Goal: Task Accomplishment & Management: Manage account settings

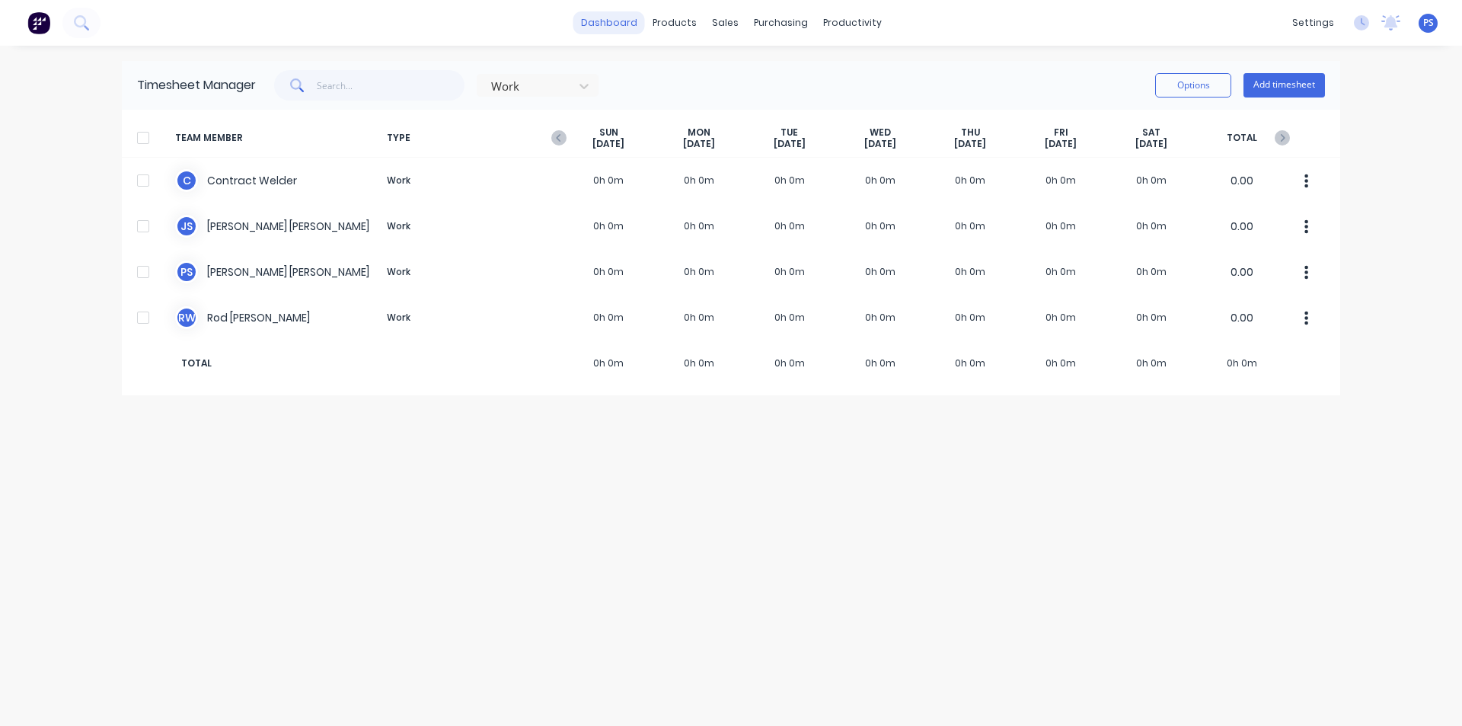
click at [609, 27] on link "dashboard" at bounding box center [609, 22] width 72 height 23
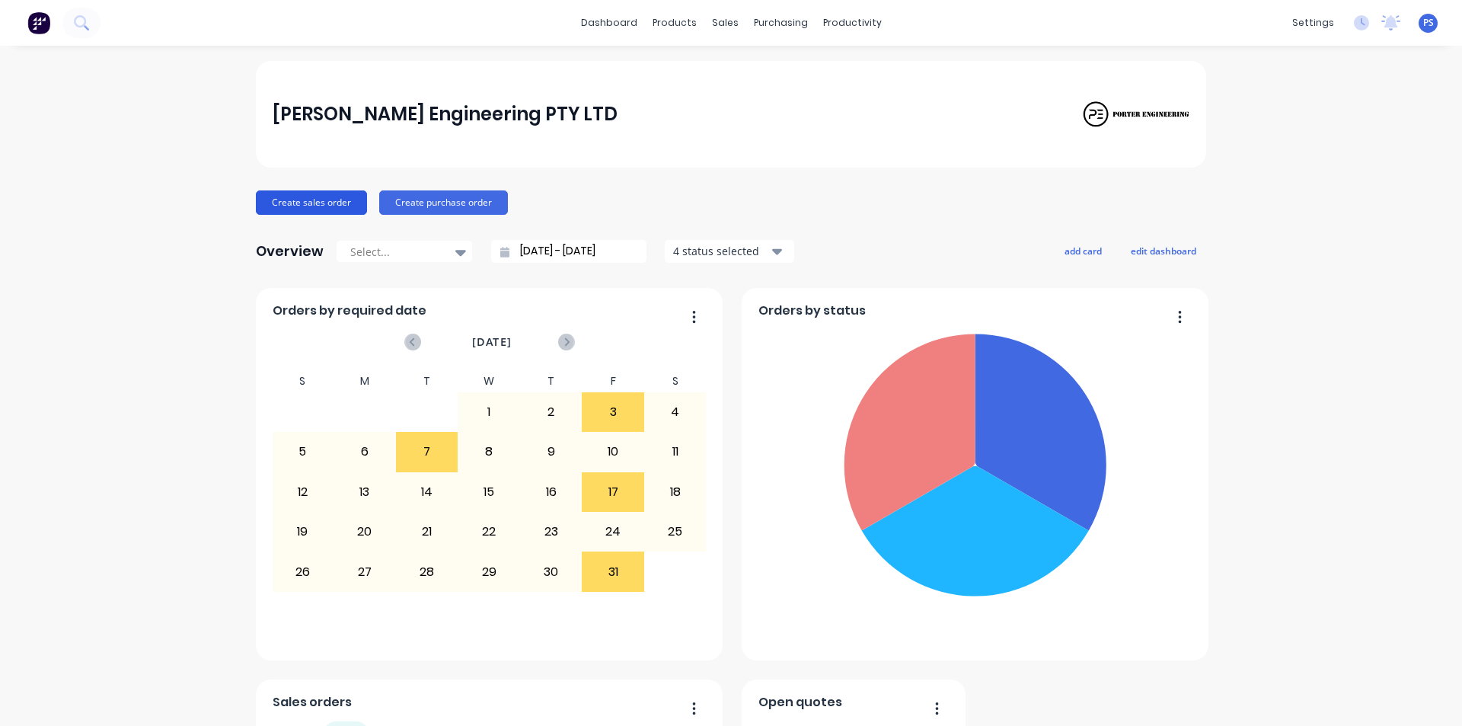
click at [326, 212] on button "Create sales order" at bounding box center [311, 202] width 111 height 24
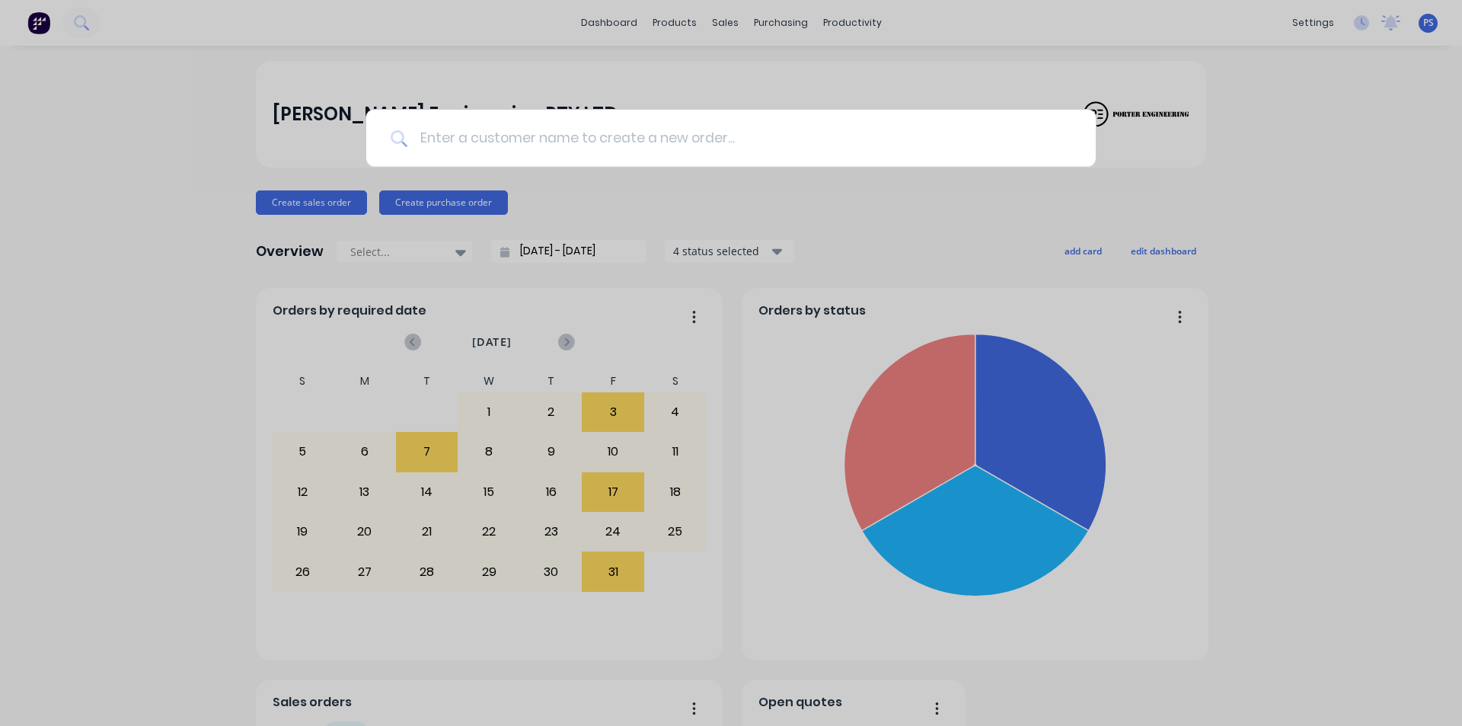
click at [688, 127] on input at bounding box center [739, 138] width 664 height 57
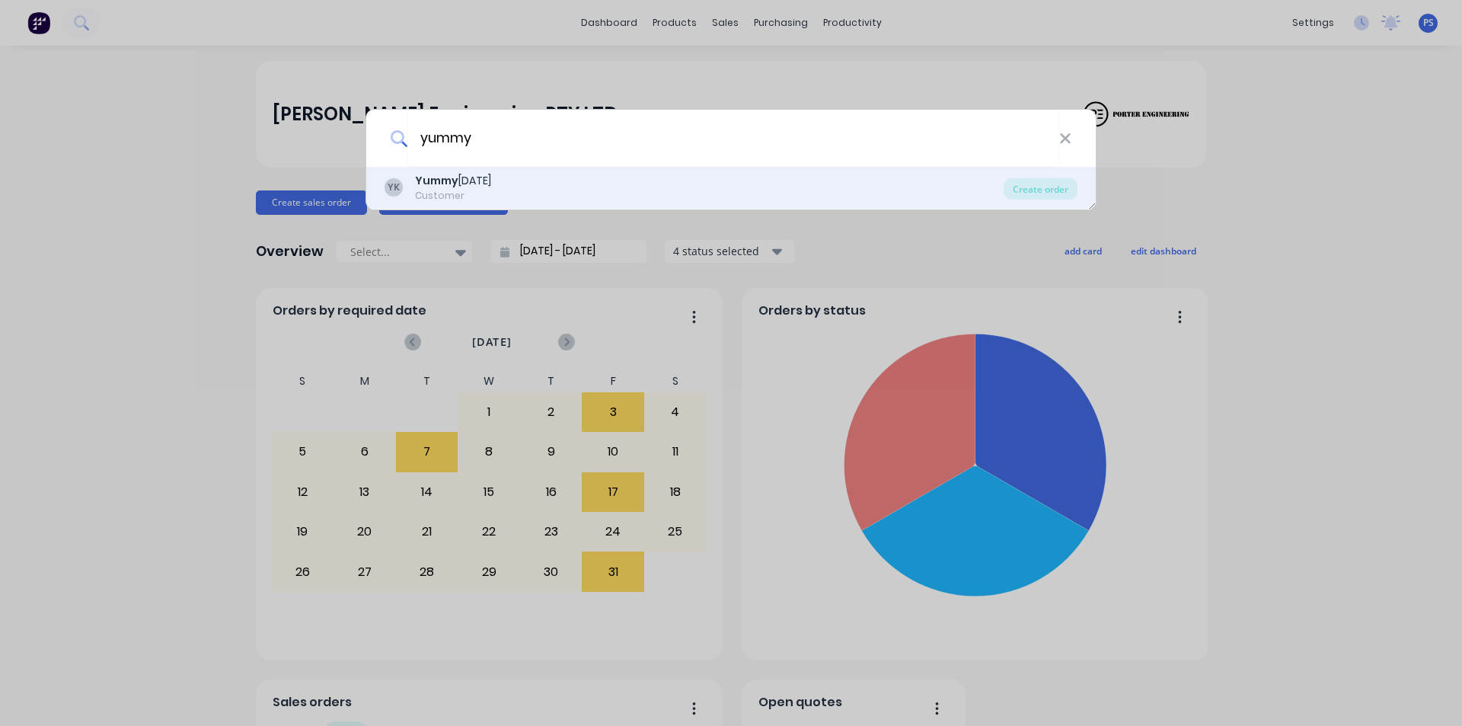
type input "yummy"
click at [628, 185] on div "YK Yummy [DATE] Customer" at bounding box center [693, 188] width 619 height 30
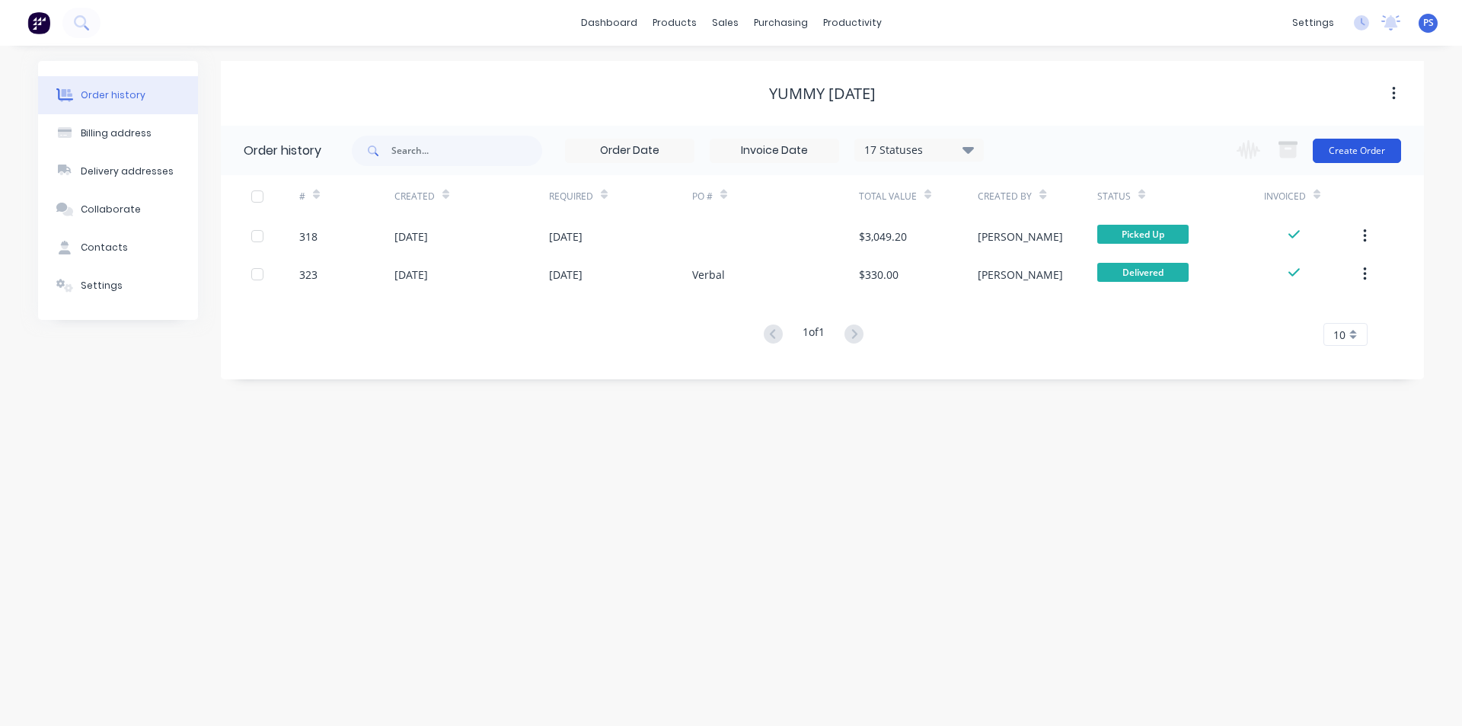
click at [1390, 150] on button "Create Order" at bounding box center [1357, 151] width 88 height 24
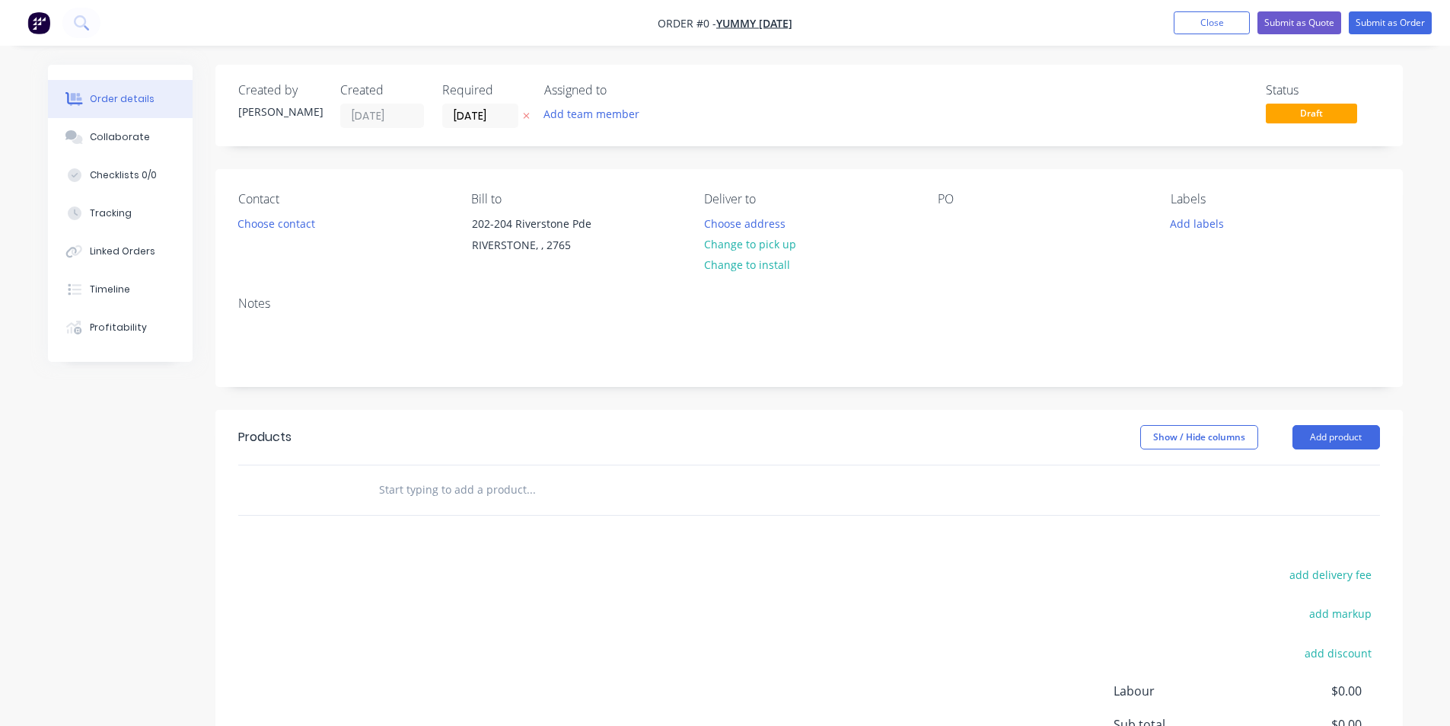
click at [330, 226] on div "Contact Choose contact" at bounding box center [342, 226] width 209 height 69
click at [296, 222] on button "Choose contact" at bounding box center [276, 222] width 94 height 21
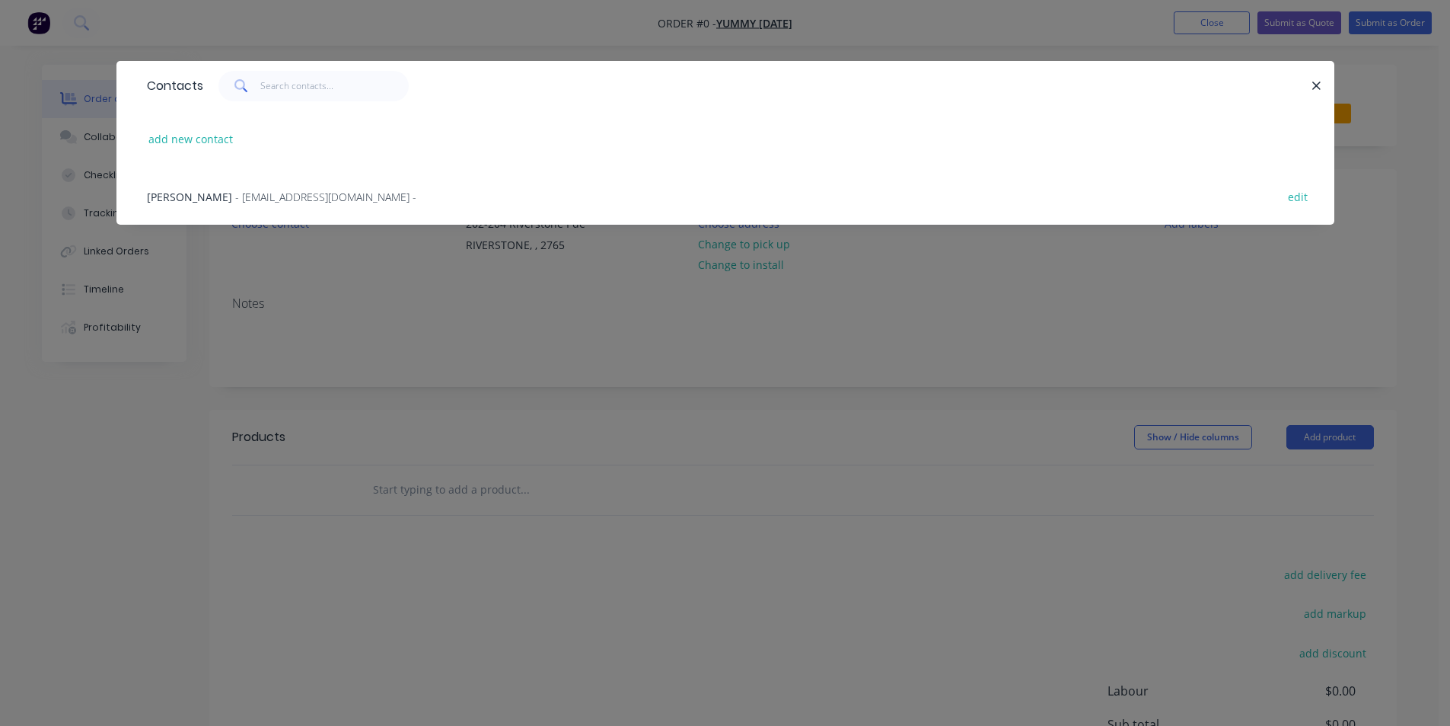
click at [302, 201] on span "- [EMAIL_ADDRESS][DOMAIN_NAME] -" at bounding box center [325, 197] width 181 height 14
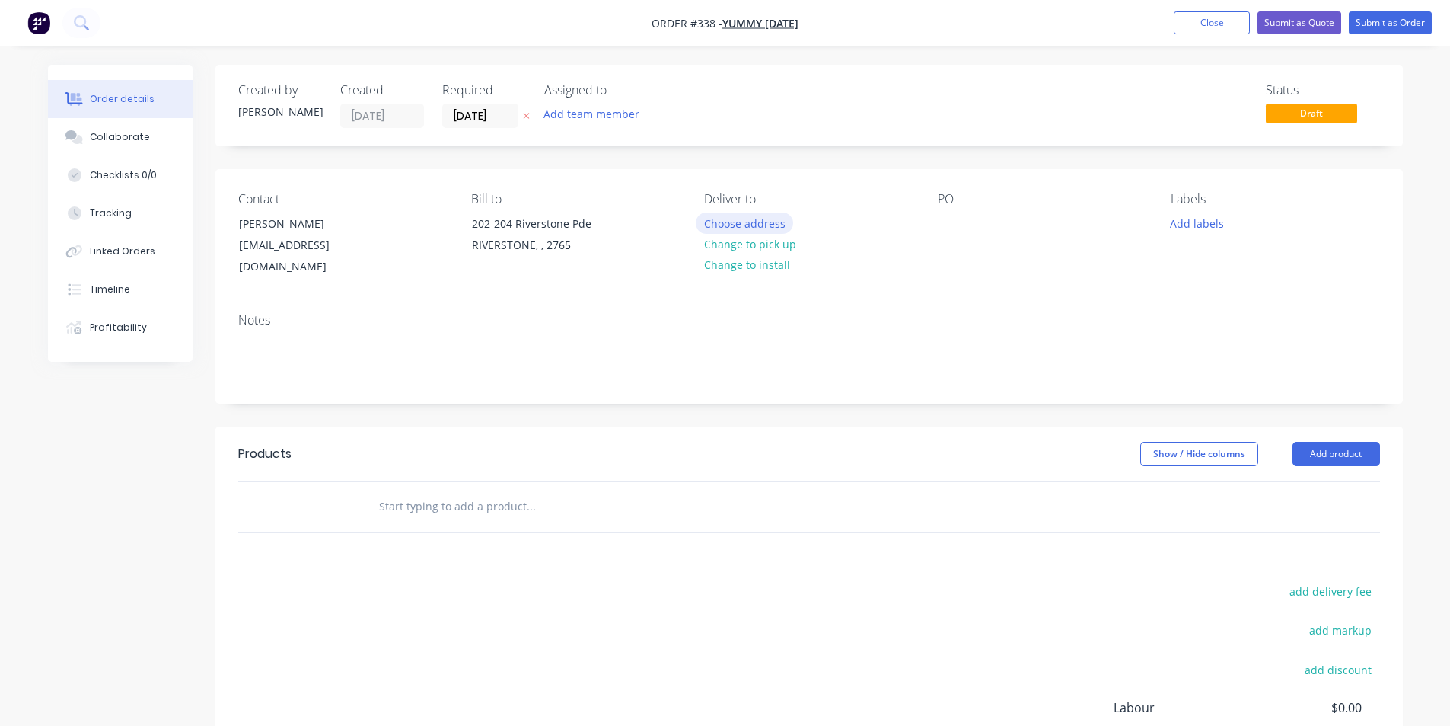
click at [744, 226] on button "Choose address" at bounding box center [744, 222] width 97 height 21
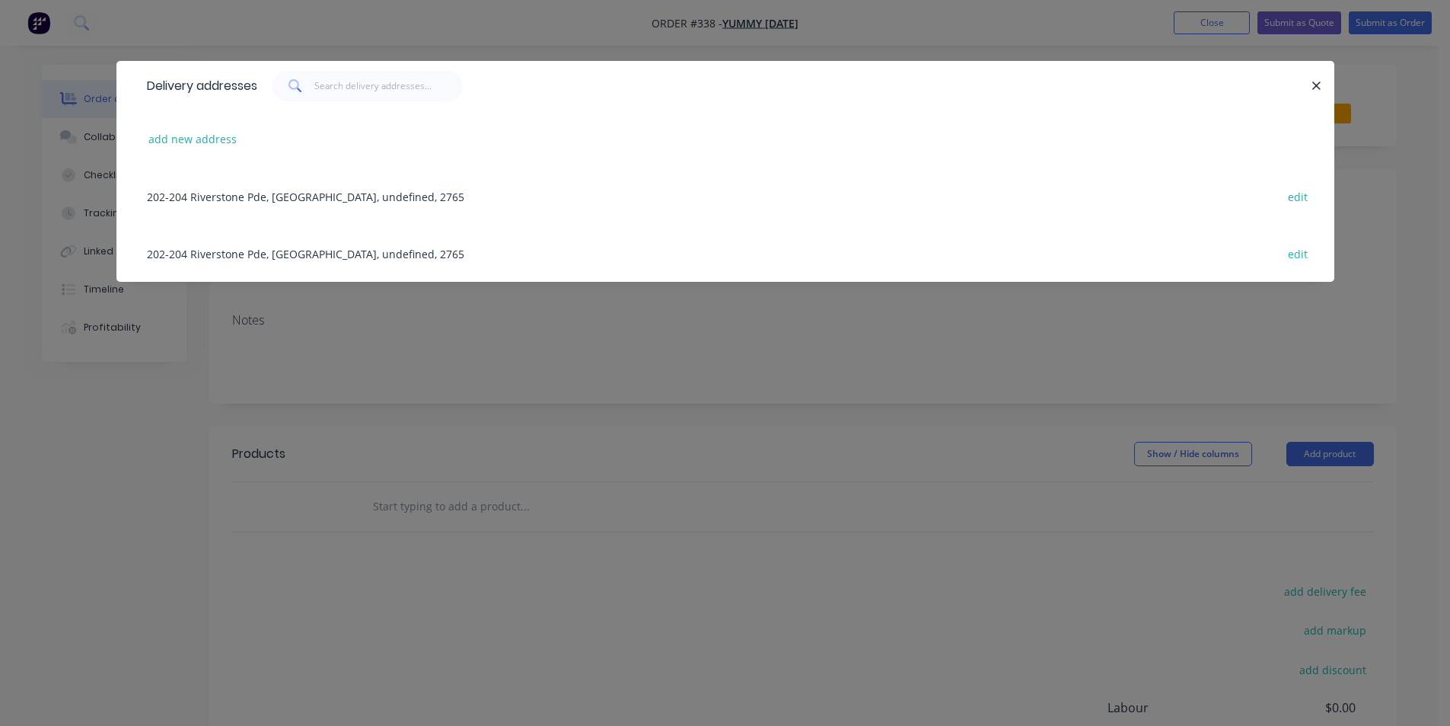
click at [275, 152] on div "add new address" at bounding box center [725, 138] width 1172 height 57
click at [416, 207] on div "202-204 Riverstone Pde, [GEOGRAPHIC_DATA], undefined, 2765 edit" at bounding box center [725, 195] width 1172 height 57
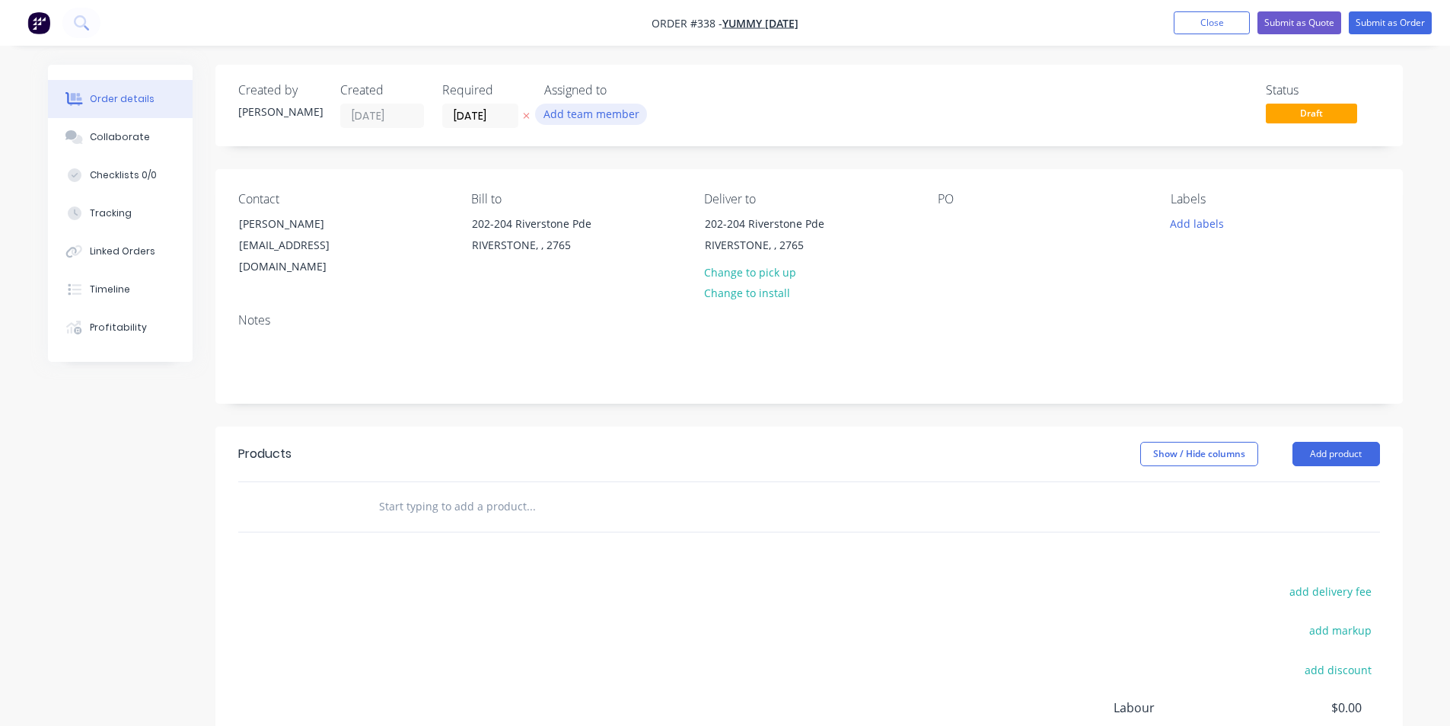
click at [624, 112] on button "Add team member" at bounding box center [591, 114] width 112 height 21
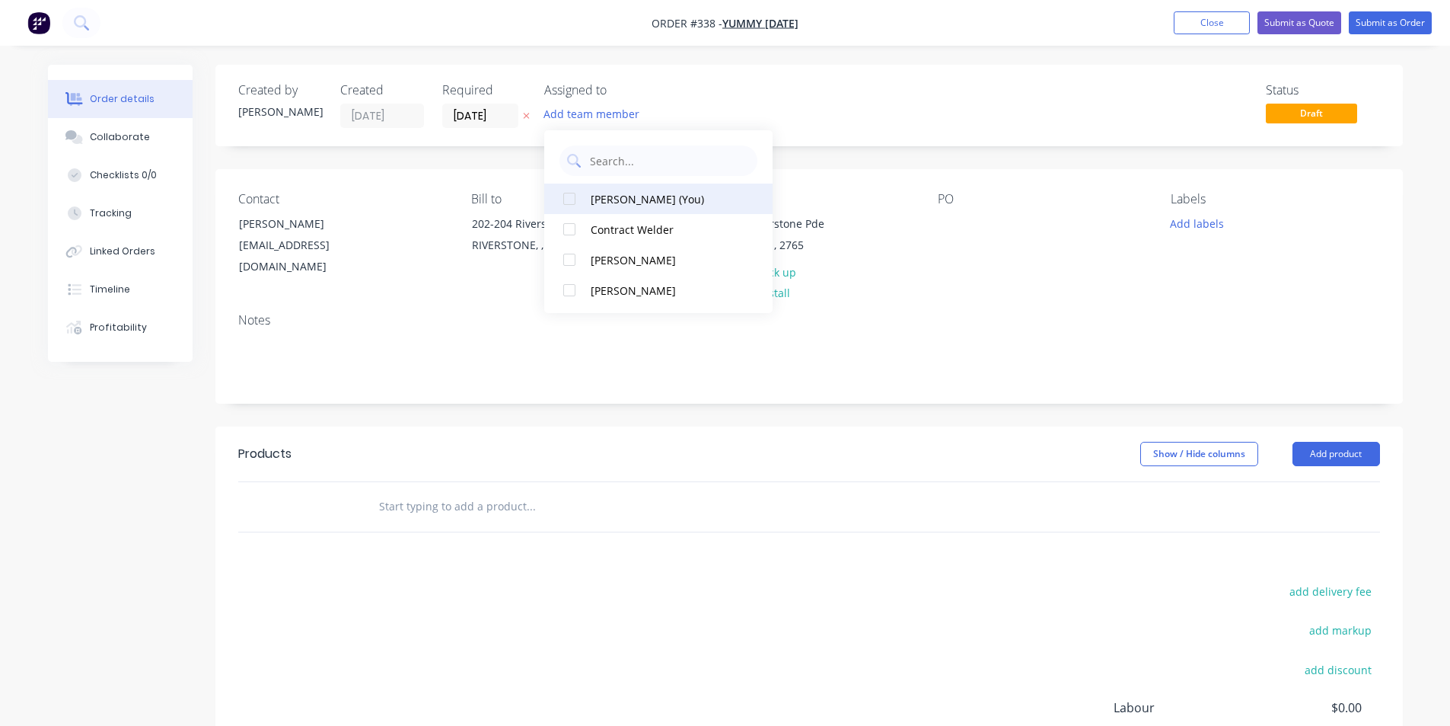
click at [619, 193] on div "[PERSON_NAME] (You)" at bounding box center [667, 199] width 152 height 16
click at [770, 102] on div "Status Draft" at bounding box center [1039, 105] width 684 height 45
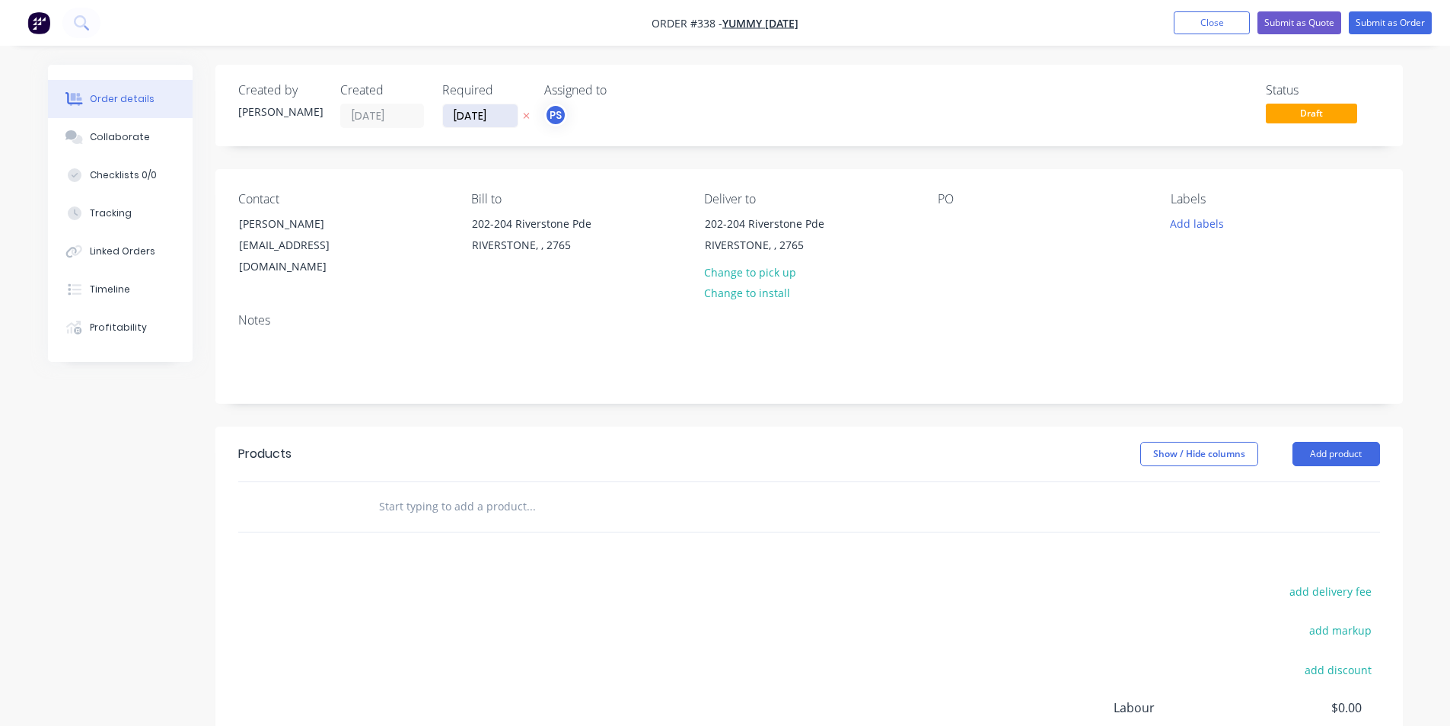
click at [461, 118] on input "[DATE]" at bounding box center [480, 115] width 75 height 23
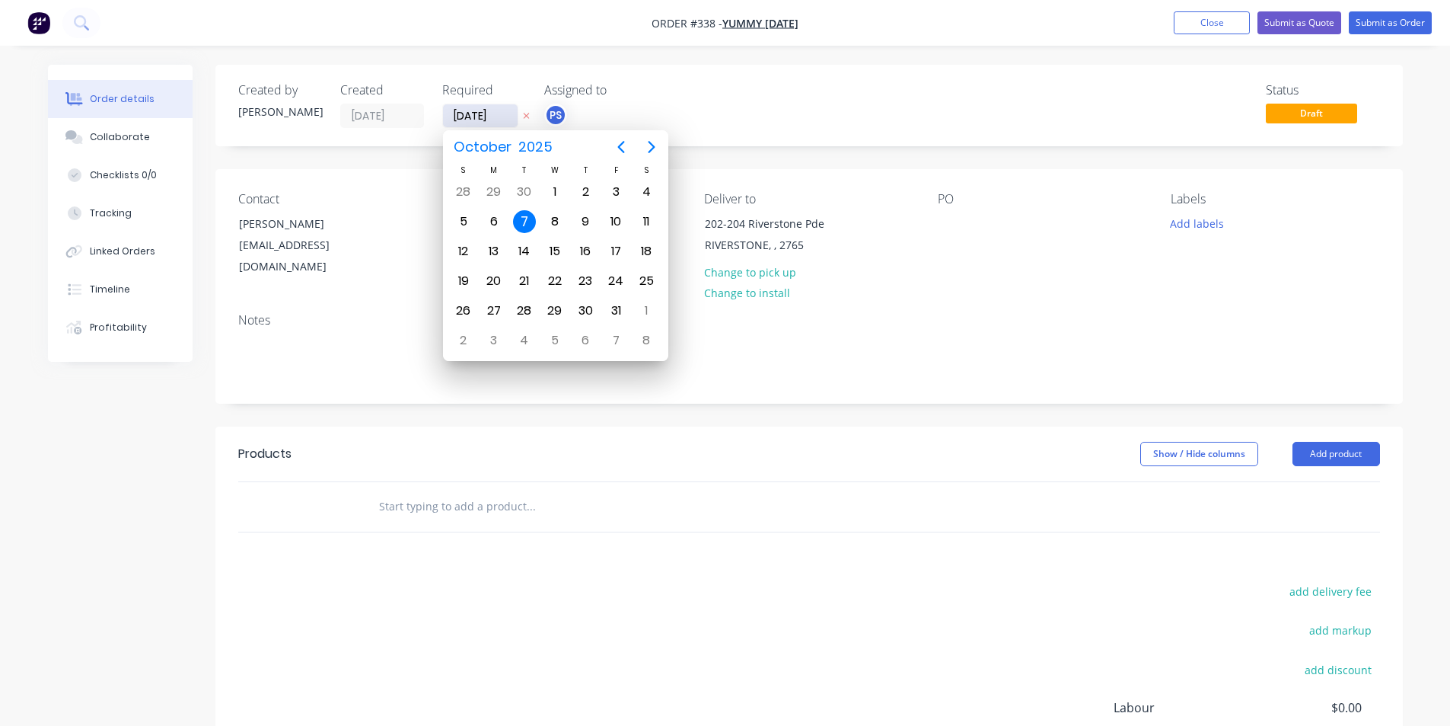
click at [461, 118] on input "[DATE]" at bounding box center [480, 115] width 75 height 23
click at [637, 96] on div "Assigned to" at bounding box center [620, 90] width 152 height 14
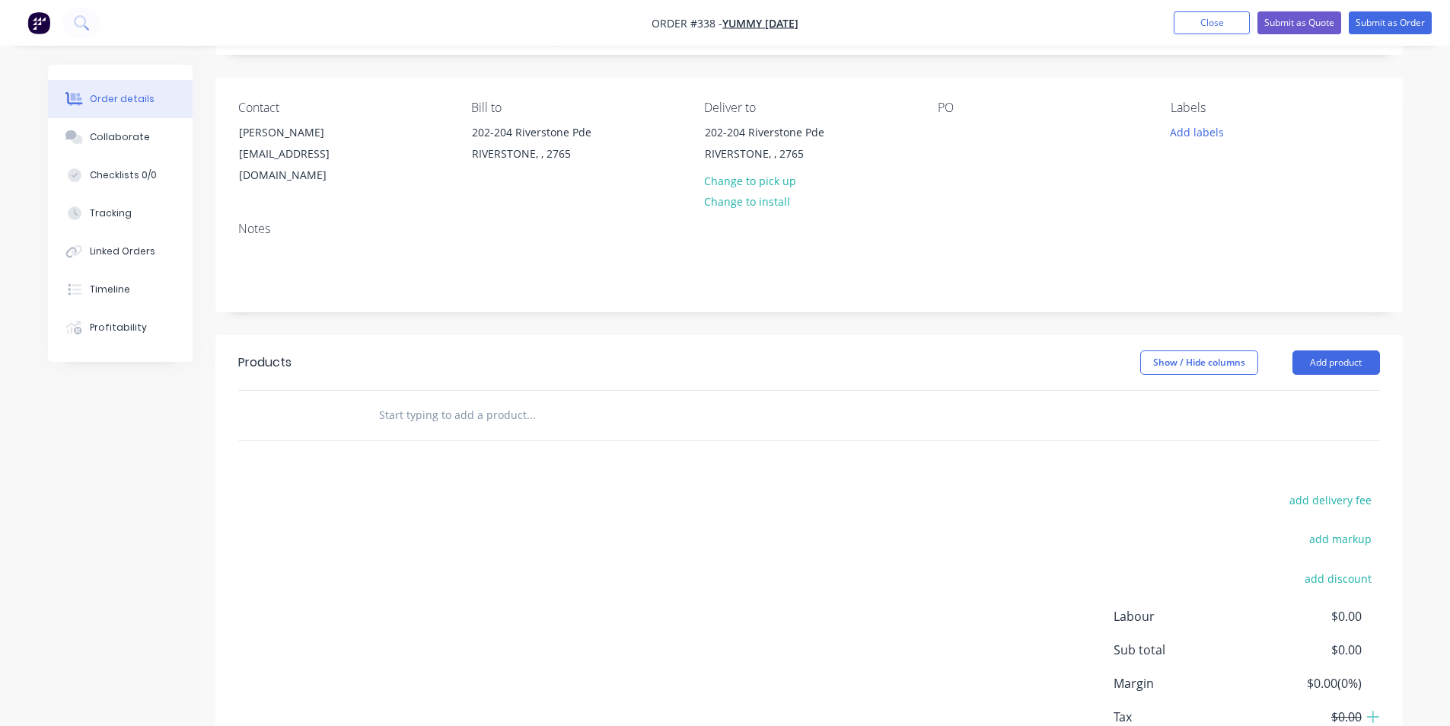
scroll to position [178, 0]
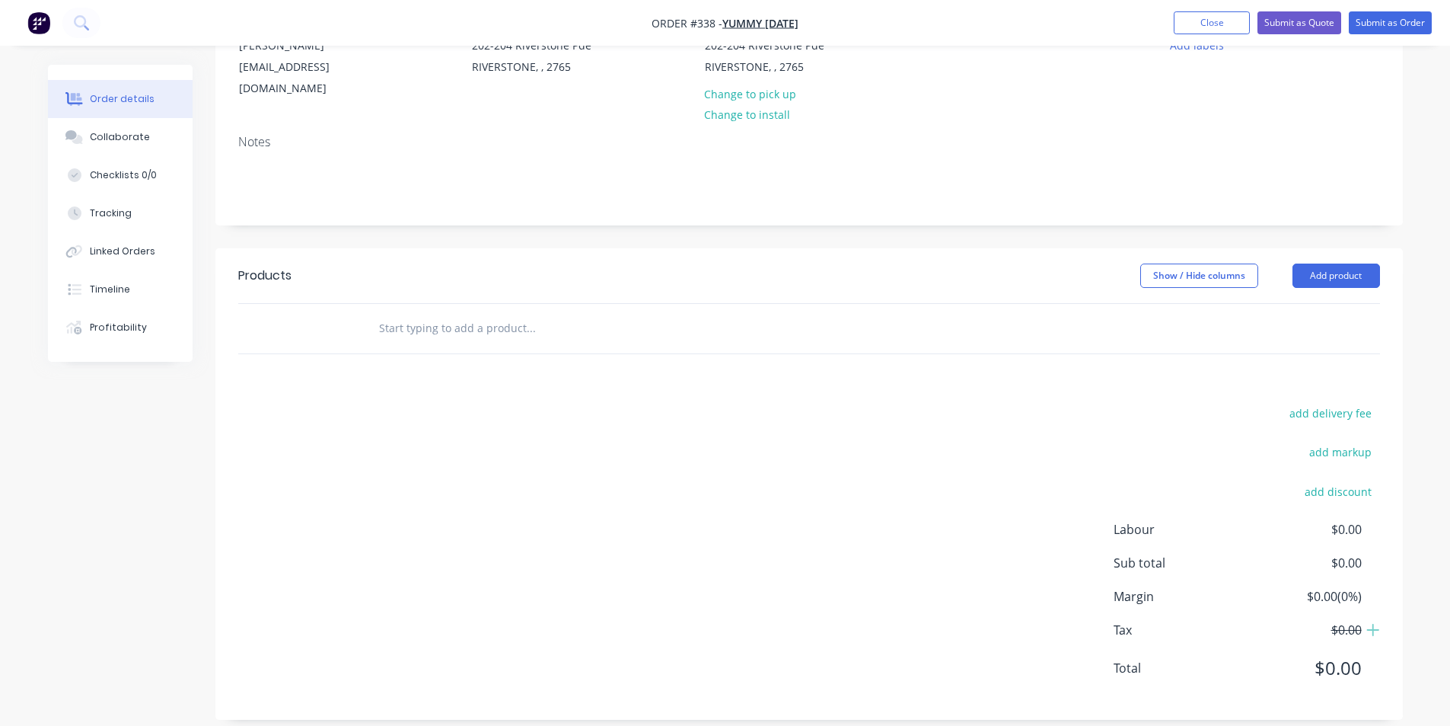
click at [213, 91] on div "Order details Collaborate Checklists 0/0 Tracking Linked Orders Timeline Profit…" at bounding box center [131, 213] width 167 height 297
click at [325, 198] on div "Notes" at bounding box center [809, 174] width 1188 height 102
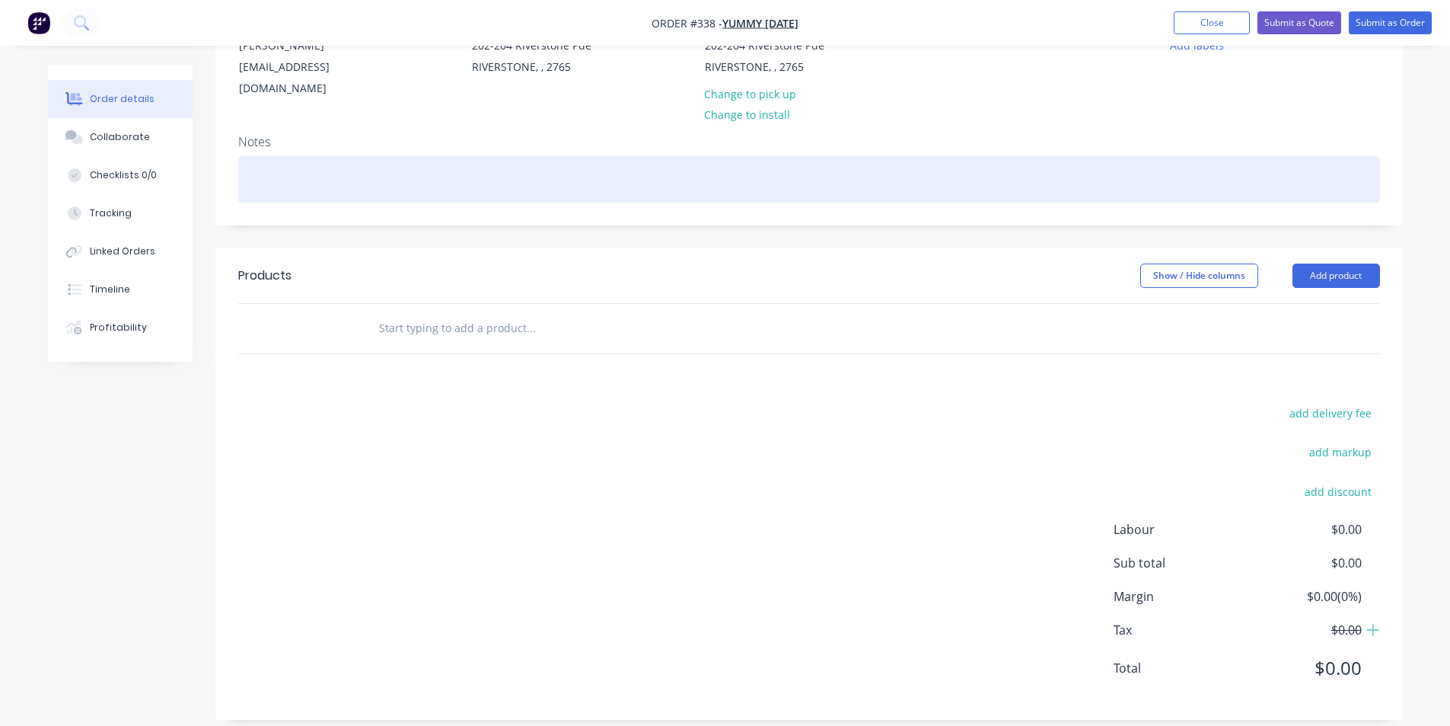
click at [326, 173] on div at bounding box center [809, 179] width 1142 height 46
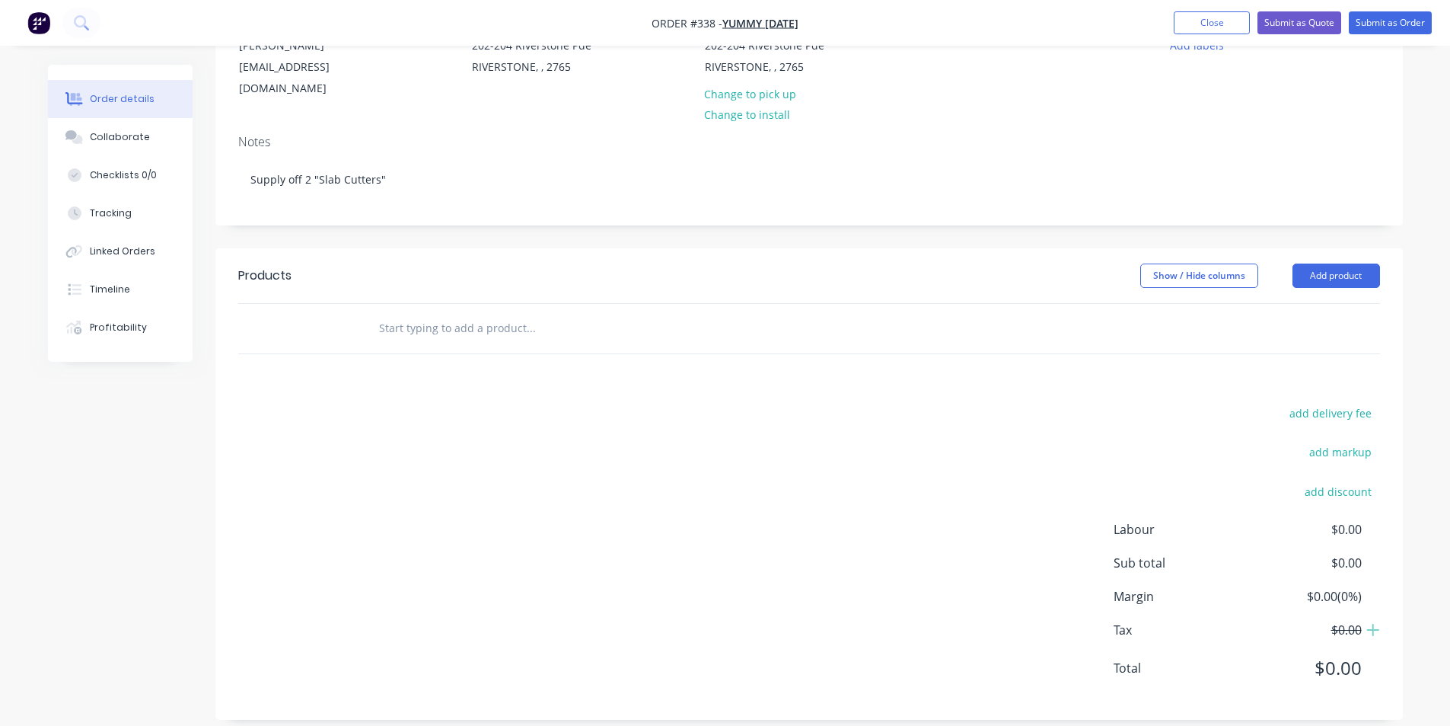
click at [400, 313] on input "text" at bounding box center [530, 328] width 305 height 30
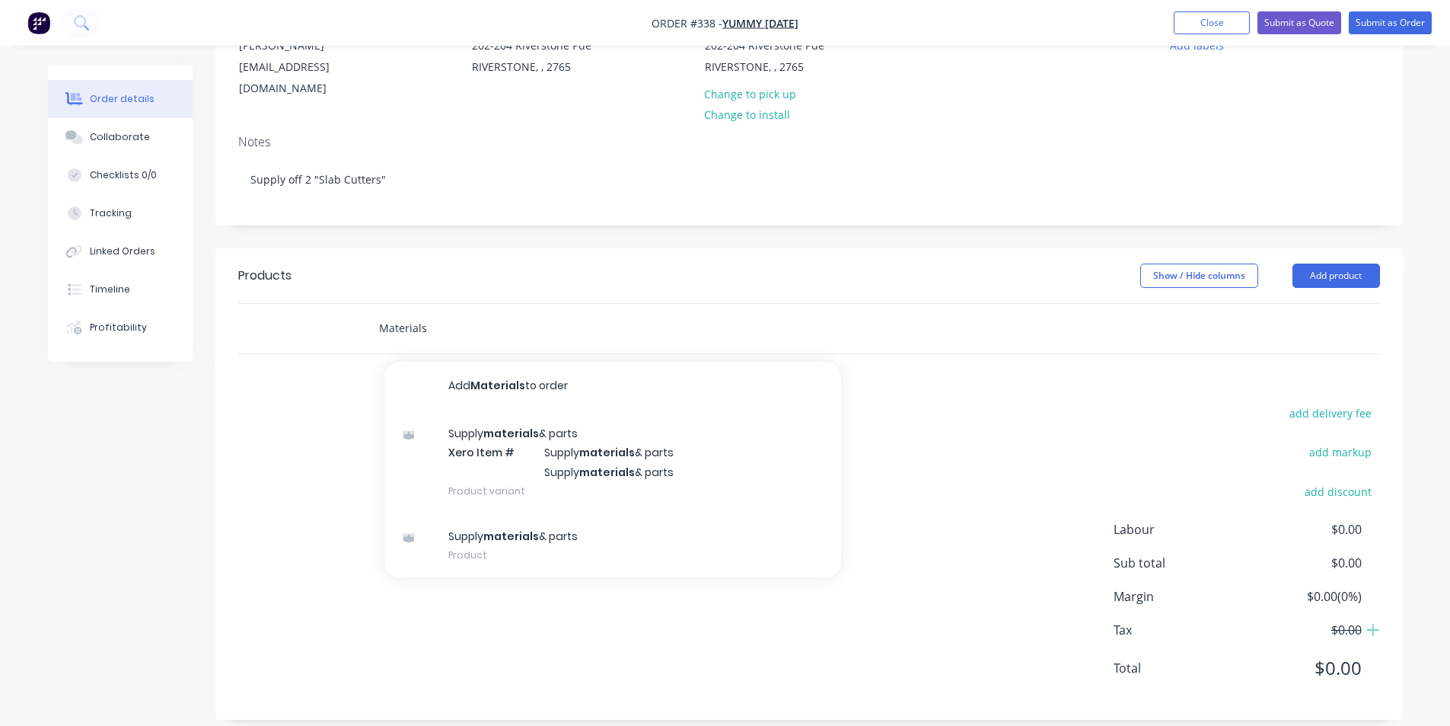
drag, startPoint x: 445, startPoint y: 303, endPoint x: 311, endPoint y: 311, distance: 134.2
click at [311, 311] on div "Materials Add Materials to order Supply materials & parts Xero Item # Supply ma…" at bounding box center [809, 328] width 1142 height 49
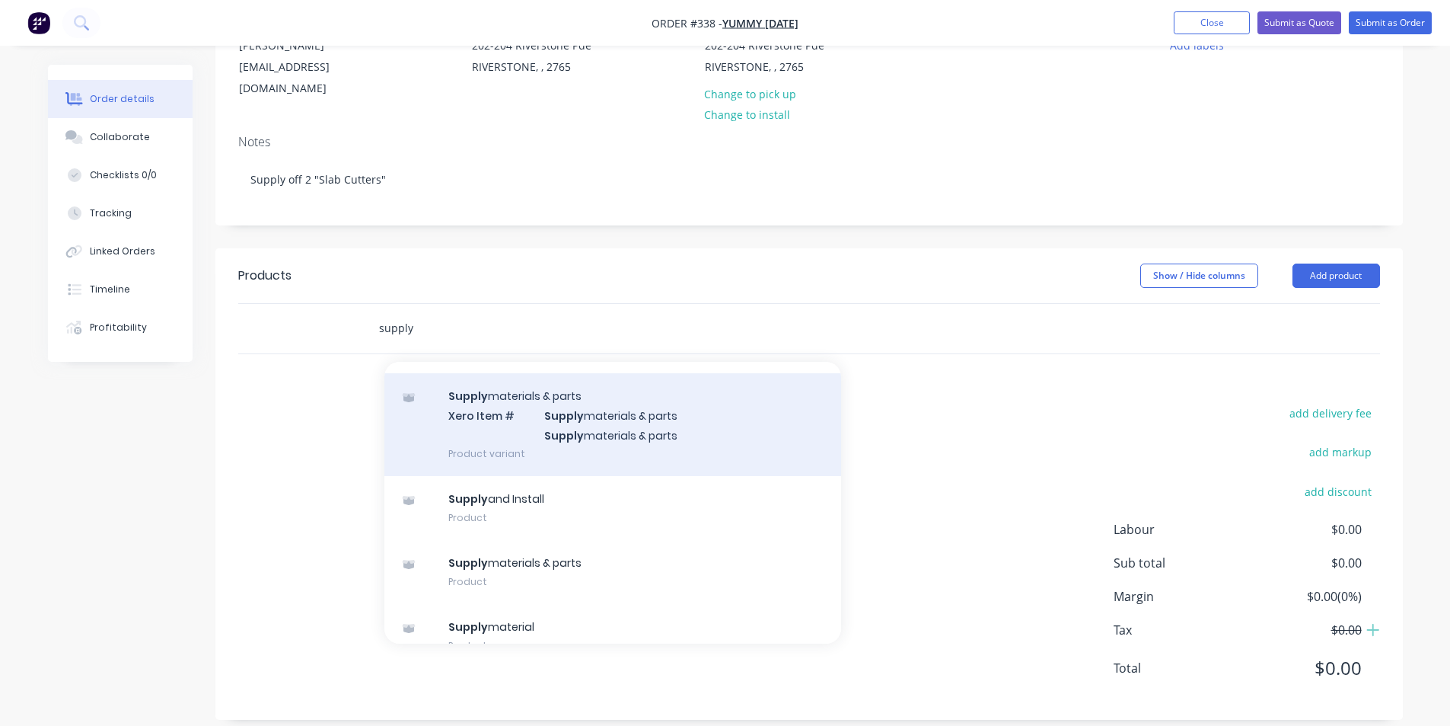
scroll to position [164, 0]
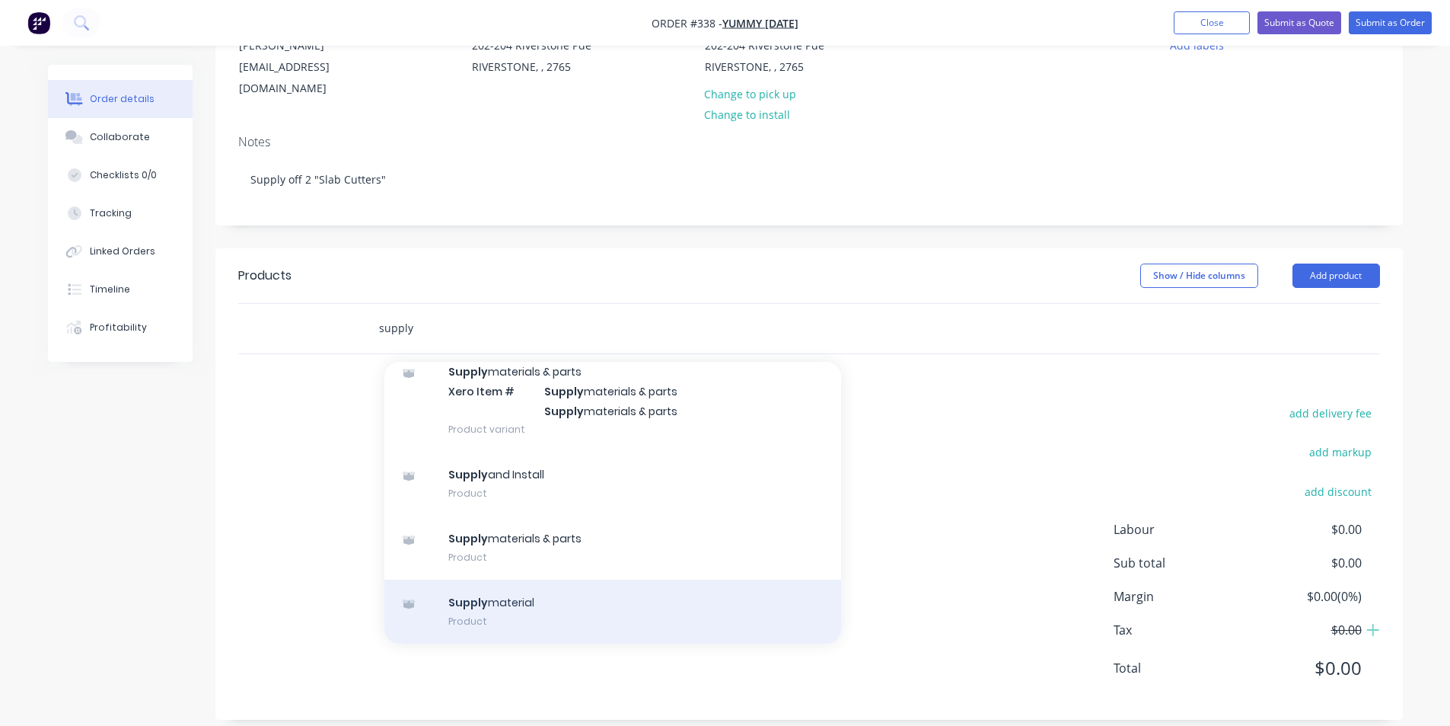
type input "supply"
click at [601, 593] on div "Supply material Product" at bounding box center [612, 611] width 457 height 64
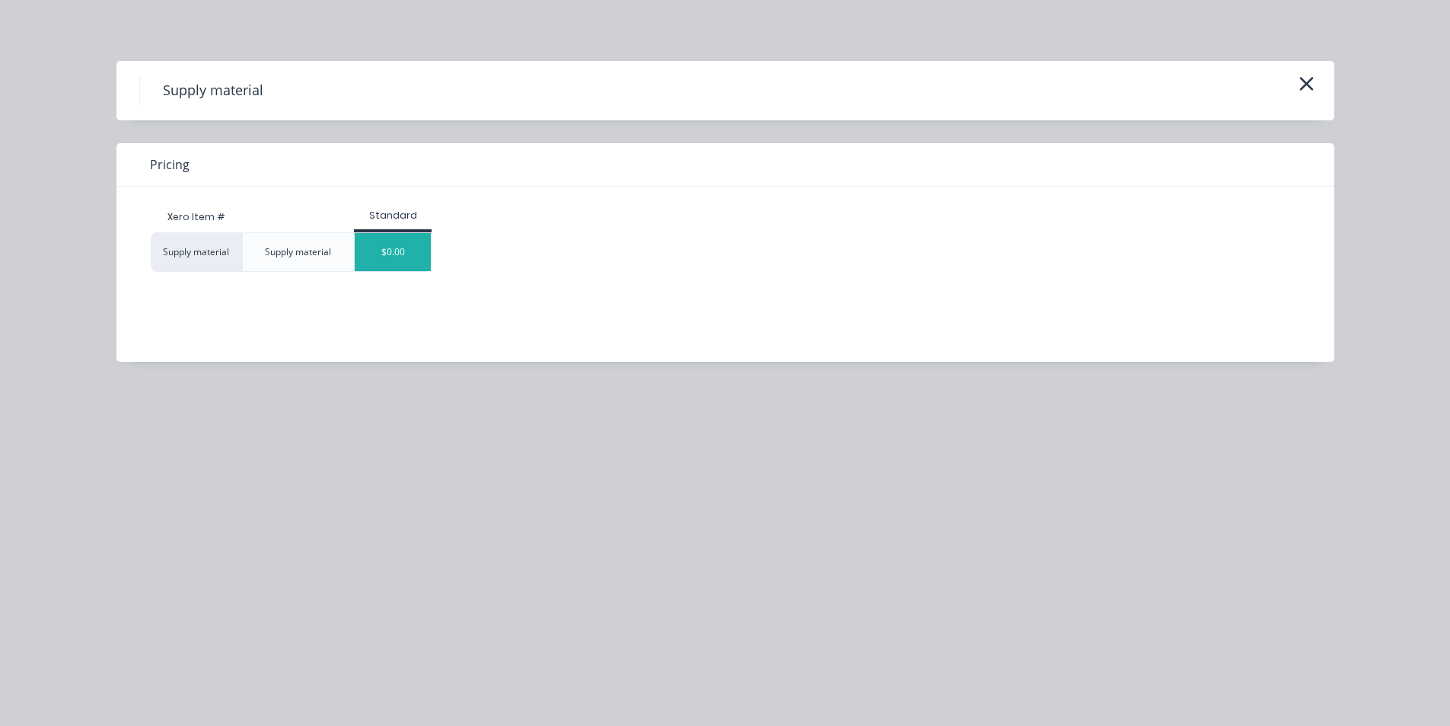
click at [410, 247] on div "$0.00" at bounding box center [393, 252] width 76 height 38
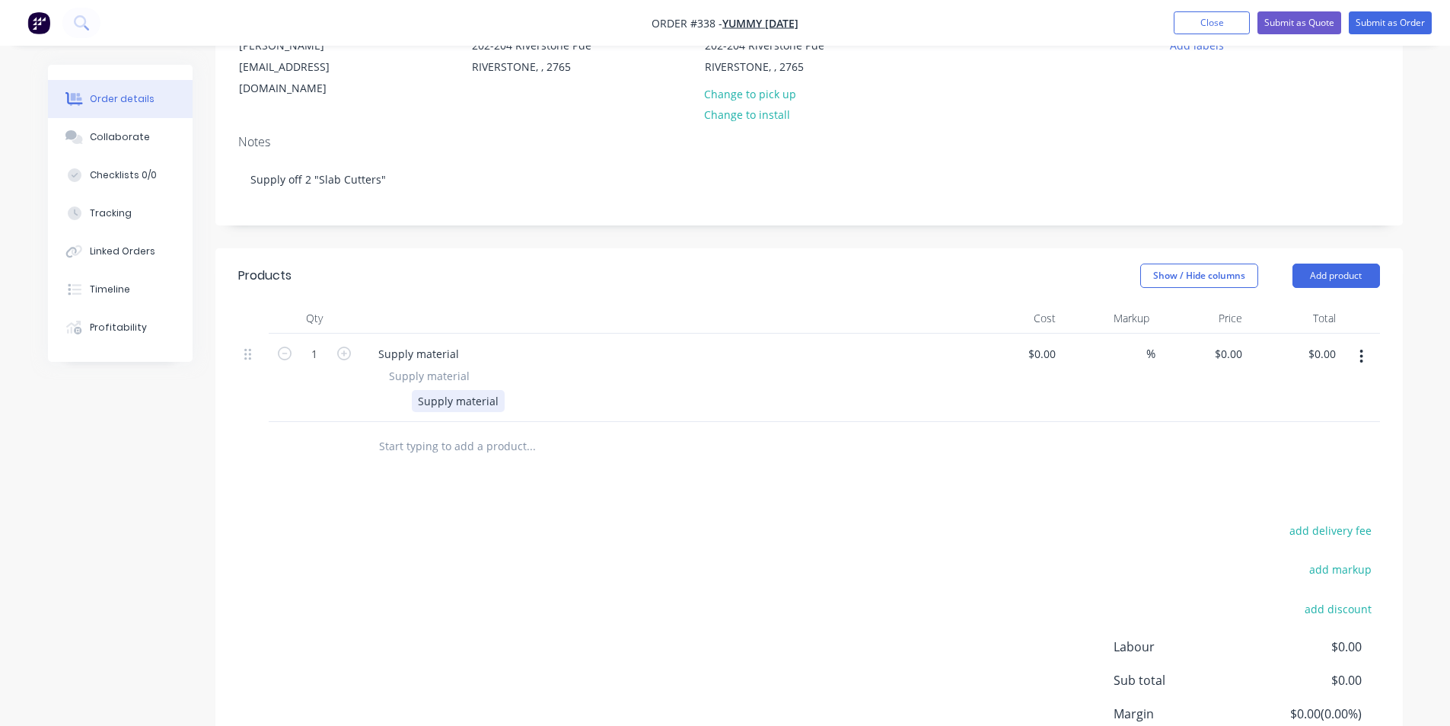
click at [475, 390] on div "Supply material" at bounding box center [458, 401] width 93 height 22
click at [495, 390] on div "Supply material" at bounding box center [458, 401] width 93 height 22
drag, startPoint x: 496, startPoint y: 379, endPoint x: 381, endPoint y: 379, distance: 115.0
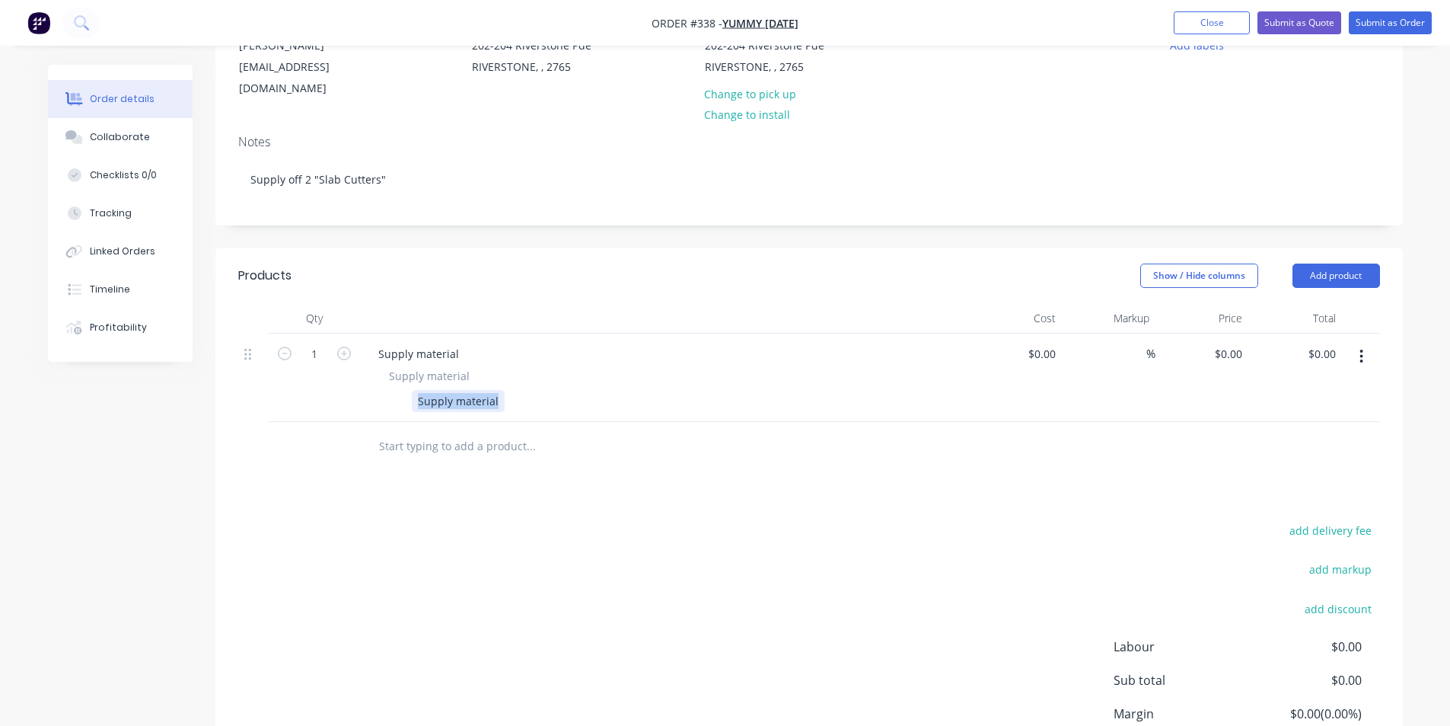
click at [381, 379] on div "Supply material Supply material" at bounding box center [664, 390] width 597 height 44
click at [423, 333] on div "Supply material Supply material Supply material" at bounding box center [664, 377] width 609 height 88
click at [449, 343] on div "Supply material" at bounding box center [418, 354] width 105 height 22
drag, startPoint x: 496, startPoint y: 379, endPoint x: 404, endPoint y: 375, distance: 92.2
click at [404, 390] on div "Supply material" at bounding box center [661, 401] width 557 height 22
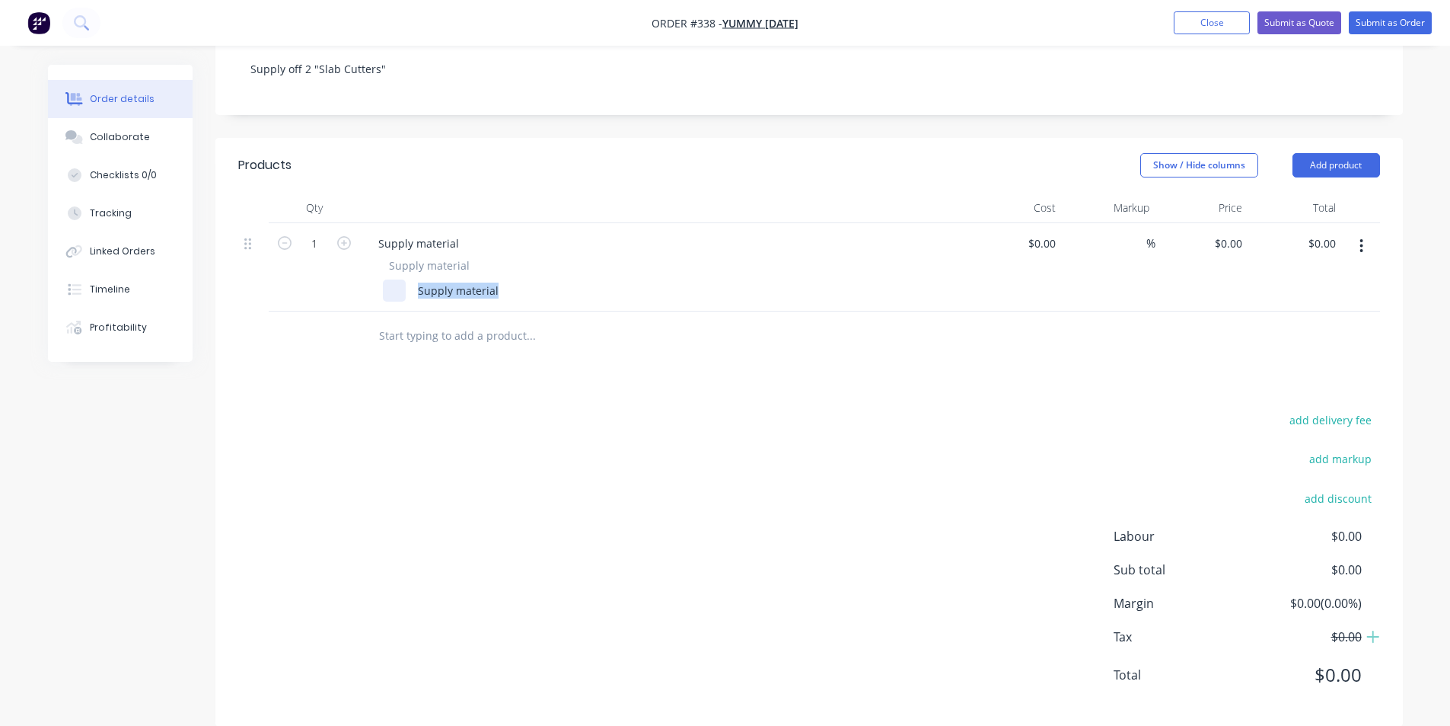
scroll to position [295, 0]
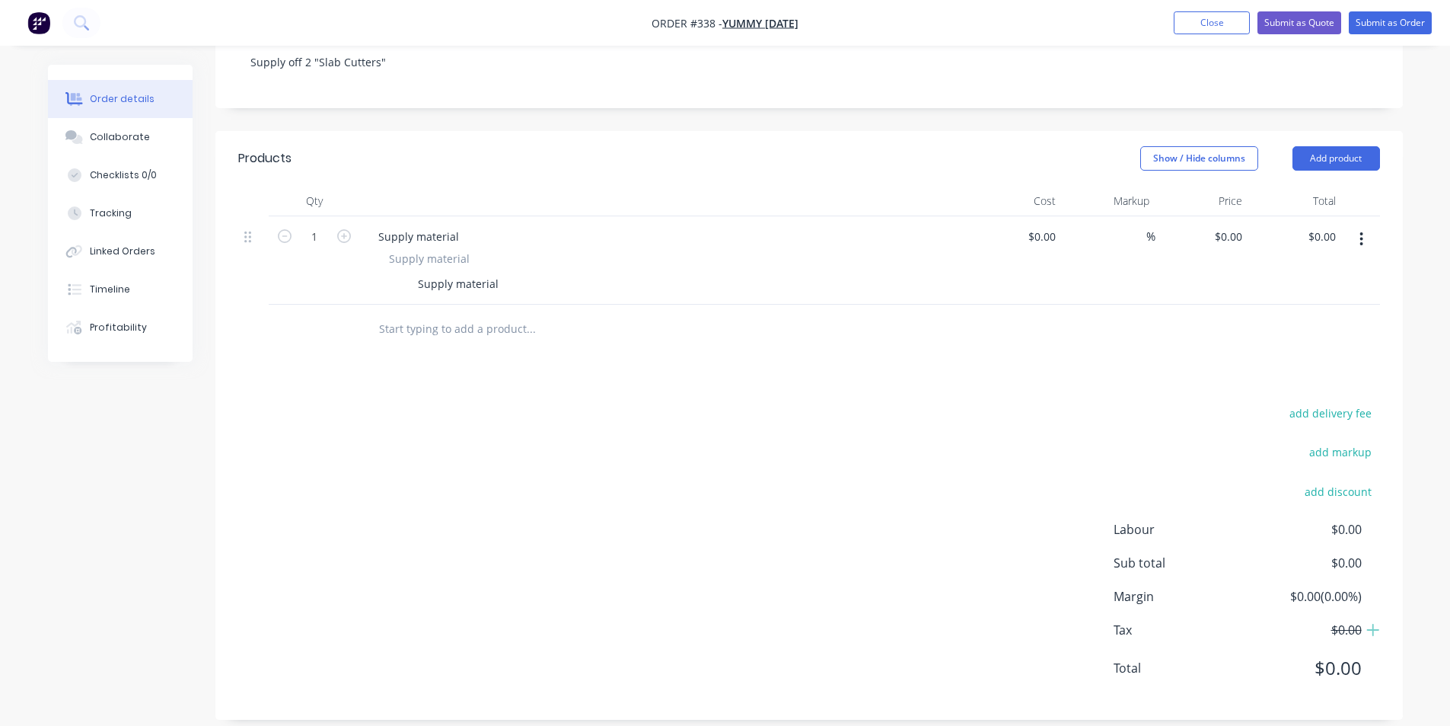
click at [447, 216] on div "Supply material Supply material Supply material" at bounding box center [664, 260] width 609 height 88
click at [461, 315] on input "text" at bounding box center [530, 329] width 305 height 30
type input "S"
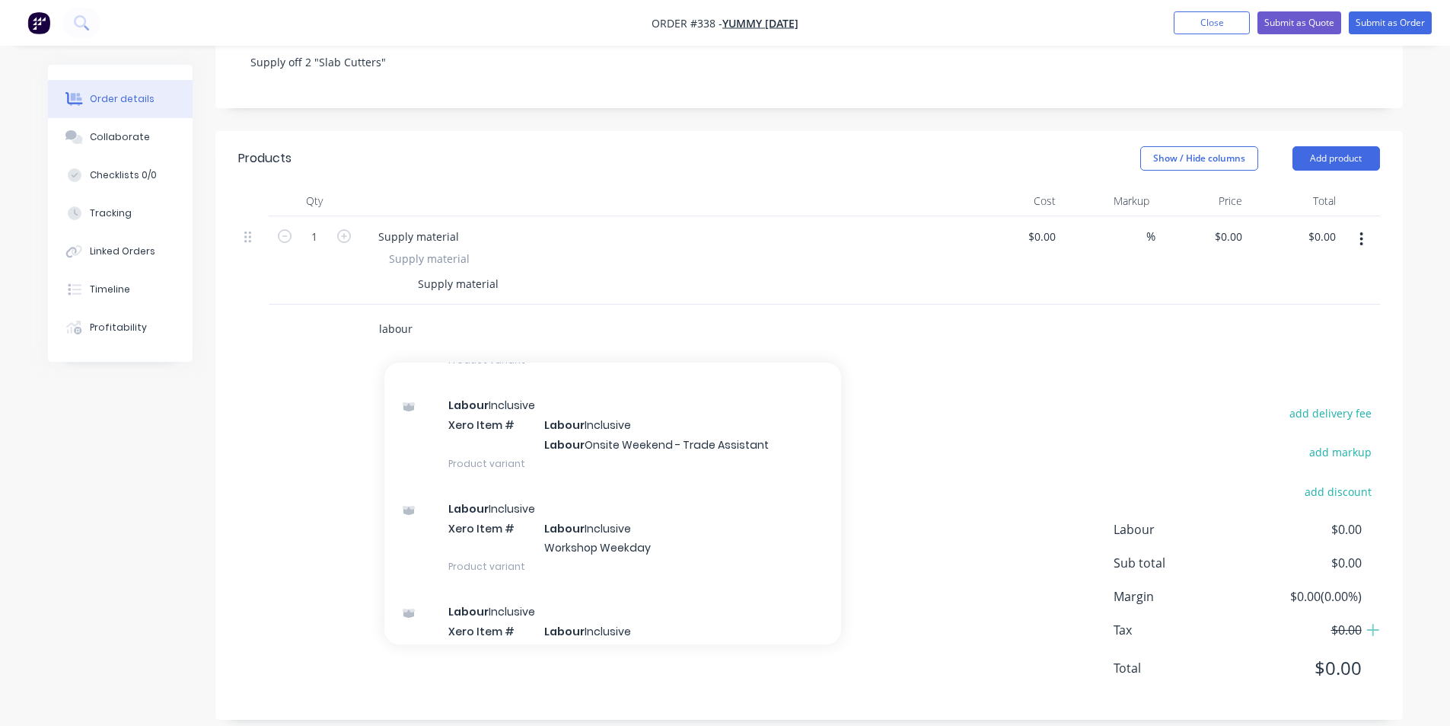
scroll to position [228, 0]
type input "labour"
click at [702, 536] on div "Labour Inclusive Xero Item # Labour Inclusive Workshop Weekday Product variant" at bounding box center [612, 543] width 457 height 103
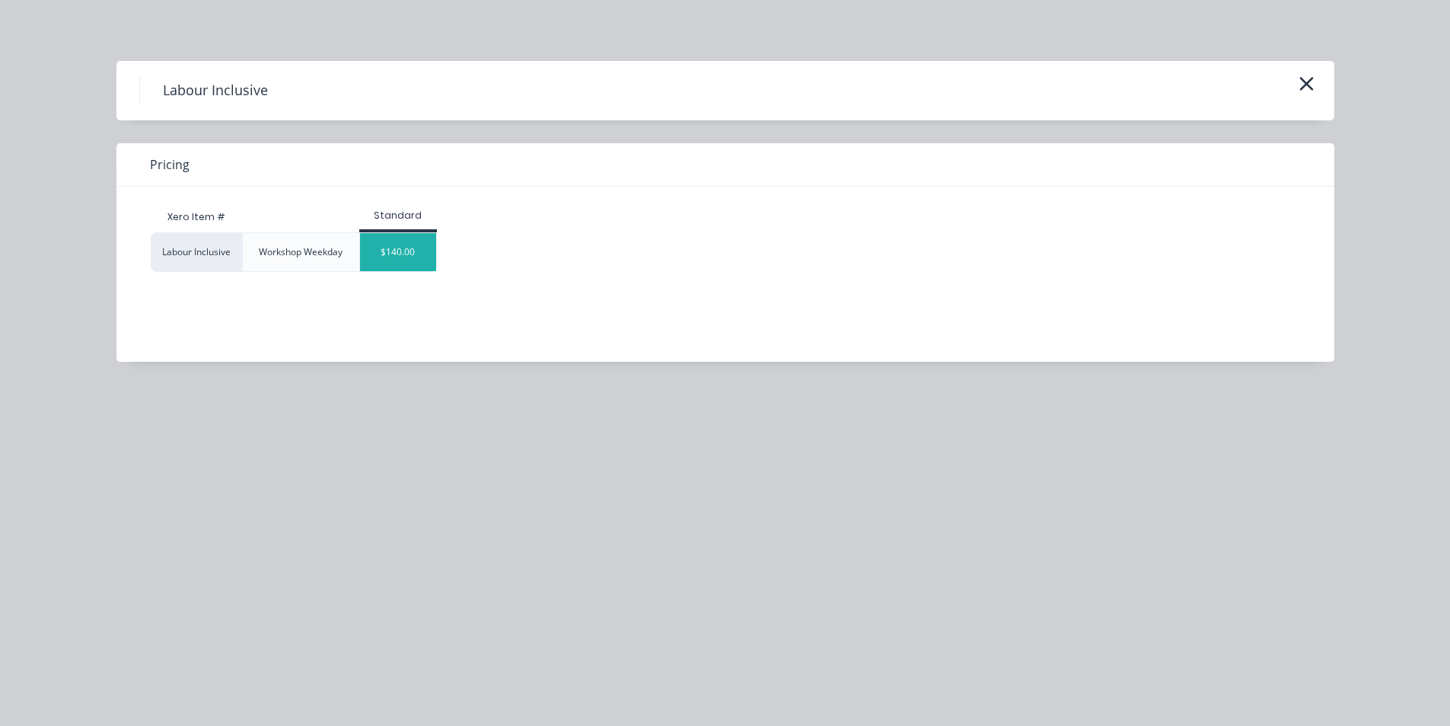
click at [425, 262] on div "$140.00" at bounding box center [398, 252] width 76 height 38
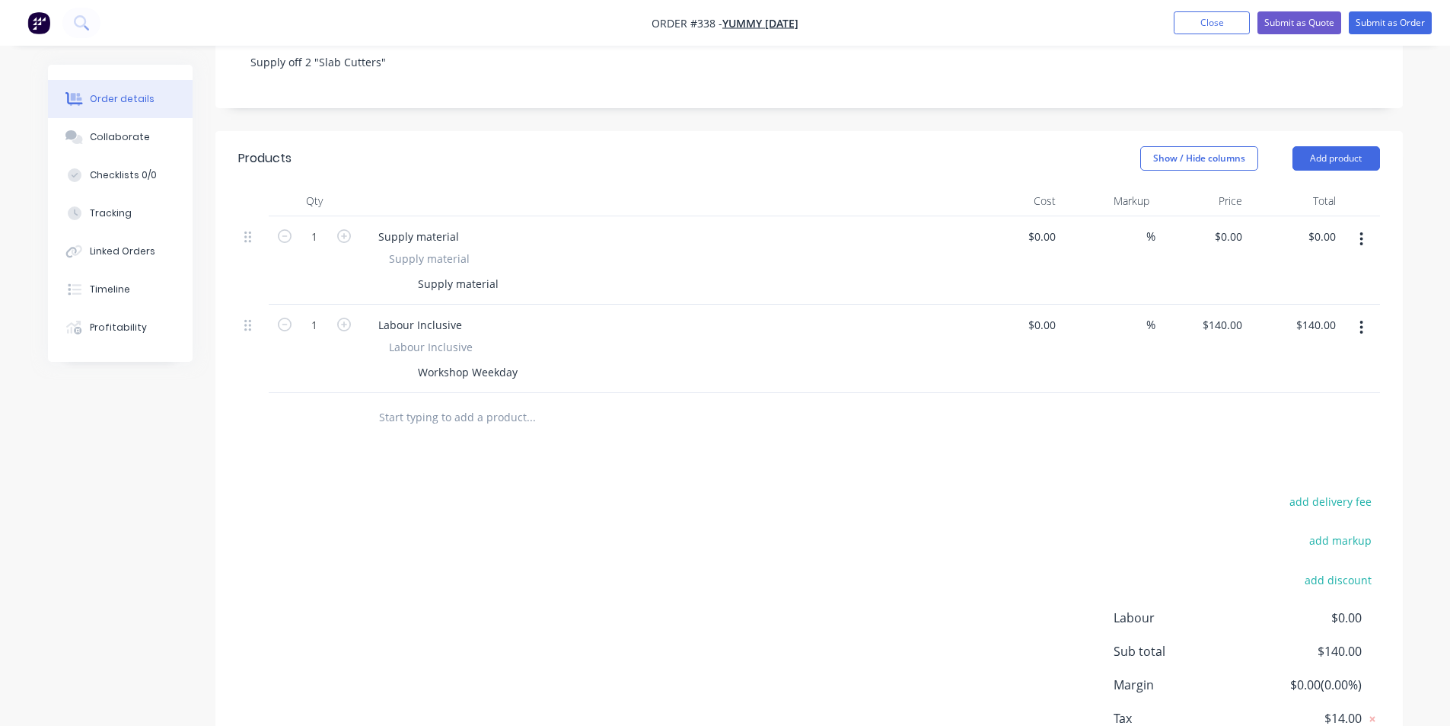
click at [1281, 305] on div "$140.00 $140.00" at bounding box center [1296, 349] width 94 height 88
click at [1234, 314] on input "140" at bounding box center [1236, 325] width 26 height 22
type input "120"
type input "$120.00"
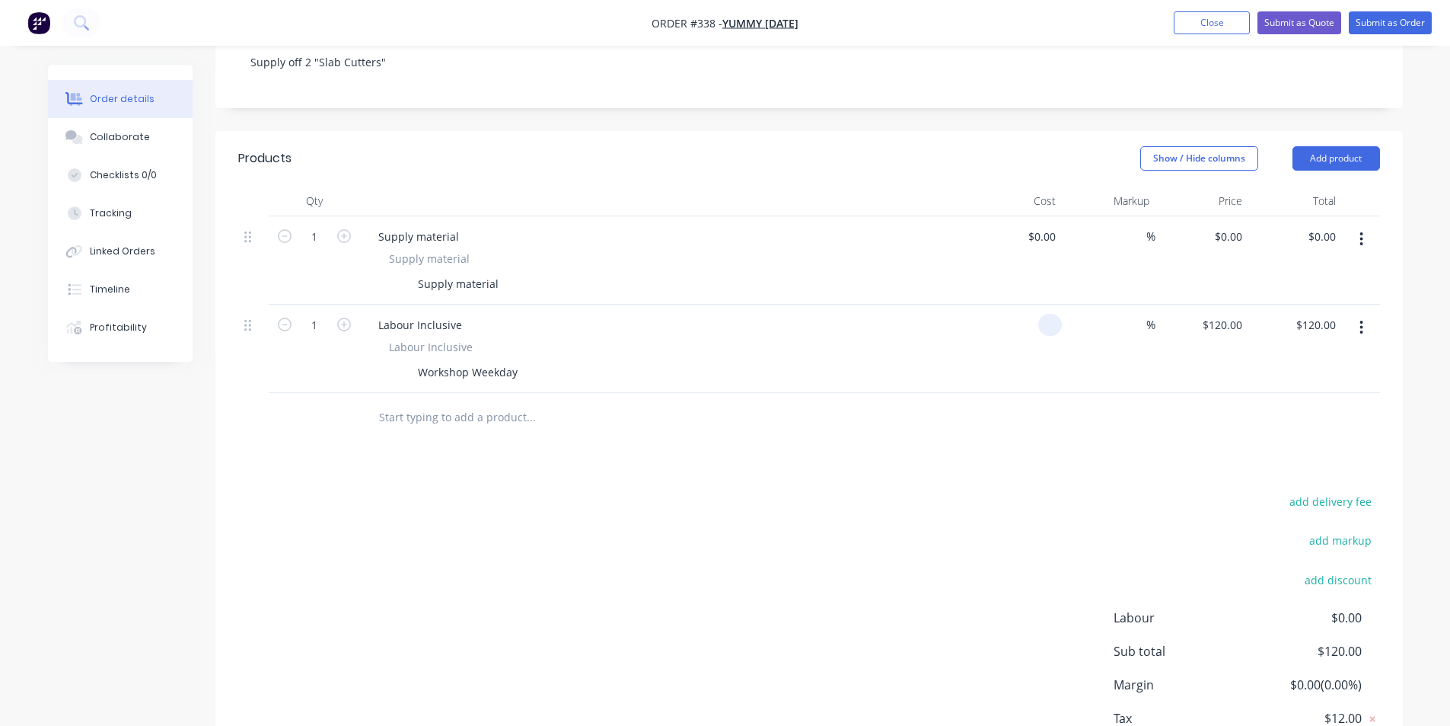
click at [1039, 314] on div at bounding box center [1050, 325] width 24 height 22
type input "$100.00"
click at [1103, 593] on div "add delivery fee add markup add discount Labour $0.00 Sub total $100.00 Margin …" at bounding box center [809, 638] width 1142 height 294
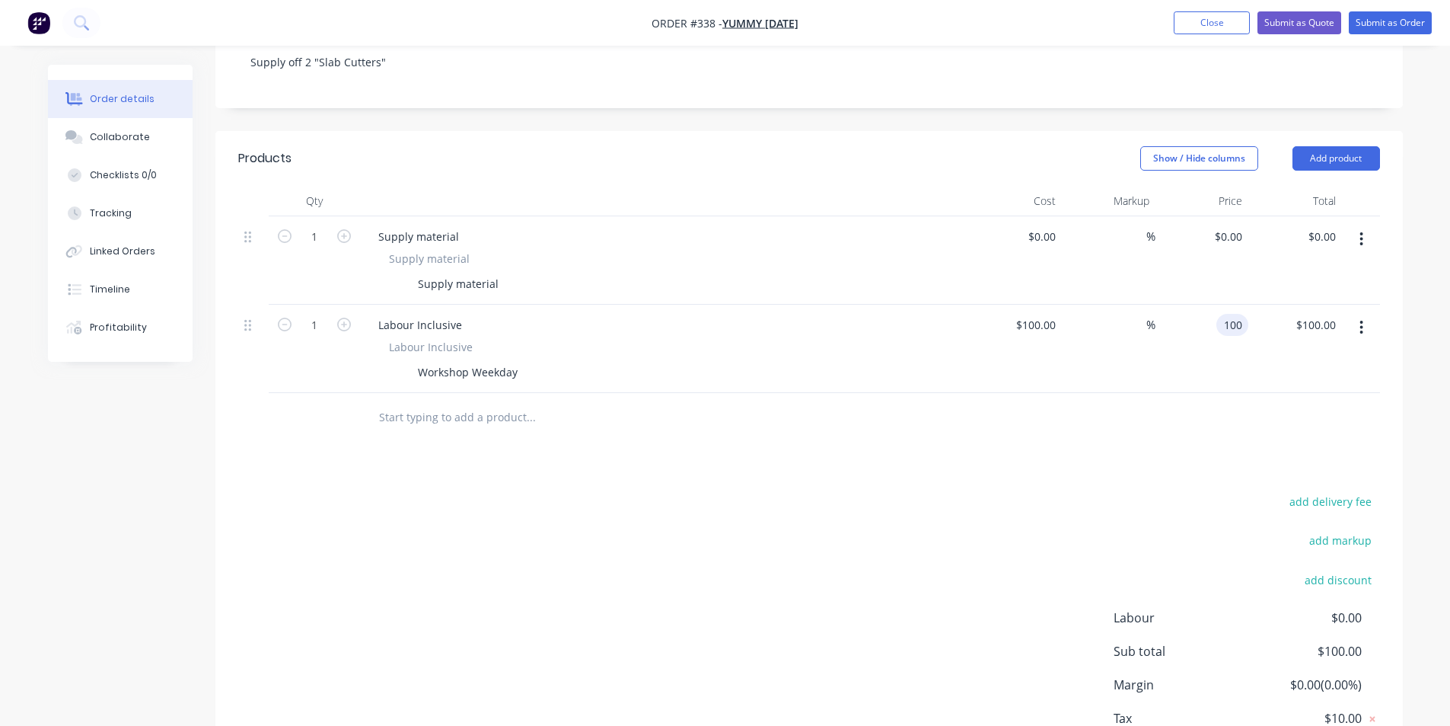
click at [1232, 314] on input "100" at bounding box center [1236, 325] width 26 height 22
type input "120"
type input "20"
type input "$120.00"
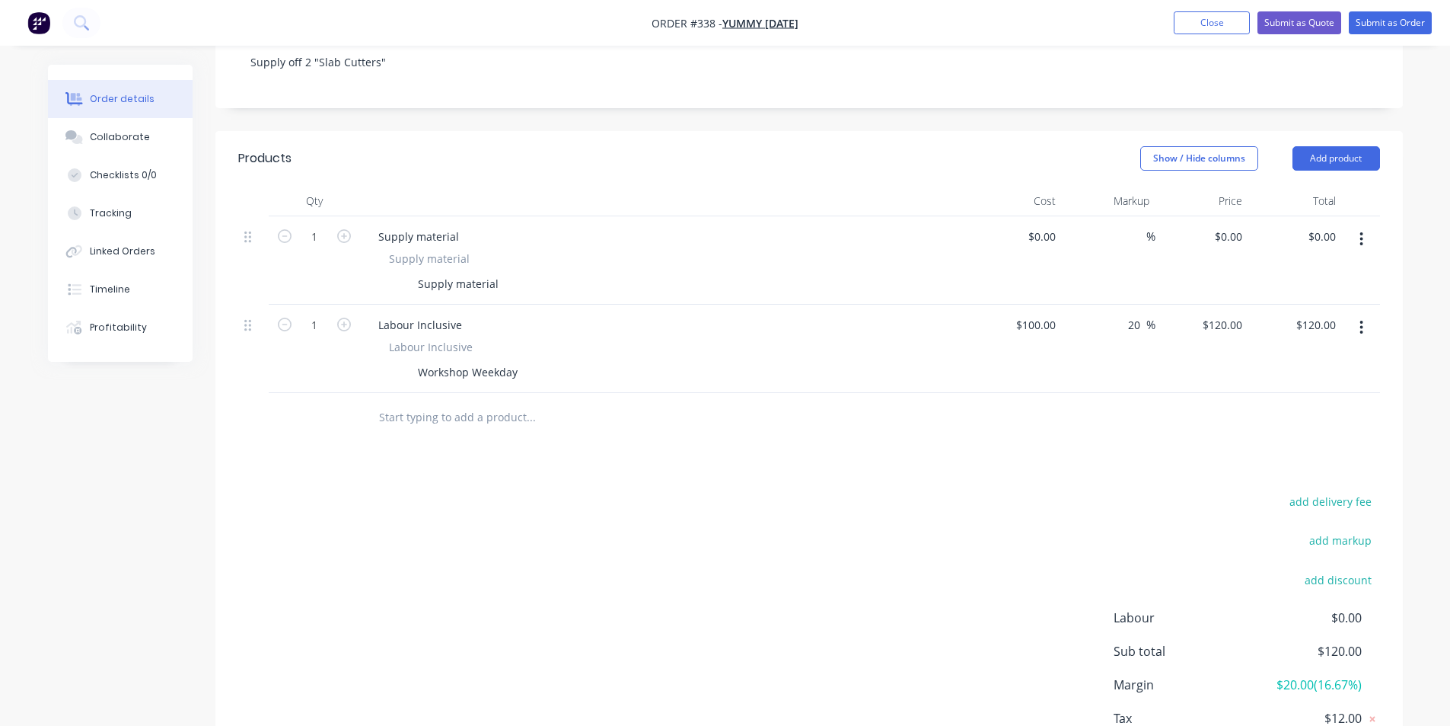
click at [1165, 251] on div "$0.00 $0.00" at bounding box center [1203, 260] width 94 height 88
click at [510, 368] on div "Labour Inclusive Labour Inclusive Workshop Weekday" at bounding box center [664, 349] width 609 height 88
click at [514, 361] on div "Workshop Weekday" at bounding box center [468, 372] width 112 height 22
drag, startPoint x: 515, startPoint y: 359, endPoint x: 416, endPoint y: 344, distance: 99.4
click at [416, 361] on div "Workshop Weekday" at bounding box center [468, 372] width 112 height 22
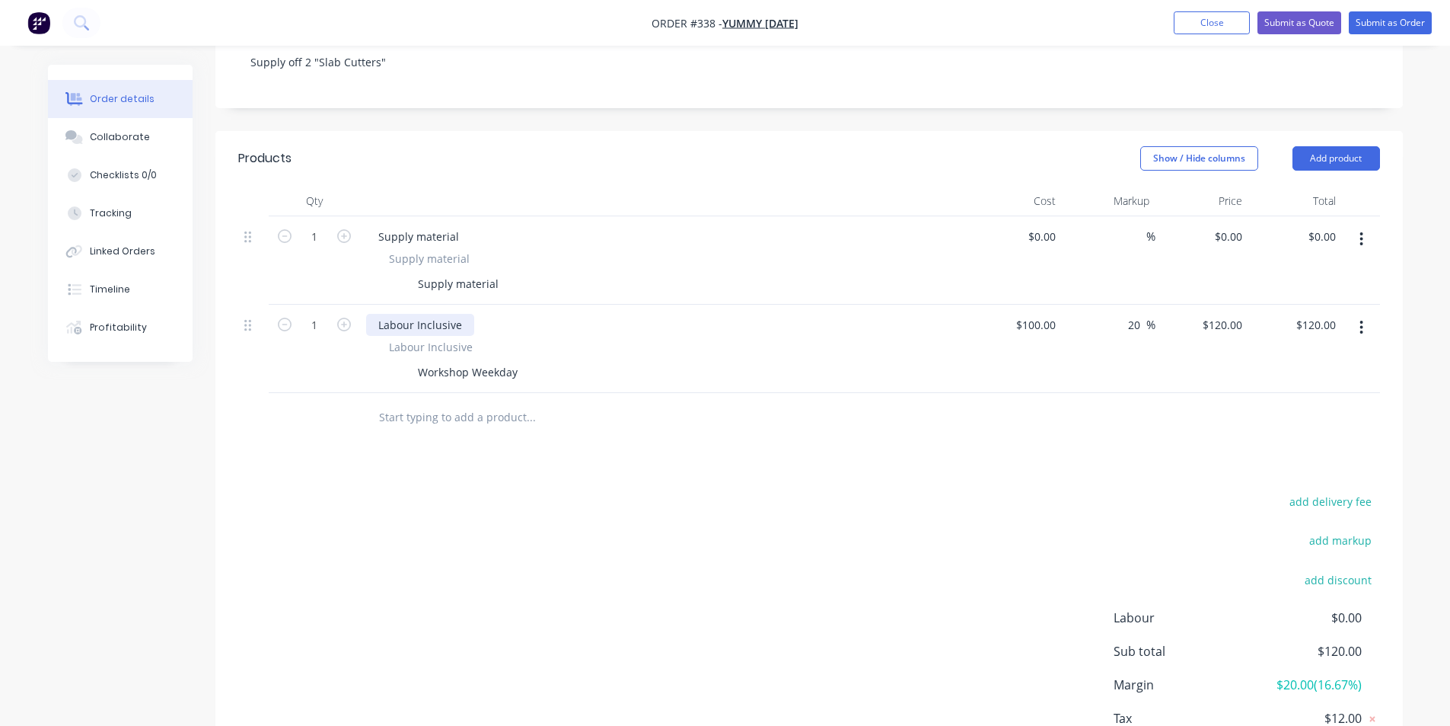
click at [435, 314] on div "Labour Inclusive" at bounding box center [420, 325] width 108 height 22
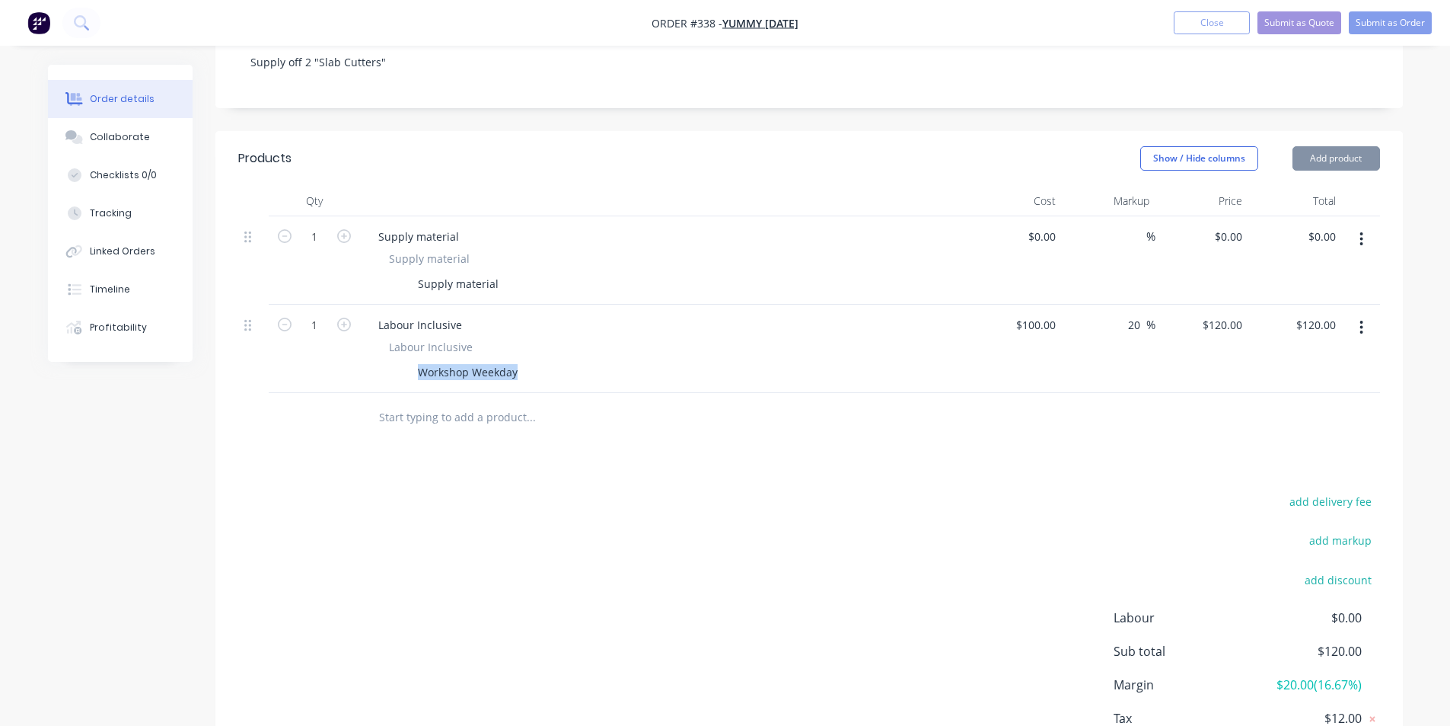
drag, startPoint x: 425, startPoint y: 352, endPoint x: 569, endPoint y: 356, distance: 143.9
click at [569, 361] on div "Workshop Weekday" at bounding box center [661, 372] width 557 height 22
copy div "Workshop Weekday"
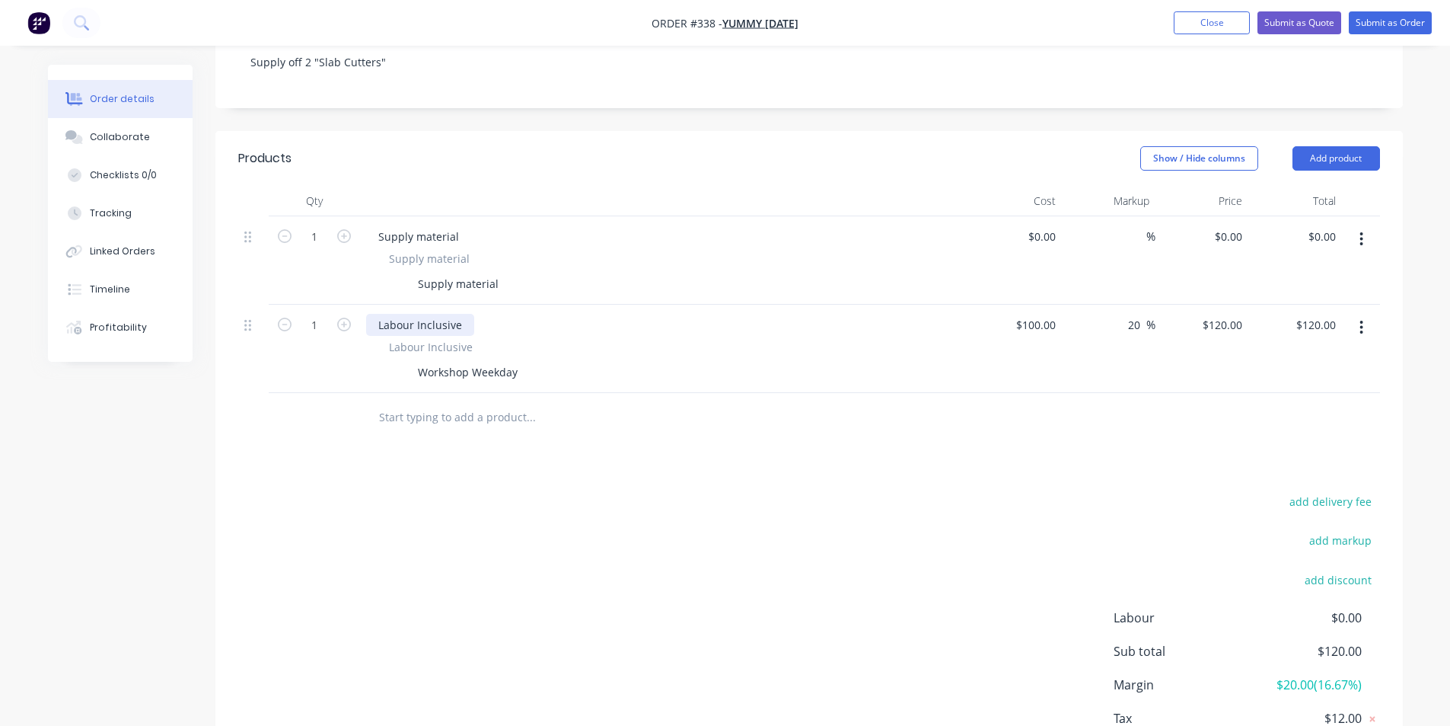
click at [467, 314] on div "Labour Inclusive" at bounding box center [420, 325] width 108 height 22
click at [467, 314] on div "Labour Inclusive -Workshop Weekday" at bounding box center [473, 325] width 215 height 22
click at [477, 361] on div "Workshop Weekday" at bounding box center [468, 372] width 112 height 22
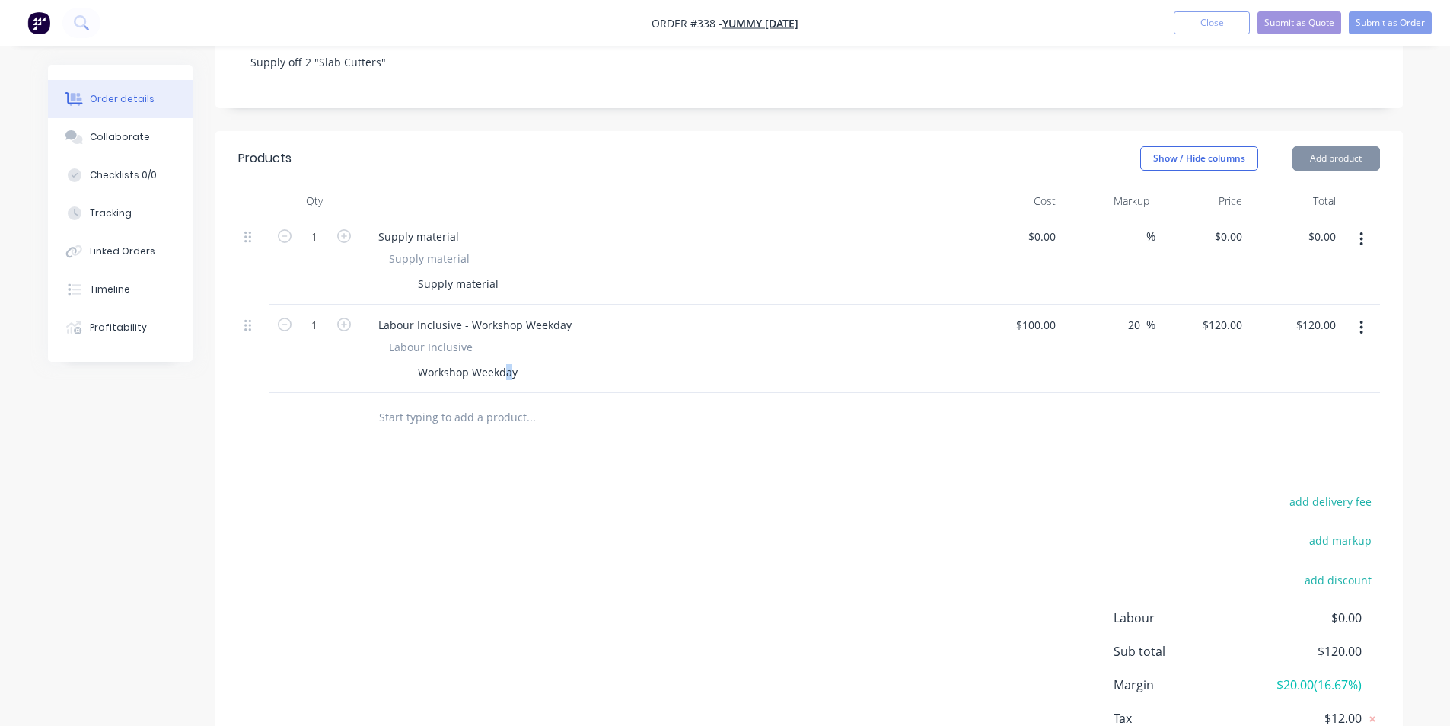
click at [513, 361] on div "Workshop Weekday" at bounding box center [468, 372] width 112 height 22
click at [514, 361] on div "Workshop Weekday" at bounding box center [468, 372] width 112 height 22
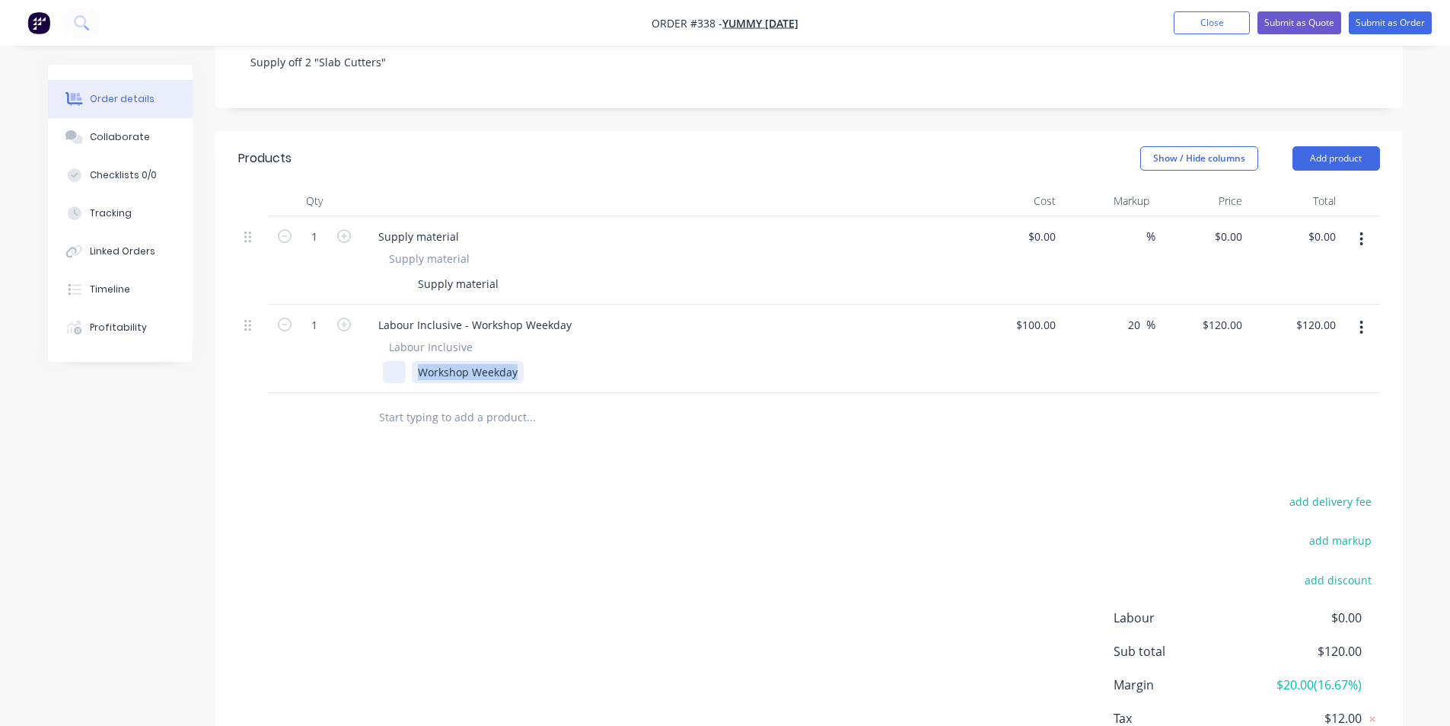
drag, startPoint x: 516, startPoint y: 358, endPoint x: 400, endPoint y: 356, distance: 115.7
click at [400, 361] on div "Workshop Weekday" at bounding box center [661, 372] width 557 height 22
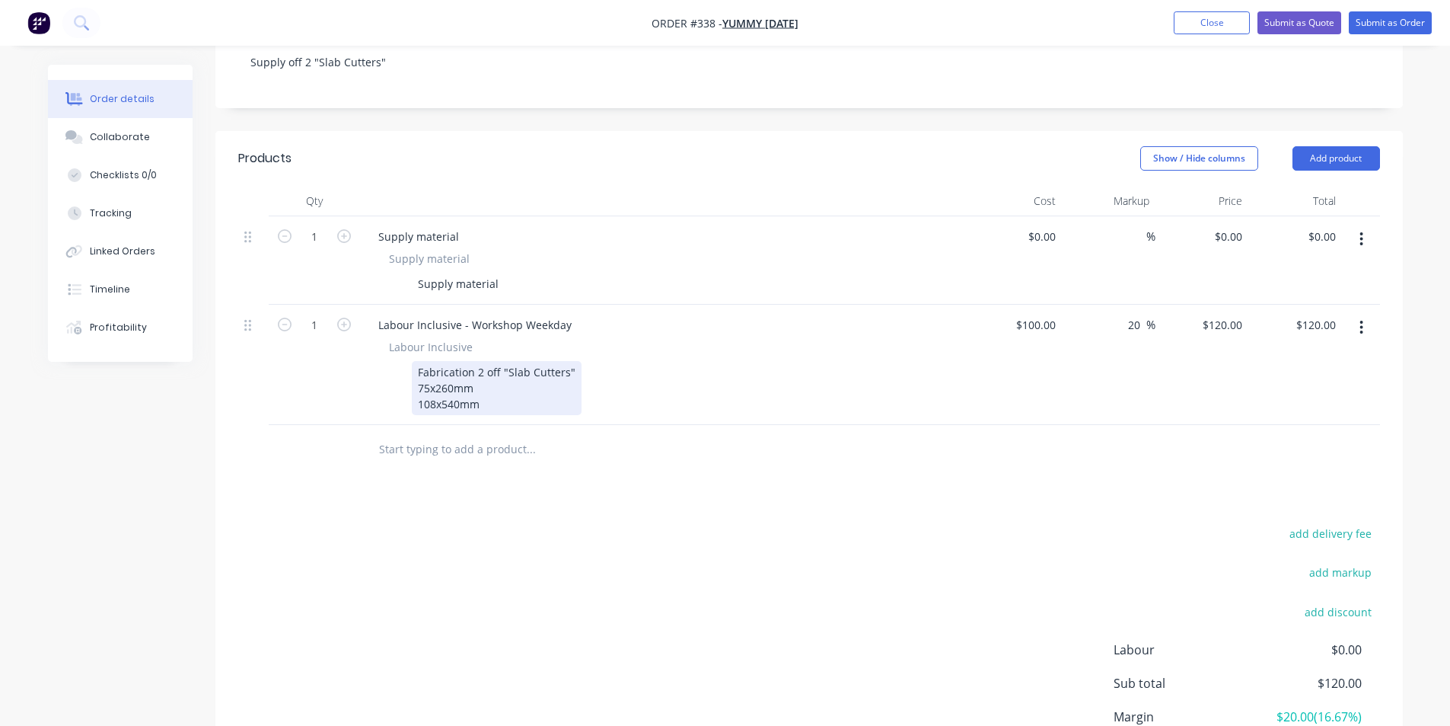
click at [521, 361] on div "Fabrication 2 off "Slab Cutters" 75x260mm 108x540mm" at bounding box center [497, 388] width 170 height 54
click at [519, 378] on div "Fabrication 2 off "Slab Cutters" 75x260mm 108x540mm" at bounding box center [497, 388] width 170 height 54
click at [414, 369] on div "Fabrication 2 off "Slab Cutters" 75x260mm 108x540mm" at bounding box center [497, 388] width 170 height 54
click at [417, 396] on div "Fabrication 2 off "Slab Cutters" - 75x260mm 108x540mm" at bounding box center [497, 388] width 170 height 54
click at [521, 376] on div "Fabrication 2 off "Slab Cutters" - 75x260mm - 108x540mm" at bounding box center [497, 388] width 170 height 54
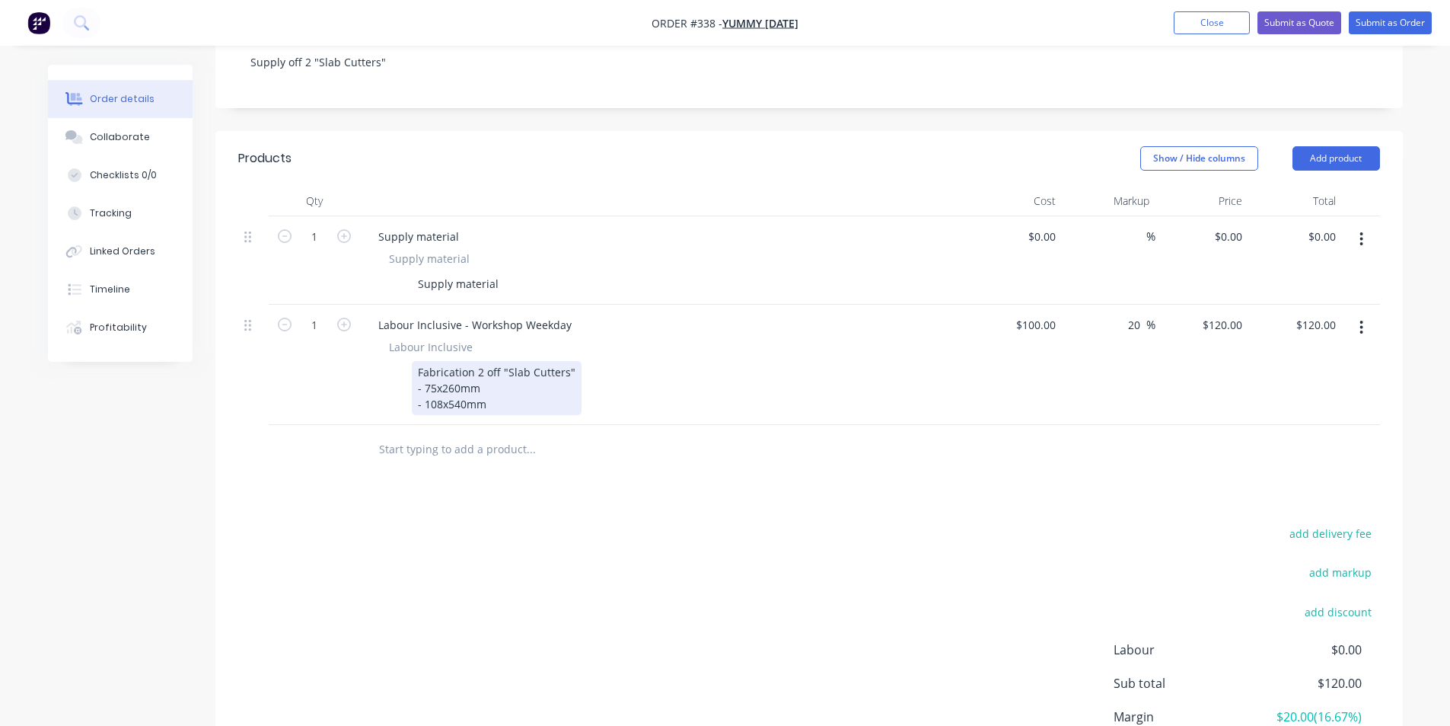
click at [511, 394] on div "Fabrication 2 off "Slab Cutters" - 75x260mm - 108x540mm" at bounding box center [497, 388] width 170 height 54
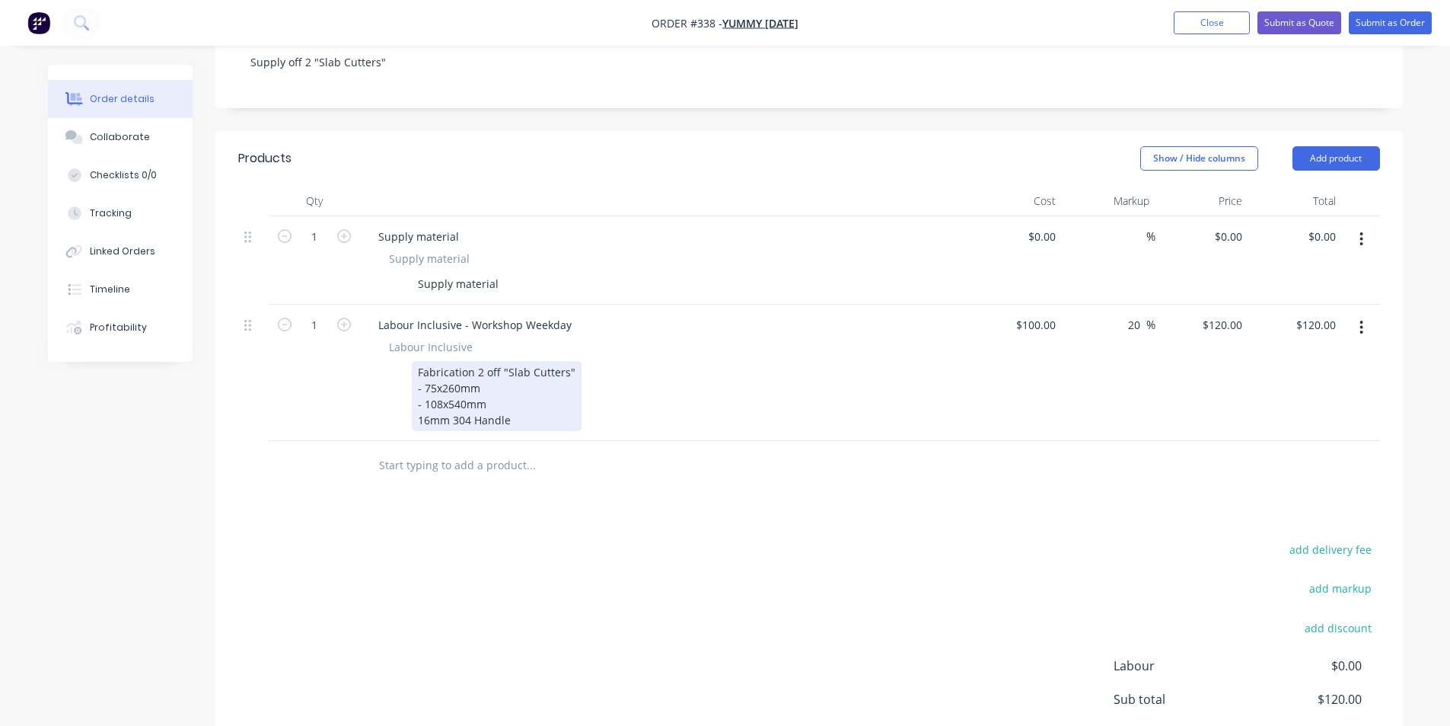
click at [410, 405] on div "Fabrication 2 off "Slab Cutters" - 75x260mm - 108x540mm 16mm 304 Handle" at bounding box center [661, 396] width 557 height 70
click at [561, 396] on div "Fabrication 2 off "Slab Cutters" - 75x260mm - 108x540mm - C/W 16mm 304 Handle" at bounding box center [497, 396] width 170 height 70
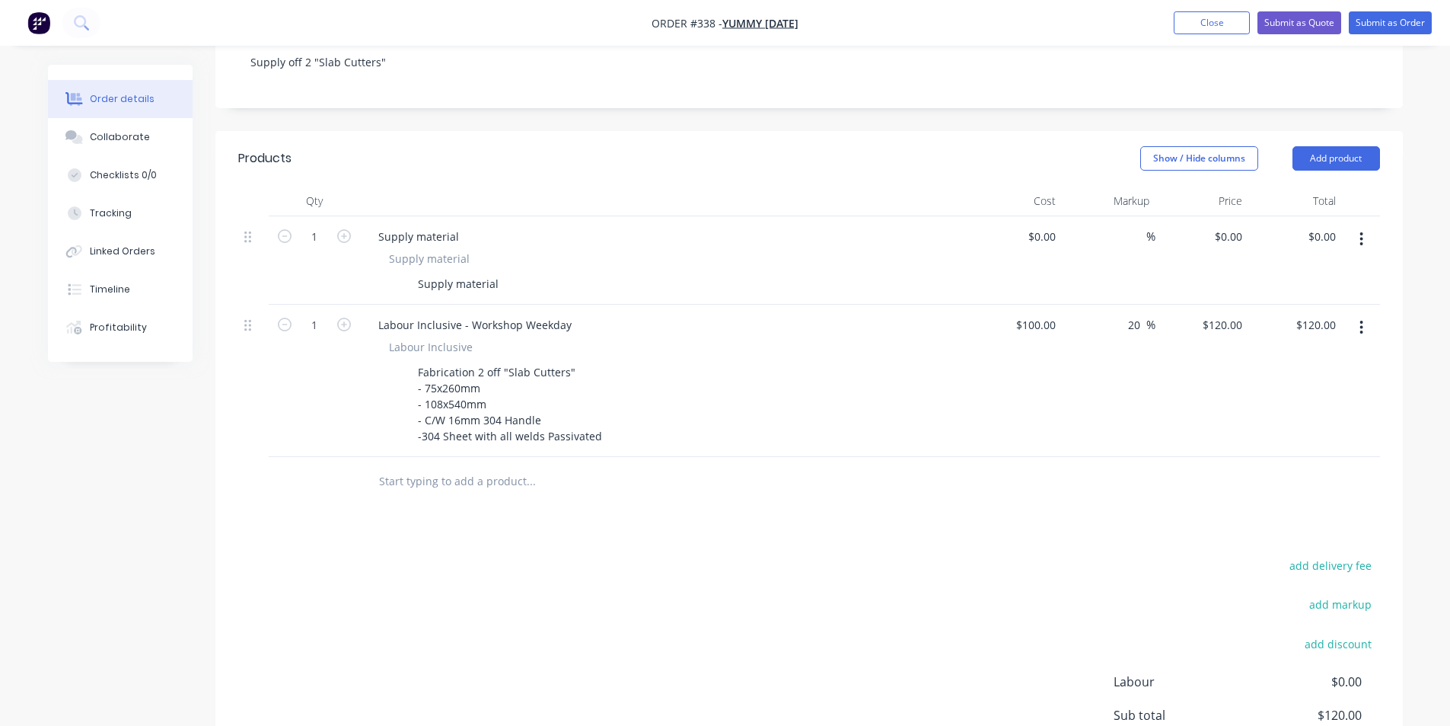
click at [615, 490] on div "Products Show / Hide columns Add product Qty Cost Markup Price Total 1 Supply m…" at bounding box center [809, 501] width 1188 height 741
click at [350, 317] on icon "button" at bounding box center [344, 324] width 14 height 14
type input "2"
type input "$240.00"
click at [789, 658] on div "add delivery fee add markup add discount Labour $0.00 Sub total $240.00 Margin …" at bounding box center [809, 702] width 1142 height 294
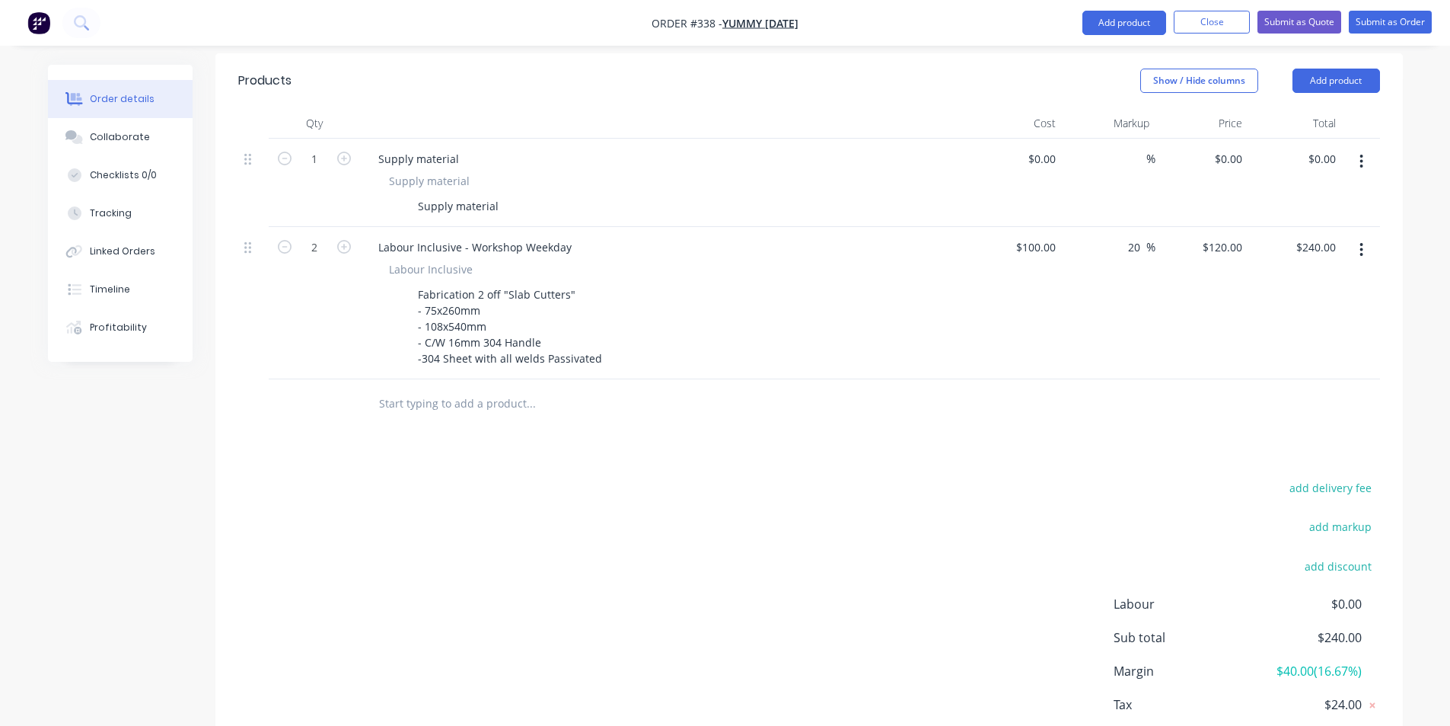
scroll to position [448, 0]
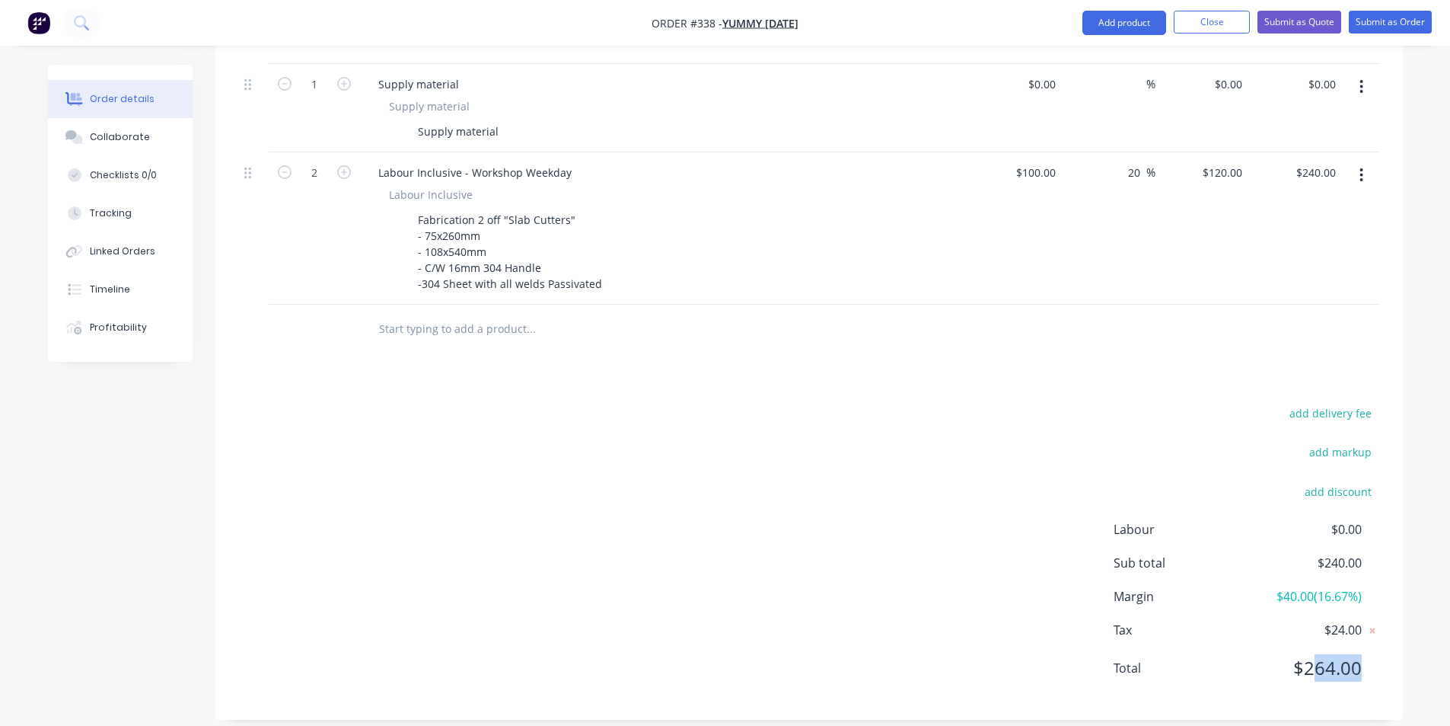
drag, startPoint x: 1313, startPoint y: 649, endPoint x: 1365, endPoint y: 650, distance: 52.5
click at [1365, 654] on div "Total $264.00" at bounding box center [1247, 667] width 266 height 27
click at [1039, 73] on div "$0.00" at bounding box center [1016, 108] width 94 height 88
type input "$0.00"
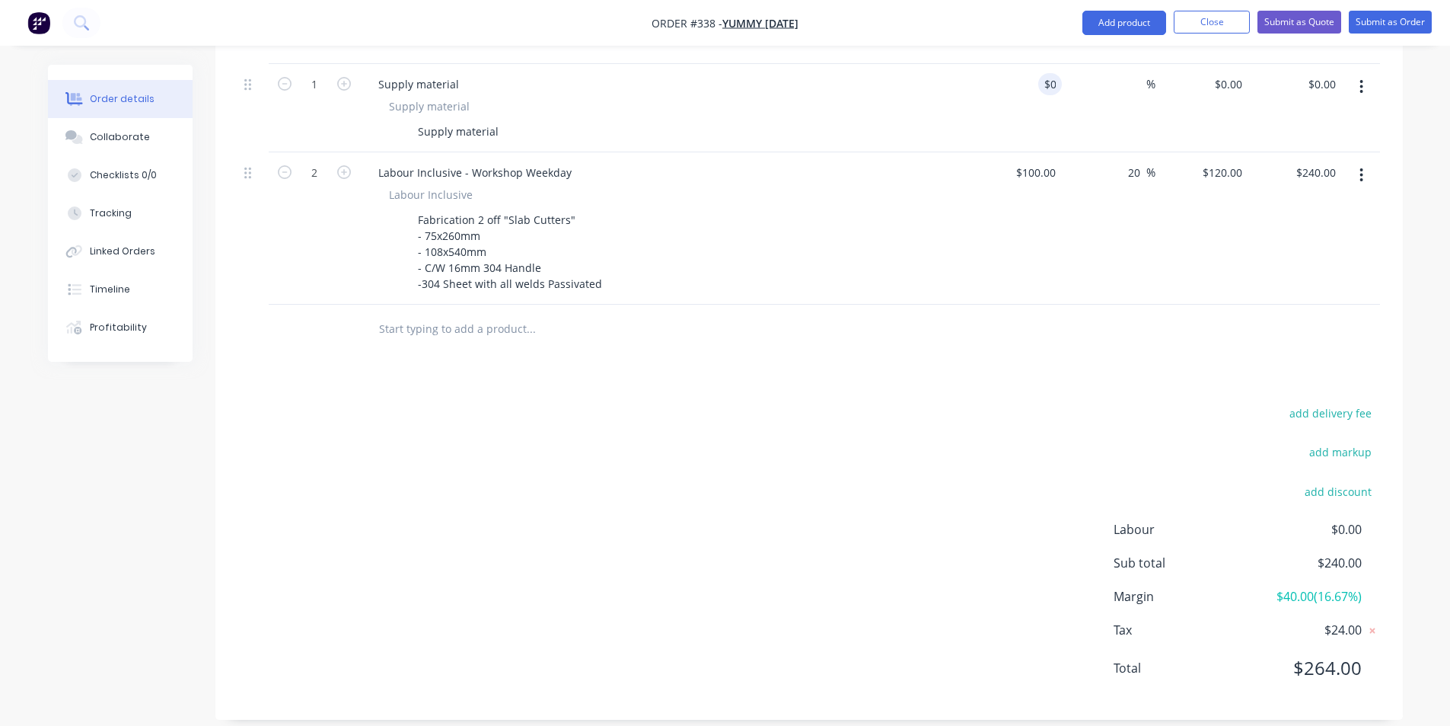
click at [518, 78] on div "Supply material" at bounding box center [664, 84] width 597 height 22
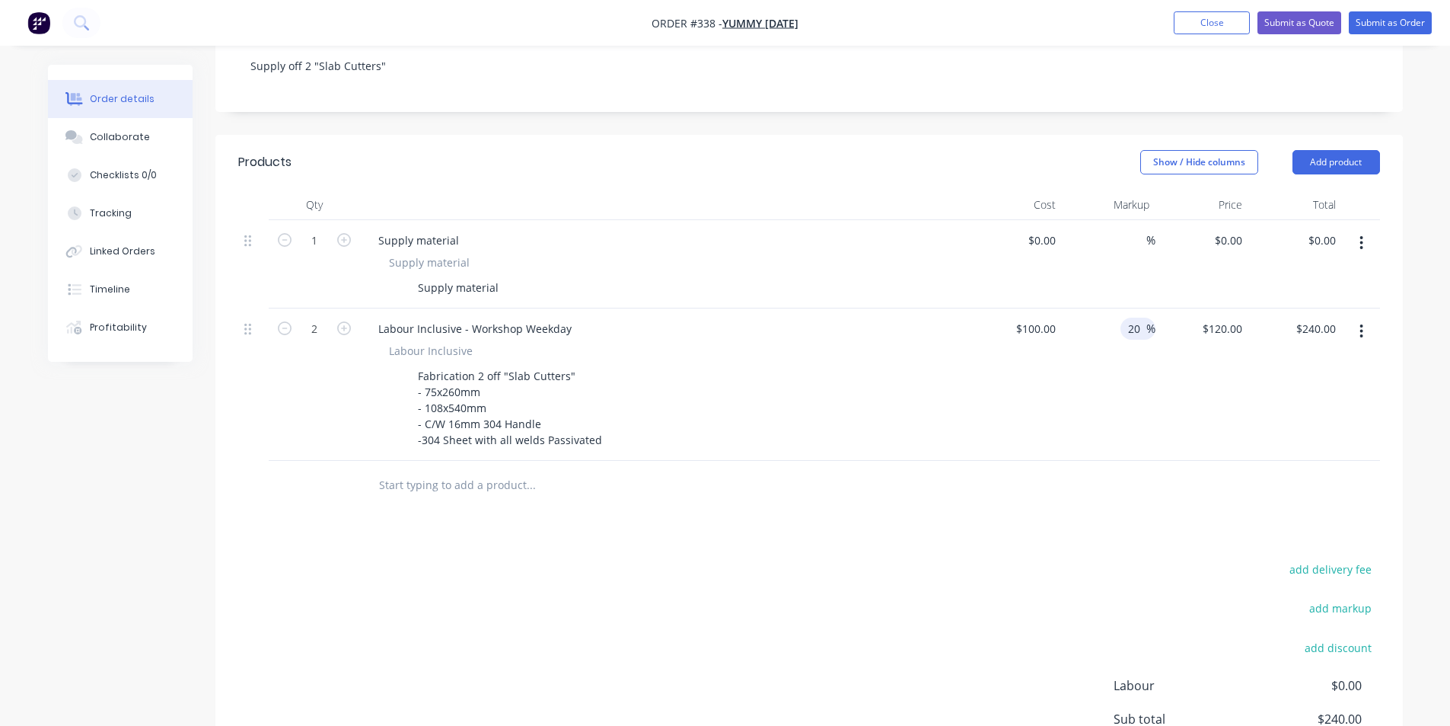
scroll to position [67, 0]
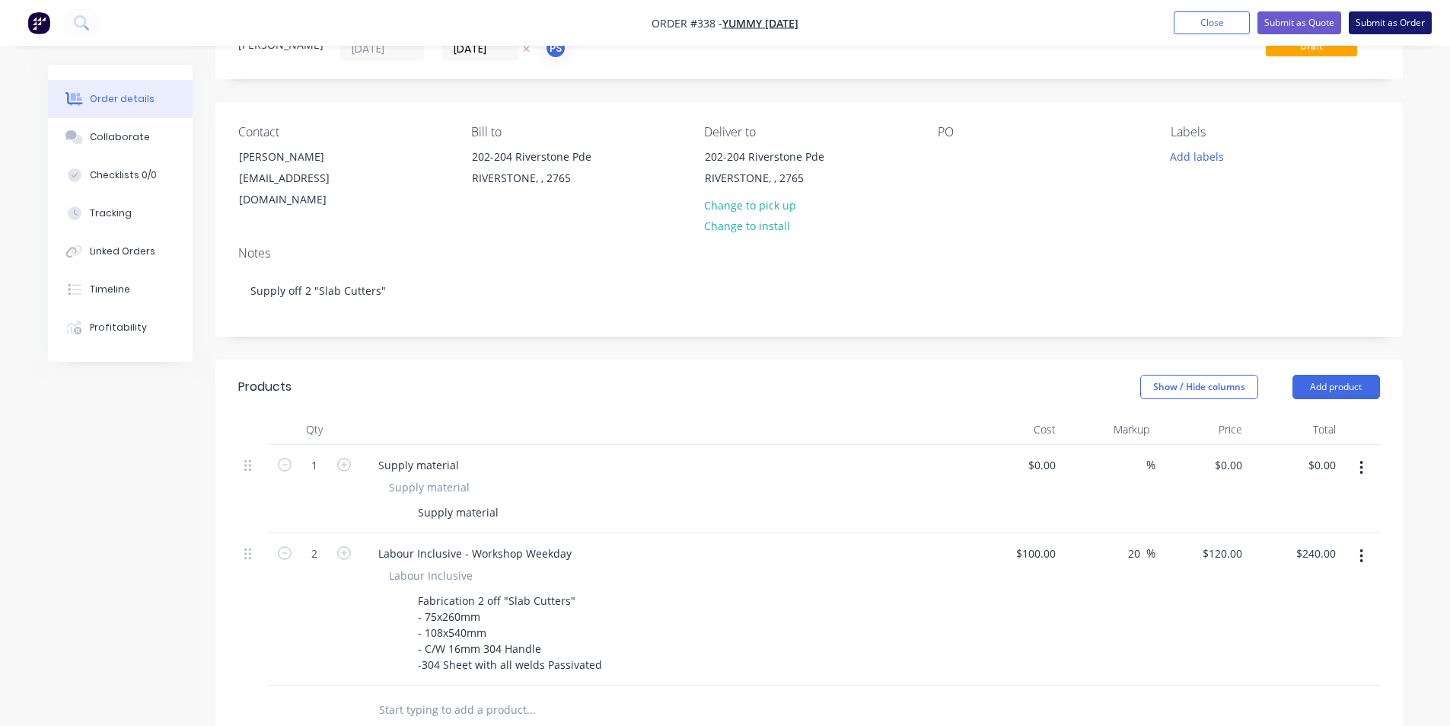
click at [1405, 27] on button "Submit as Order" at bounding box center [1390, 22] width 83 height 23
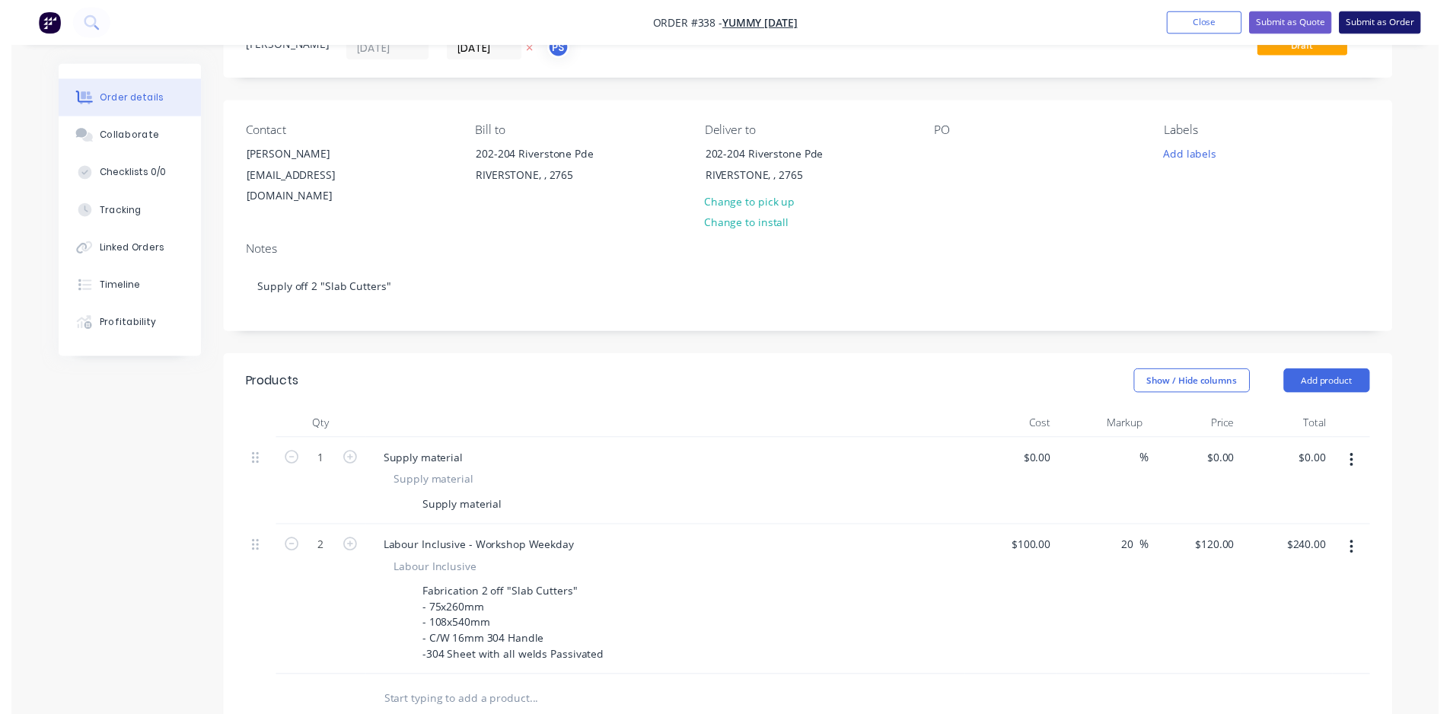
scroll to position [0, 0]
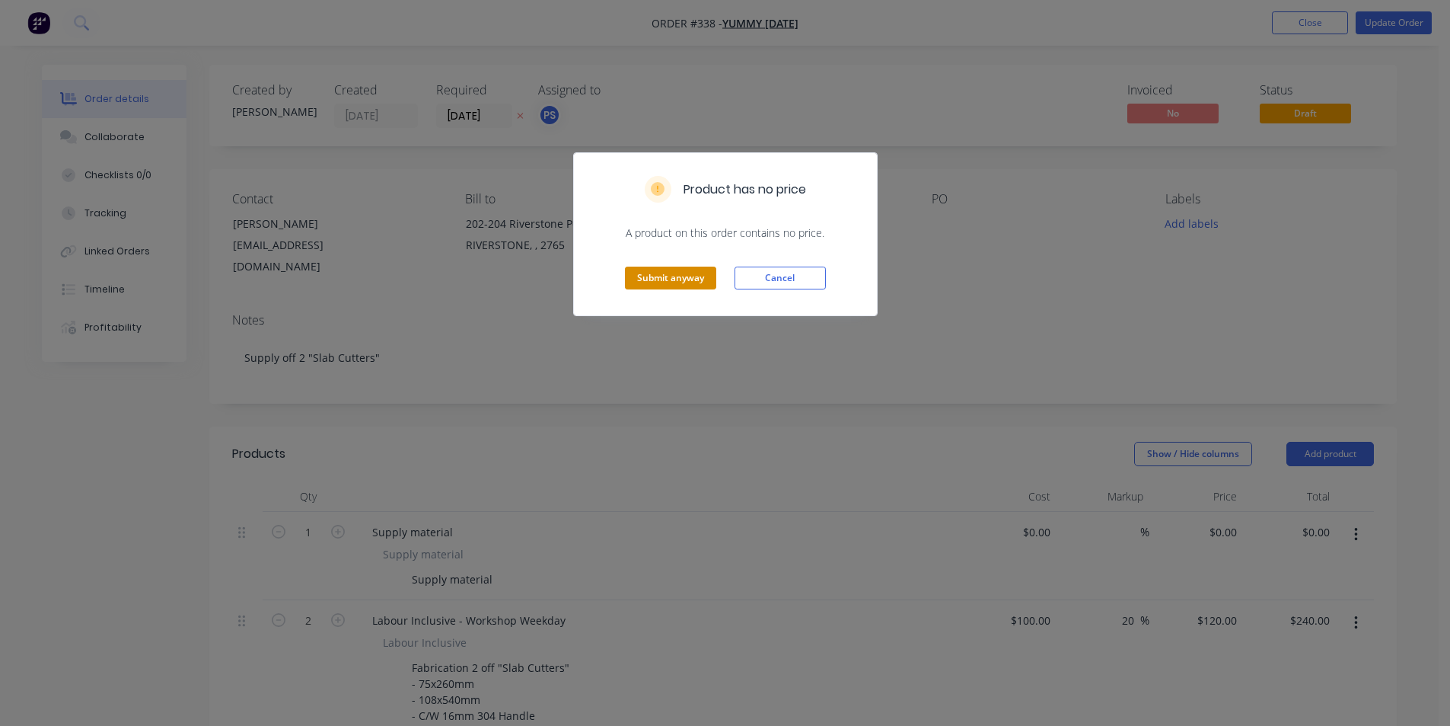
click at [702, 269] on button "Submit anyway" at bounding box center [670, 277] width 91 height 23
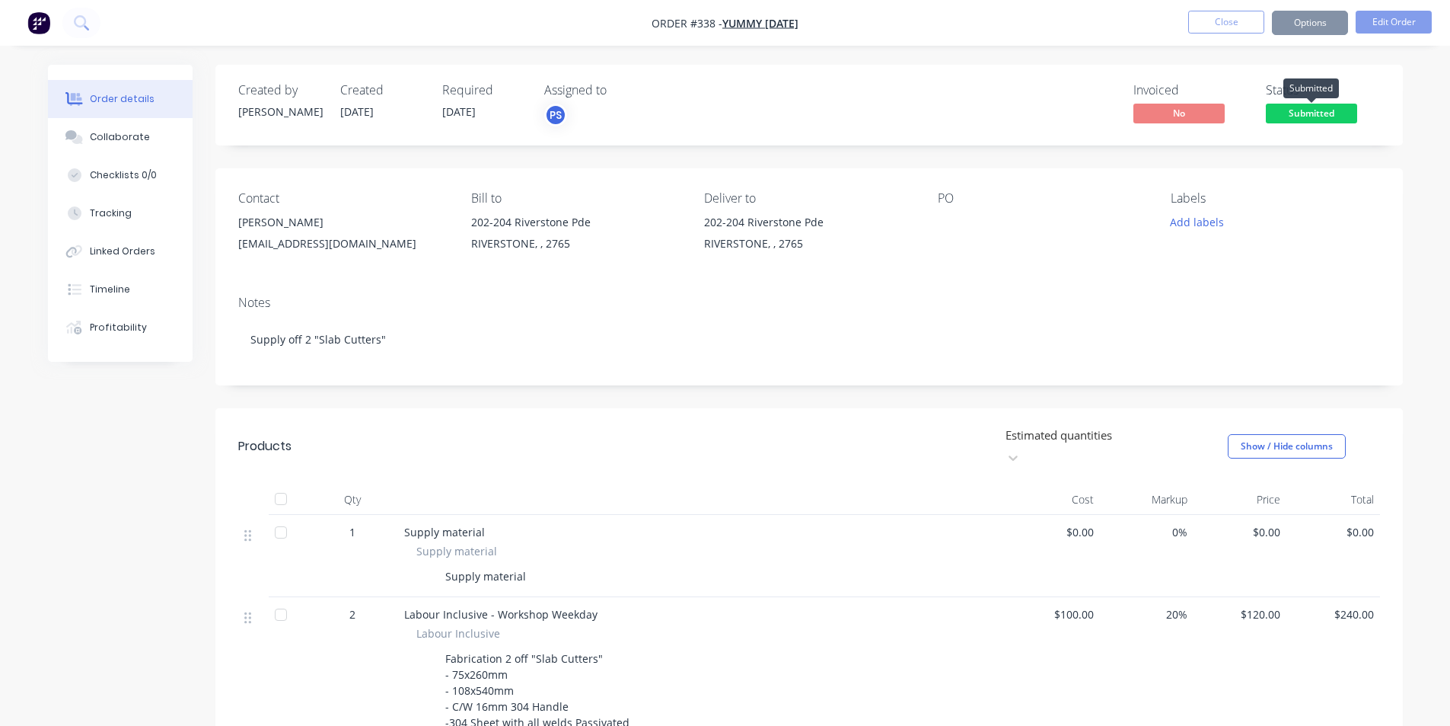
click at [1332, 116] on span "Submitted" at bounding box center [1311, 113] width 91 height 19
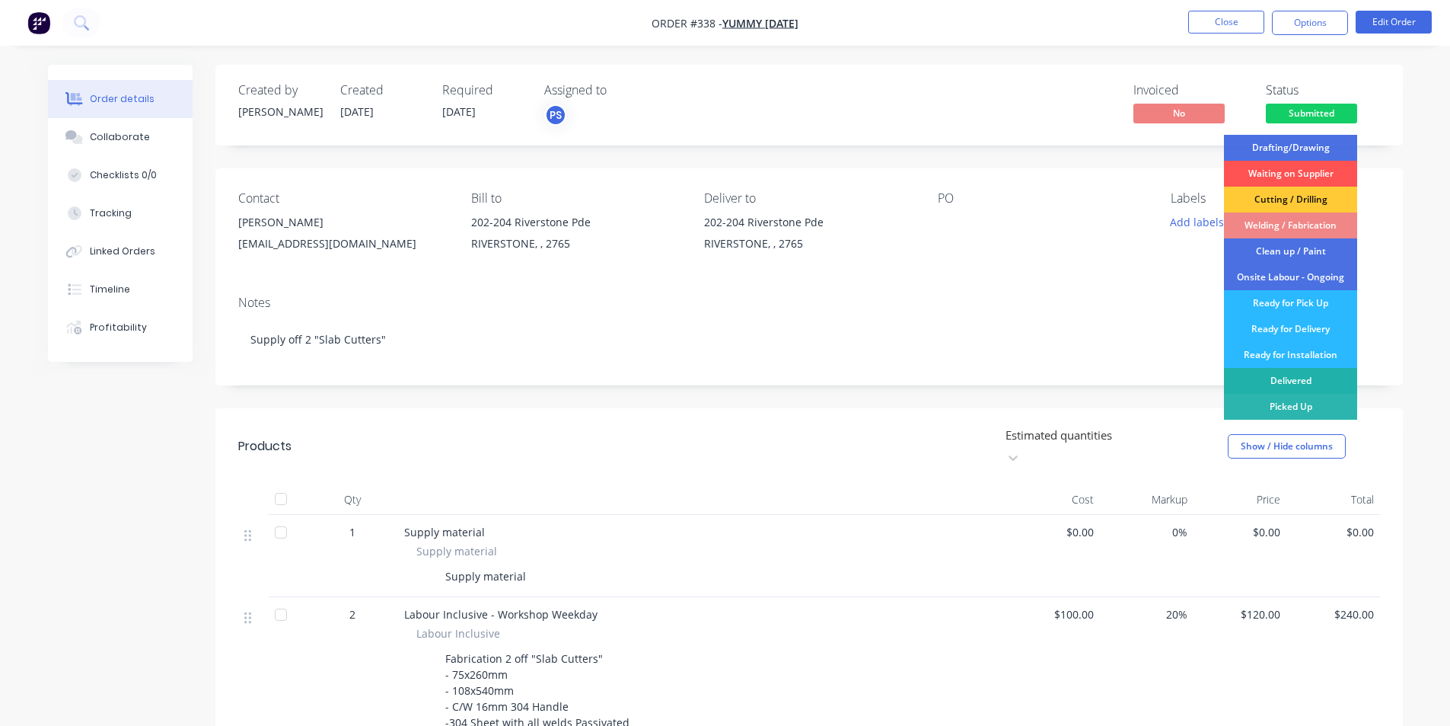
click at [1303, 388] on div "Delivered" at bounding box center [1290, 381] width 133 height 26
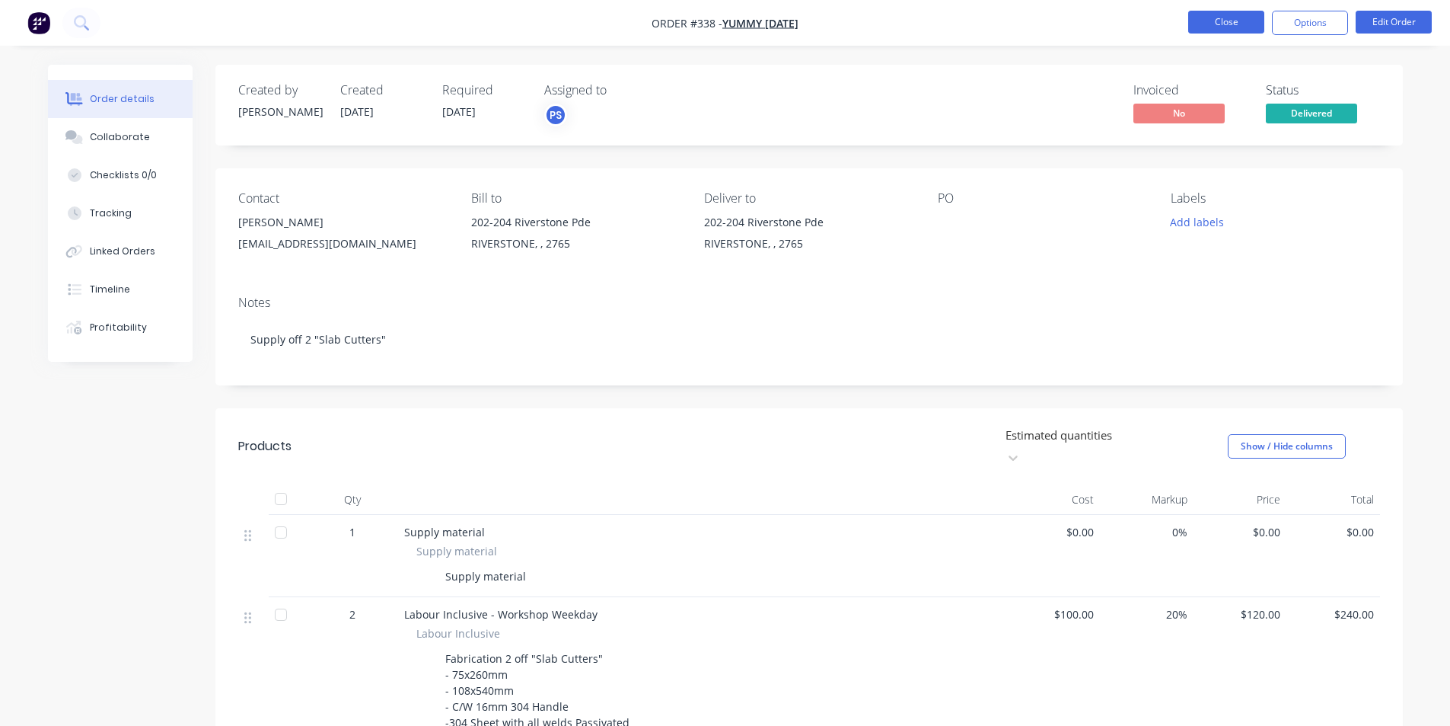
click at [1226, 31] on button "Close" at bounding box center [1226, 22] width 76 height 23
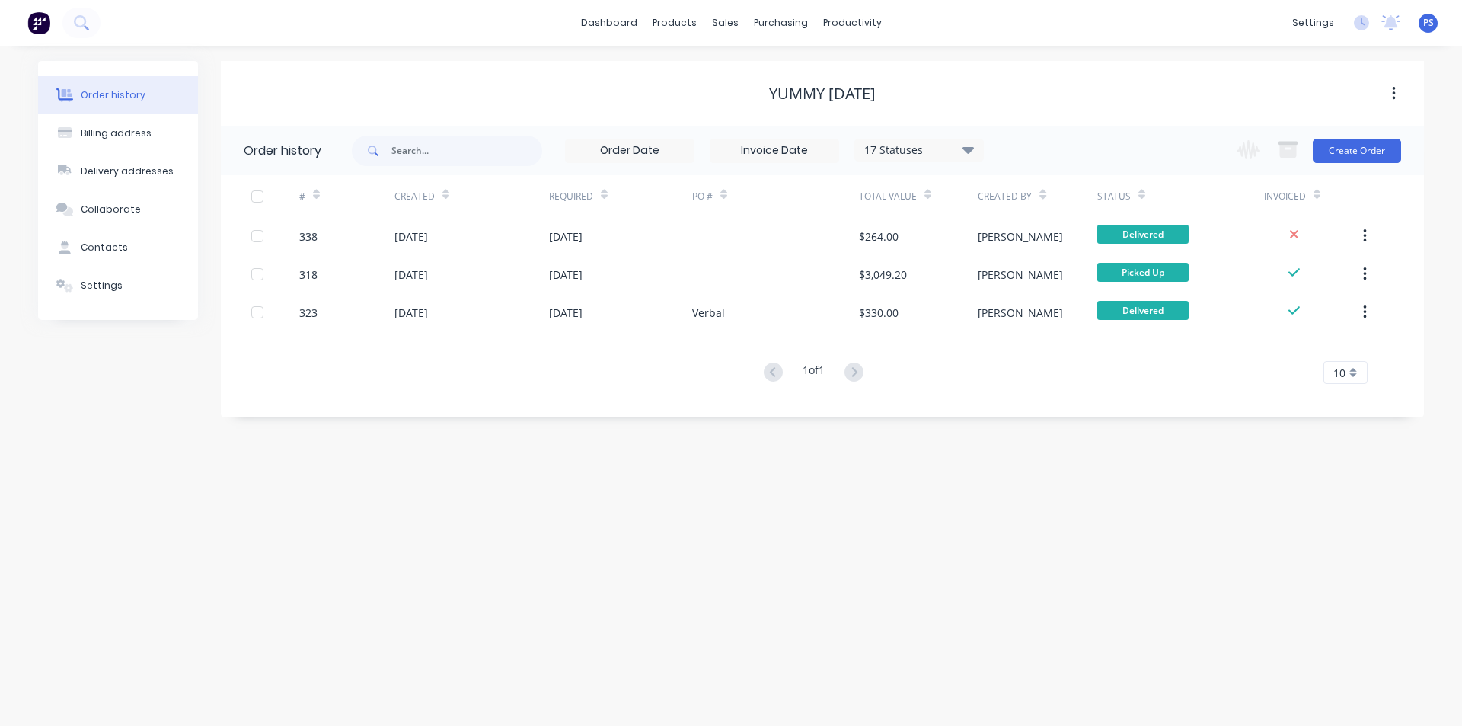
click at [608, 36] on div "dashboard products sales purchasing productivity dashboard products Product Cat…" at bounding box center [731, 23] width 1462 height 46
click at [611, 30] on link "dashboard" at bounding box center [609, 22] width 72 height 23
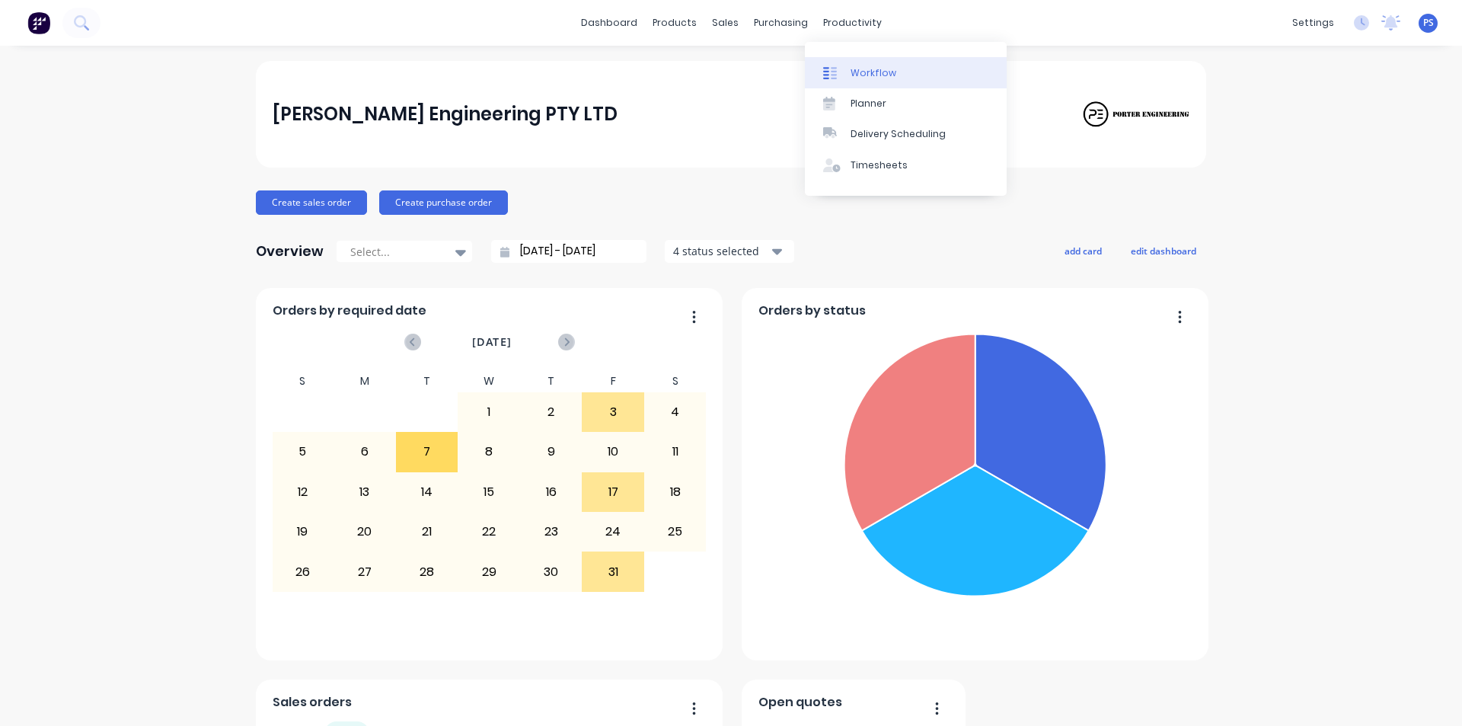
click at [841, 62] on link "Workflow" at bounding box center [906, 72] width 202 height 30
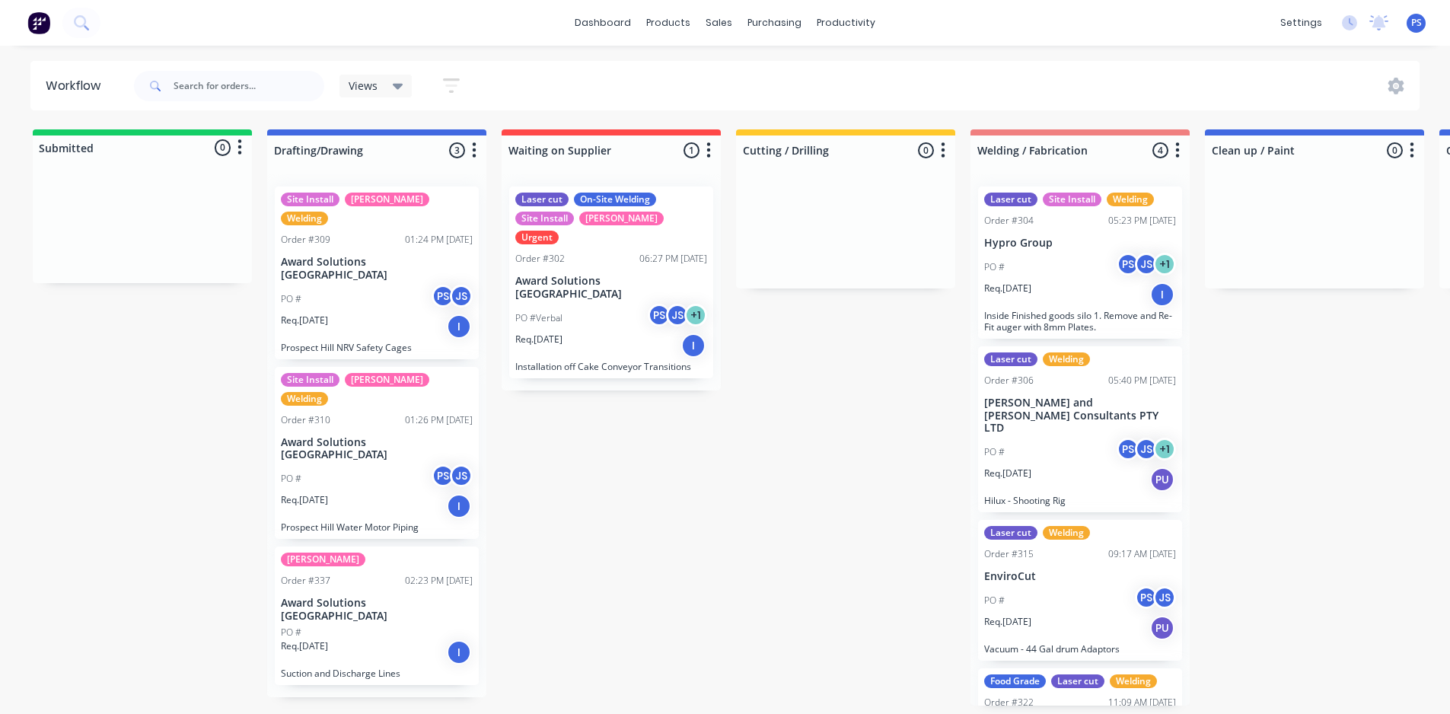
scroll to position [0, 37]
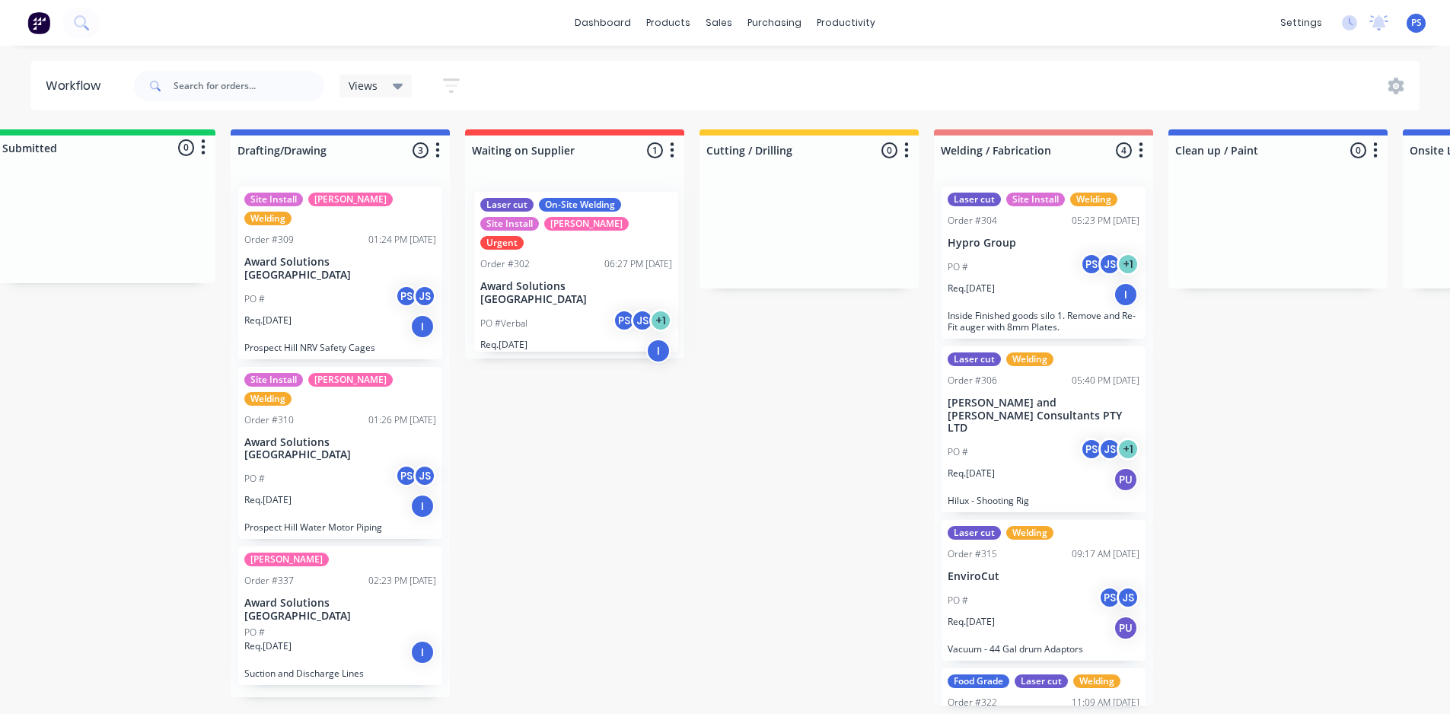
drag, startPoint x: 553, startPoint y: 317, endPoint x: 556, endPoint y: 327, distance: 10.4
click at [556, 327] on div "Laser cut On-Site Welding Site Install SYD WTR Urgent Order #302 06:27 PM [DATE…" at bounding box center [574, 266] width 219 height 184
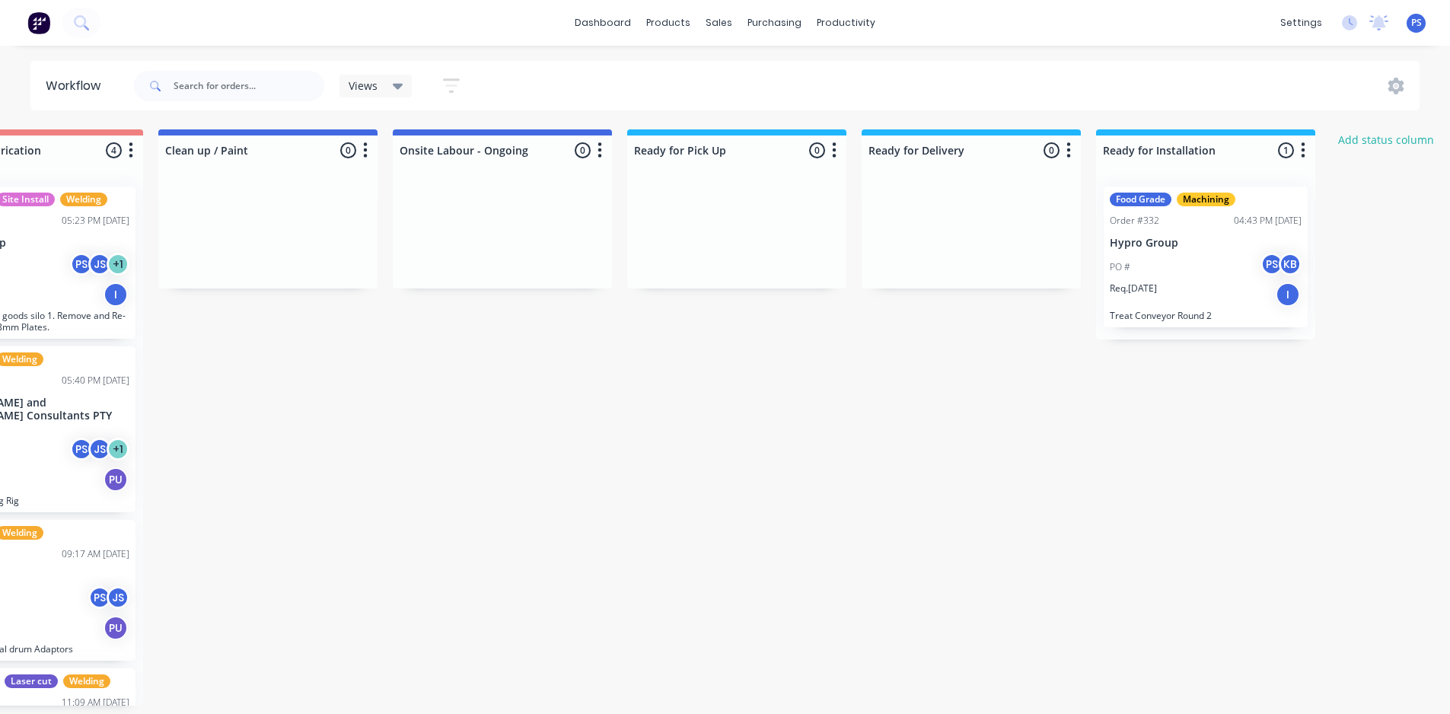
scroll to position [3, 1048]
click at [1188, 215] on div "Order #332 04:43 PM [DATE]" at bounding box center [1204, 221] width 192 height 14
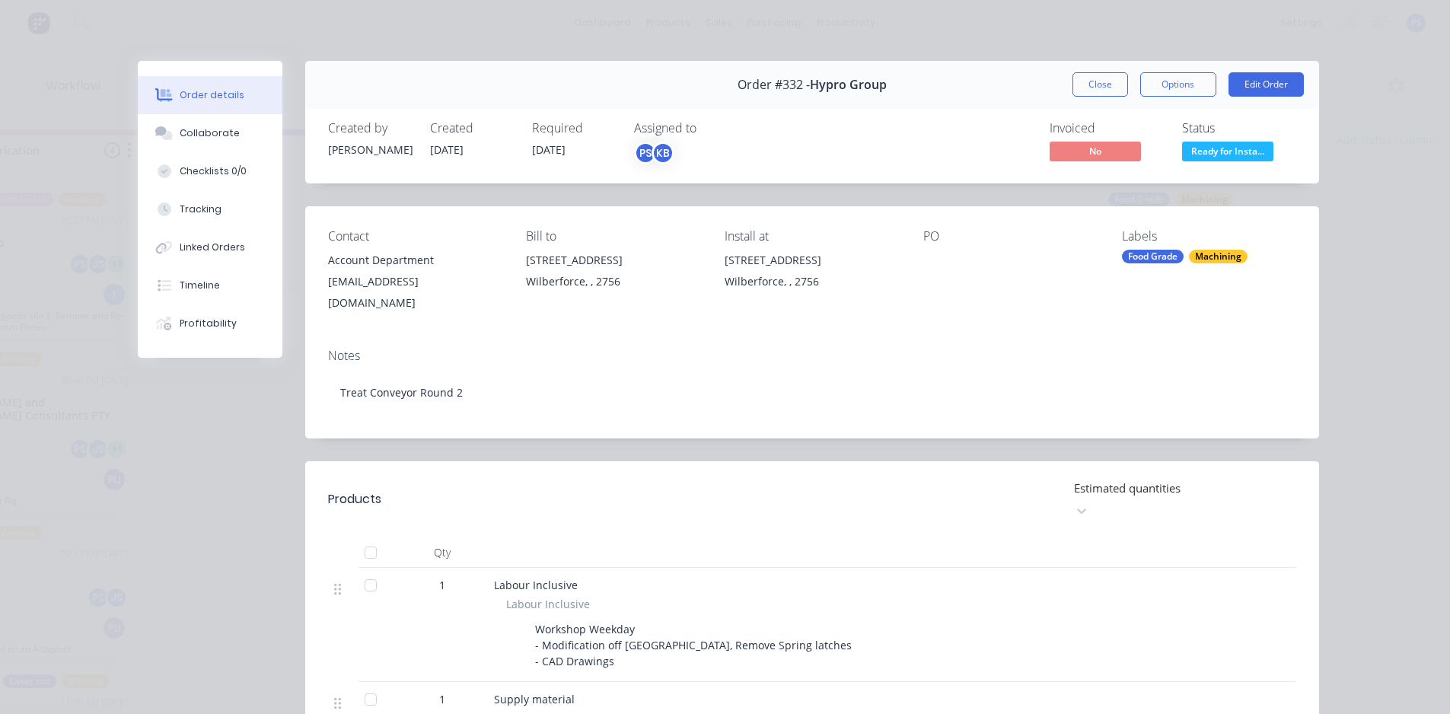
click at [1236, 156] on span "Ready for Insta..." at bounding box center [1227, 151] width 91 height 19
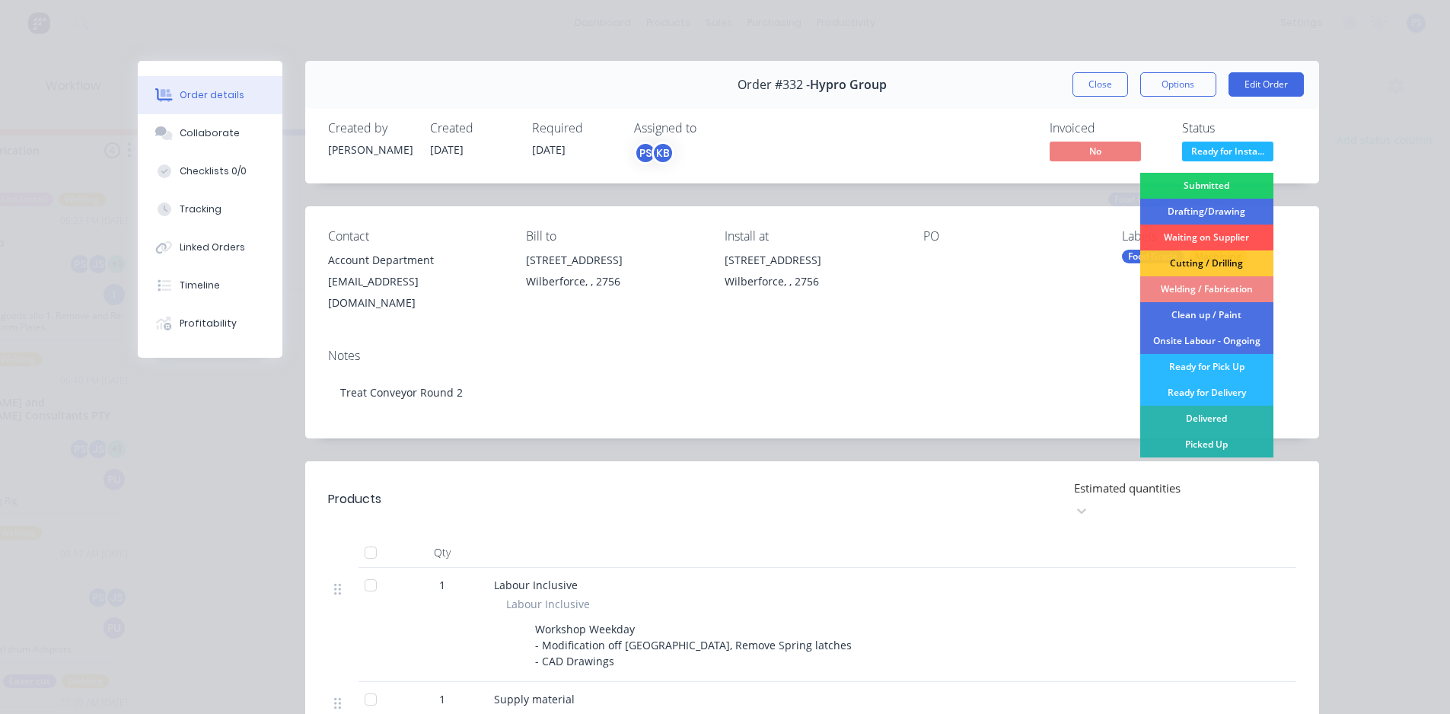
click at [930, 161] on div "Invoiced No Status Ready for Insta... Submitted Drafting/Drawing Waiting on Sup…" at bounding box center [1041, 143] width 510 height 44
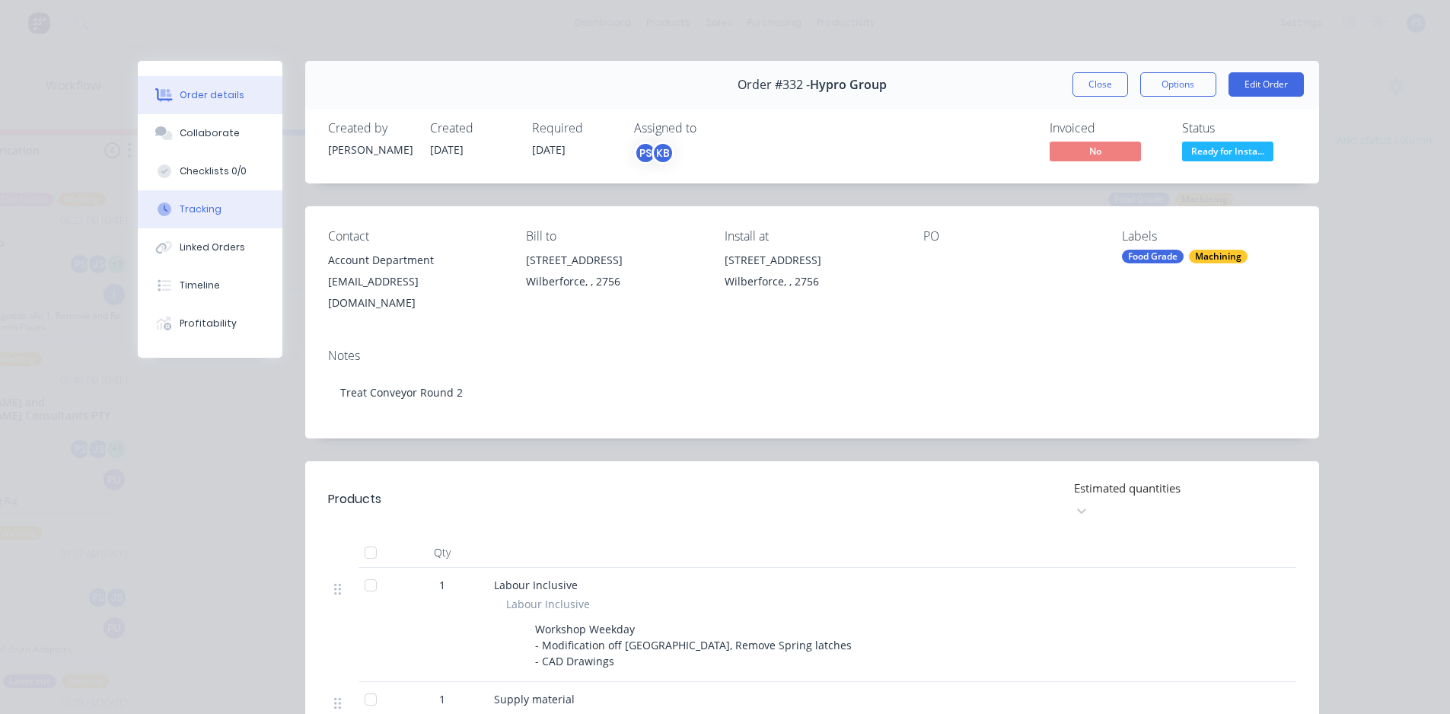
click at [224, 215] on button "Tracking" at bounding box center [210, 209] width 145 height 38
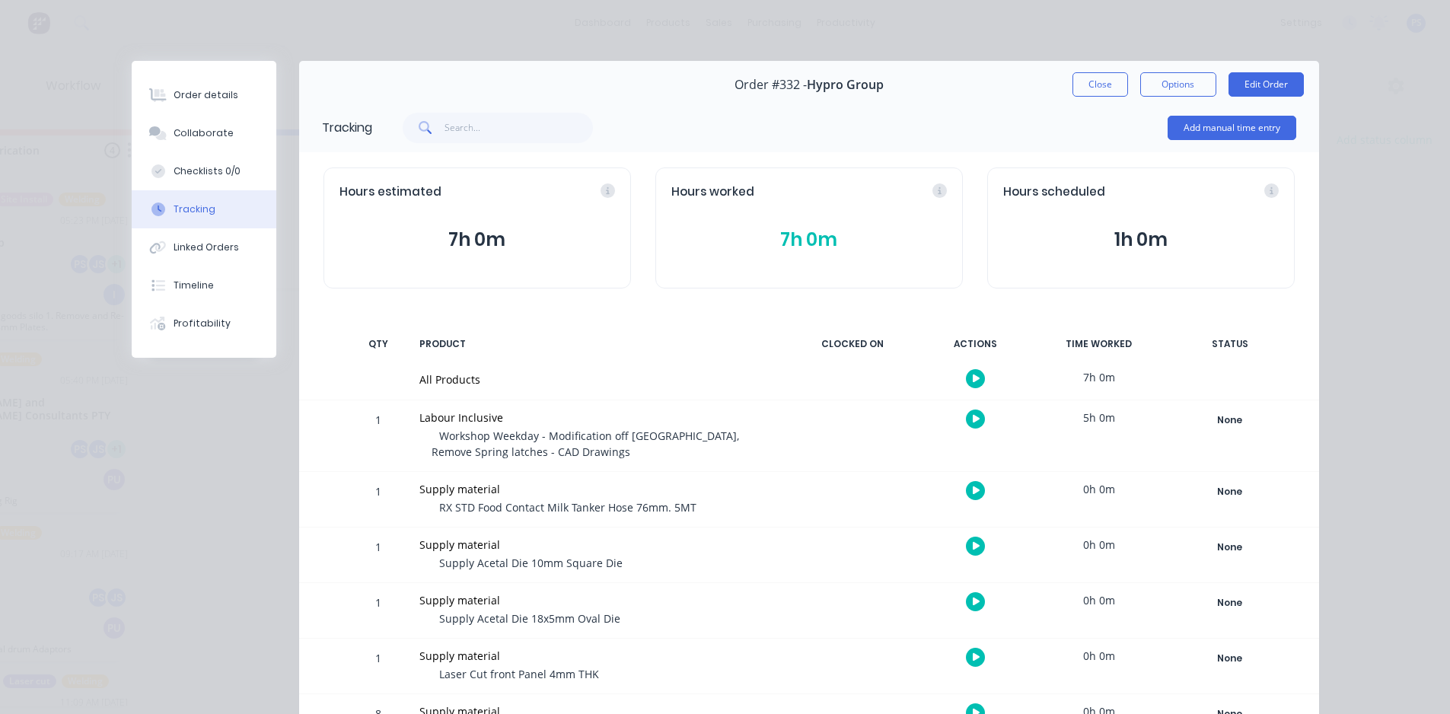
drag, startPoint x: 745, startPoint y: 241, endPoint x: 819, endPoint y: 247, distance: 74.9
click at [819, 247] on button "7h 0m" at bounding box center [809, 239] width 276 height 29
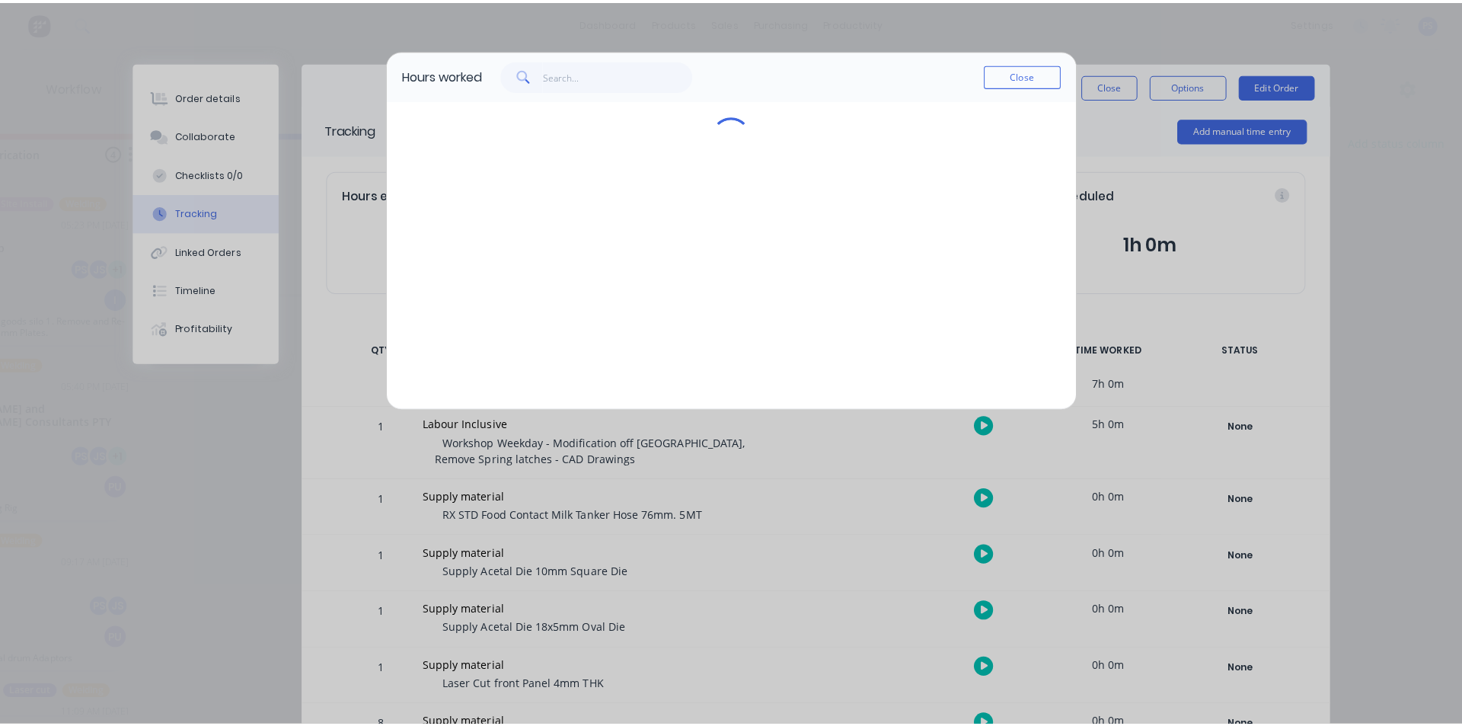
scroll to position [0, 1048]
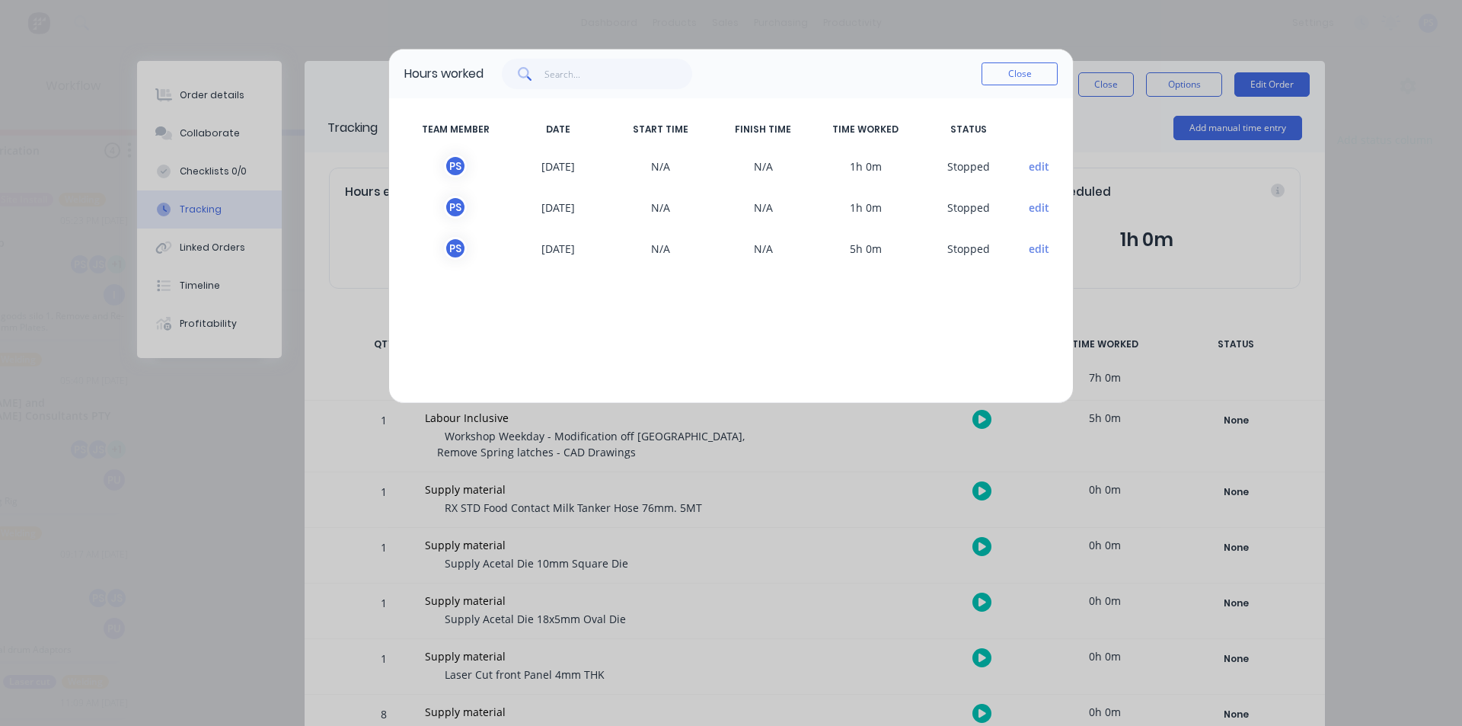
click at [823, 245] on span "5h 0m" at bounding box center [866, 248] width 103 height 23
click at [1034, 81] on button "Close" at bounding box center [1019, 73] width 76 height 23
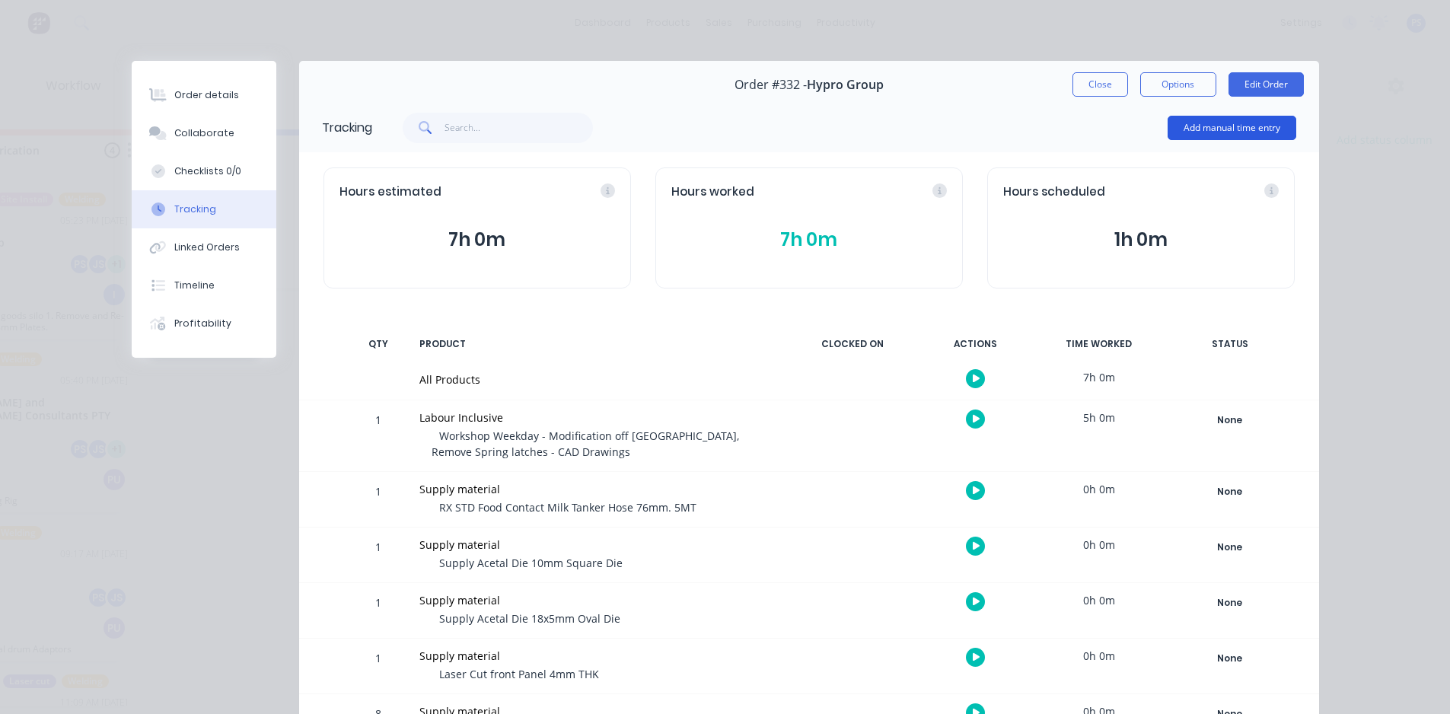
click at [1206, 124] on button "Add manual time entry" at bounding box center [1232, 128] width 129 height 24
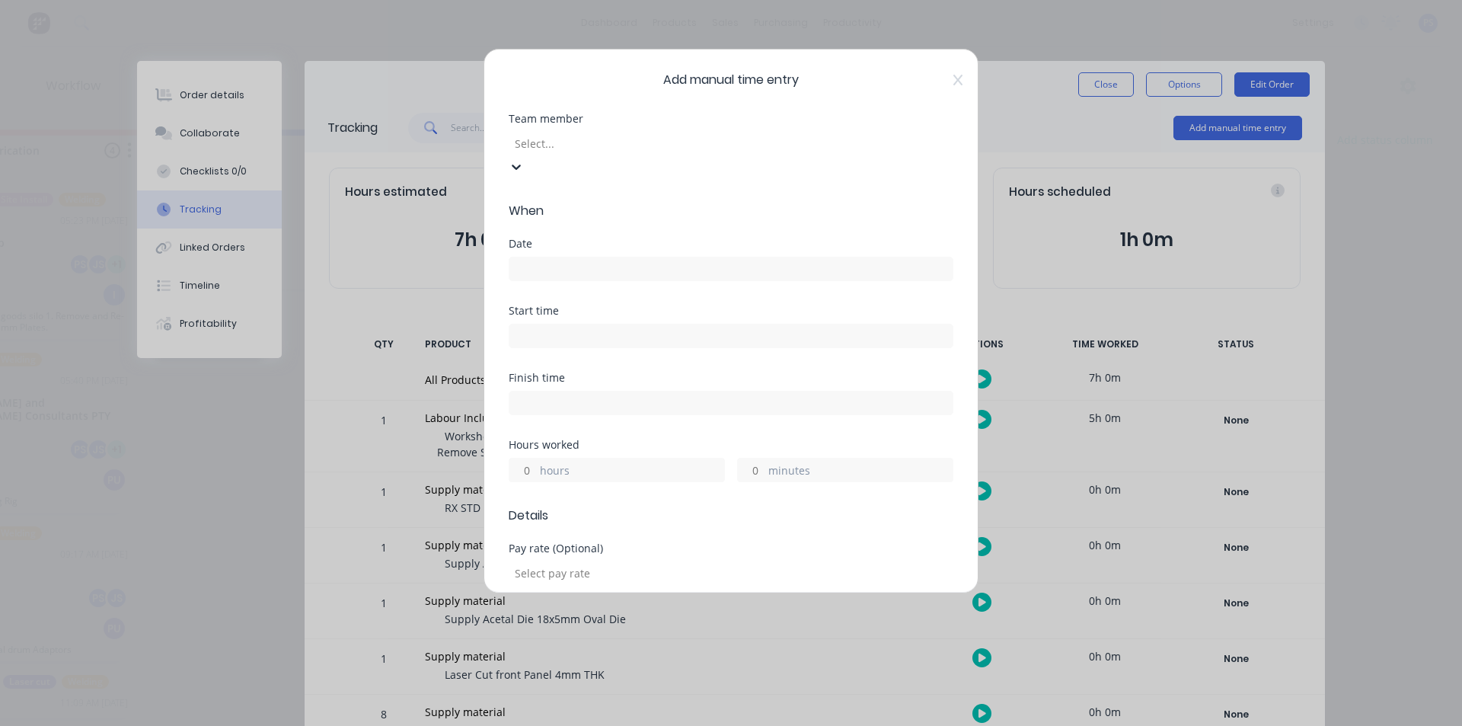
click at [690, 146] on div at bounding box center [622, 143] width 219 height 19
click at [632, 169] on div "Team member 4 results available. Use Up and Down to choose options, press Enter…" at bounding box center [731, 157] width 445 height 88
click at [627, 150] on div at bounding box center [622, 143] width 219 height 19
type input "[PERSON_NAME]"
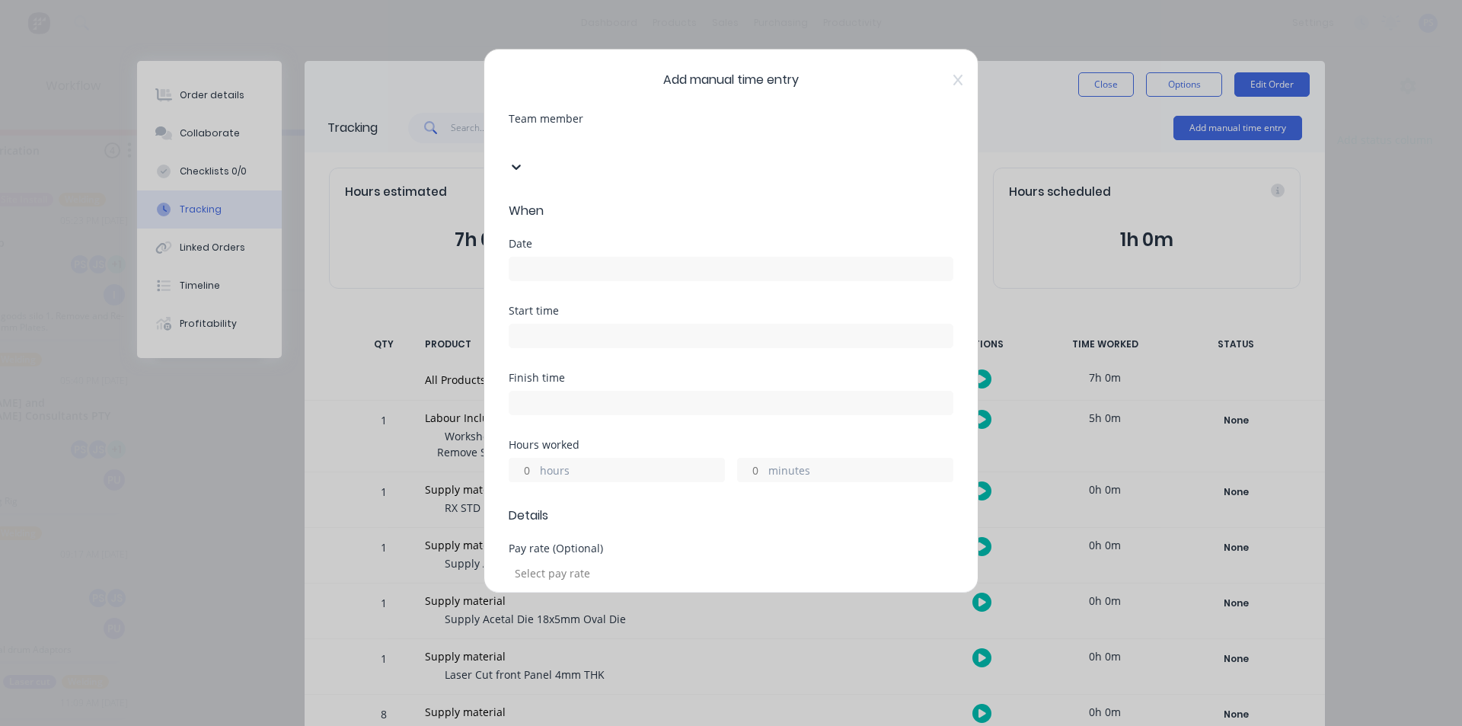
click at [629, 169] on div "Team member 1 result available for search term [PERSON_NAME]. Use Up and Down t…" at bounding box center [731, 157] width 445 height 88
click at [639, 141] on div at bounding box center [622, 143] width 219 height 19
drag, startPoint x: 917, startPoint y: 145, endPoint x: 925, endPoint y: 144, distance: 8.4
click at [524, 158] on div at bounding box center [516, 166] width 15 height 17
click at [521, 164] on icon at bounding box center [516, 166] width 9 height 5
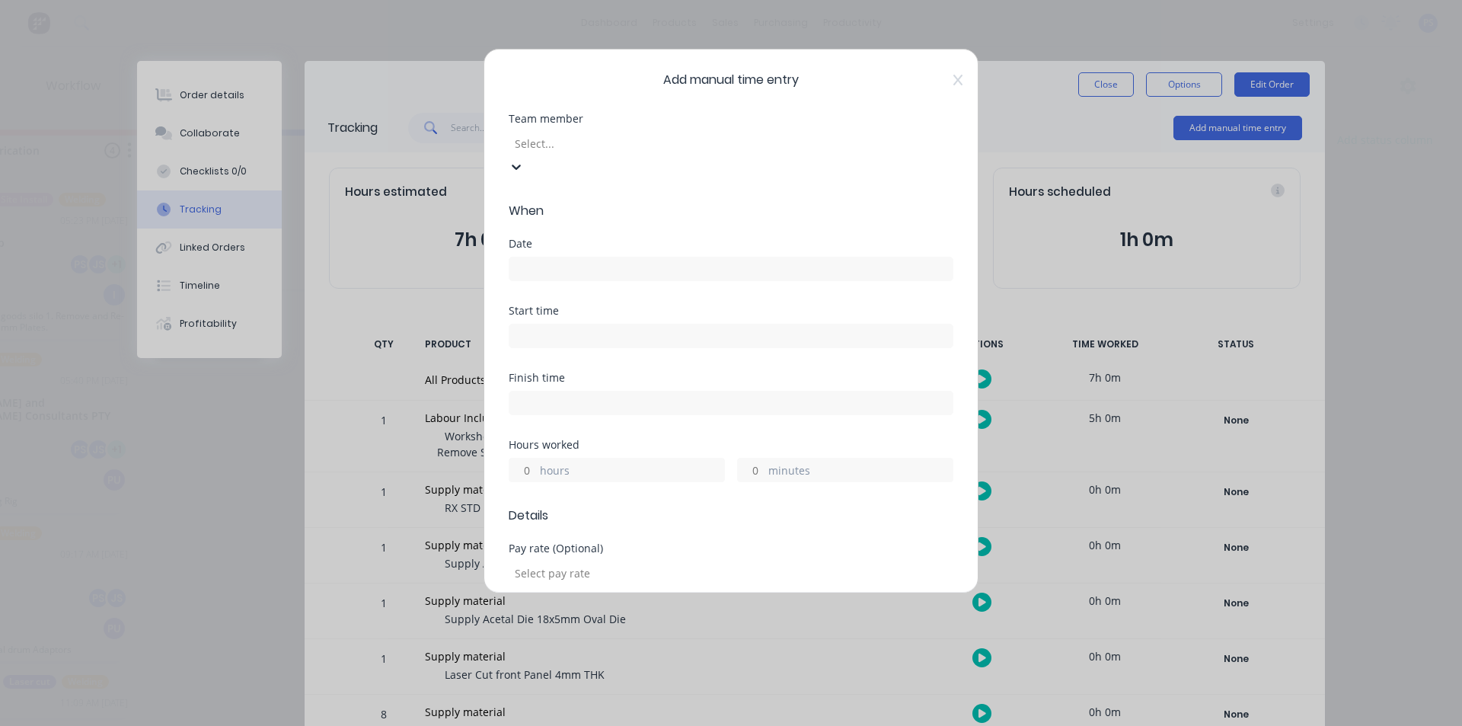
click at [521, 164] on icon at bounding box center [516, 166] width 9 height 5
click at [953, 85] on icon at bounding box center [957, 80] width 9 height 11
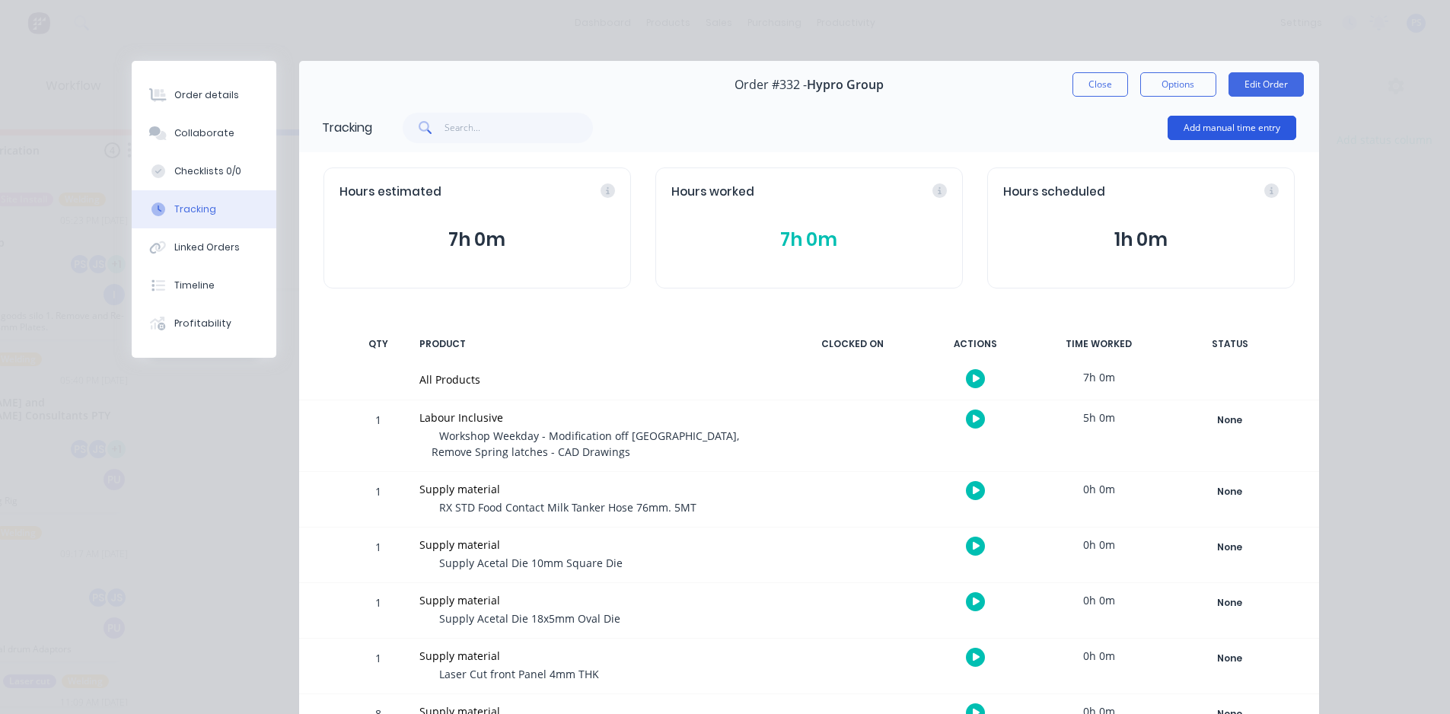
click at [1241, 116] on button "Add manual time entry" at bounding box center [1232, 128] width 129 height 24
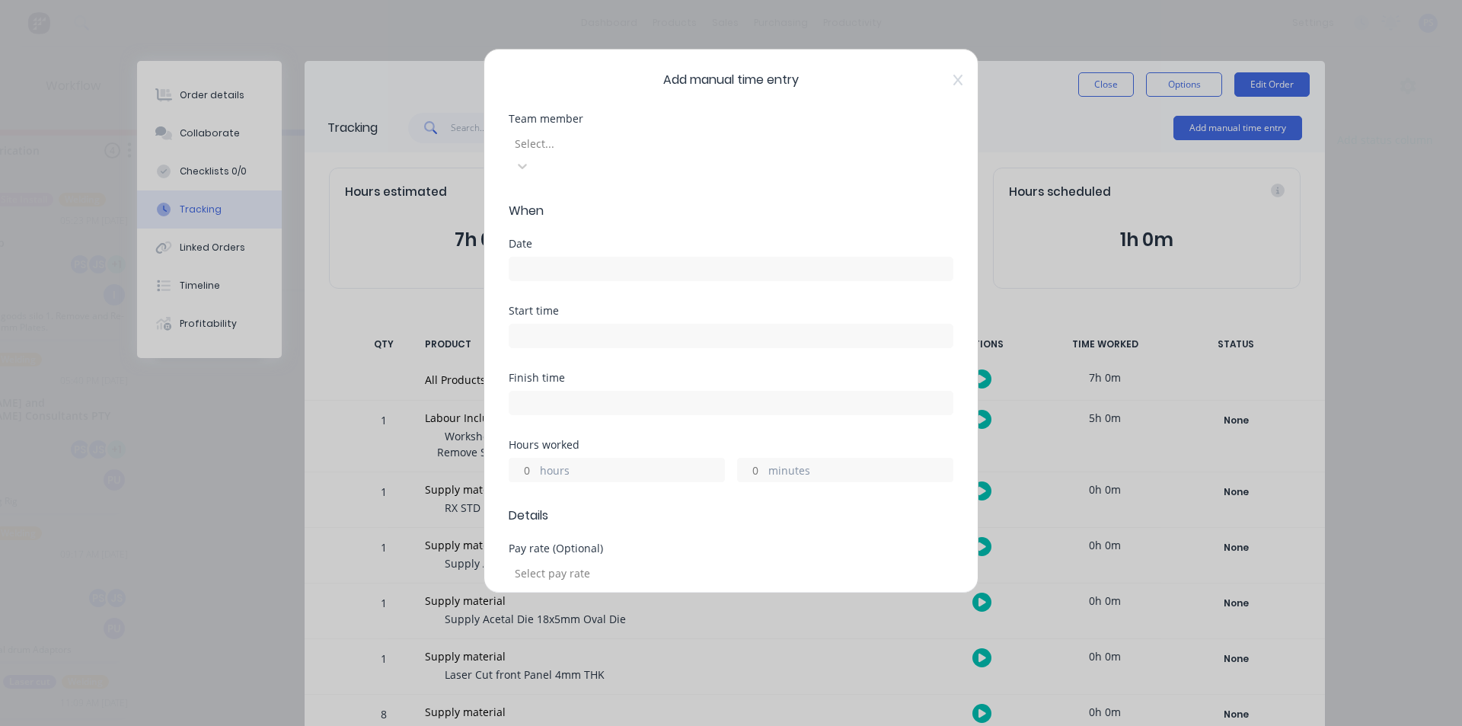
click at [732, 139] on div at bounding box center [622, 143] width 219 height 19
click at [524, 158] on div at bounding box center [516, 166] width 15 height 17
click at [524, 159] on icon at bounding box center [516, 166] width 15 height 15
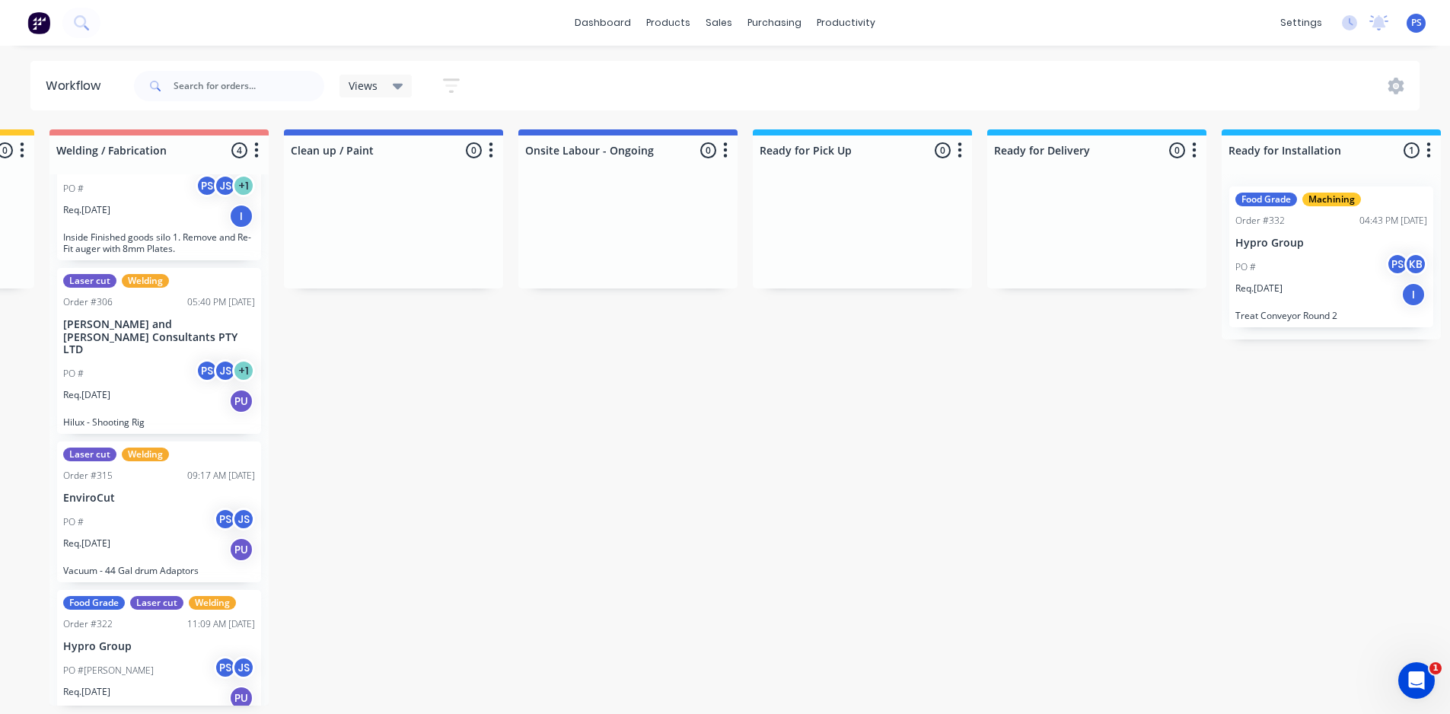
scroll to position [3, 976]
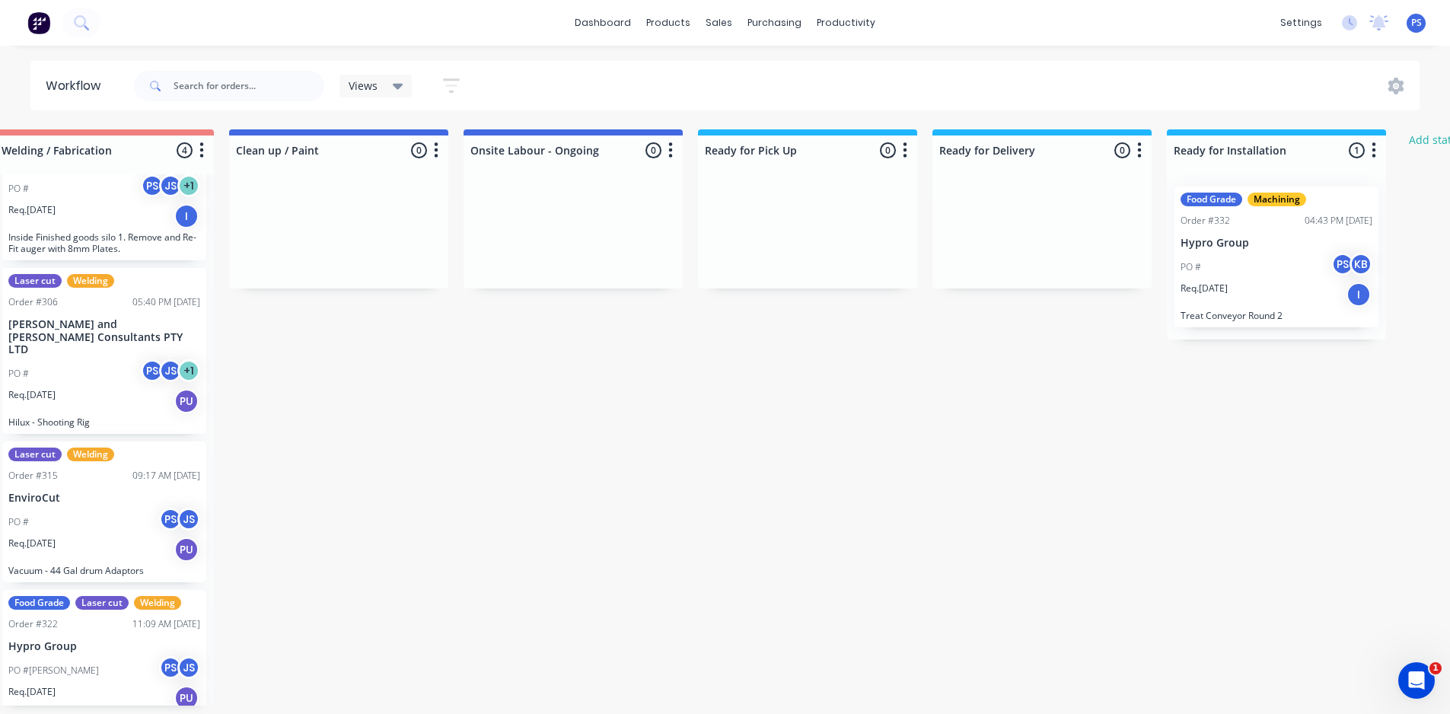
click at [1292, 296] on div "Req. 07/10/25 I" at bounding box center [1277, 295] width 192 height 26
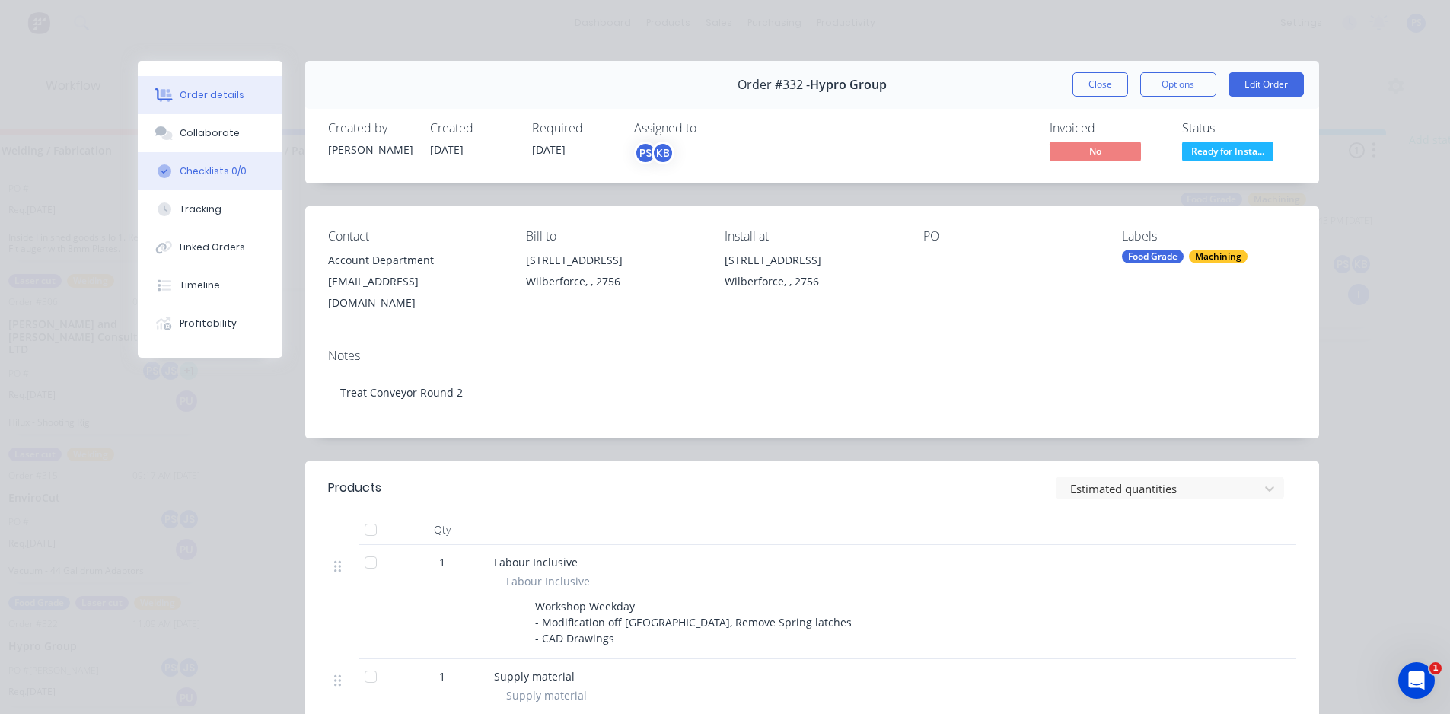
click at [196, 183] on button "Checklists 0/0" at bounding box center [210, 171] width 145 height 38
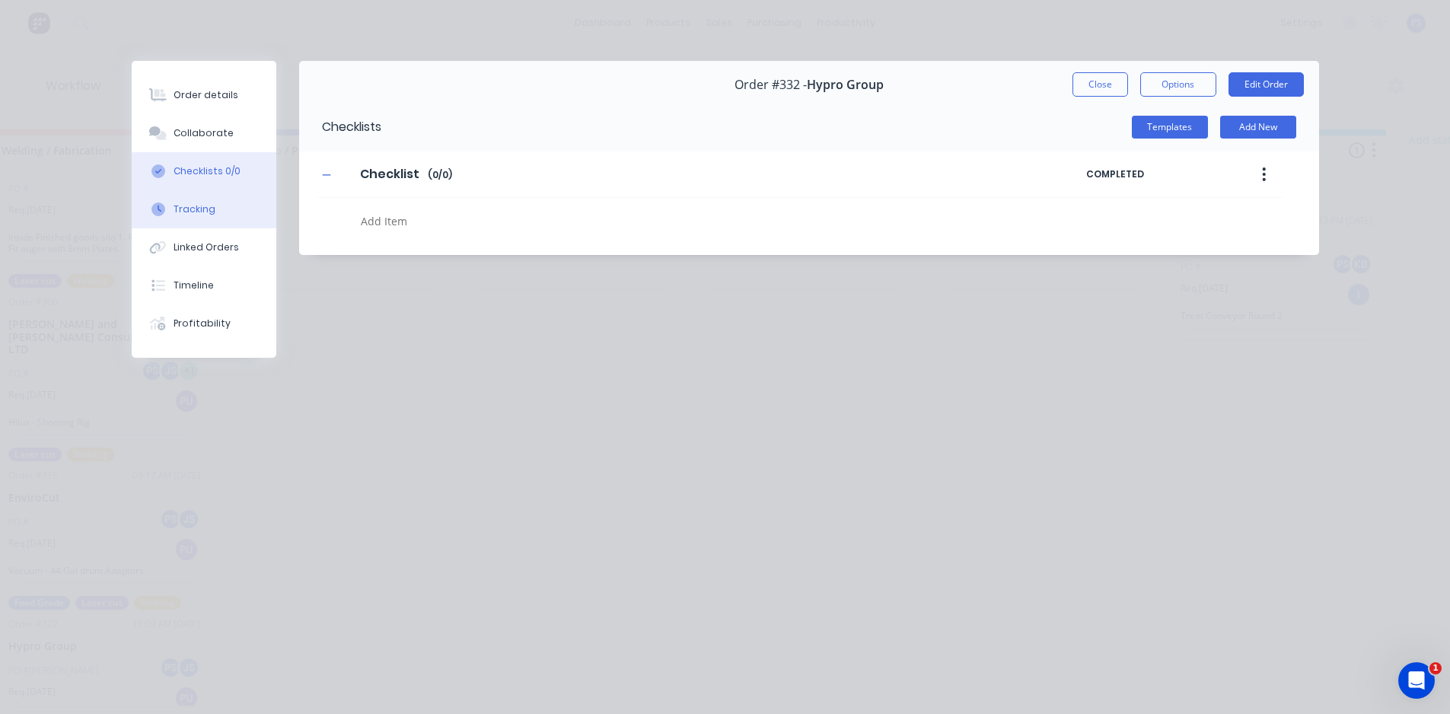
click at [197, 221] on button "Tracking" at bounding box center [204, 209] width 145 height 38
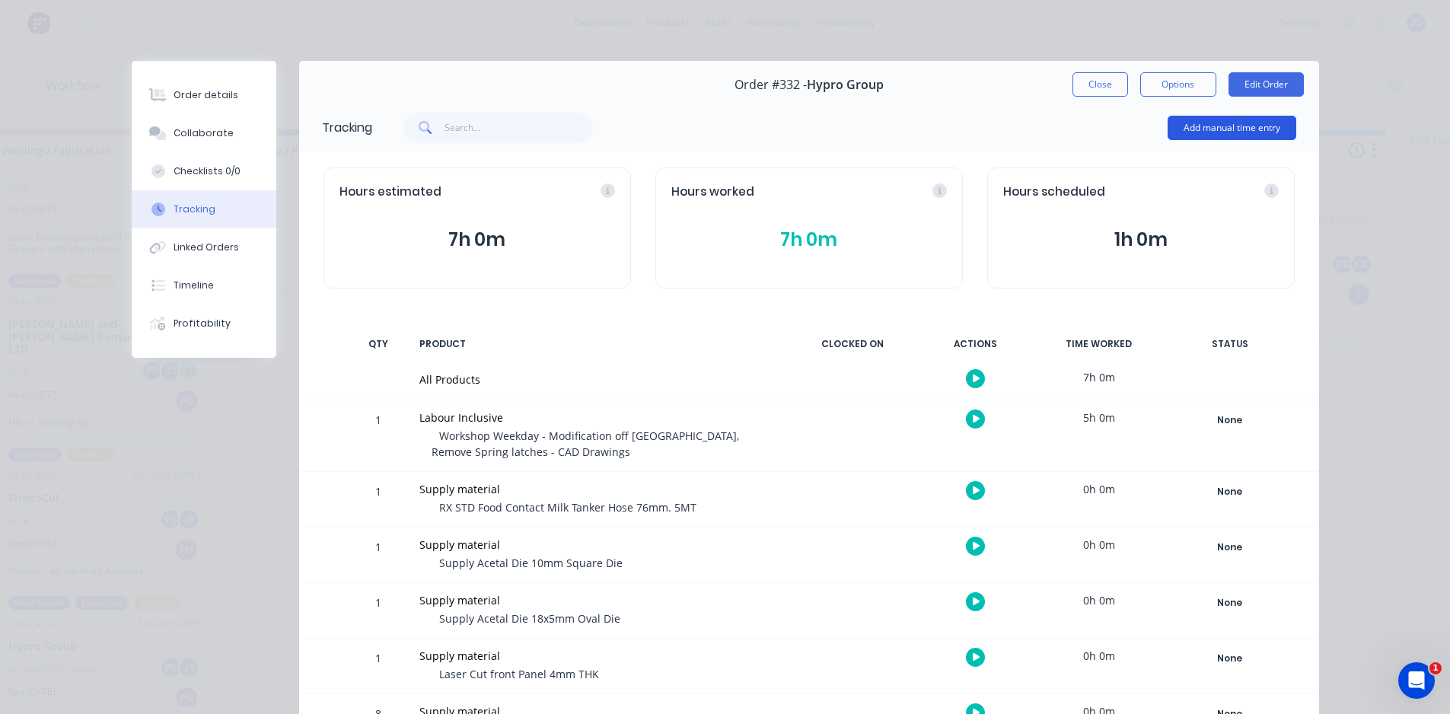
click at [1183, 129] on button "Add manual time entry" at bounding box center [1232, 128] width 129 height 24
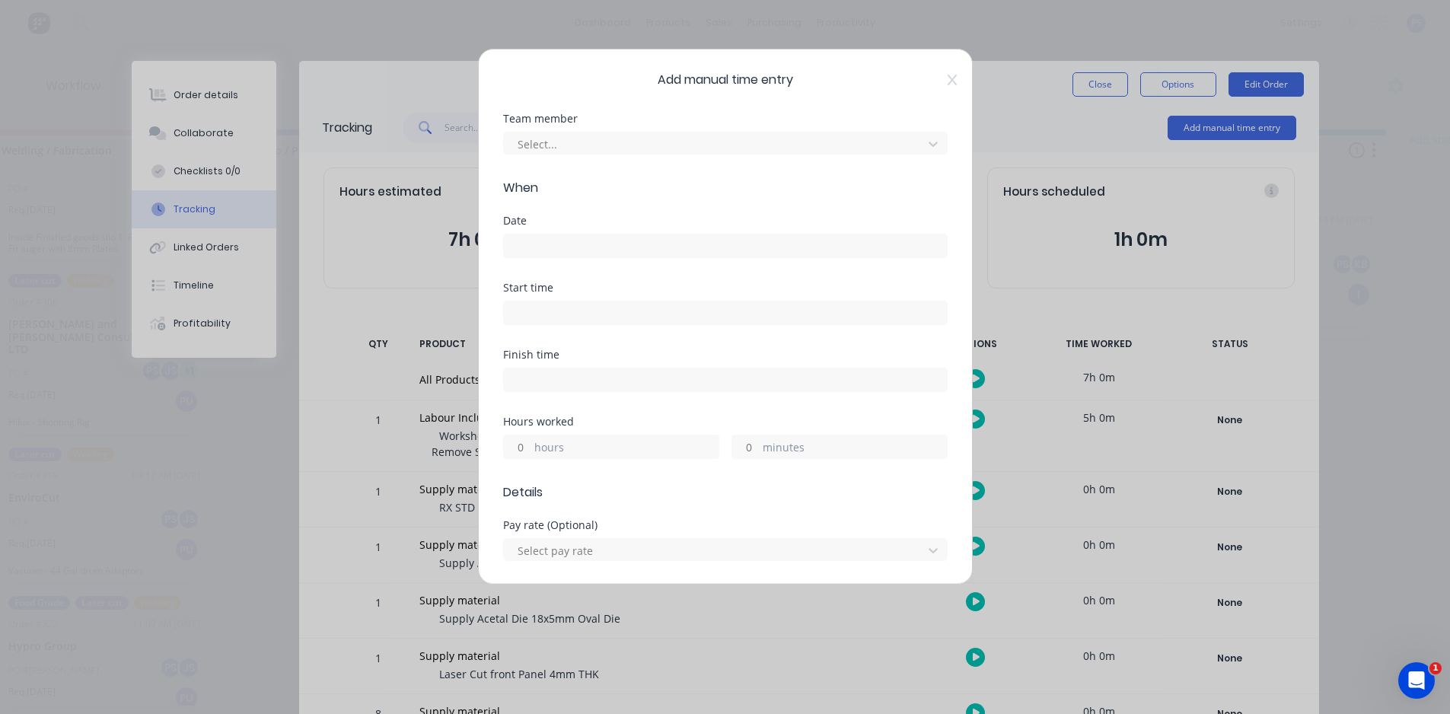
scroll to position [0, 976]
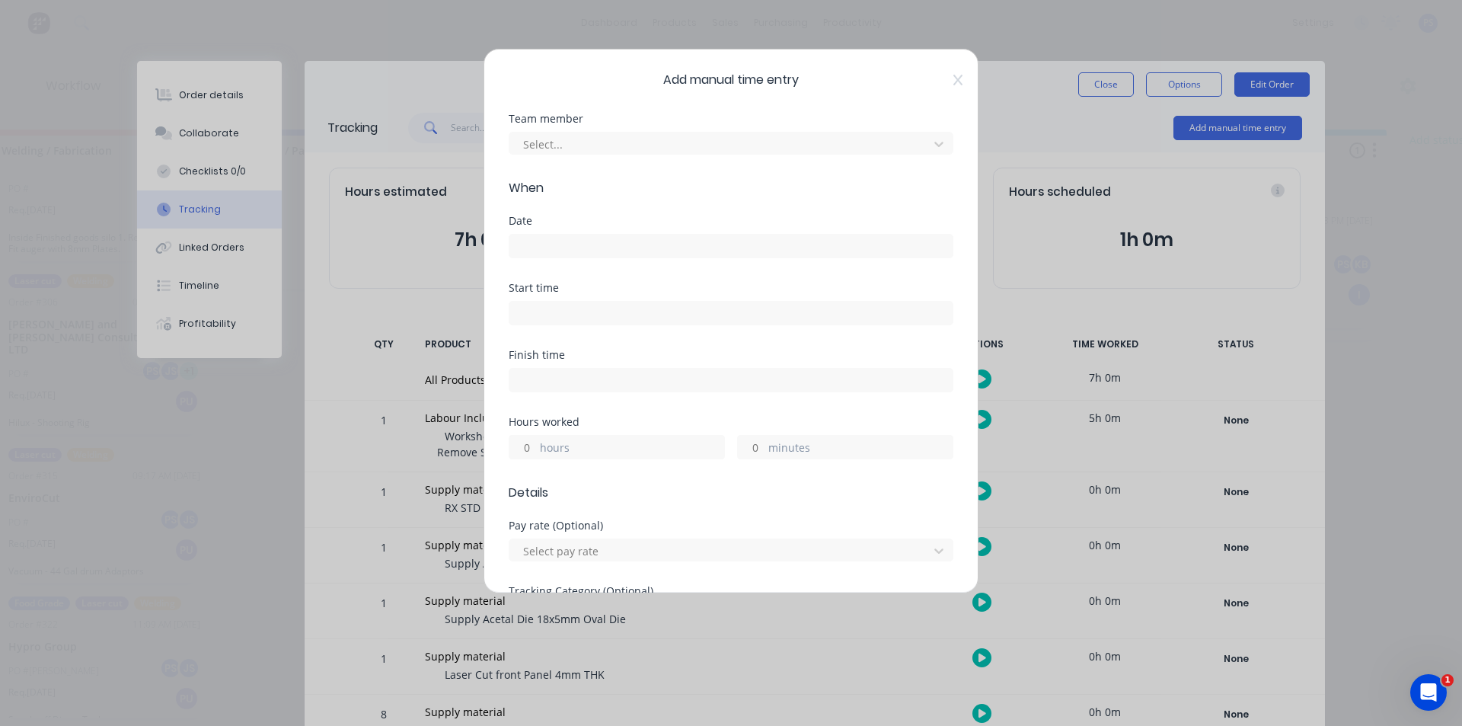
click at [754, 179] on span "When" at bounding box center [731, 188] width 445 height 18
click at [754, 148] on div at bounding box center [721, 144] width 399 height 19
type input "pp"
click at [934, 144] on icon at bounding box center [938, 144] width 9 height 5
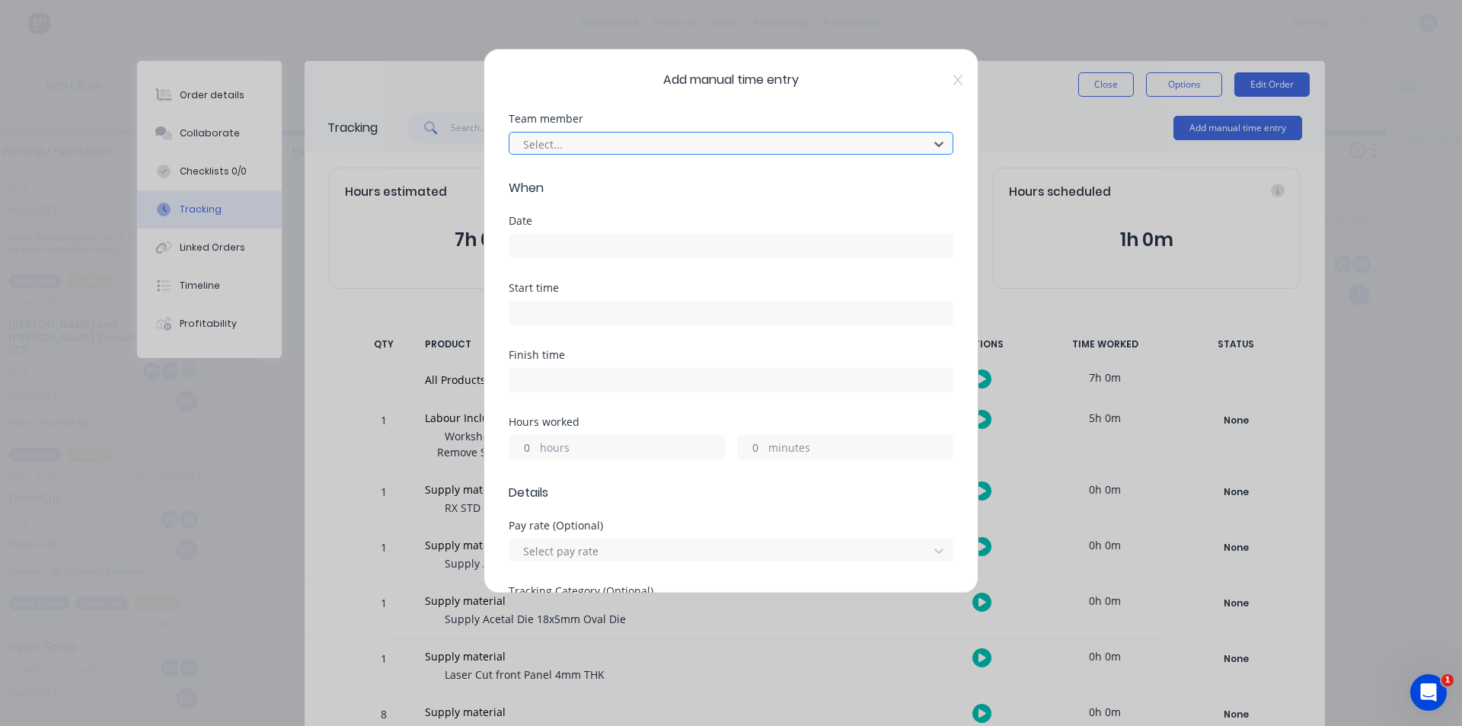
click at [934, 144] on icon at bounding box center [938, 144] width 9 height 5
type input "o"
type input "prtr"
click at [913, 167] on div "Team member 0 results available for search term prtr. Use Up and Down to choose…" at bounding box center [731, 145] width 445 height 65
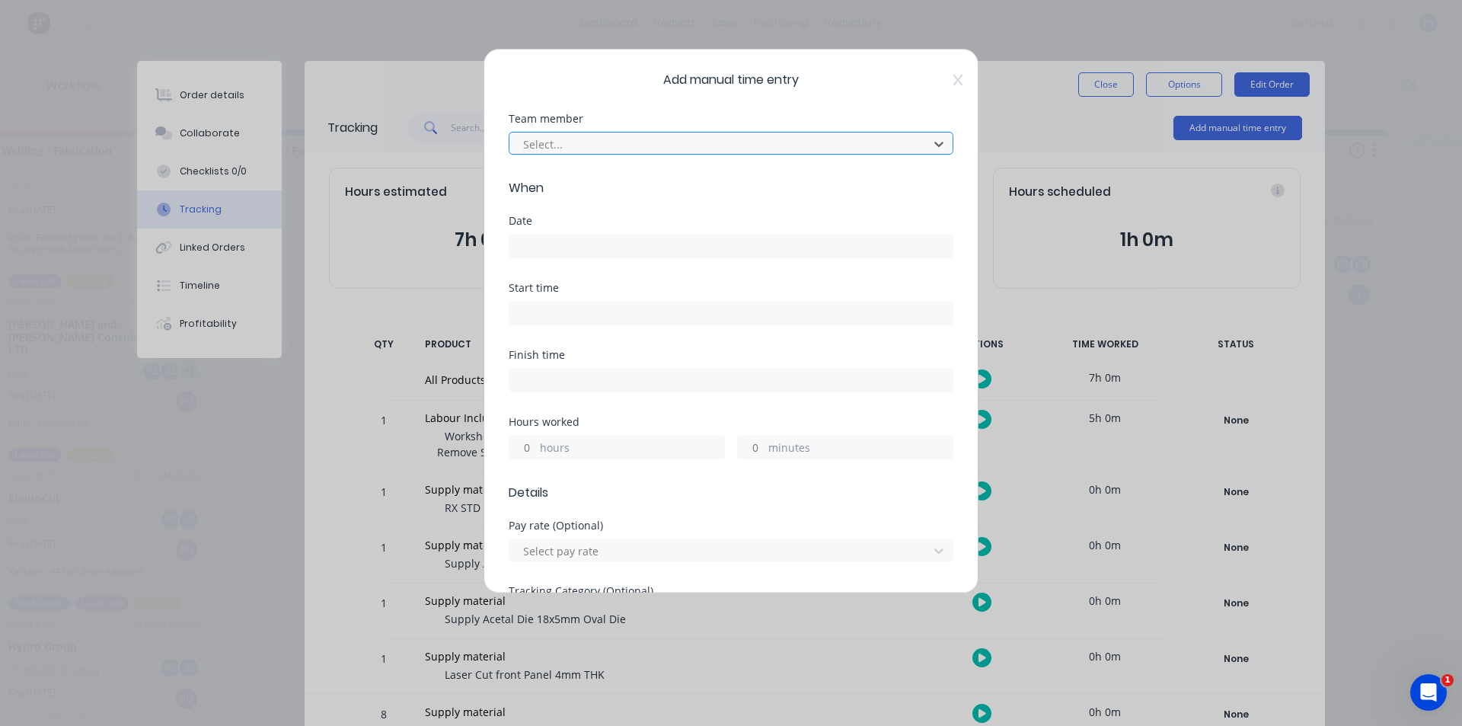
click at [656, 145] on div at bounding box center [721, 144] width 399 height 19
click at [953, 78] on icon at bounding box center [957, 80] width 9 height 11
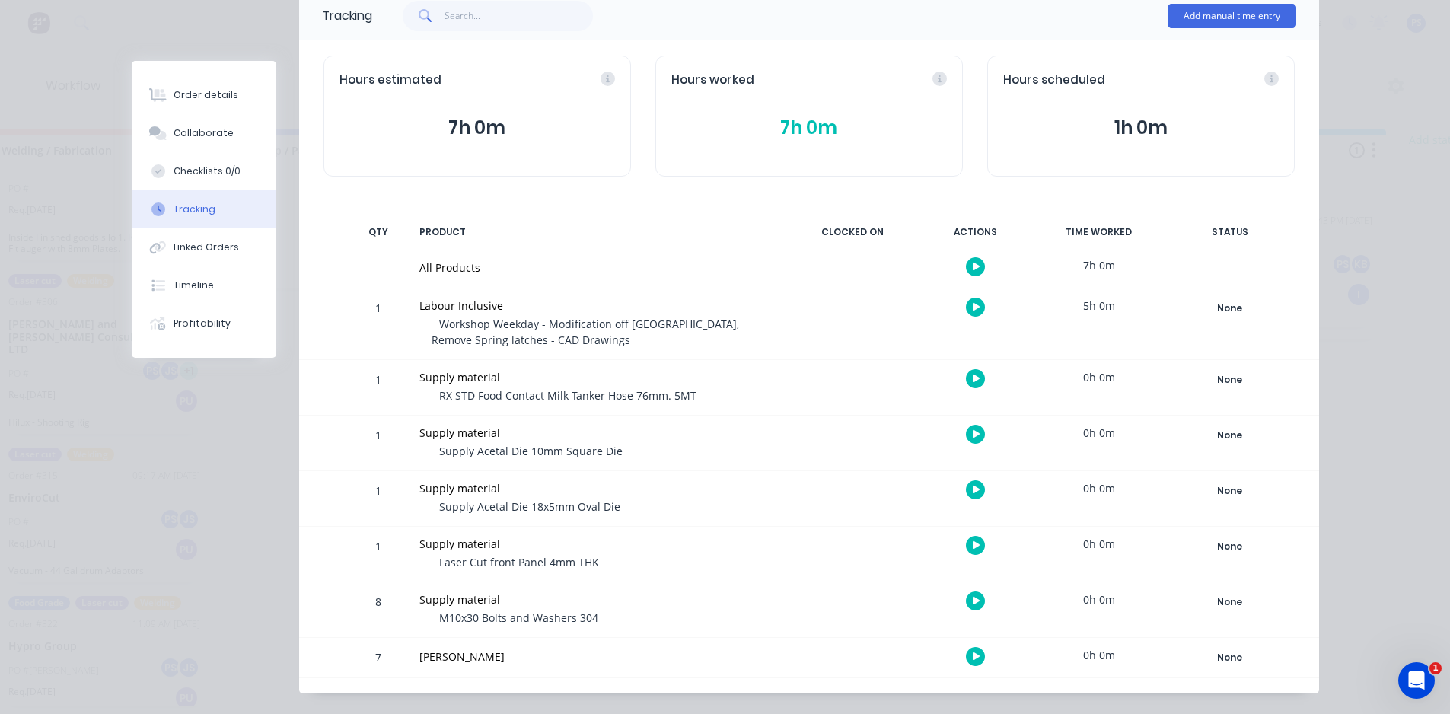
scroll to position [139, 0]
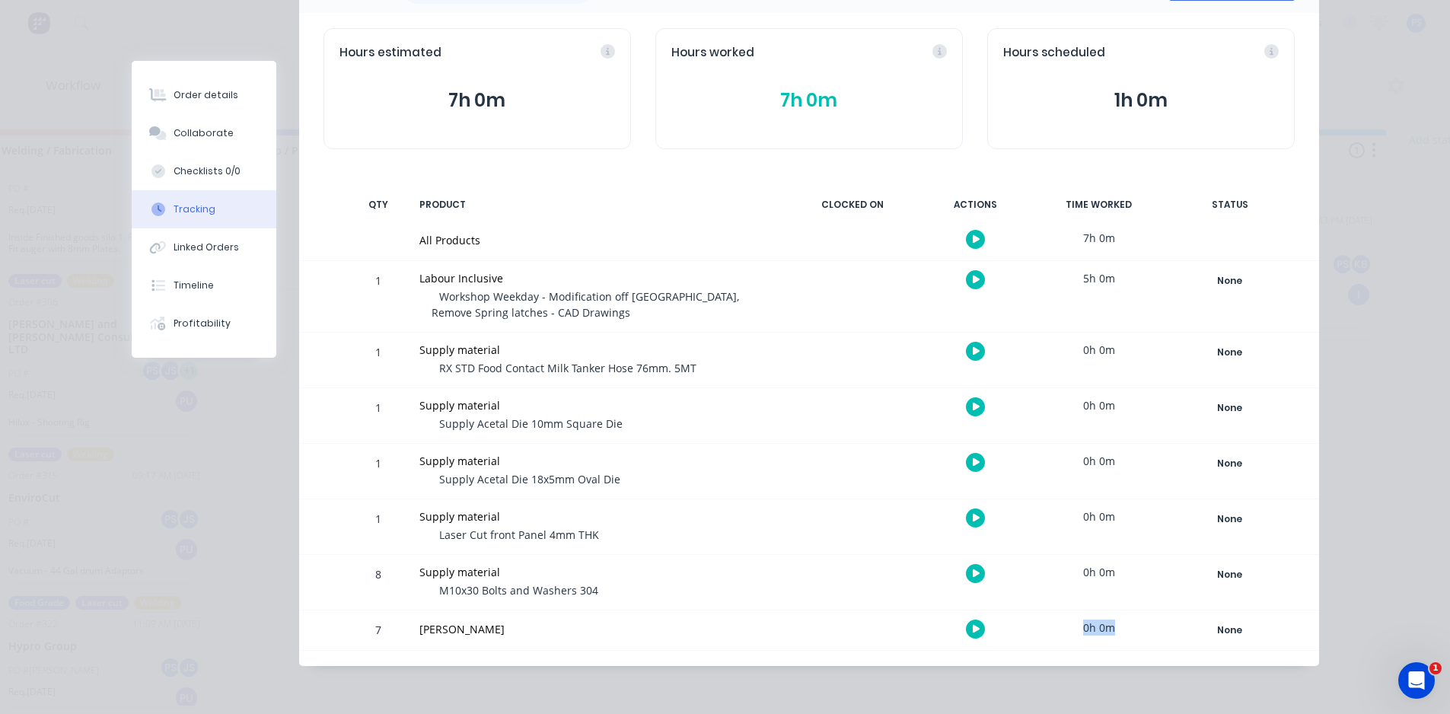
drag, startPoint x: 1086, startPoint y: 633, endPoint x: 1102, endPoint y: 632, distance: 16.0
click at [1112, 633] on div "0h 0m" at bounding box center [1099, 628] width 114 height 34
click at [551, 608] on div "Supply material M10x30 Bolts and Washers 304" at bounding box center [598, 582] width 376 height 55
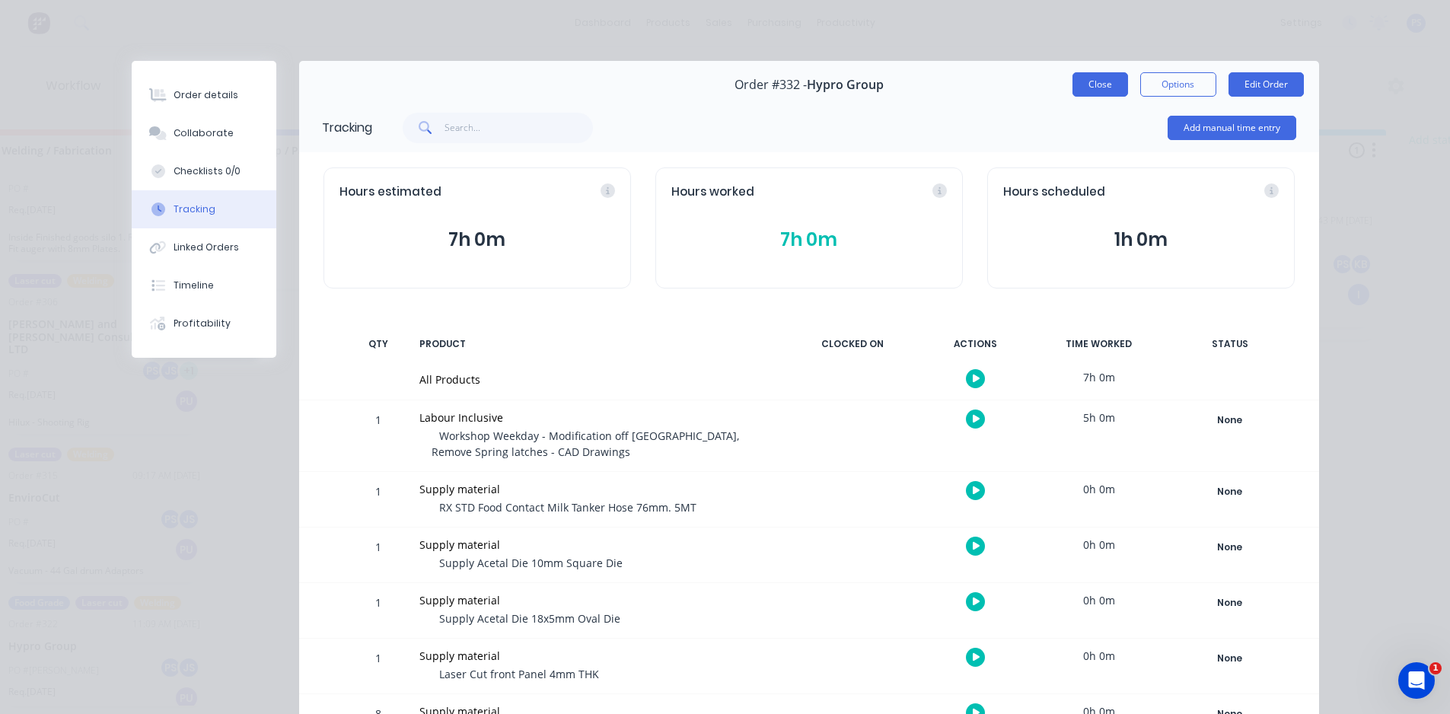
scroll to position [0, 976]
click at [1090, 78] on button "Close" at bounding box center [1101, 84] width 56 height 24
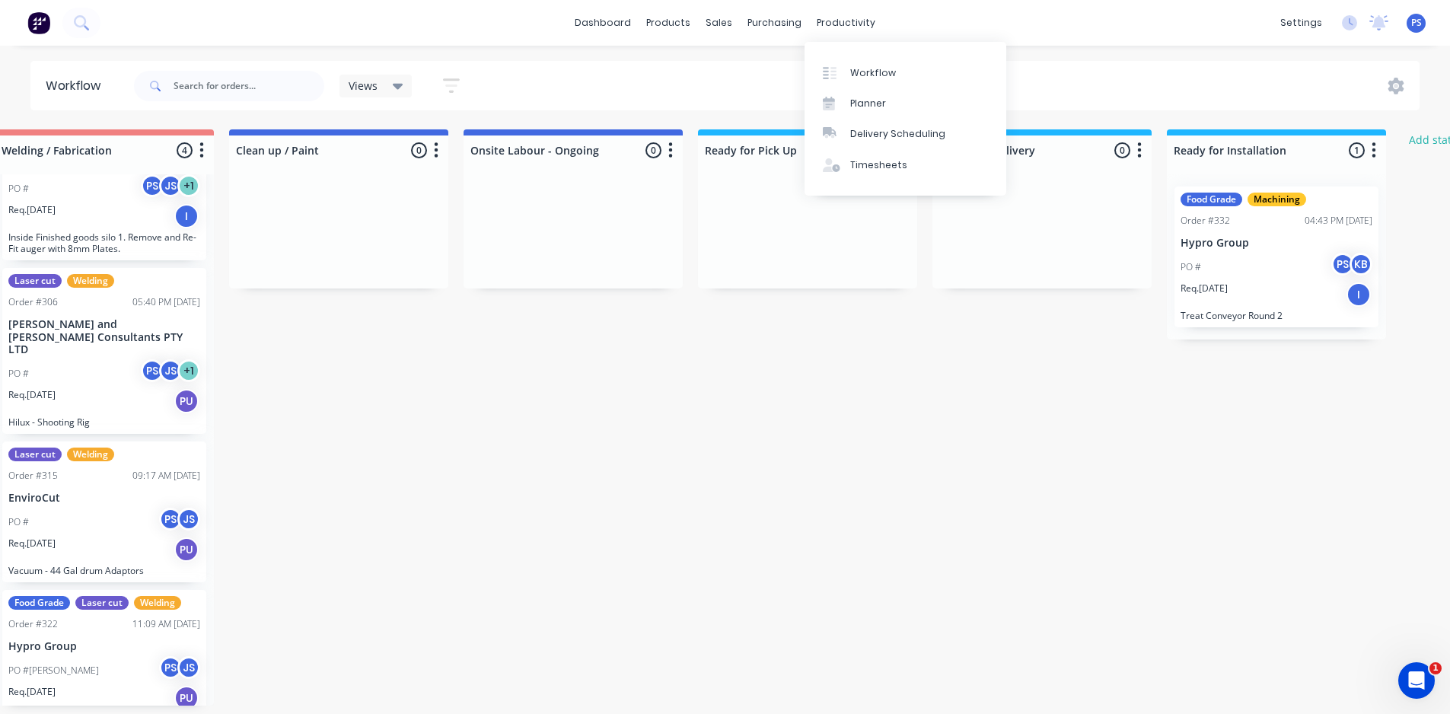
click at [873, 183] on div "Workflow Planner Delivery Scheduling Timesheets" at bounding box center [906, 119] width 202 height 154
click at [875, 172] on link "Timesheets" at bounding box center [906, 165] width 202 height 30
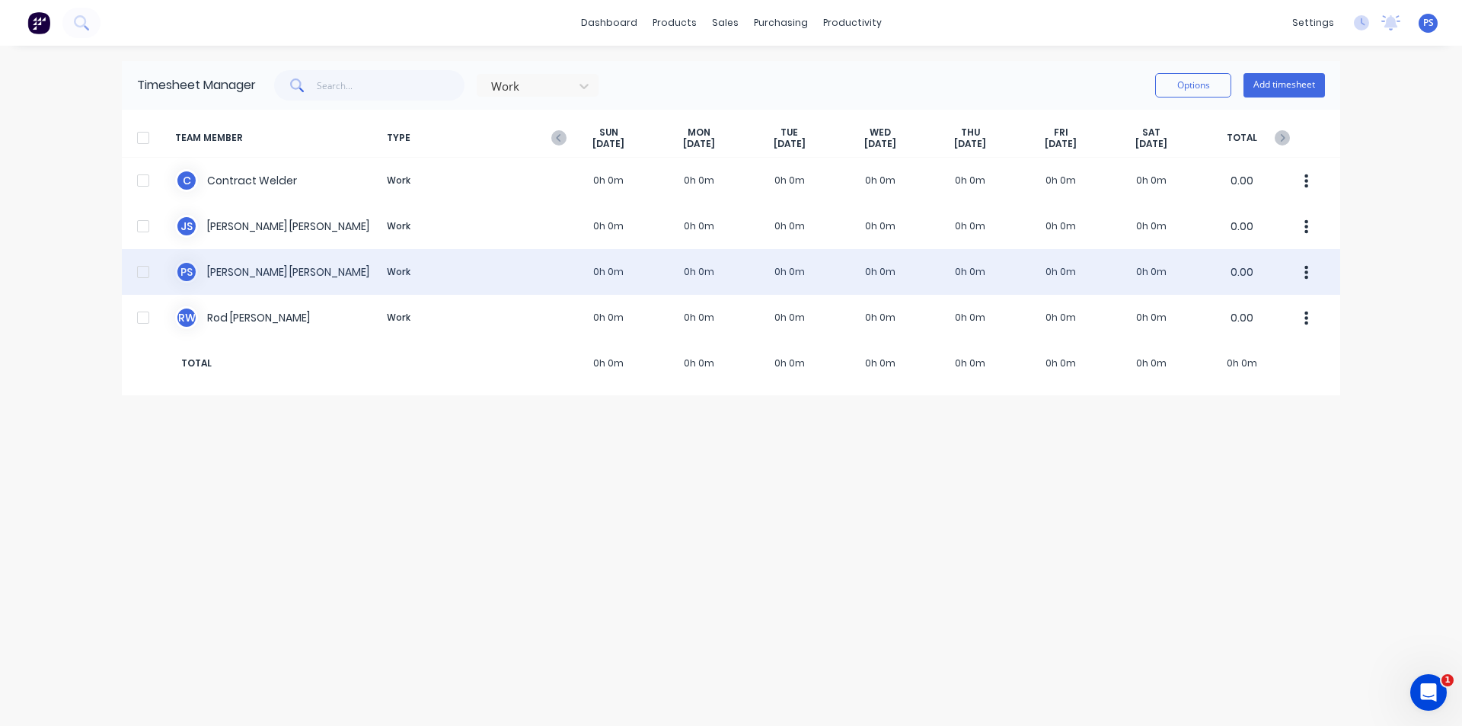
click at [292, 277] on div "P S Peter Smith Work 0h 0m 0h 0m 0h 0m 0h 0m 0h 0m 0h 0m 0h 0m 0.00" at bounding box center [731, 272] width 1218 height 46
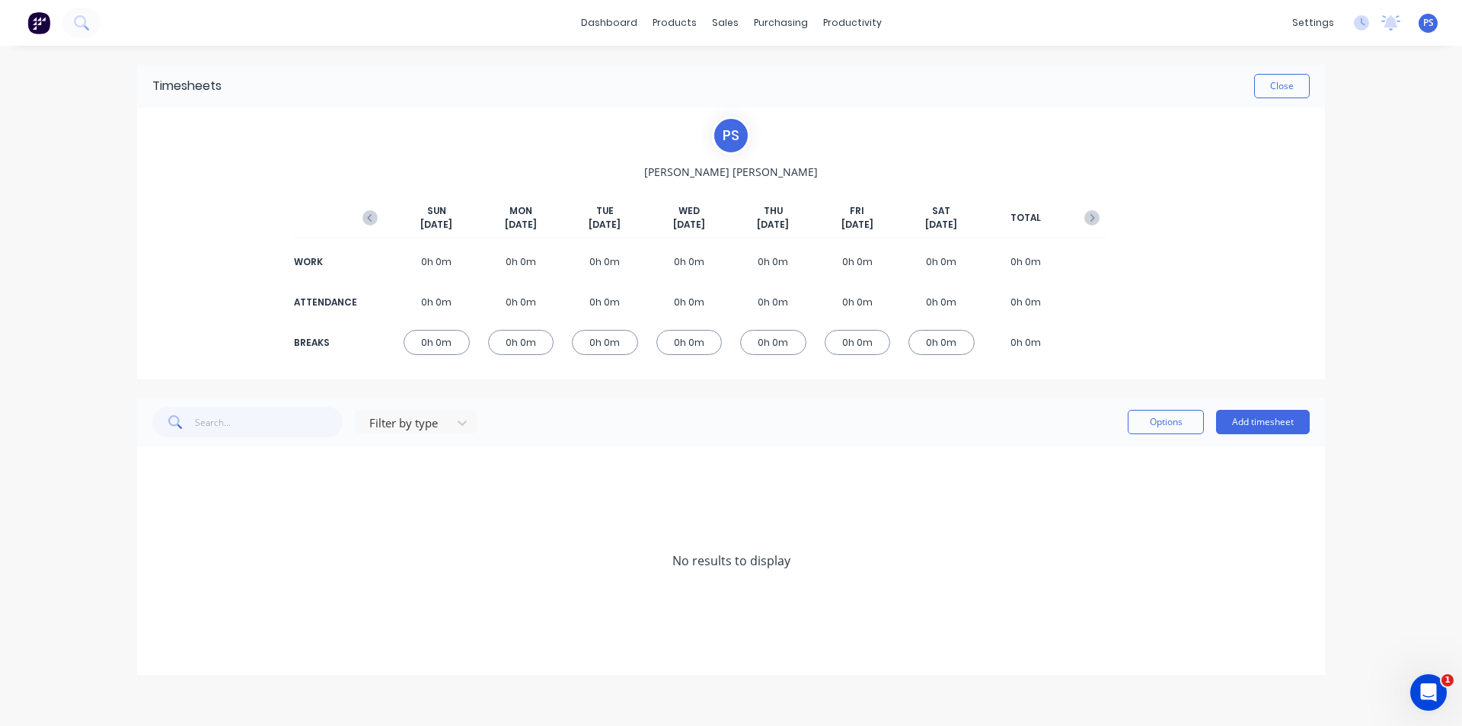
click at [1255, 409] on div "Options Add timesheet" at bounding box center [1219, 422] width 182 height 30
click at [1252, 422] on button "Add timesheet" at bounding box center [1263, 422] width 94 height 24
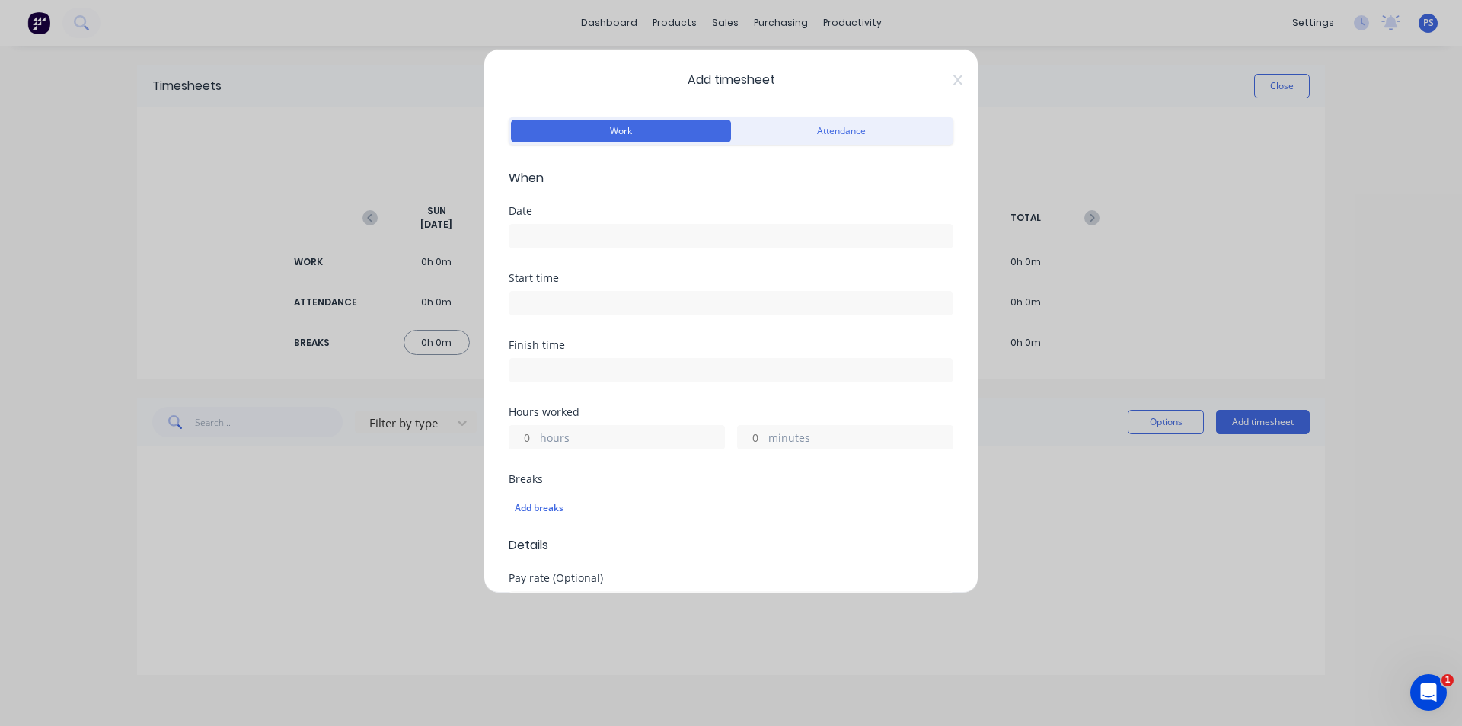
click at [697, 201] on form "Work Attendance When Date Start time Finish time Hours worked hours minutes Bre…" at bounding box center [731, 547] width 445 height 869
click at [694, 226] on input at bounding box center [730, 236] width 443 height 23
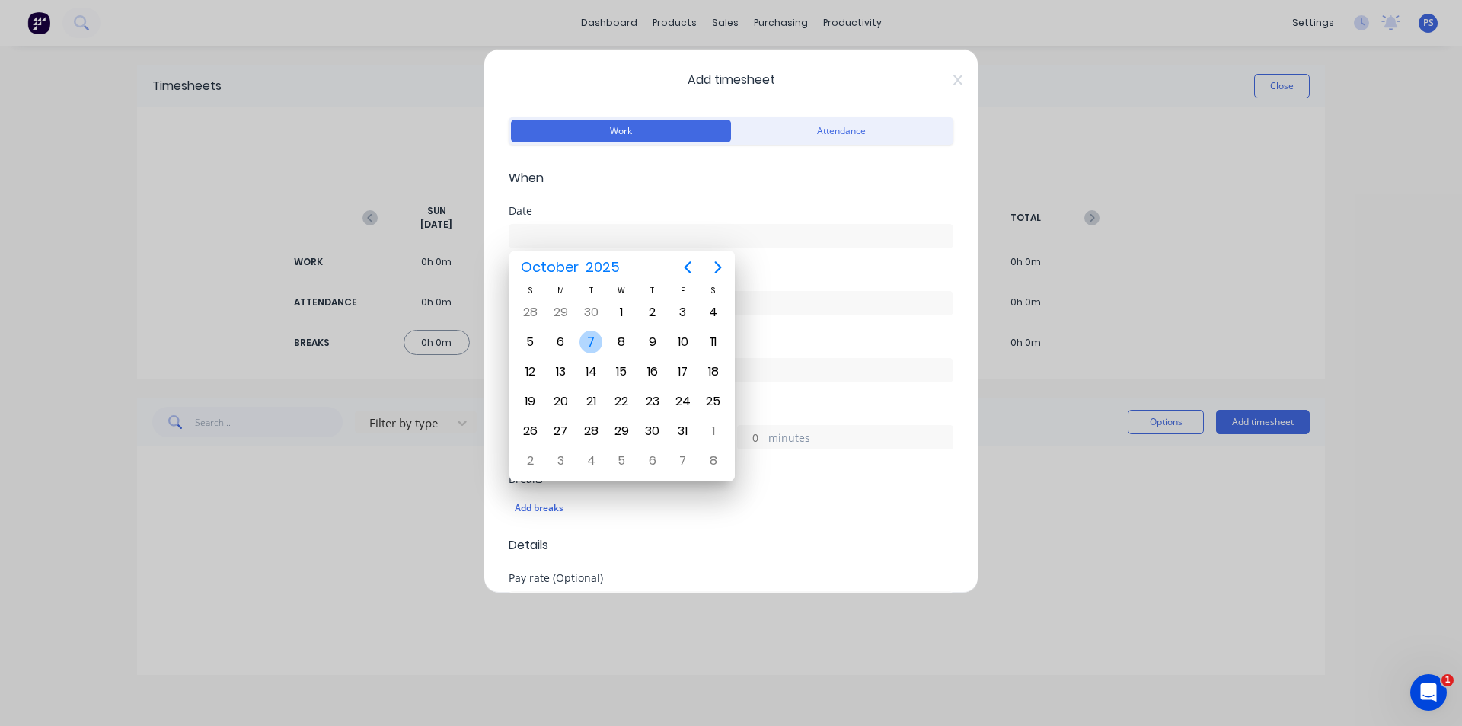
click at [594, 341] on div "7" at bounding box center [590, 341] width 23 height 23
type input "07/10/2025"
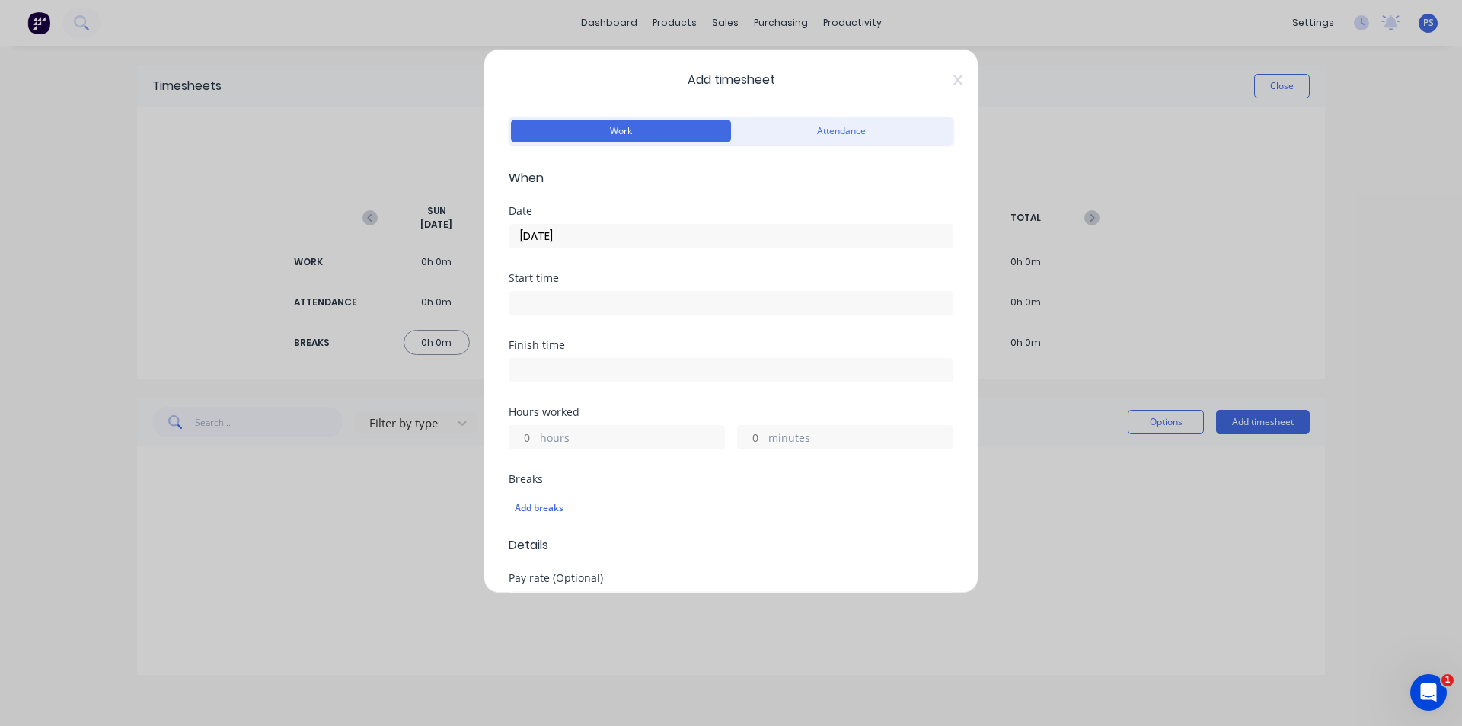
click at [588, 315] on div "Start time" at bounding box center [731, 306] width 445 height 67
click at [588, 309] on input at bounding box center [730, 303] width 443 height 23
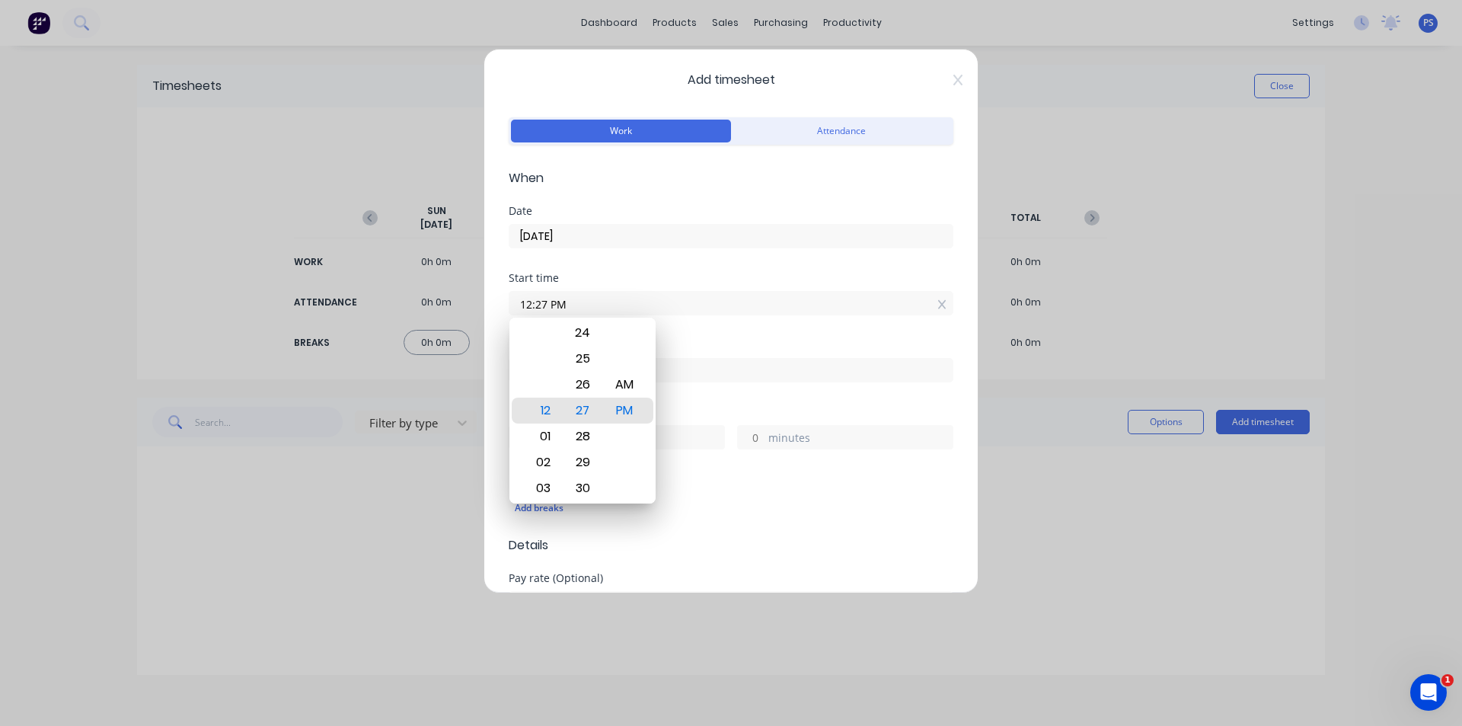
click at [943, 308] on div "Add timesheet Work Attendance When Date 07/10/2025 Start time 12:27 PM Finish t…" at bounding box center [730, 321] width 495 height 544
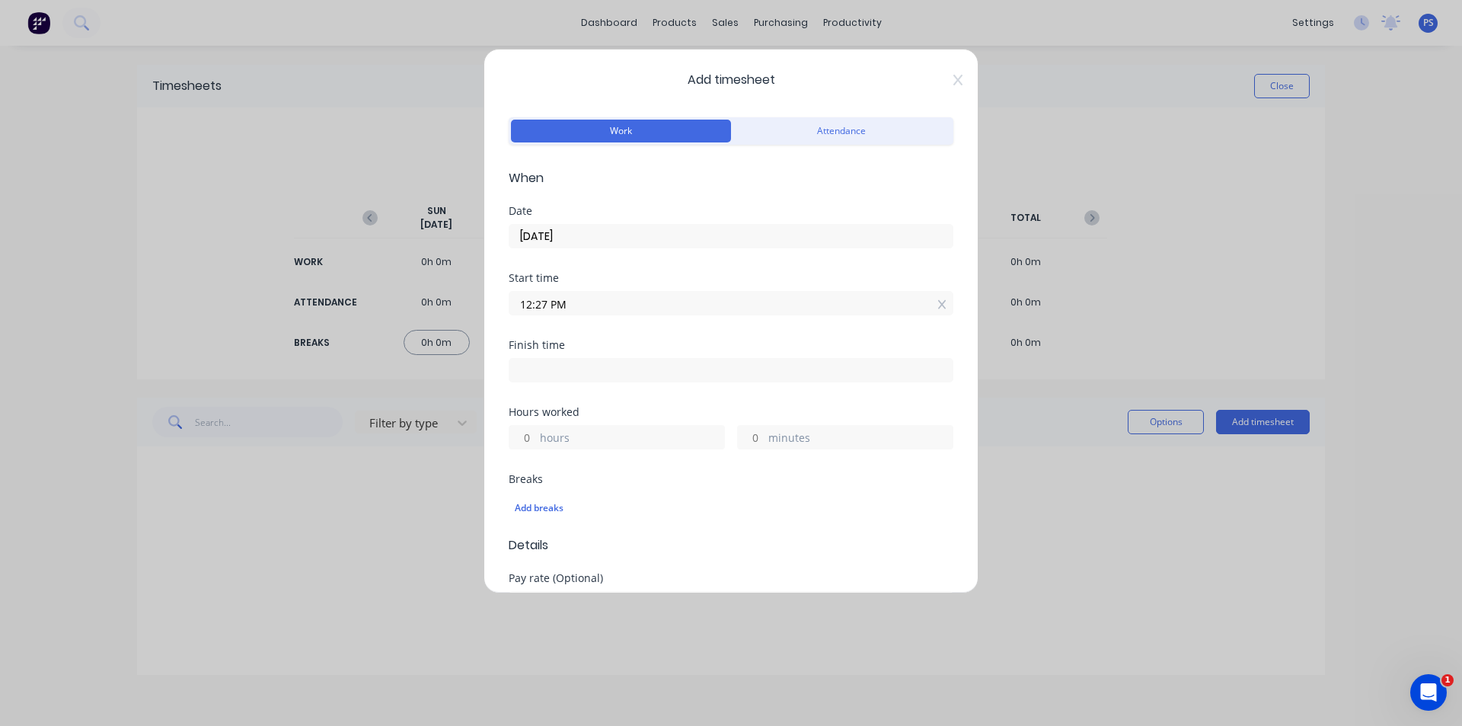
click at [937, 306] on input "12:27 PM" at bounding box center [730, 303] width 443 height 23
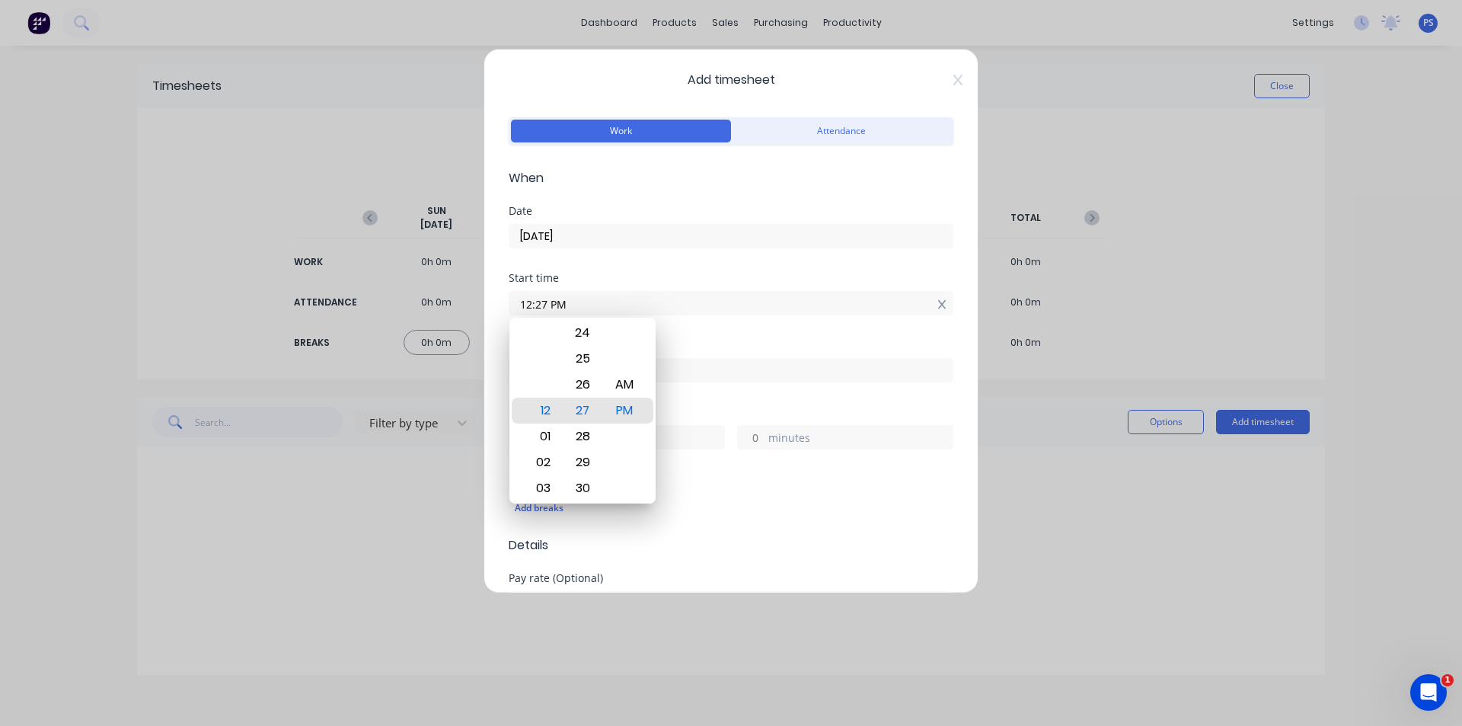
click at [938, 305] on icon at bounding box center [942, 304] width 8 height 11
type input "12:27 PM"
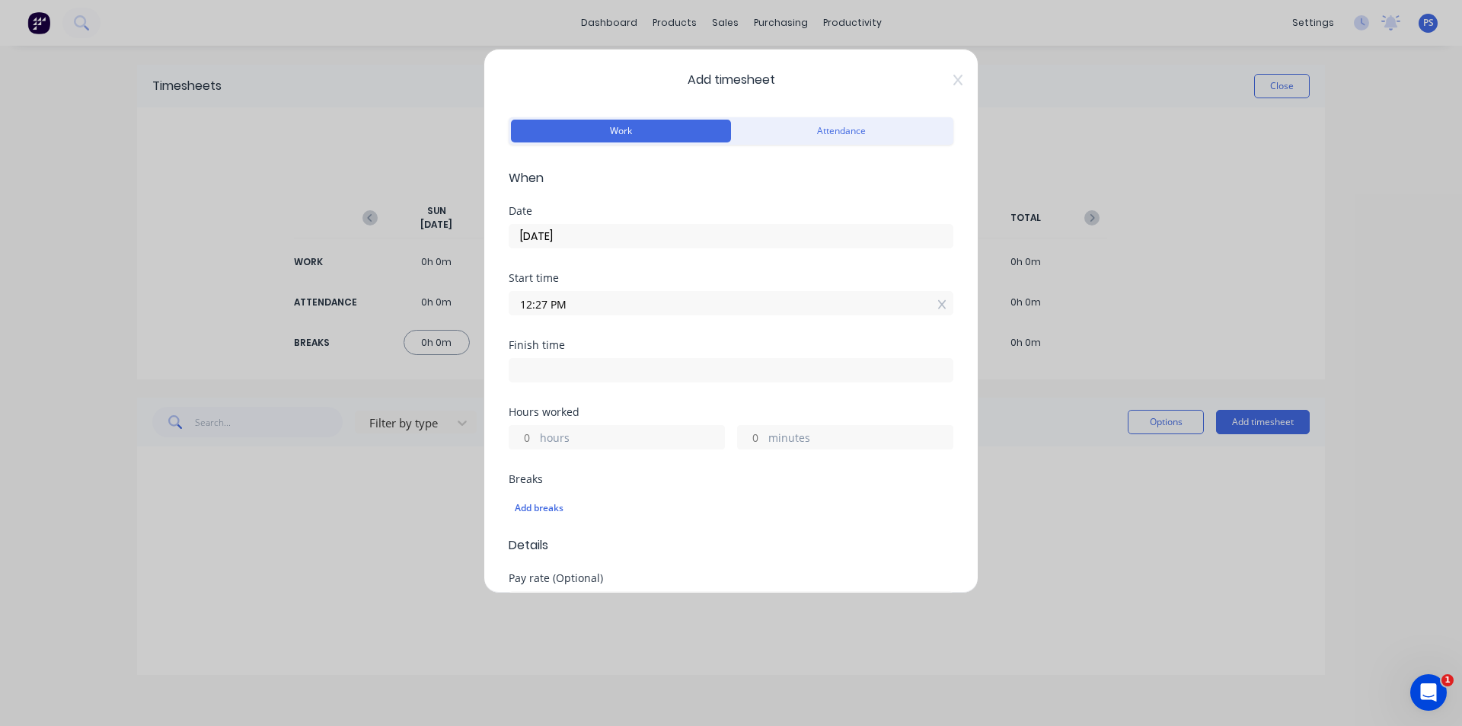
click at [937, 305] on icon at bounding box center [941, 304] width 8 height 9
click at [534, 459] on input "hours" at bounding box center [522, 448] width 27 height 23
type input "1"
click at [656, 502] on div "Add breaks" at bounding box center [731, 517] width 445 height 36
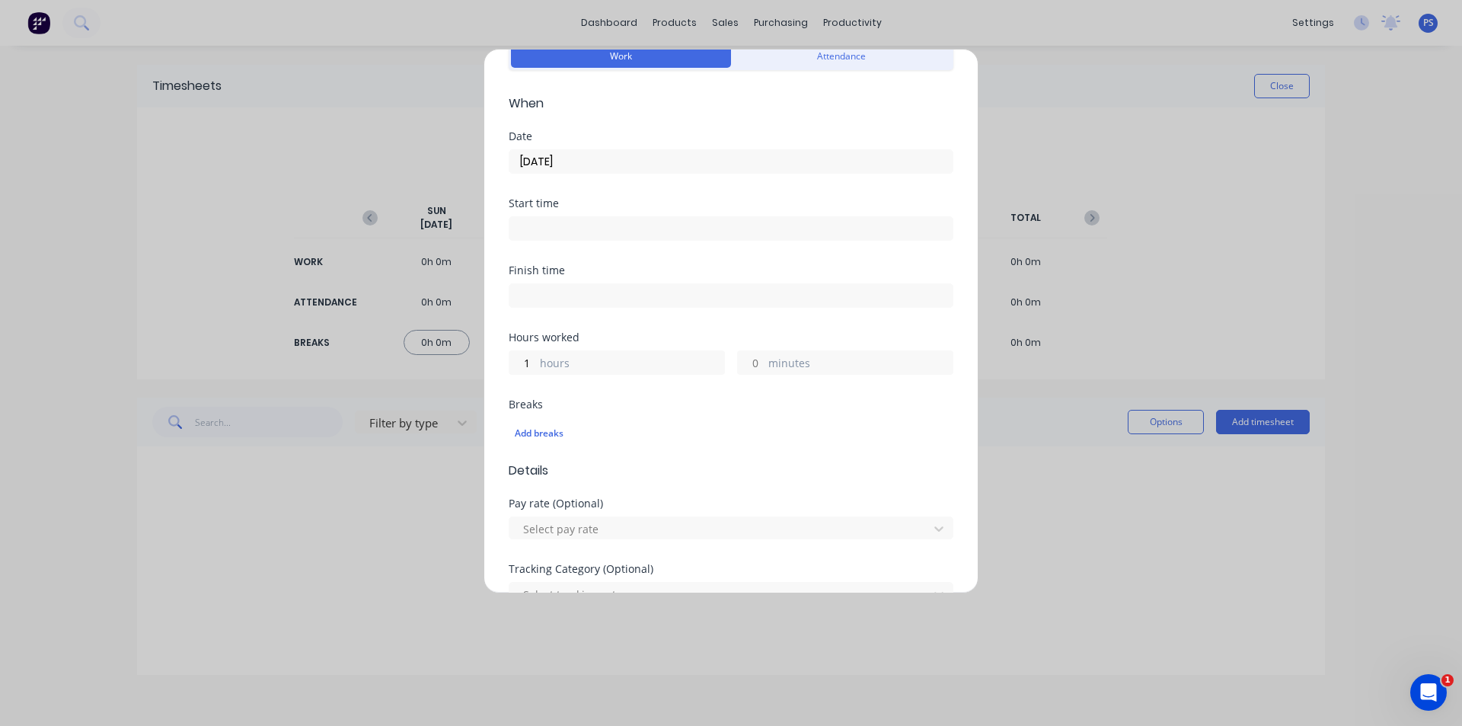
scroll to position [411, 0]
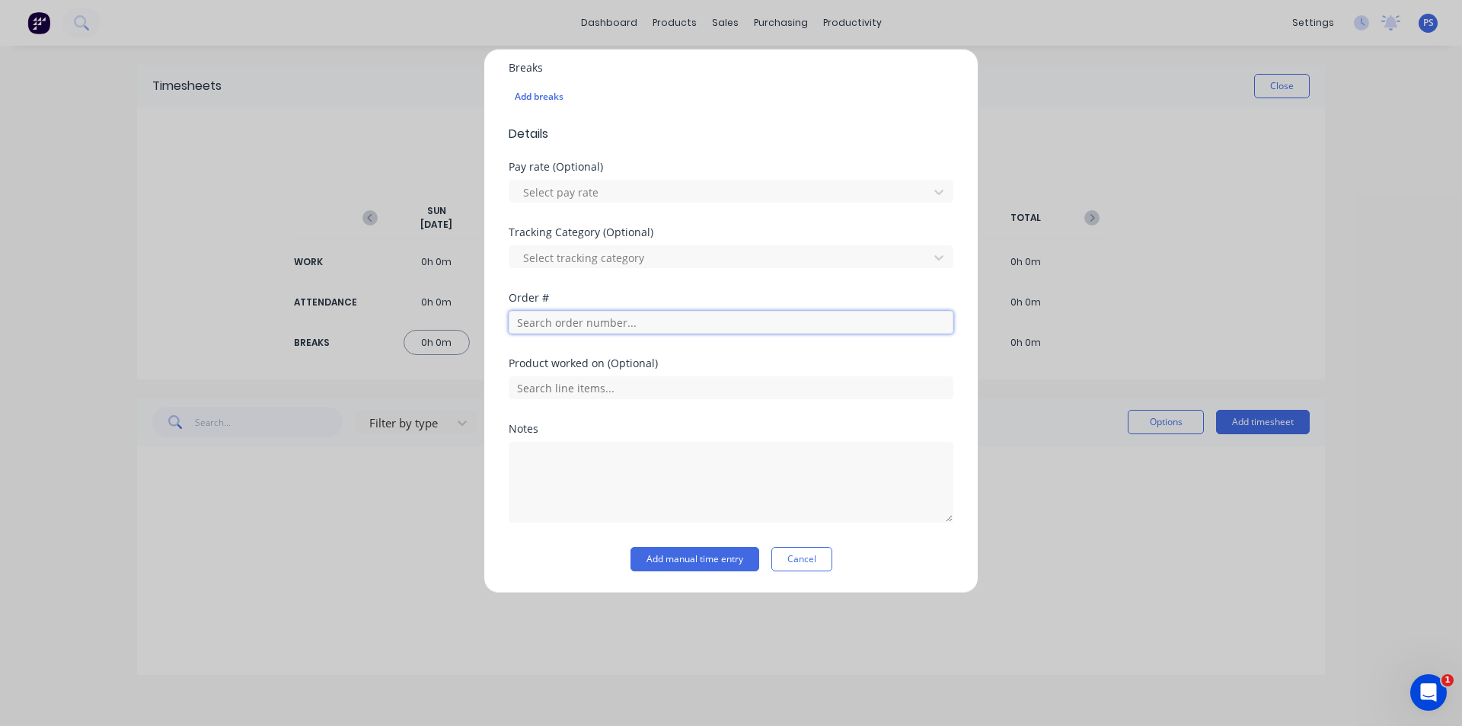
click at [605, 327] on input "text" at bounding box center [731, 322] width 445 height 23
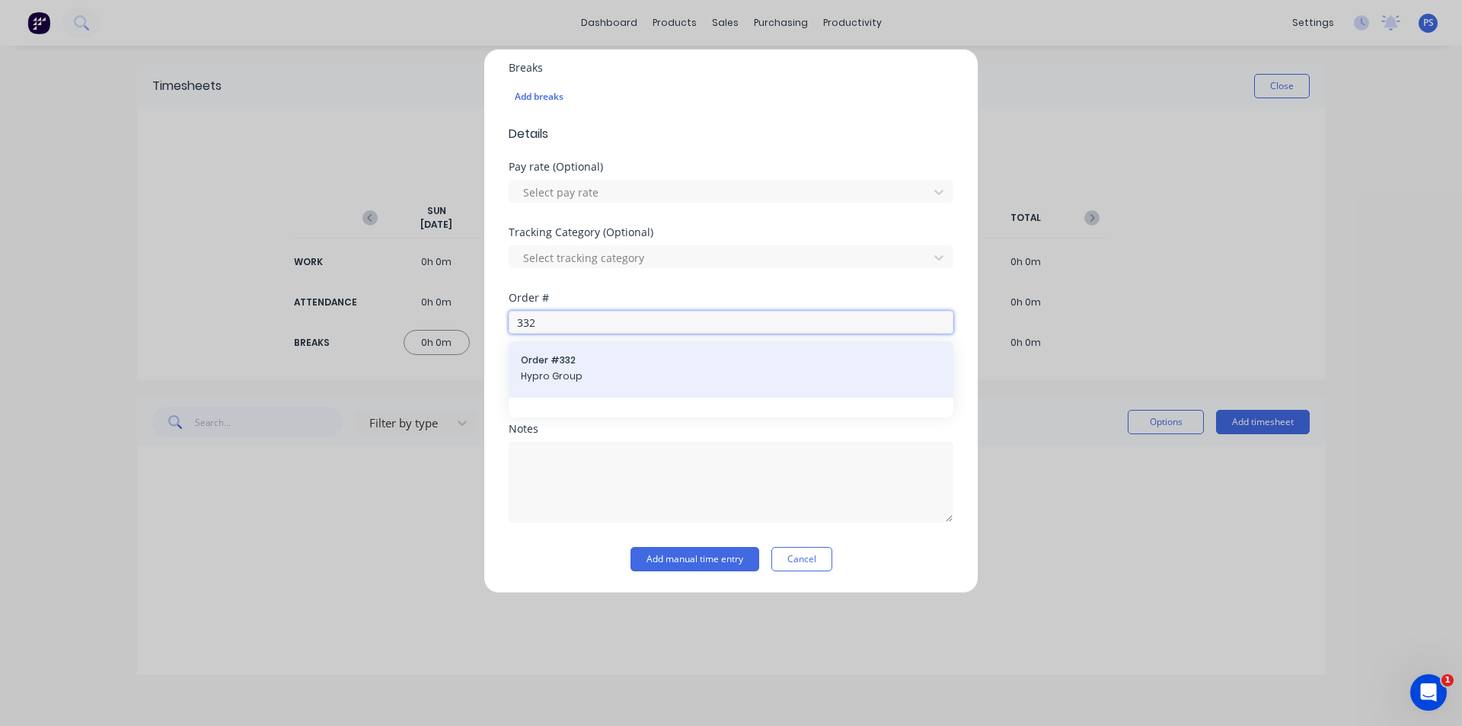
type input "332"
click at [608, 366] on span "Order # 332" at bounding box center [731, 360] width 420 height 14
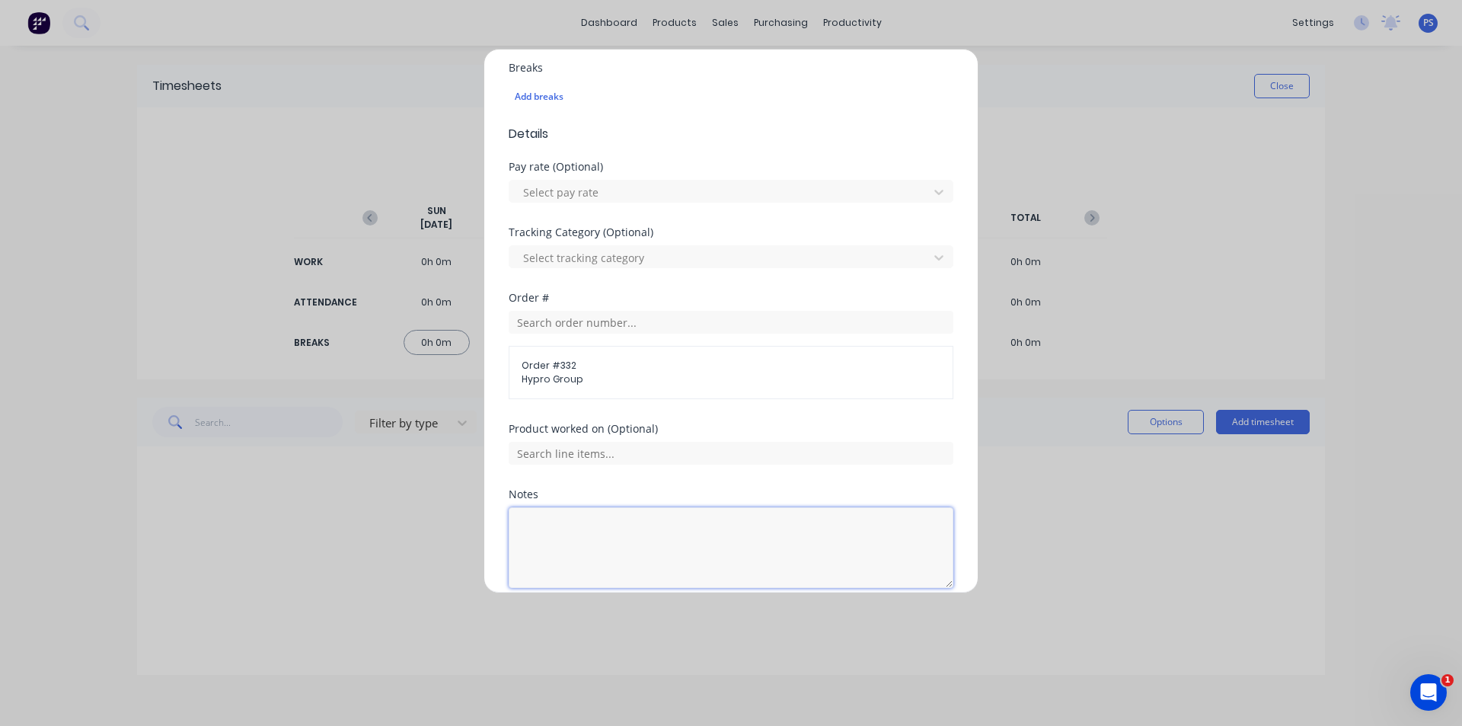
click at [582, 534] on textarea at bounding box center [731, 547] width 445 height 81
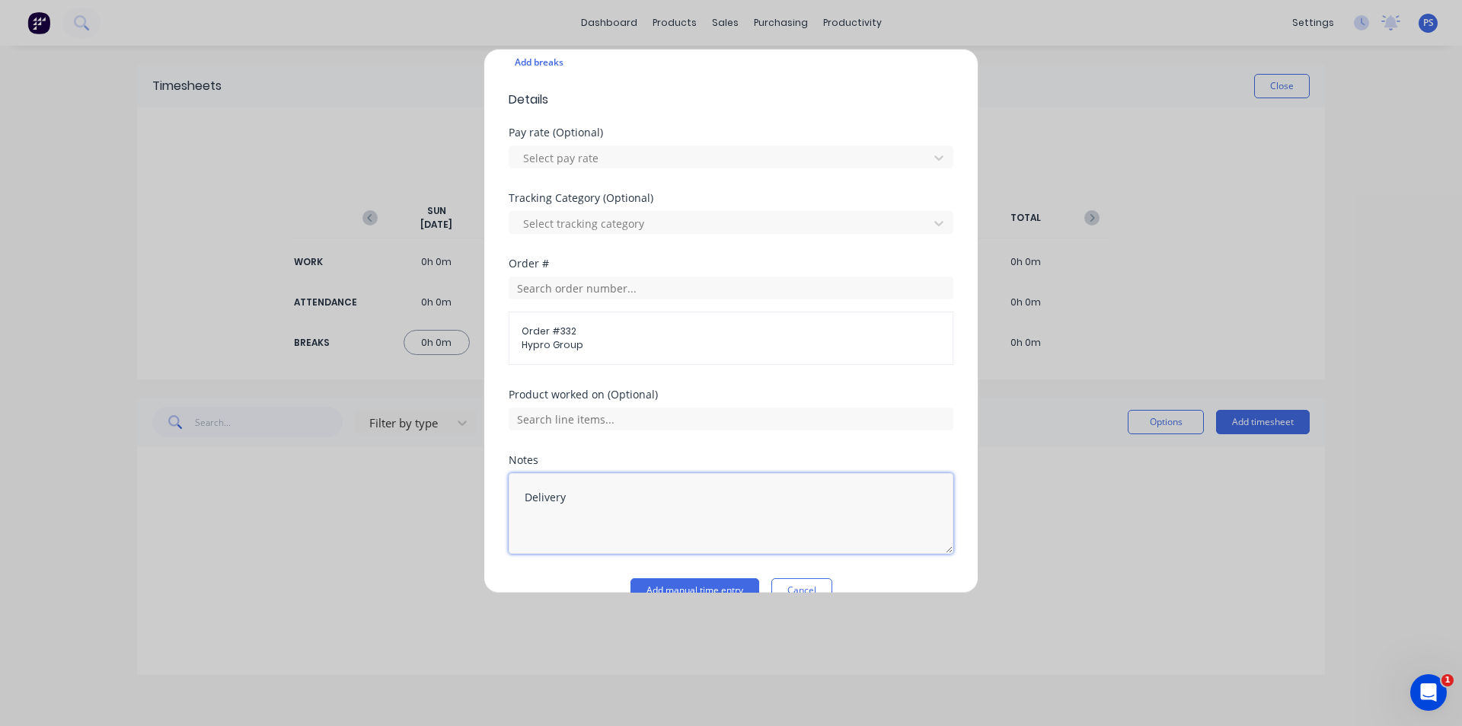
scroll to position [477, 0]
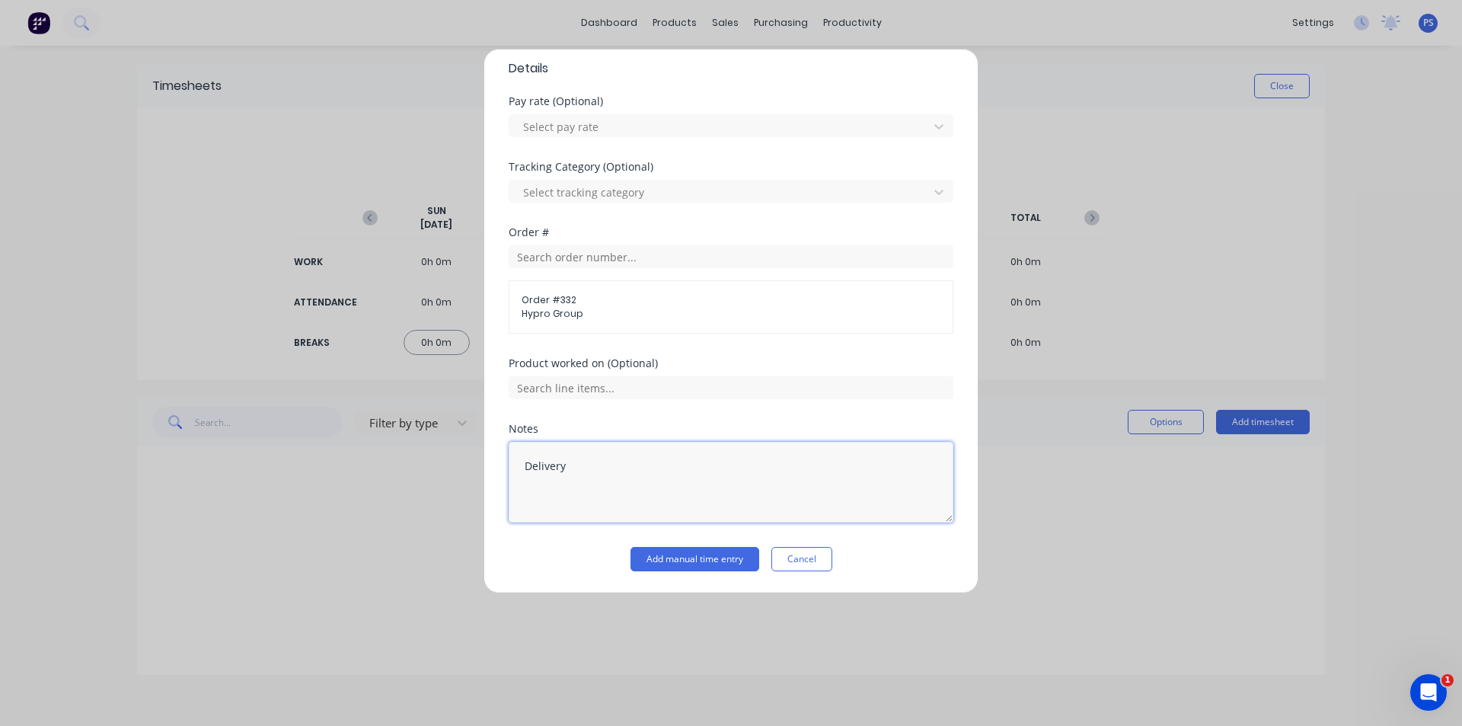
type textarea "Delivery"
drag, startPoint x: 635, startPoint y: 534, endPoint x: 655, endPoint y: 563, distance: 35.1
click at [638, 540] on div "Notes Delivery" at bounding box center [731, 484] width 445 height 123
click at [656, 564] on button "Add manual time entry" at bounding box center [694, 559] width 129 height 24
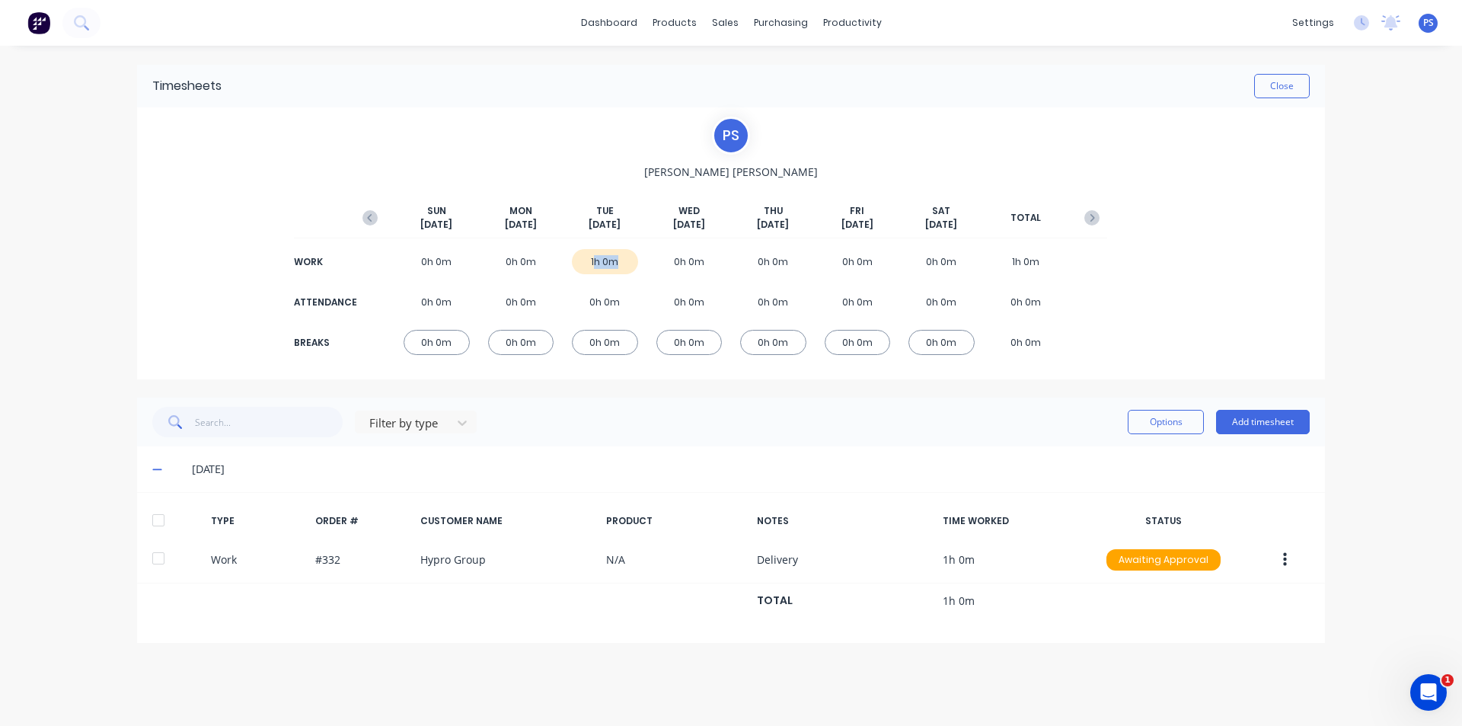
drag, startPoint x: 595, startPoint y: 257, endPoint x: 616, endPoint y: 257, distance: 21.3
click at [616, 257] on div "1h 0m" at bounding box center [605, 261] width 66 height 25
drag, startPoint x: 616, startPoint y: 257, endPoint x: 579, endPoint y: 265, distance: 37.3
click at [579, 265] on div "1h 0m" at bounding box center [605, 261] width 66 height 25
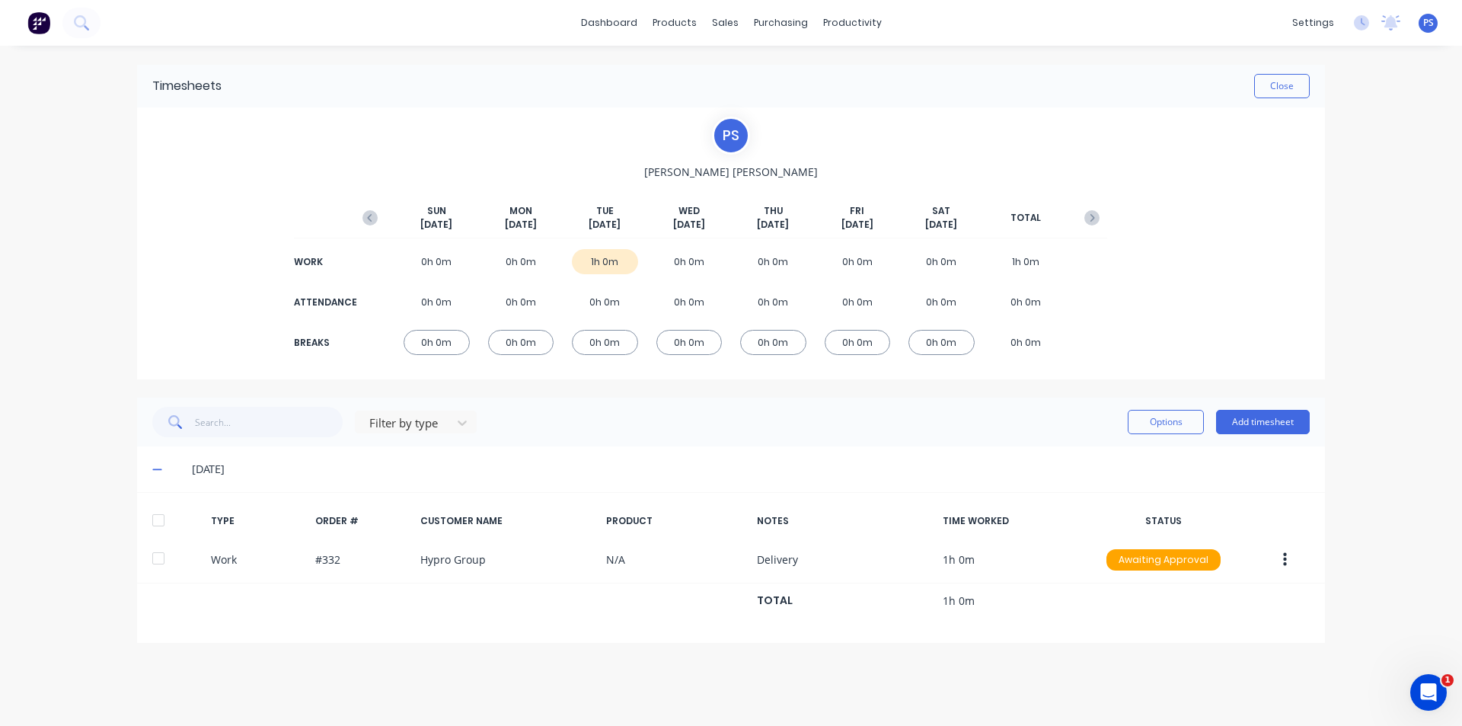
click at [1295, 436] on div "Options Add timesheet" at bounding box center [1219, 422] width 182 height 30
click at [1295, 432] on button "Add timesheet" at bounding box center [1263, 422] width 94 height 24
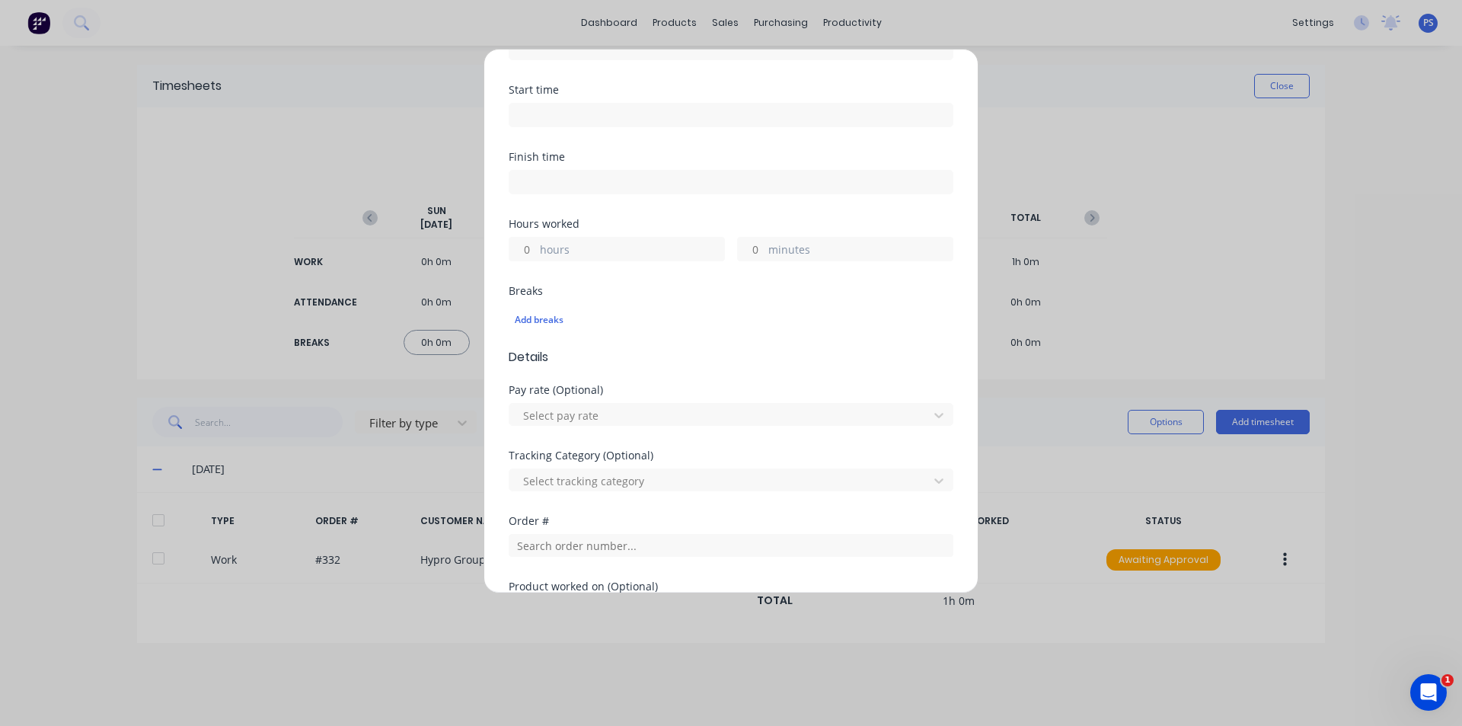
scroll to position [411, 0]
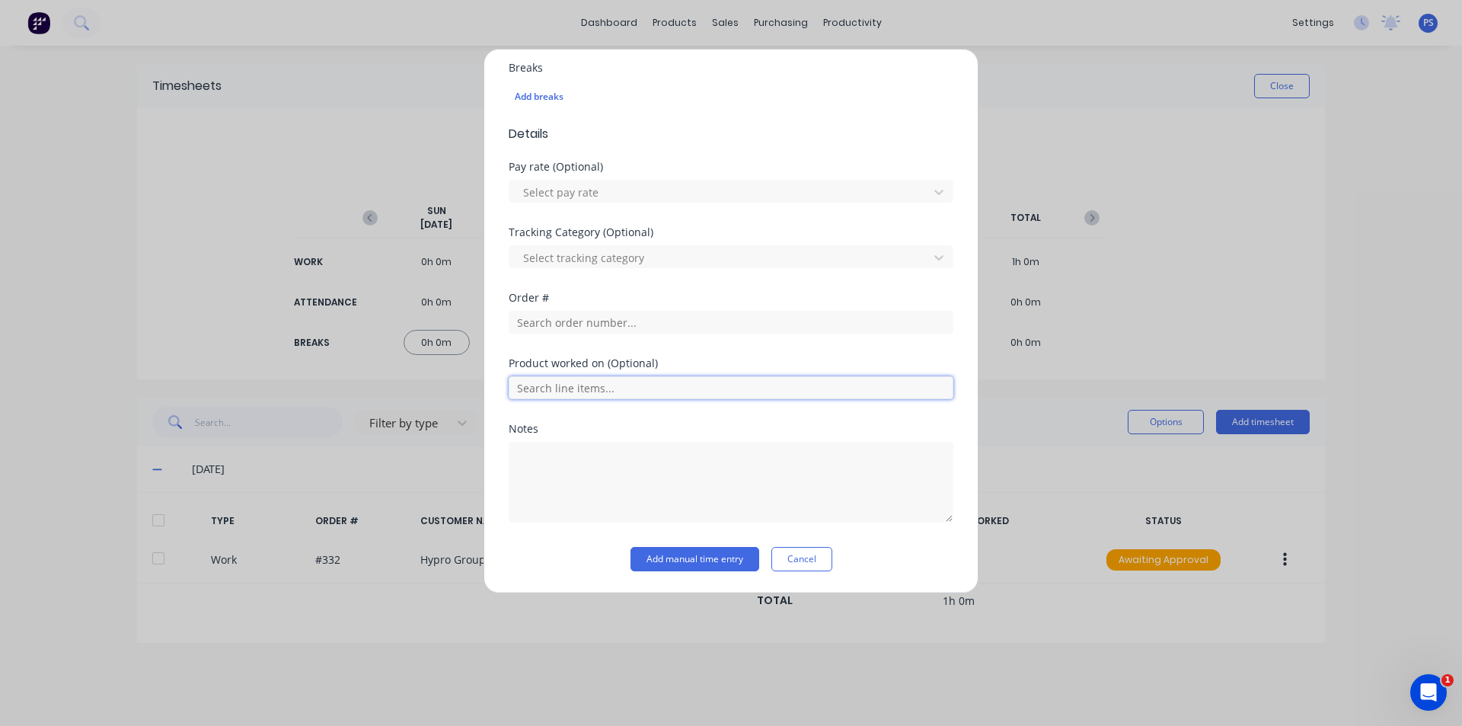
click at [607, 379] on input "text" at bounding box center [731, 387] width 445 height 23
click at [593, 312] on input "text" at bounding box center [731, 322] width 445 height 23
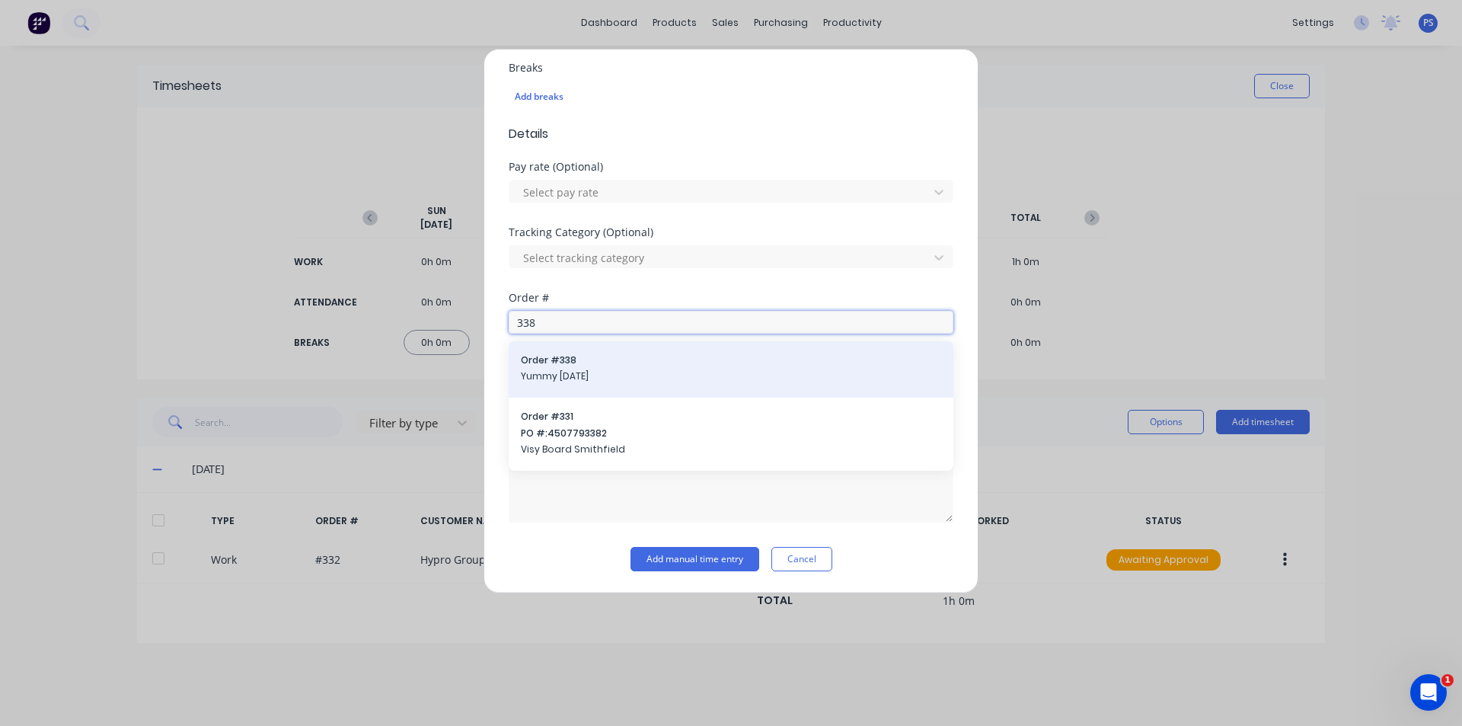
type input "338"
click at [629, 383] on span "Yummy [DATE]" at bounding box center [731, 376] width 420 height 14
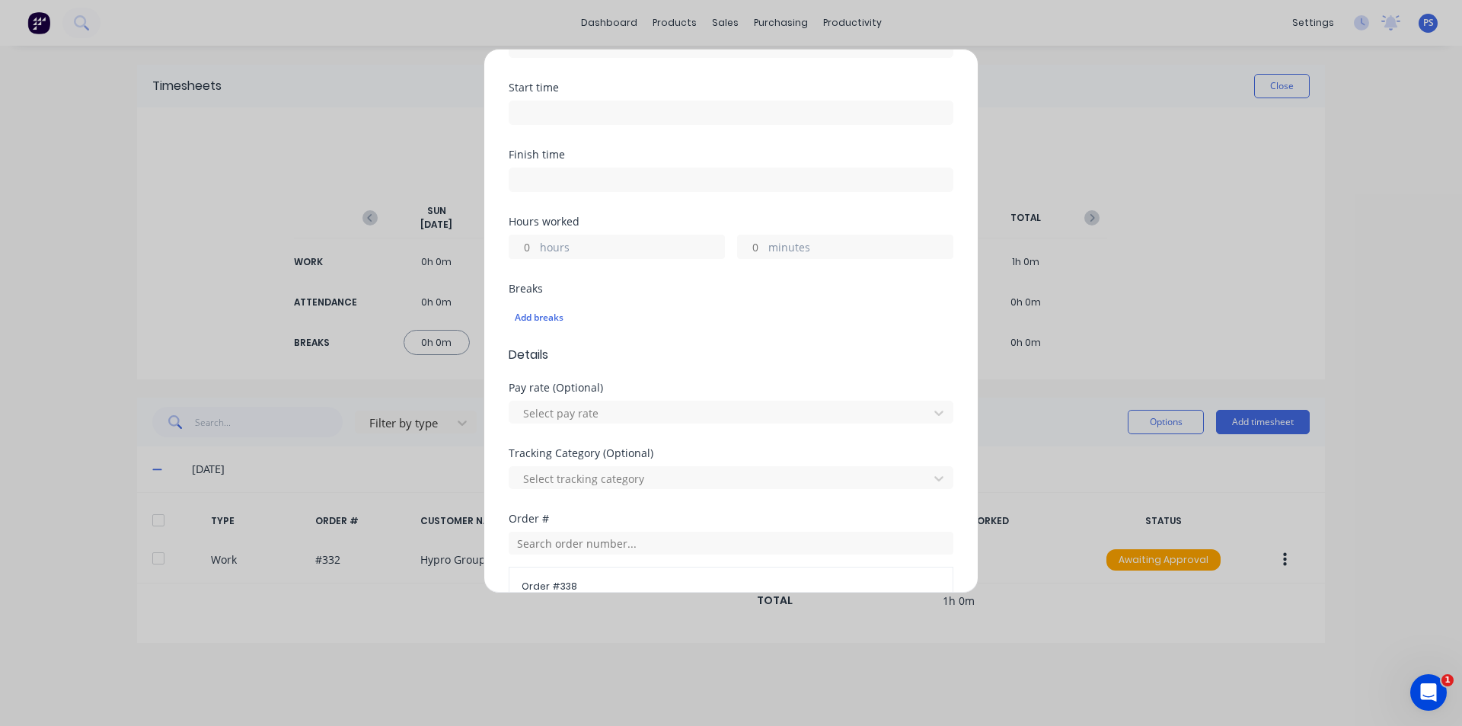
scroll to position [183, 0]
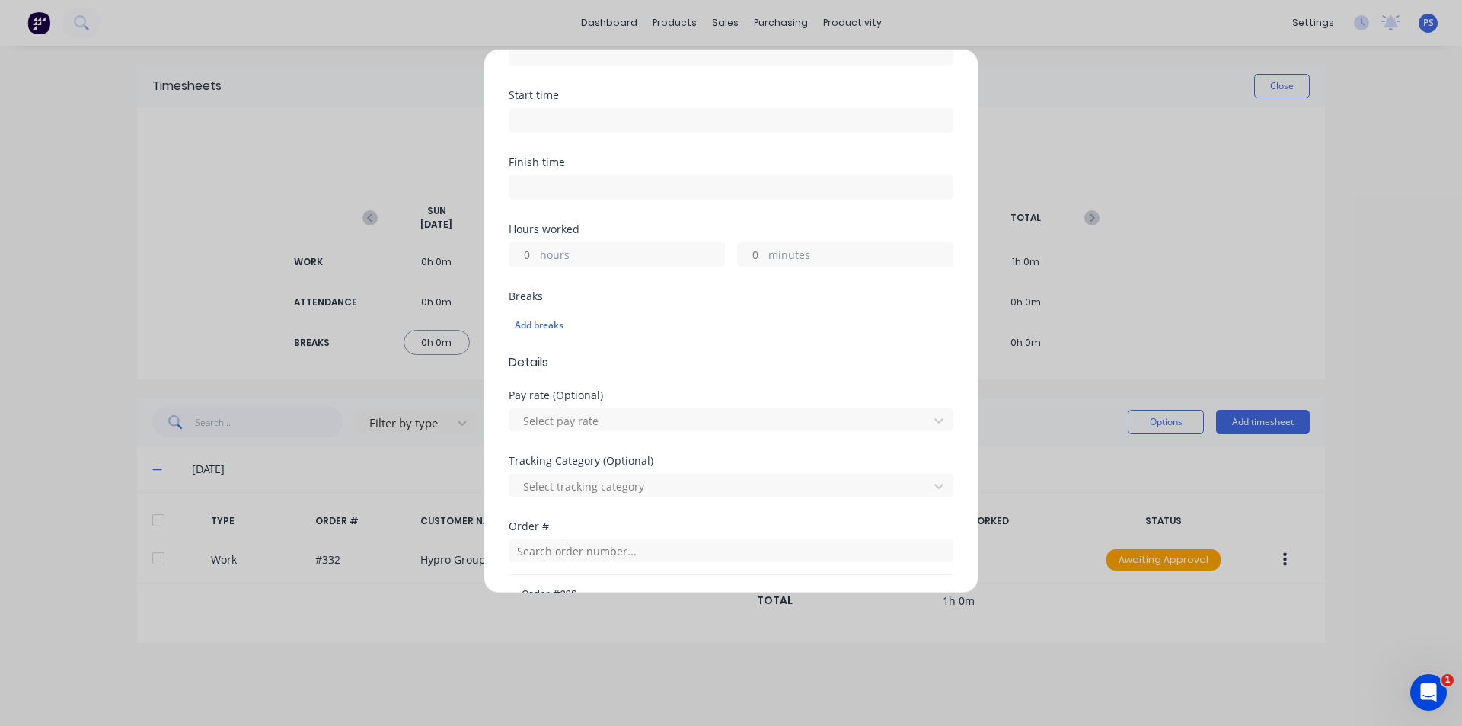
click at [520, 246] on input "hours" at bounding box center [522, 254] width 27 height 23
type input "2"
click at [755, 289] on div "Hours worked 2 hours minutes" at bounding box center [731, 257] width 445 height 67
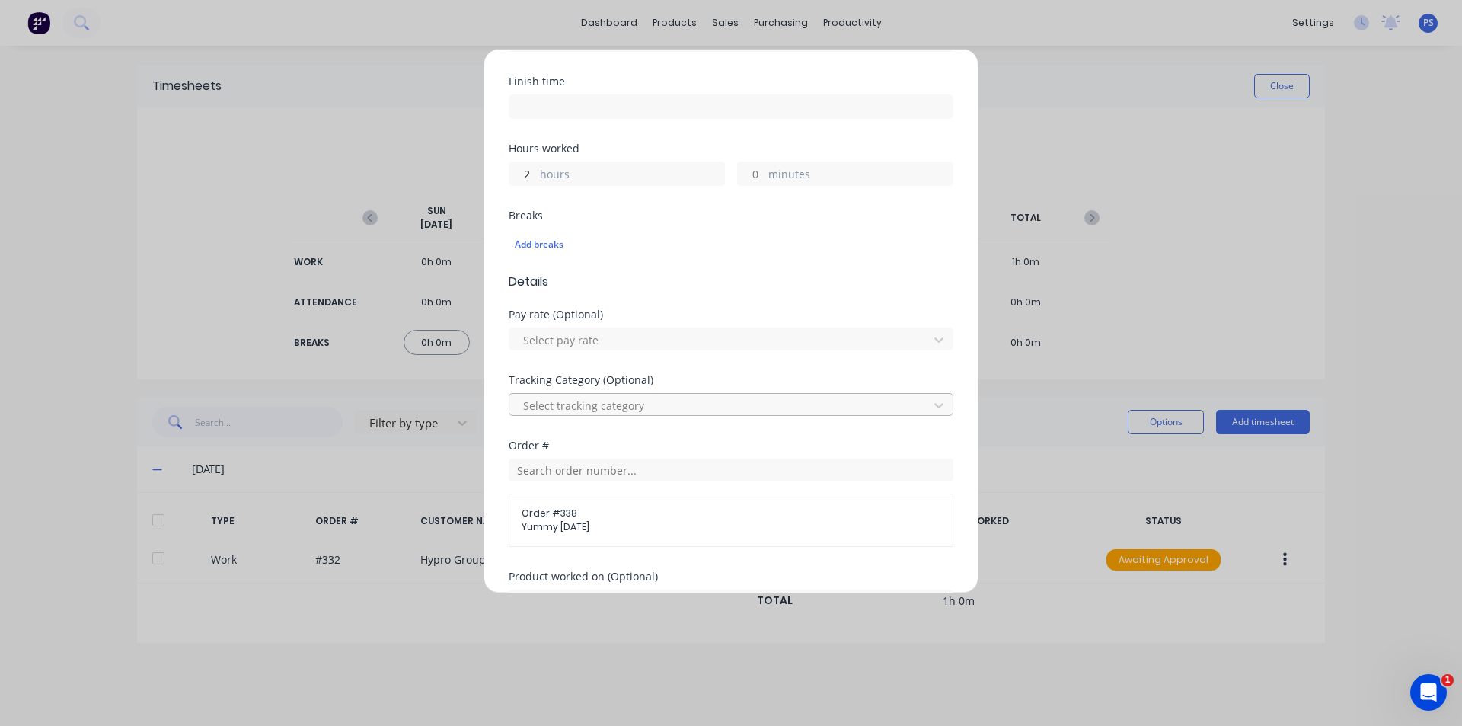
scroll to position [477, 0]
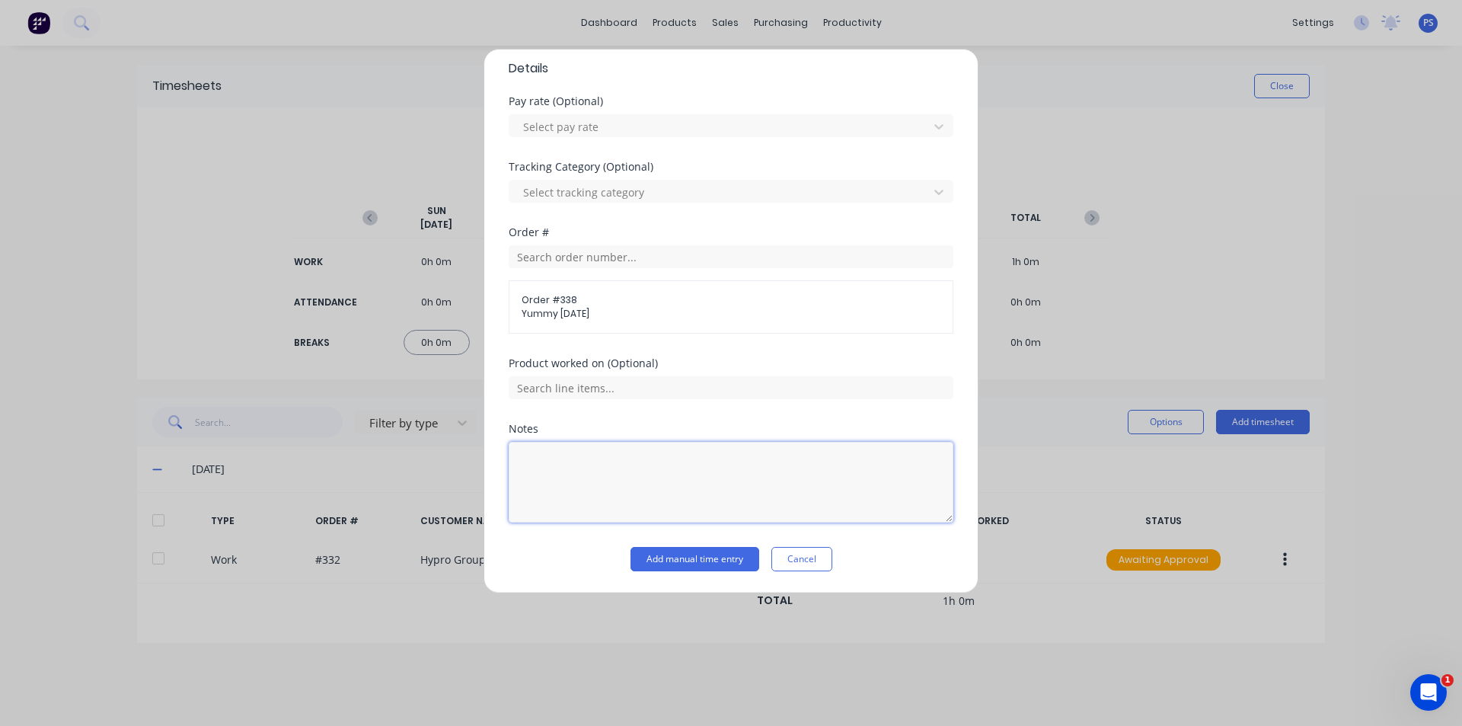
click at [625, 446] on textarea at bounding box center [731, 482] width 445 height 81
type textarea "Folding, Clean and drop off"
click at [649, 543] on div "Notes Folding, Clean and drop off" at bounding box center [731, 484] width 445 height 123
click at [649, 545] on div "Notes Folding, Clean and drop off" at bounding box center [731, 484] width 445 height 123
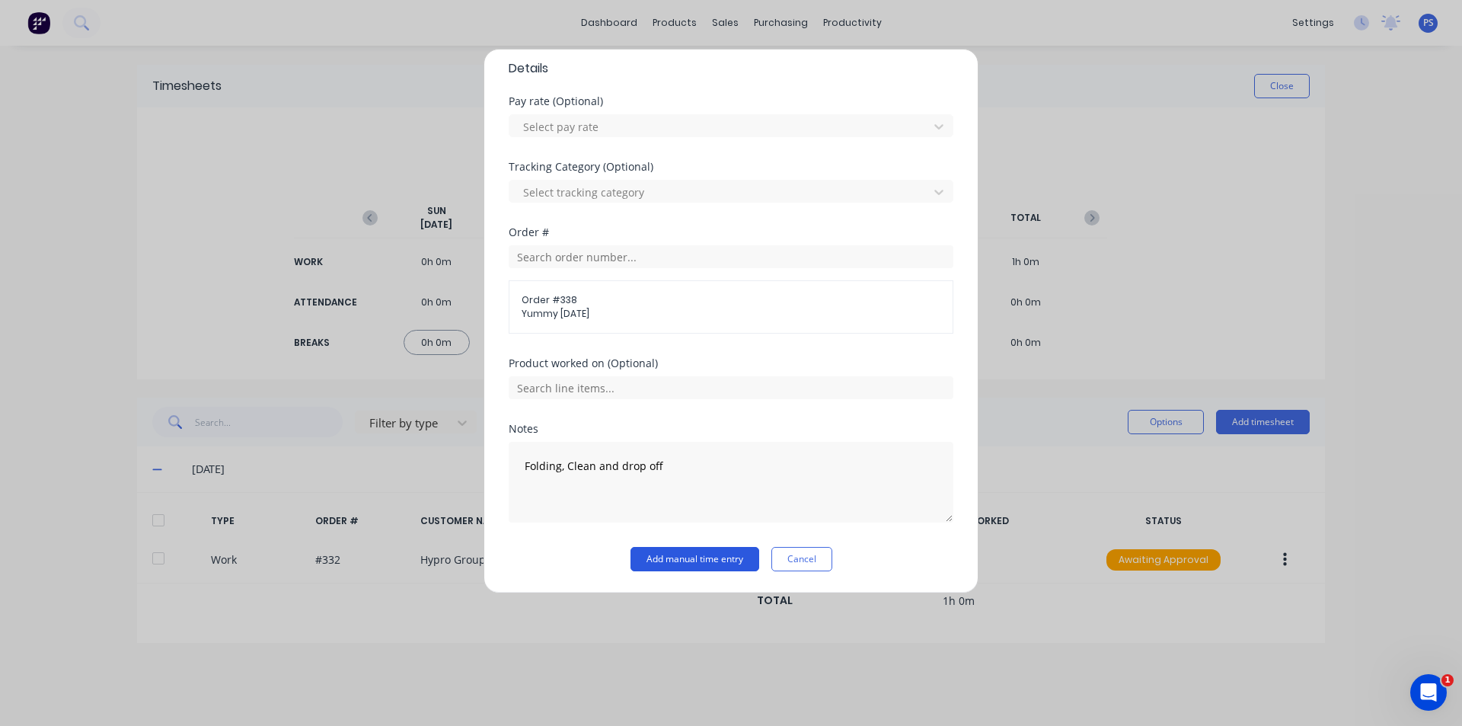
click at [650, 553] on button "Add manual time entry" at bounding box center [694, 559] width 129 height 24
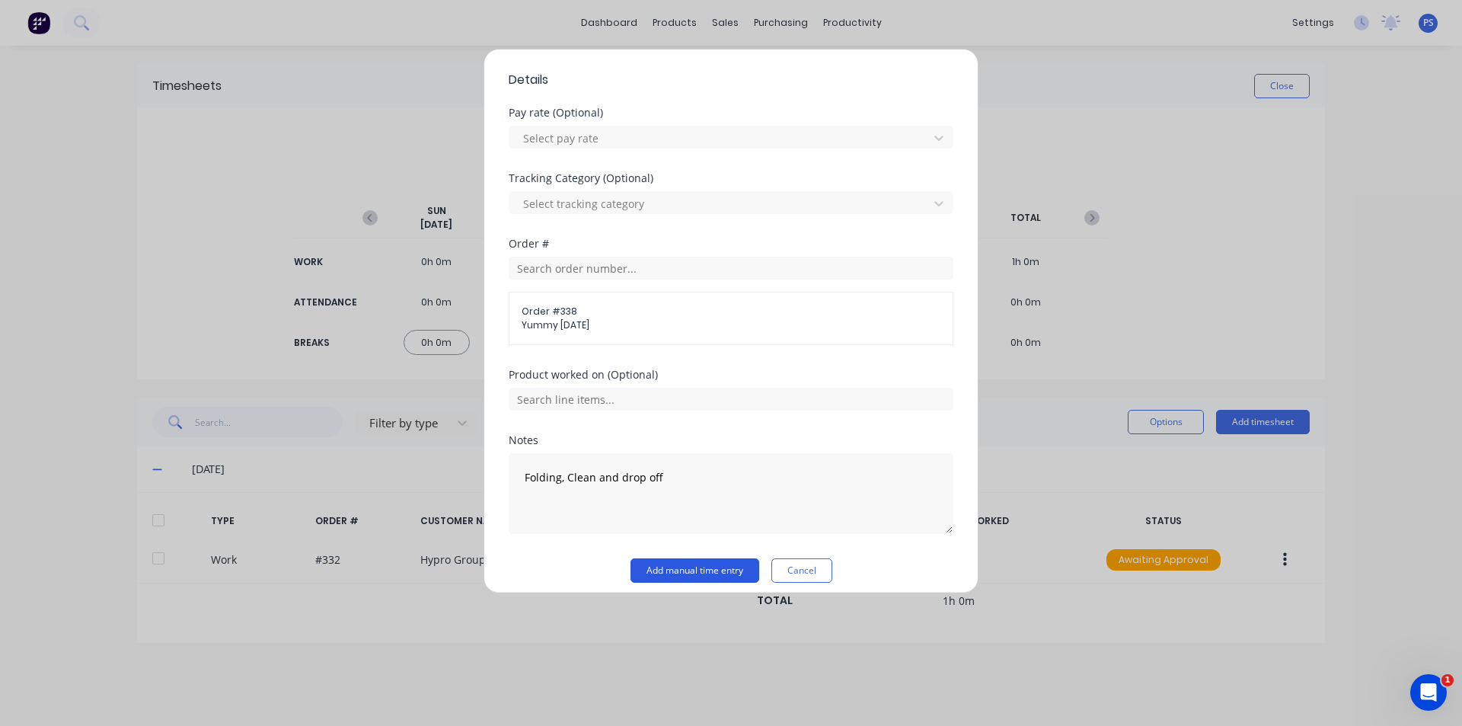
scroll to position [488, 0]
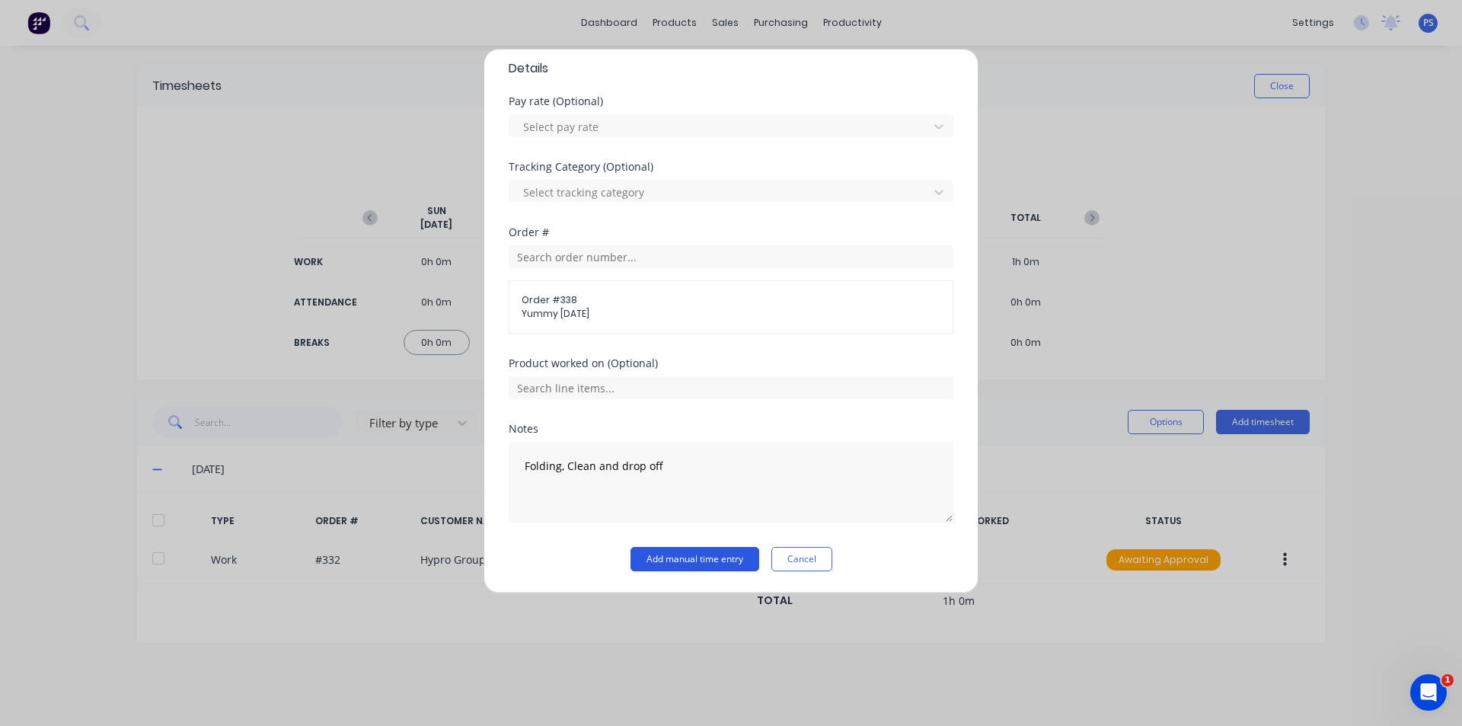
click at [668, 553] on button "Add manual time entry" at bounding box center [694, 559] width 129 height 24
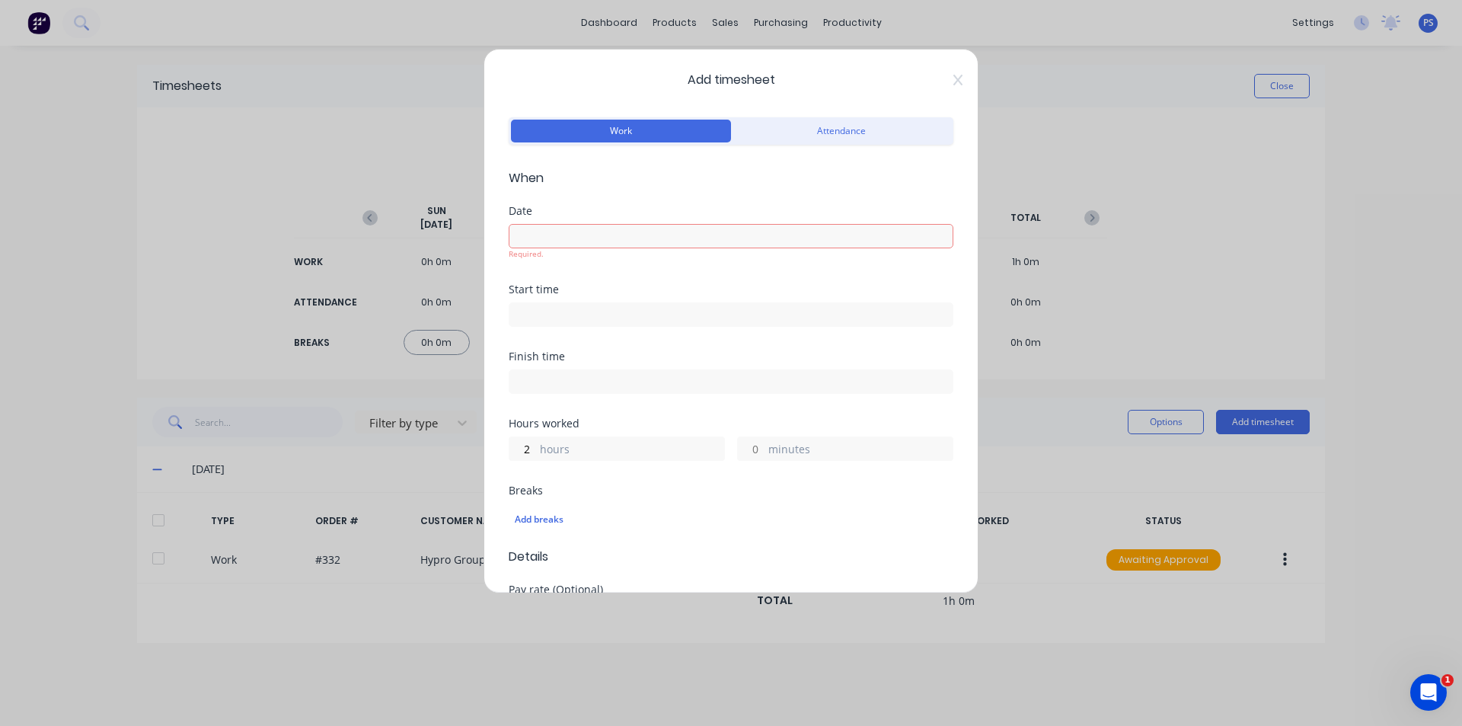
click at [646, 243] on input at bounding box center [730, 236] width 443 height 23
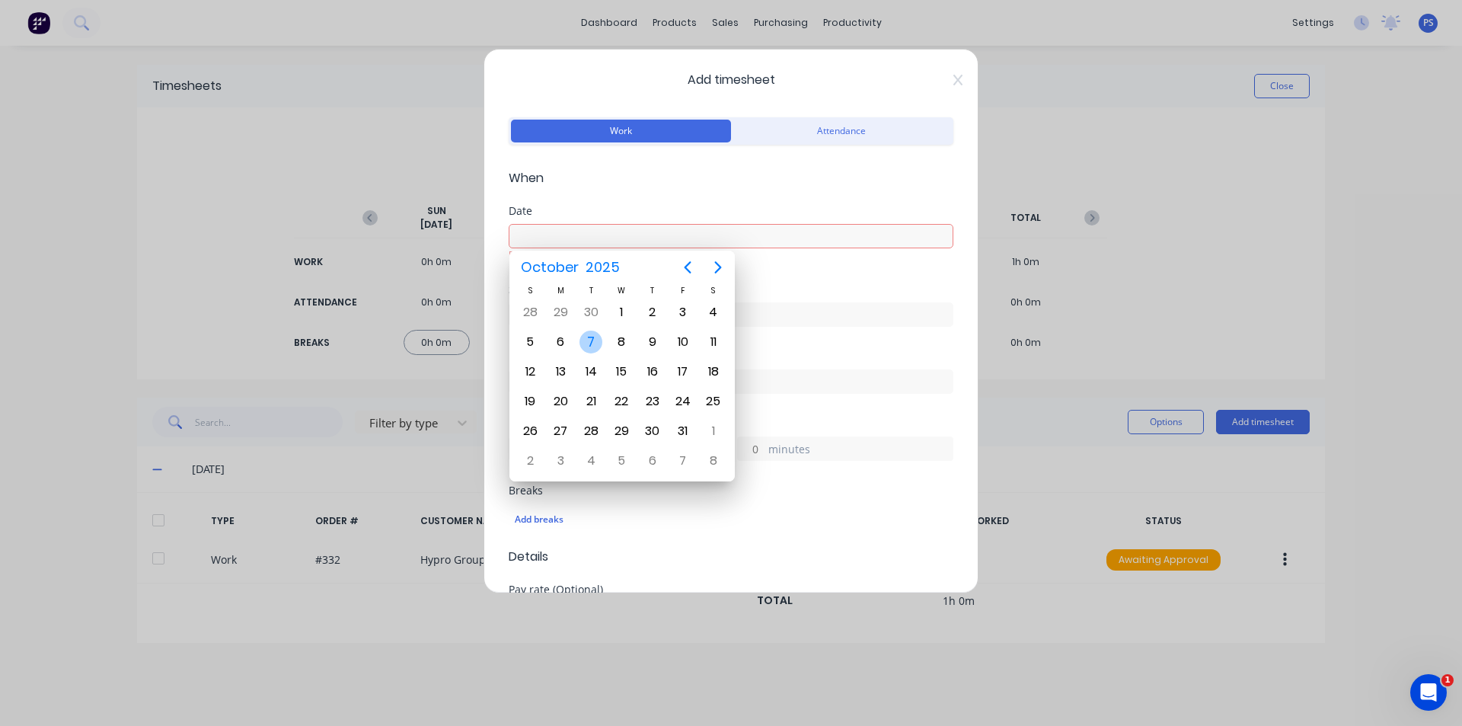
click at [586, 335] on div "7" at bounding box center [590, 341] width 23 height 23
type input "07/10/2025"
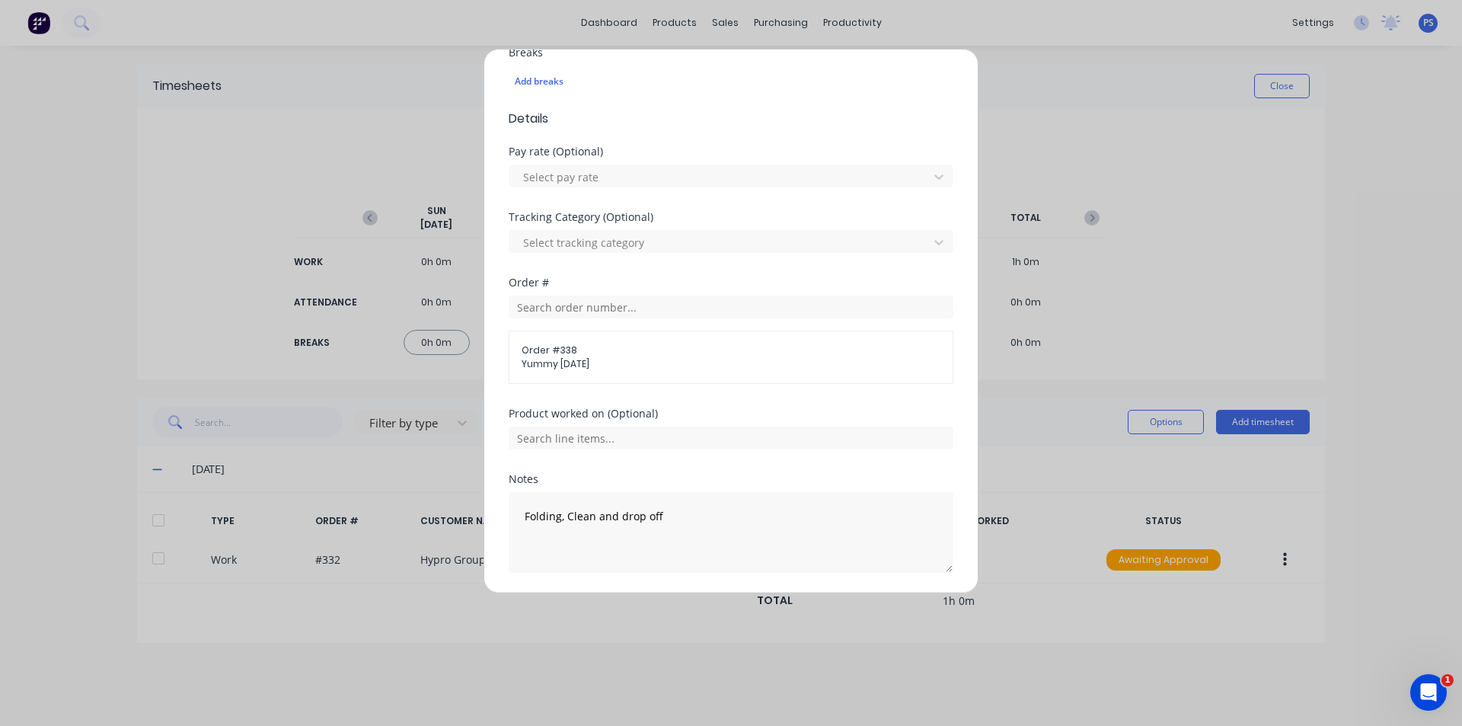
scroll to position [477, 0]
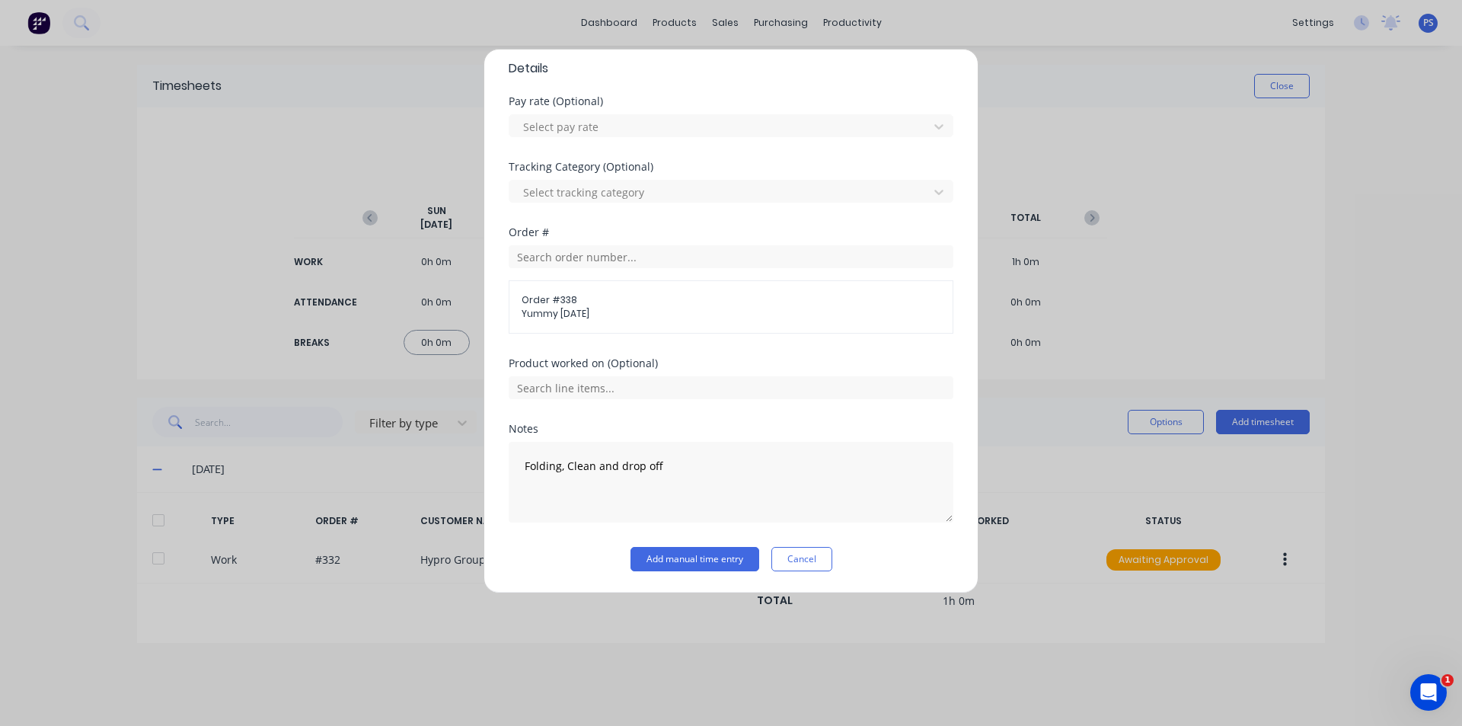
click at [675, 590] on div "Add timesheet Work Attendance When Date 07/10/2025 Start time Finish time Hours…" at bounding box center [730, 321] width 495 height 544
click at [681, 572] on div "Add timesheet Work Attendance When Date 07/10/2025 Start time Finish time Hours…" at bounding box center [730, 321] width 495 height 544
click at [683, 566] on button "Add manual time entry" at bounding box center [694, 559] width 129 height 24
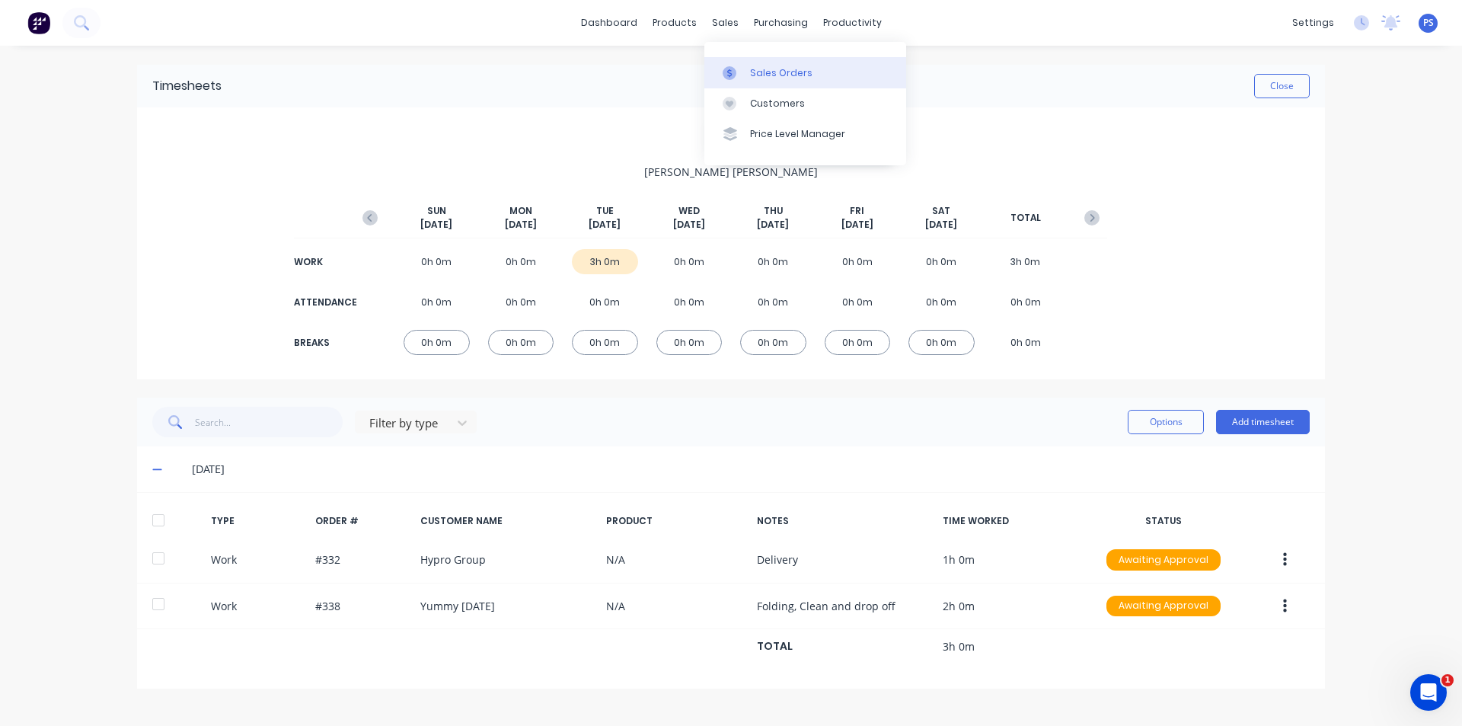
click at [740, 81] on link "Sales Orders" at bounding box center [805, 72] width 202 height 30
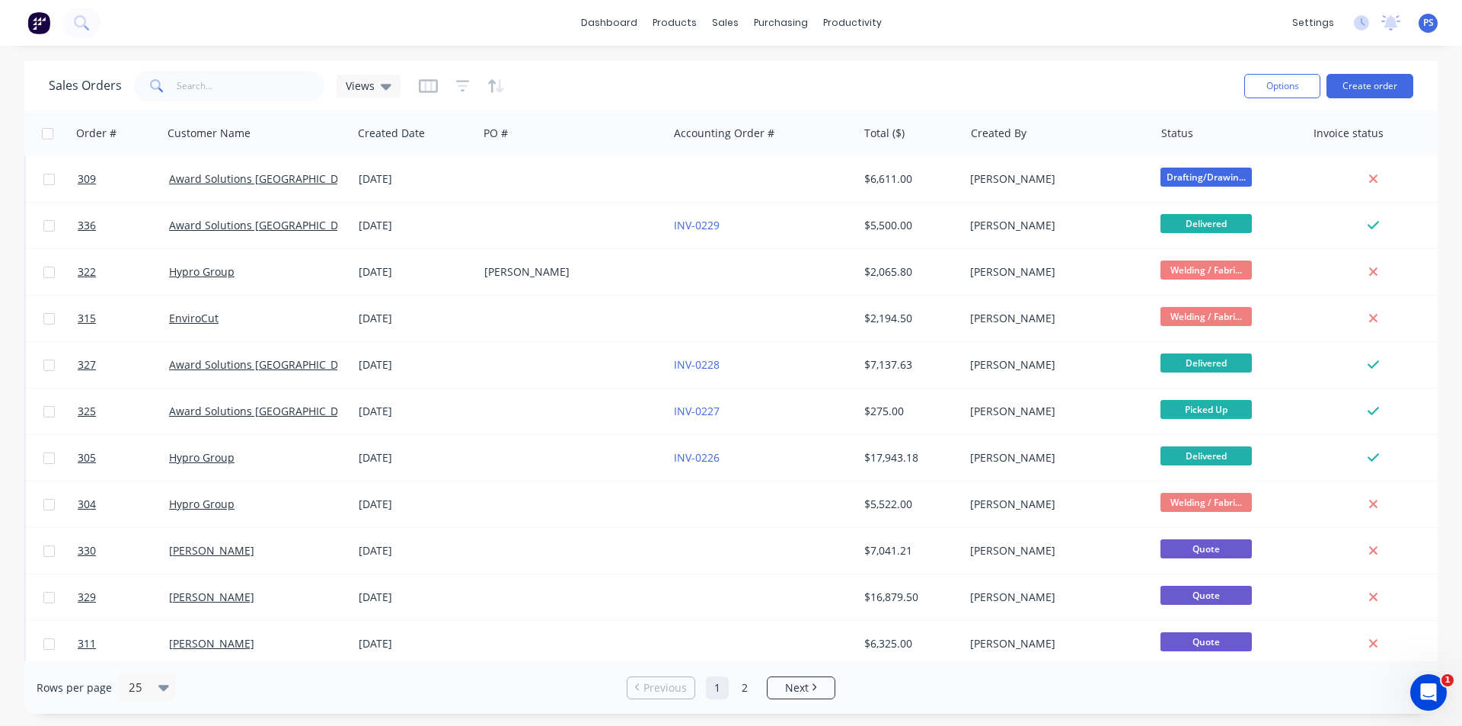
scroll to position [512, 0]
drag, startPoint x: 796, startPoint y: 681, endPoint x: 771, endPoint y: 681, distance: 24.4
click at [796, 681] on span "Next" at bounding box center [797, 687] width 24 height 15
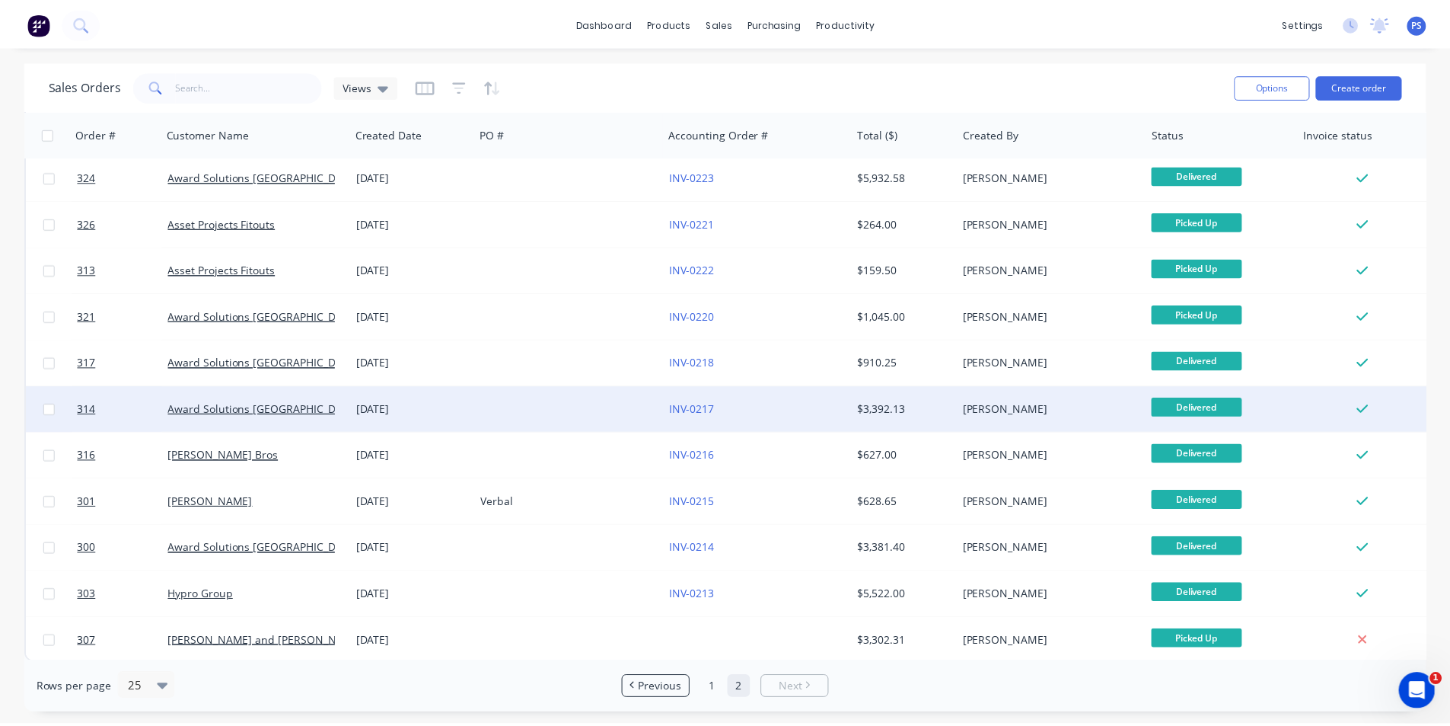
scroll to position [107, 0]
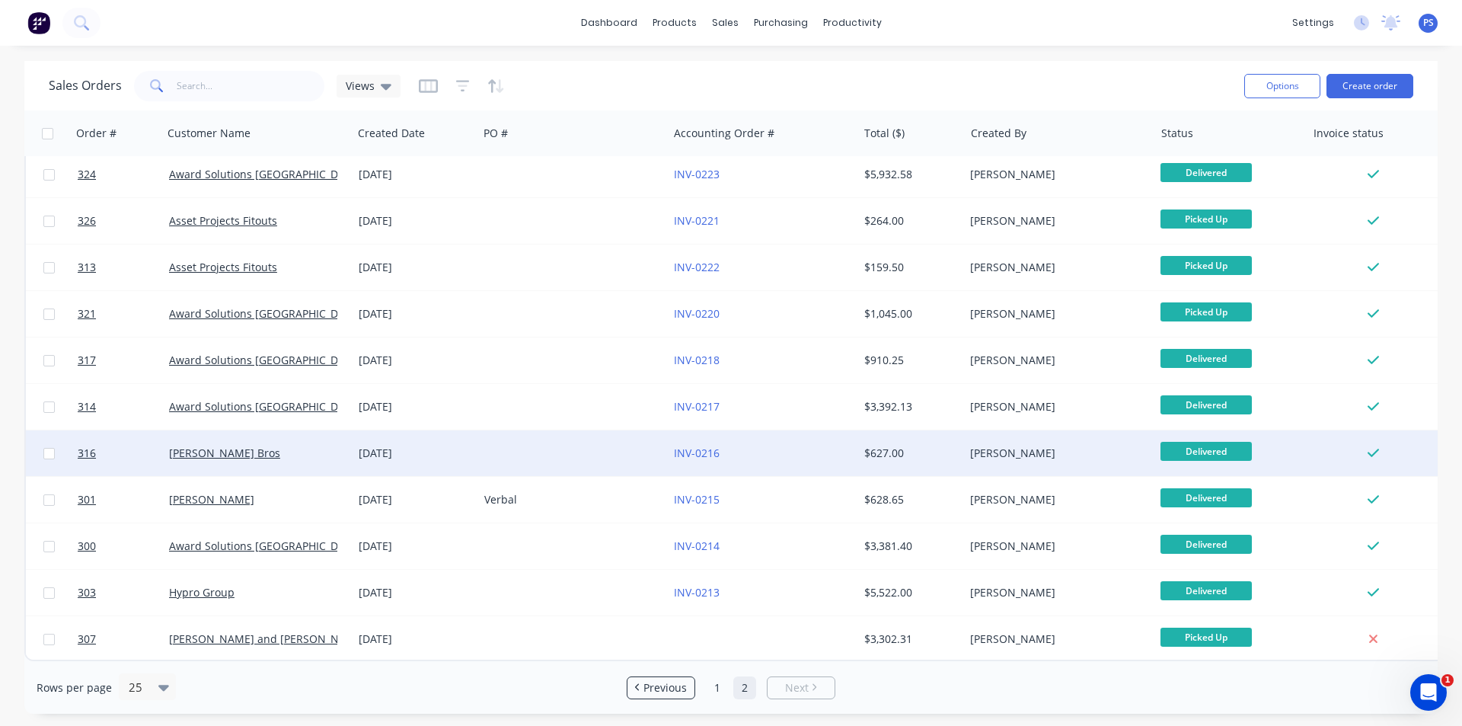
click at [241, 452] on div "Rodriguez Bros" at bounding box center [253, 452] width 169 height 15
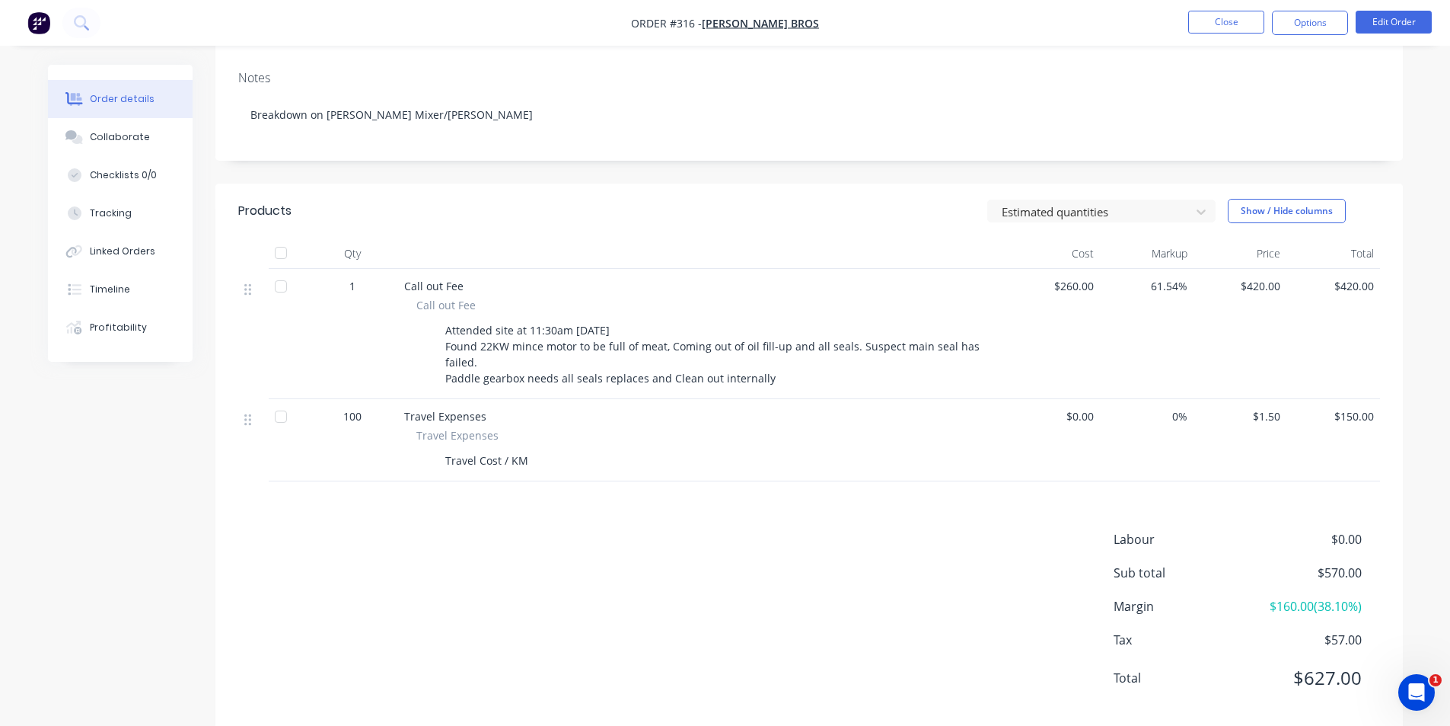
scroll to position [251, 0]
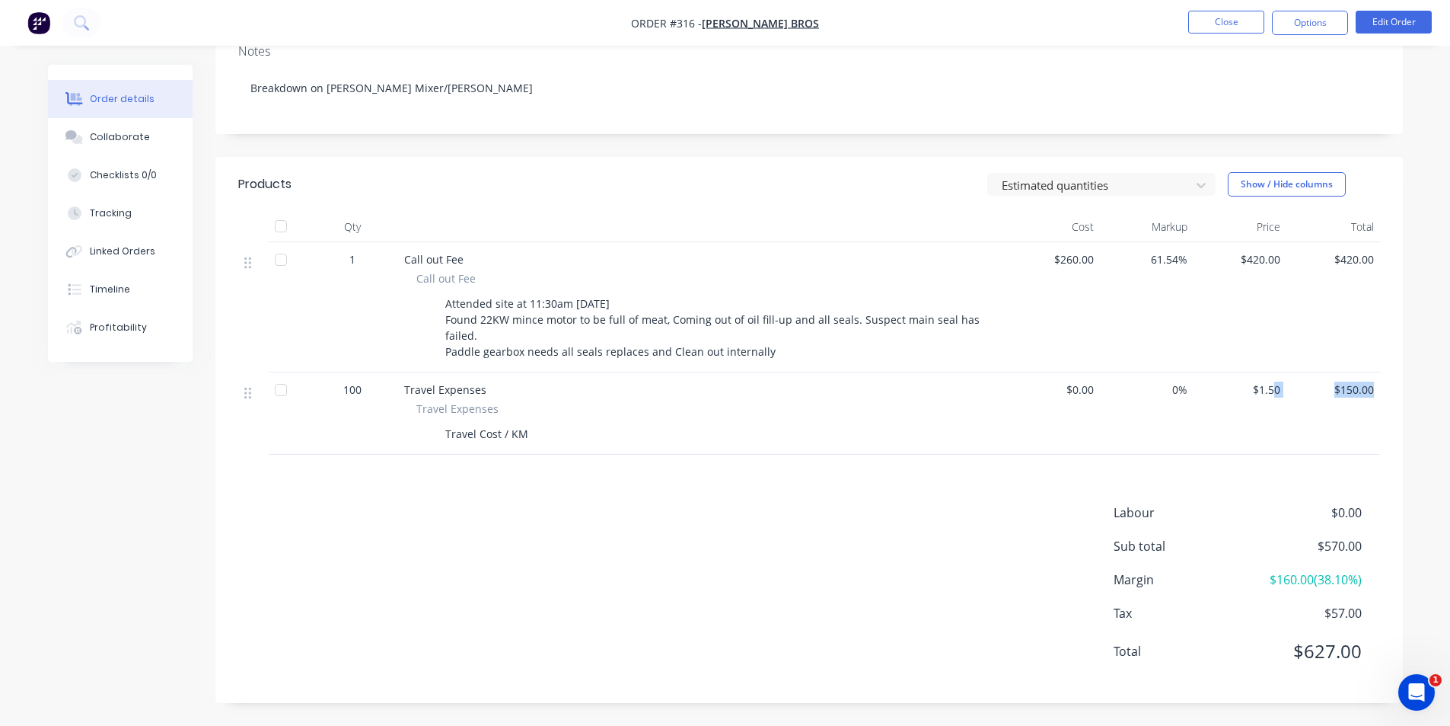
drag, startPoint x: 1274, startPoint y: 399, endPoint x: 1385, endPoint y: 382, distance: 111.7
click at [1385, 382] on div "Qty Cost Markup Price Total 1 Call out Fee Call out Fee Attended site at 11:30a…" at bounding box center [809, 333] width 1188 height 243
click at [1327, 389] on div "$150.00" at bounding box center [1334, 413] width 94 height 82
click at [1327, 389] on span "$150.00" at bounding box center [1333, 389] width 81 height 16
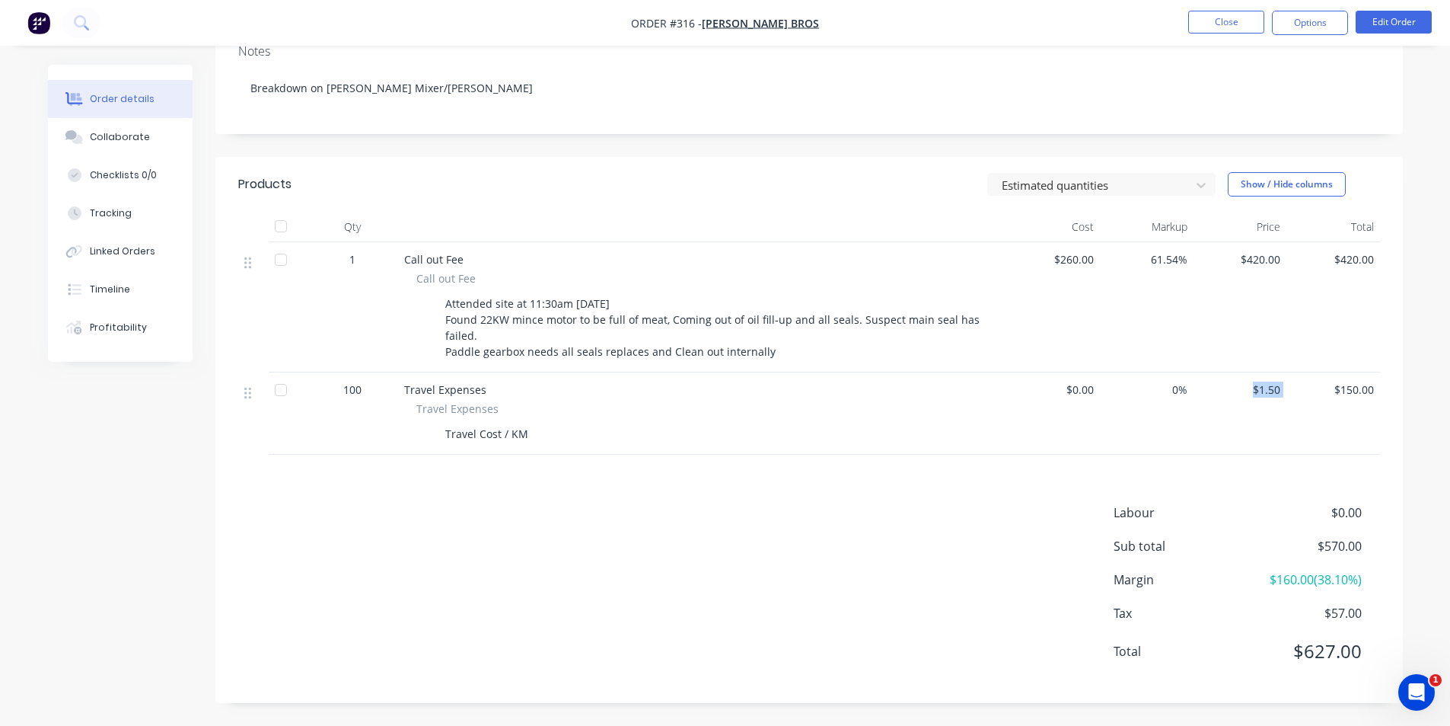
drag, startPoint x: 1308, startPoint y: 390, endPoint x: 1231, endPoint y: 397, distance: 77.2
click at [1231, 397] on div "100 Travel Expenses Travel Expenses Travel Cost / KM $0.00 0% $1.50 $150.00" at bounding box center [809, 413] width 1142 height 82
click at [1231, 397] on span "$1.50" at bounding box center [1240, 389] width 81 height 16
drag, startPoint x: 1342, startPoint y: 268, endPoint x: 1361, endPoint y: 256, distance: 22.6
click at [1361, 256] on div "$420.00" at bounding box center [1334, 307] width 94 height 130
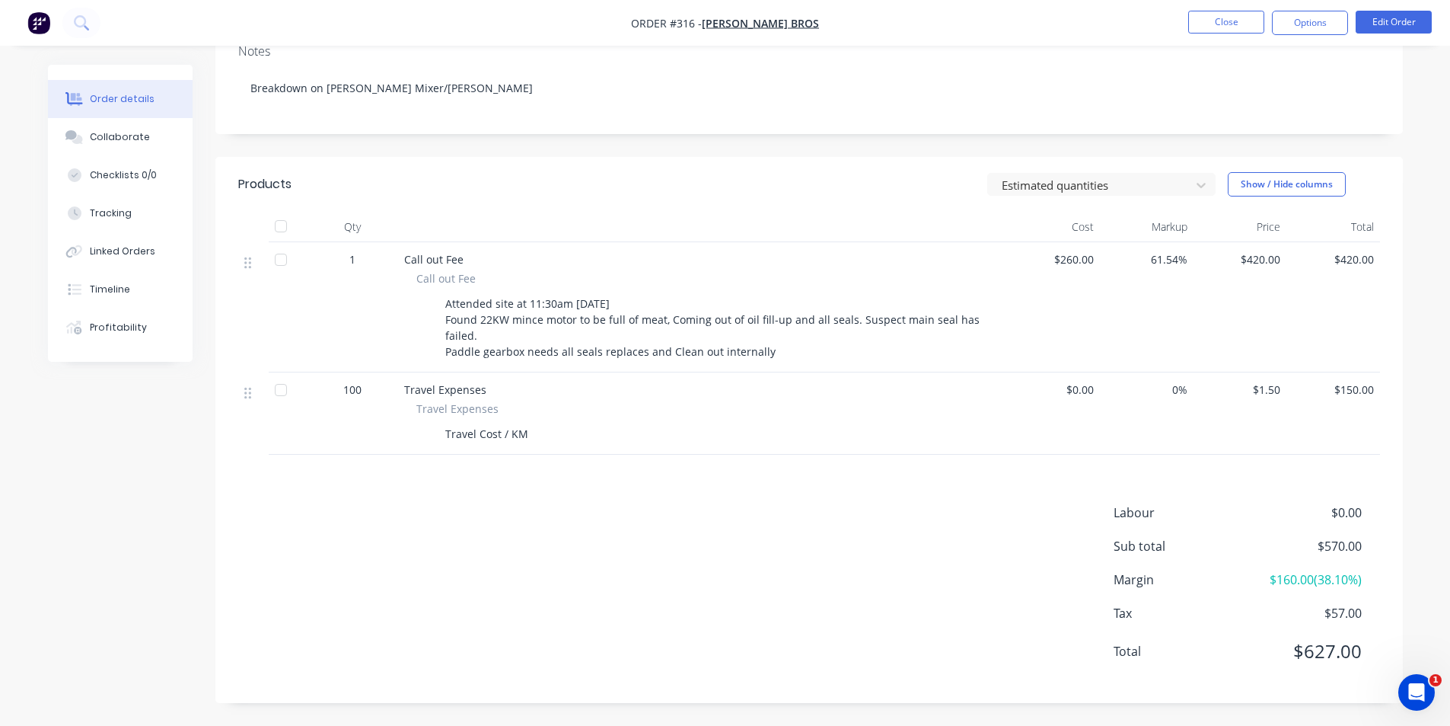
click at [1367, 254] on span "$420.00" at bounding box center [1333, 259] width 81 height 16
drag, startPoint x: 1370, startPoint y: 260, endPoint x: 1342, endPoint y: 267, distance: 29.2
click at [1342, 267] on div "$420.00" at bounding box center [1334, 307] width 94 height 130
drag, startPoint x: 1343, startPoint y: 263, endPoint x: 1380, endPoint y: 254, distance: 37.5
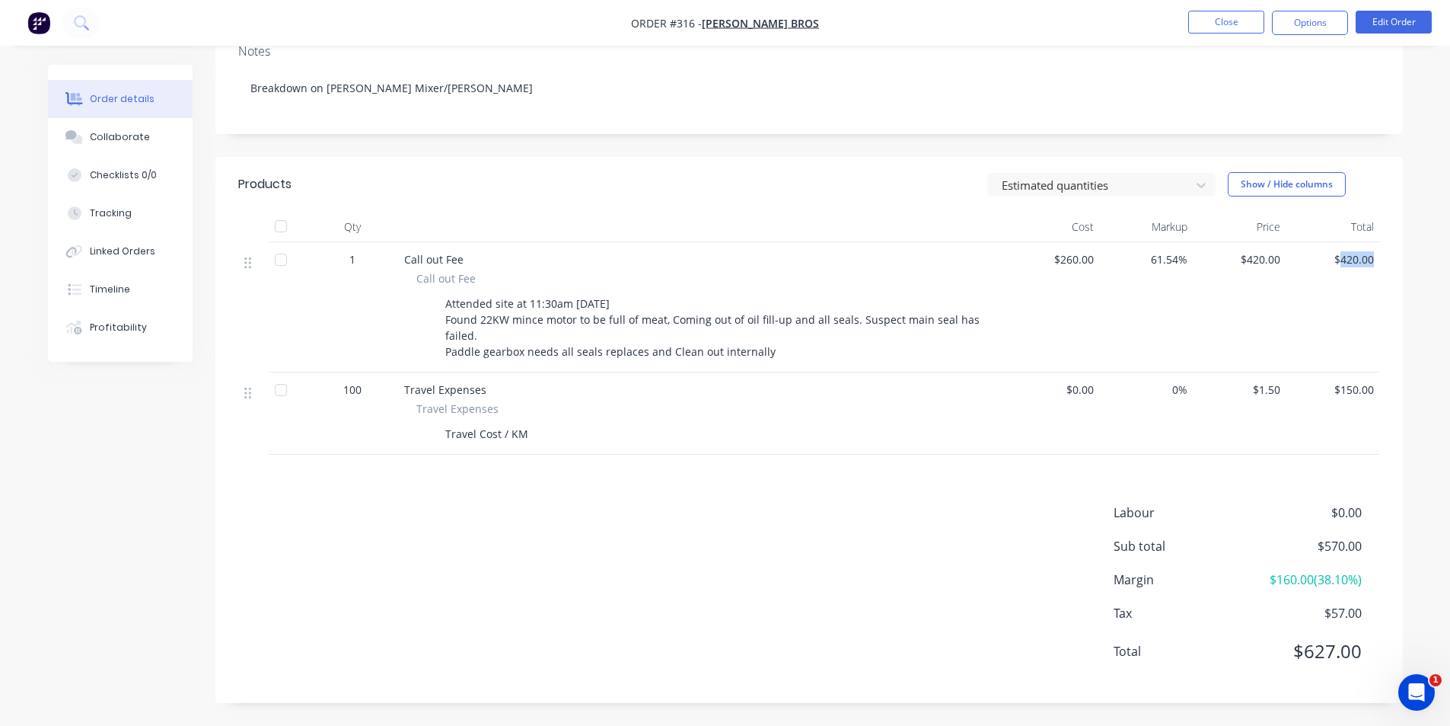
click at [1380, 254] on div "$420.00" at bounding box center [1334, 307] width 94 height 130
click at [1378, 256] on div "$420.00" at bounding box center [1334, 307] width 94 height 130
drag, startPoint x: 1370, startPoint y: 260, endPoint x: 1338, endPoint y: 270, distance: 33.0
click at [1338, 270] on div "$420.00" at bounding box center [1334, 307] width 94 height 130
drag, startPoint x: 1326, startPoint y: 547, endPoint x: 1363, endPoint y: 538, distance: 37.7
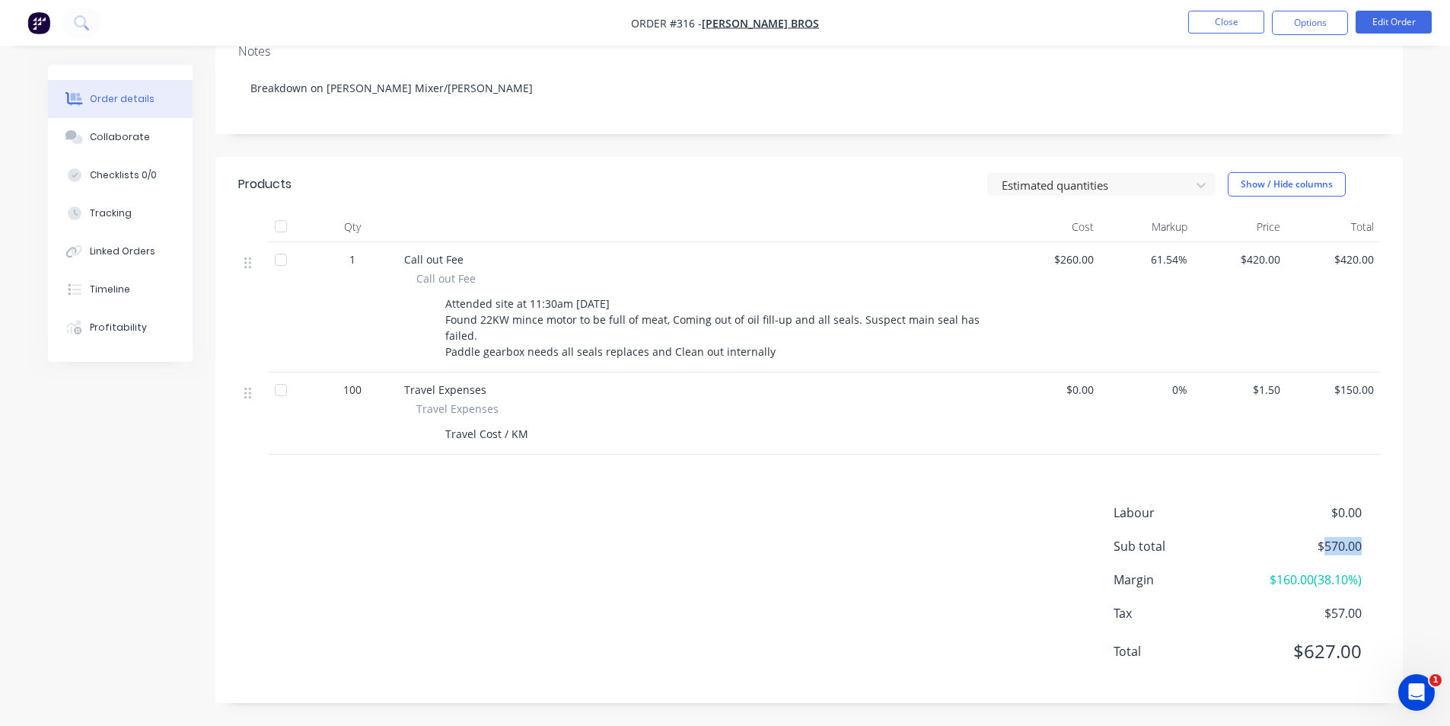
click at [1363, 538] on div "Sub total $570.00" at bounding box center [1247, 546] width 266 height 18
click at [1356, 555] on div "Labour $0.00 Sub total $570.00 Margin $160.00 ( 38.10 %) Tax $57.00 Total $627.…" at bounding box center [1247, 591] width 266 height 177
drag, startPoint x: 1322, startPoint y: 576, endPoint x: 1347, endPoint y: 575, distance: 24.4
click at [1347, 575] on span "$160.00 ( 38.10 %)" at bounding box center [1305, 579] width 113 height 18
click at [1350, 575] on span "$160.00 ( 38.10 %)" at bounding box center [1305, 579] width 113 height 18
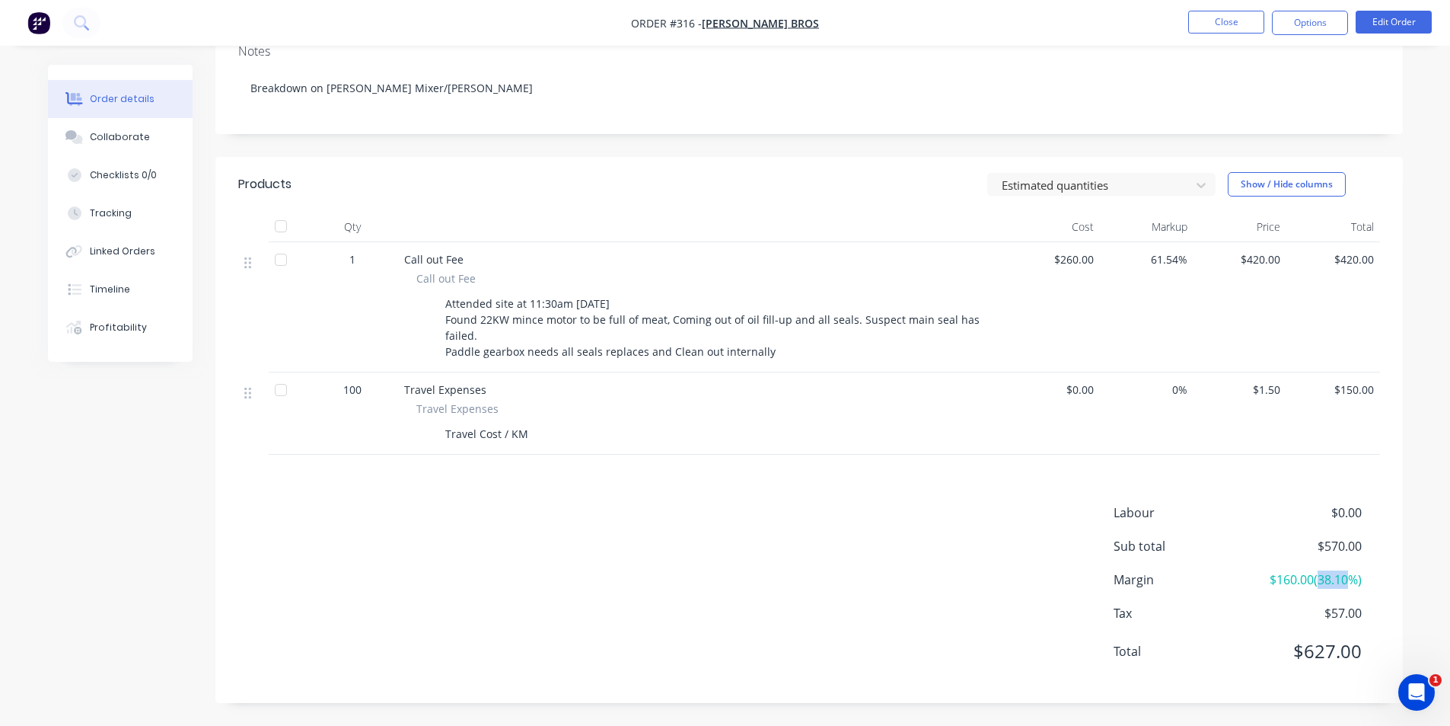
drag, startPoint x: 1348, startPoint y: 579, endPoint x: 1316, endPoint y: 585, distance: 32.6
click at [1316, 585] on span "$160.00 ( 38.10 %)" at bounding box center [1305, 579] width 113 height 18
drag, startPoint x: 1313, startPoint y: 585, endPoint x: 1273, endPoint y: 585, distance: 40.4
click at [1273, 585] on span "$160.00 ( 38.10 %)" at bounding box center [1305, 579] width 113 height 18
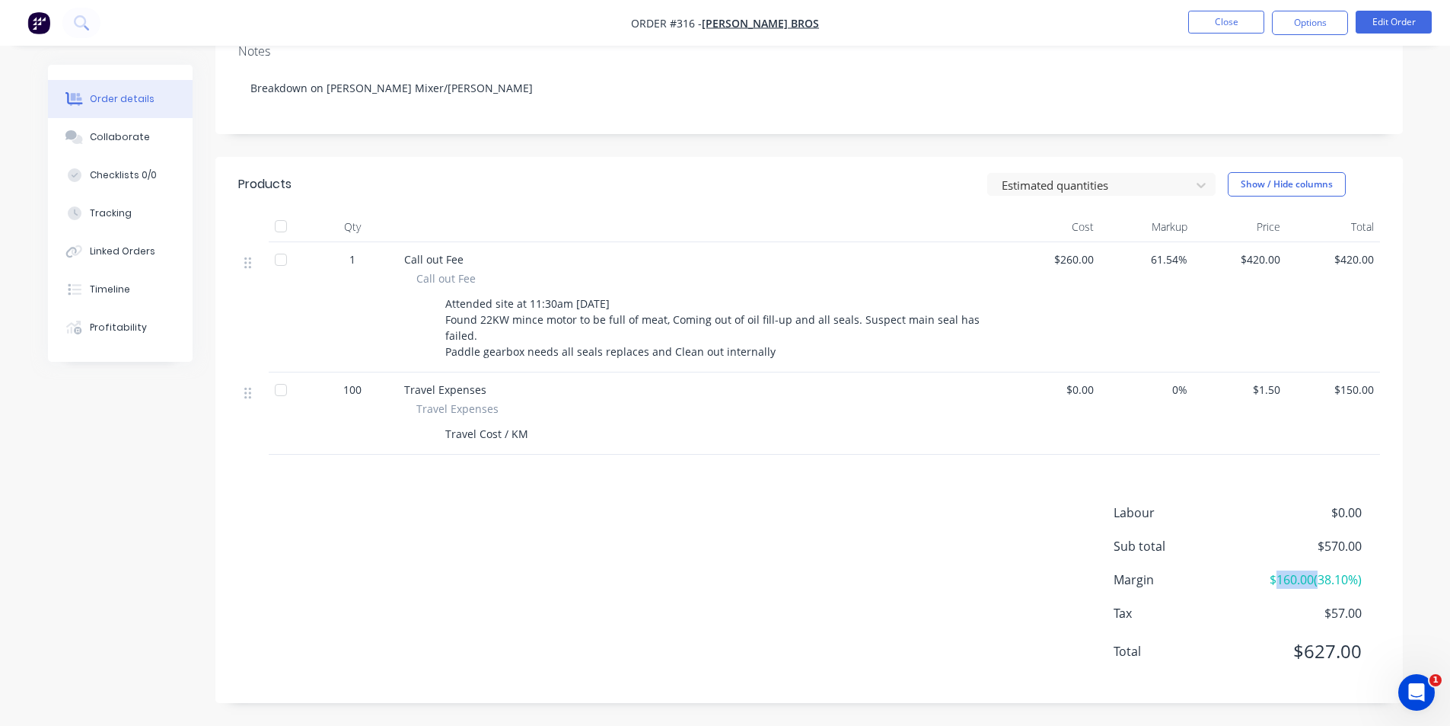
click at [1273, 585] on span "$160.00 ( 38.10 %)" at bounding box center [1305, 579] width 113 height 18
drag, startPoint x: 1281, startPoint y: 576, endPoint x: 1268, endPoint y: 581, distance: 13.7
click at [1268, 581] on span "$160.00 ( 38.10 %)" at bounding box center [1305, 579] width 113 height 18
drag, startPoint x: 1265, startPoint y: 581, endPoint x: 1378, endPoint y: 582, distance: 113.4
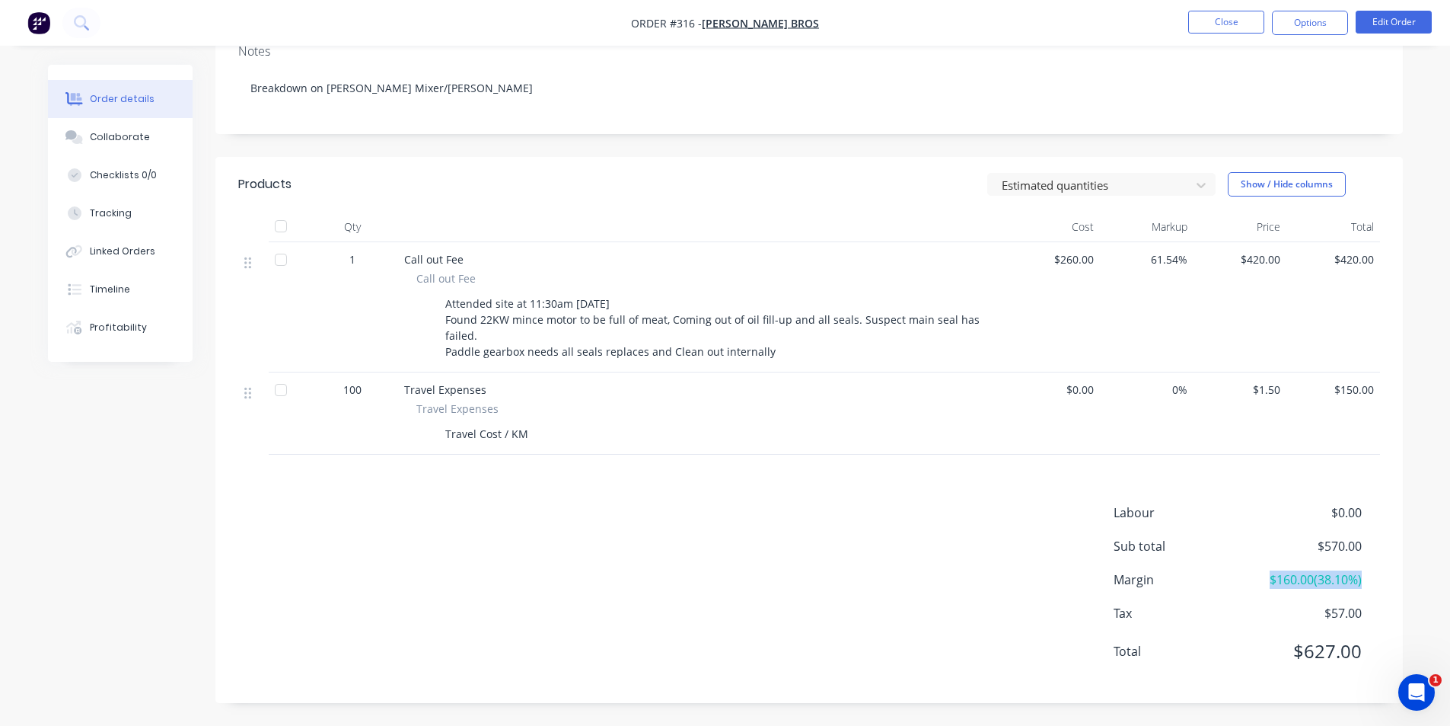
click at [1378, 582] on div "Margin $160.00 ( 38.10 %)" at bounding box center [1247, 579] width 266 height 18
drag, startPoint x: 1070, startPoint y: 384, endPoint x: 1130, endPoint y: 386, distance: 60.2
click at [1130, 386] on div "100 Travel Expenses Travel Expenses Travel Cost / KM $0.00 0% $1.50 $150.00" at bounding box center [809, 413] width 1142 height 82
click at [1200, 392] on div "$1.50" at bounding box center [1241, 413] width 94 height 82
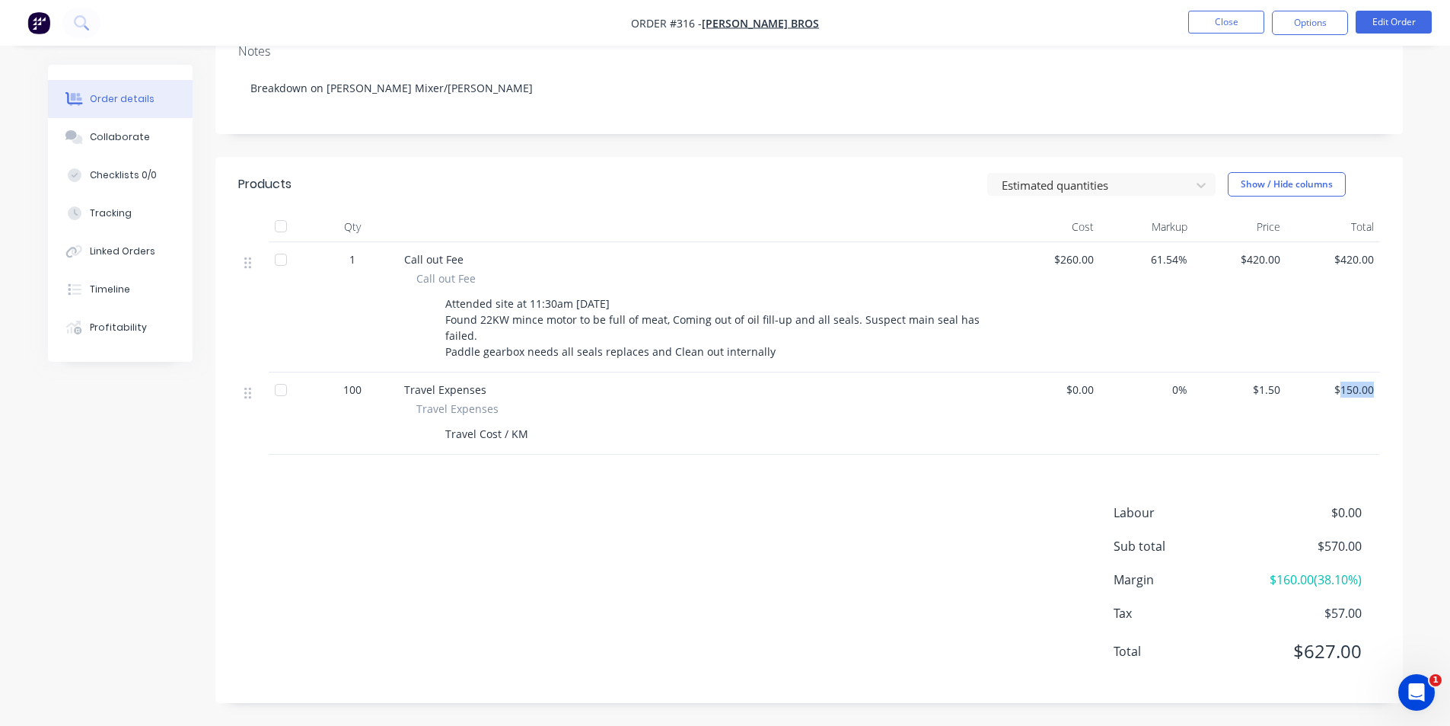
drag, startPoint x: 1340, startPoint y: 378, endPoint x: 1373, endPoint y: 386, distance: 33.8
click at [1373, 386] on div "$150.00" at bounding box center [1334, 413] width 94 height 82
click at [1373, 386] on span "$150.00" at bounding box center [1333, 389] width 81 height 16
drag, startPoint x: 1366, startPoint y: 263, endPoint x: 1335, endPoint y: 263, distance: 30.5
click at [1335, 263] on div "$420.00" at bounding box center [1334, 307] width 94 height 130
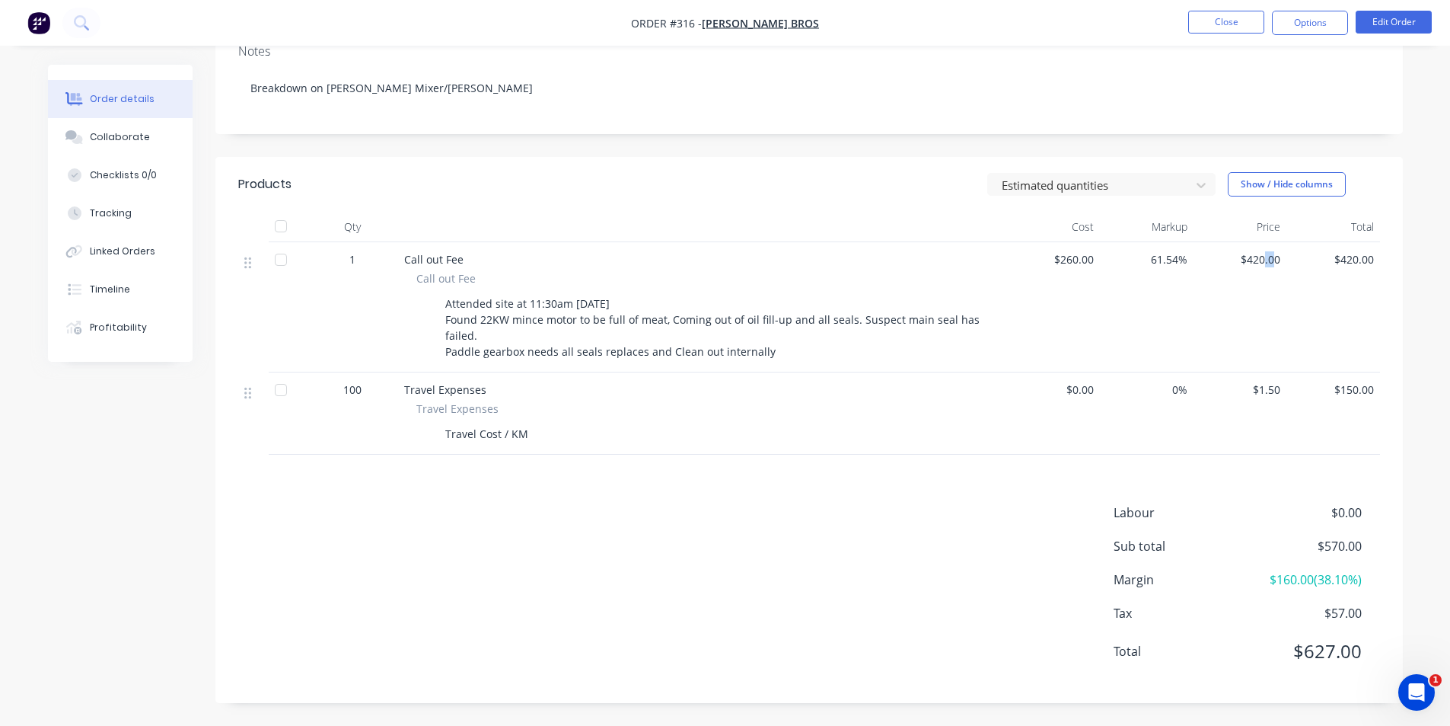
drag, startPoint x: 1275, startPoint y: 257, endPoint x: 1264, endPoint y: 267, distance: 15.1
click at [1264, 267] on div "$420.00" at bounding box center [1241, 307] width 94 height 130
click at [1282, 257] on div "$420.00" at bounding box center [1241, 307] width 94 height 130
drag, startPoint x: 1282, startPoint y: 257, endPoint x: 1238, endPoint y: 272, distance: 46.7
click at [1238, 272] on div "$420.00" at bounding box center [1241, 307] width 94 height 130
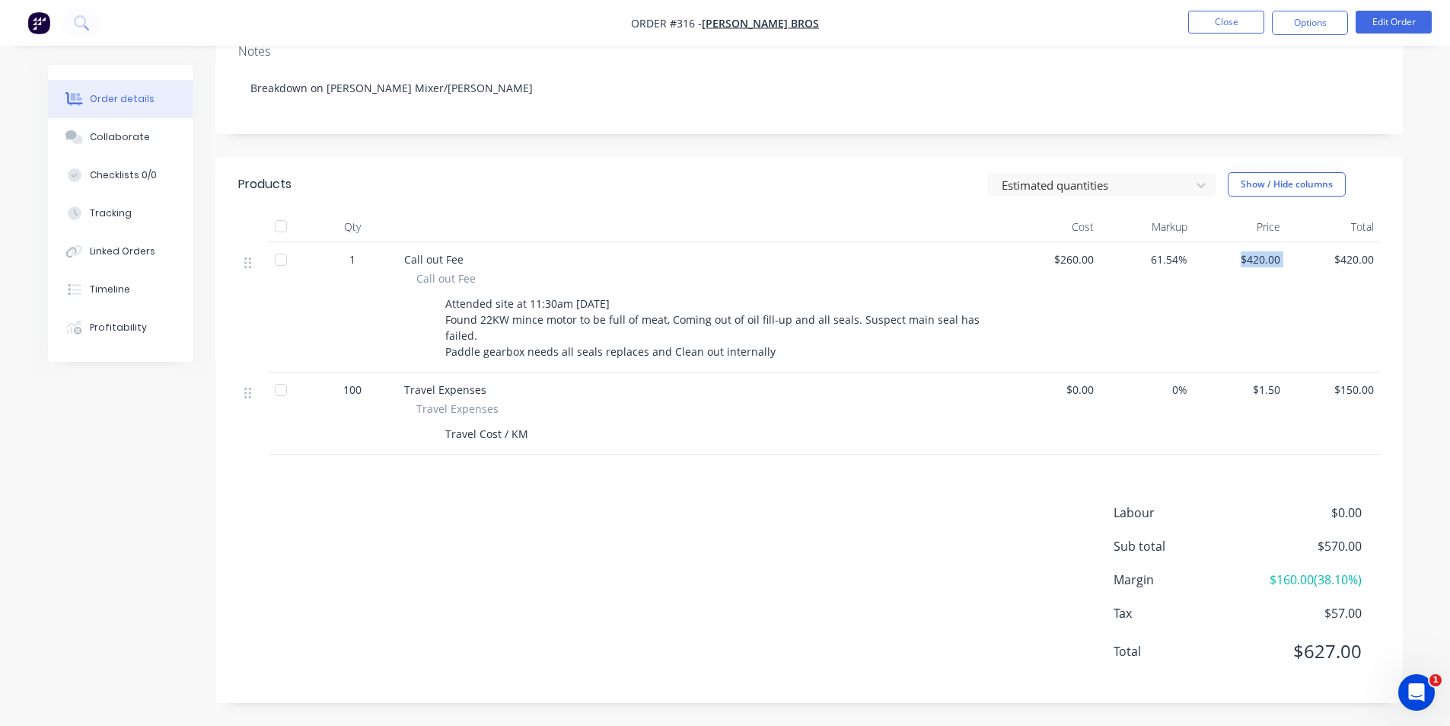
click at [1204, 266] on span "$420.00" at bounding box center [1240, 259] width 81 height 16
drag, startPoint x: 1188, startPoint y: 266, endPoint x: 1158, endPoint y: 268, distance: 29.7
click at [1158, 268] on div "1 Call out Fee Call out Fee Attended site at 11:30am 03/09/2025 Found 22KW minc…" at bounding box center [809, 307] width 1142 height 130
drag, startPoint x: 742, startPoint y: 361, endPoint x: 437, endPoint y: 303, distance: 310.7
click at [437, 303] on div "Call out Fee Call out Fee Attended site at 11:30am 03/09/2025 Found 22KW mince …" at bounding box center [702, 307] width 609 height 130
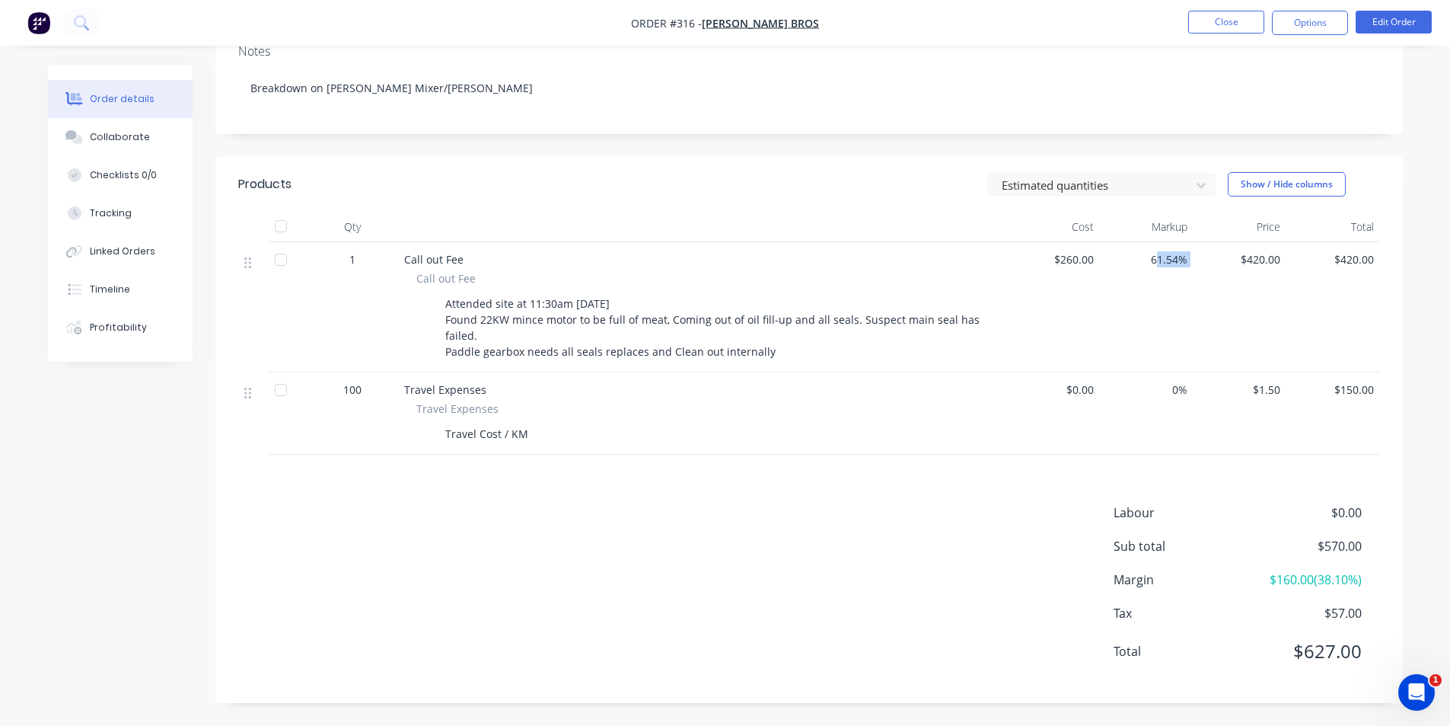
click at [437, 303] on div at bounding box center [427, 303] width 23 height 22
click at [1246, 21] on button "Close" at bounding box center [1226, 22] width 76 height 23
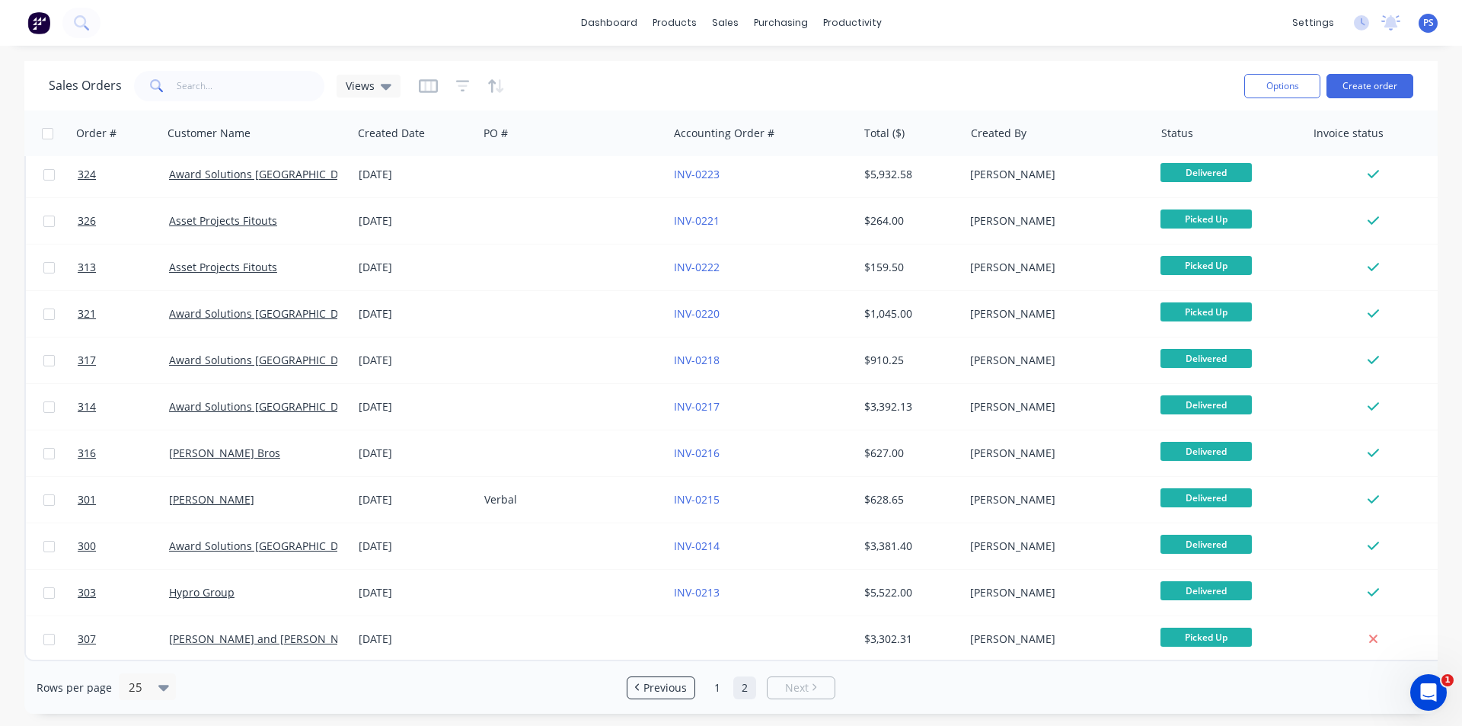
scroll to position [107, 0]
click at [637, 682] on link "Previous" at bounding box center [660, 687] width 67 height 15
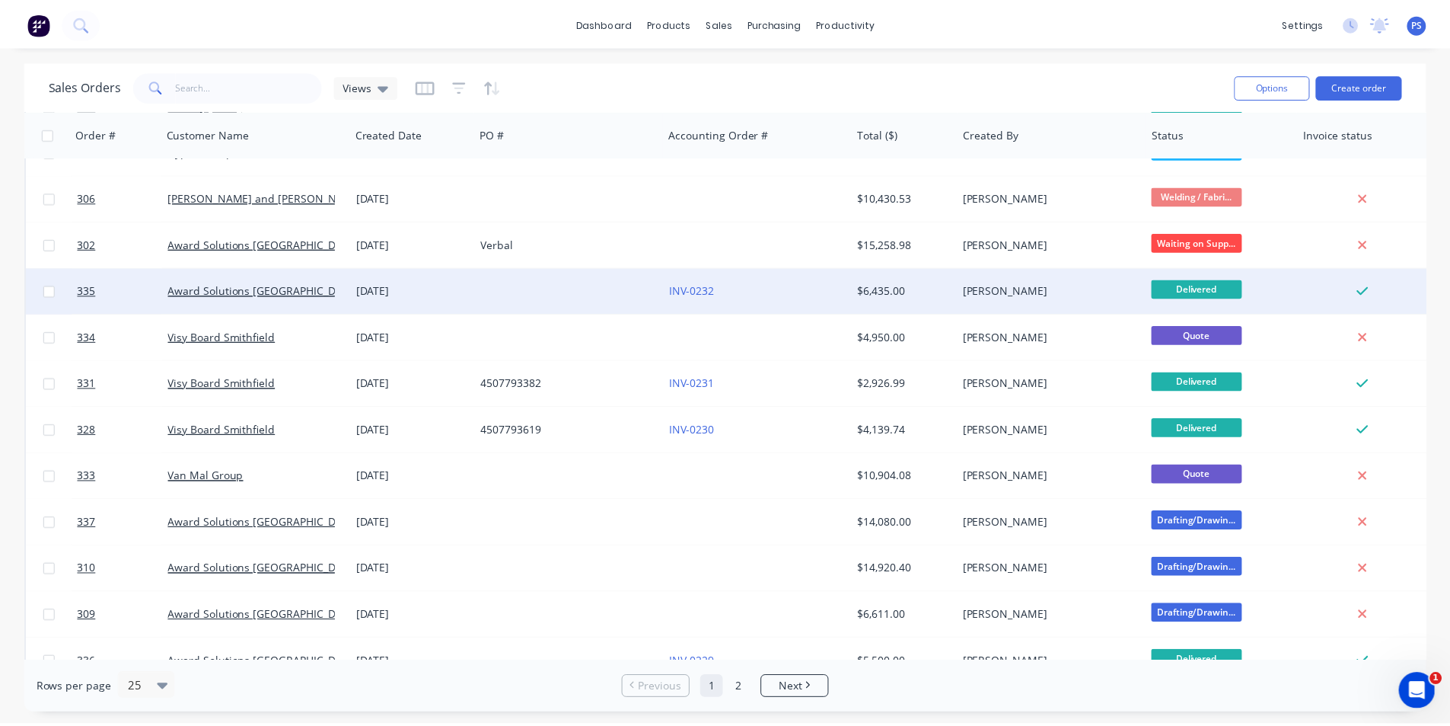
scroll to position [0, 0]
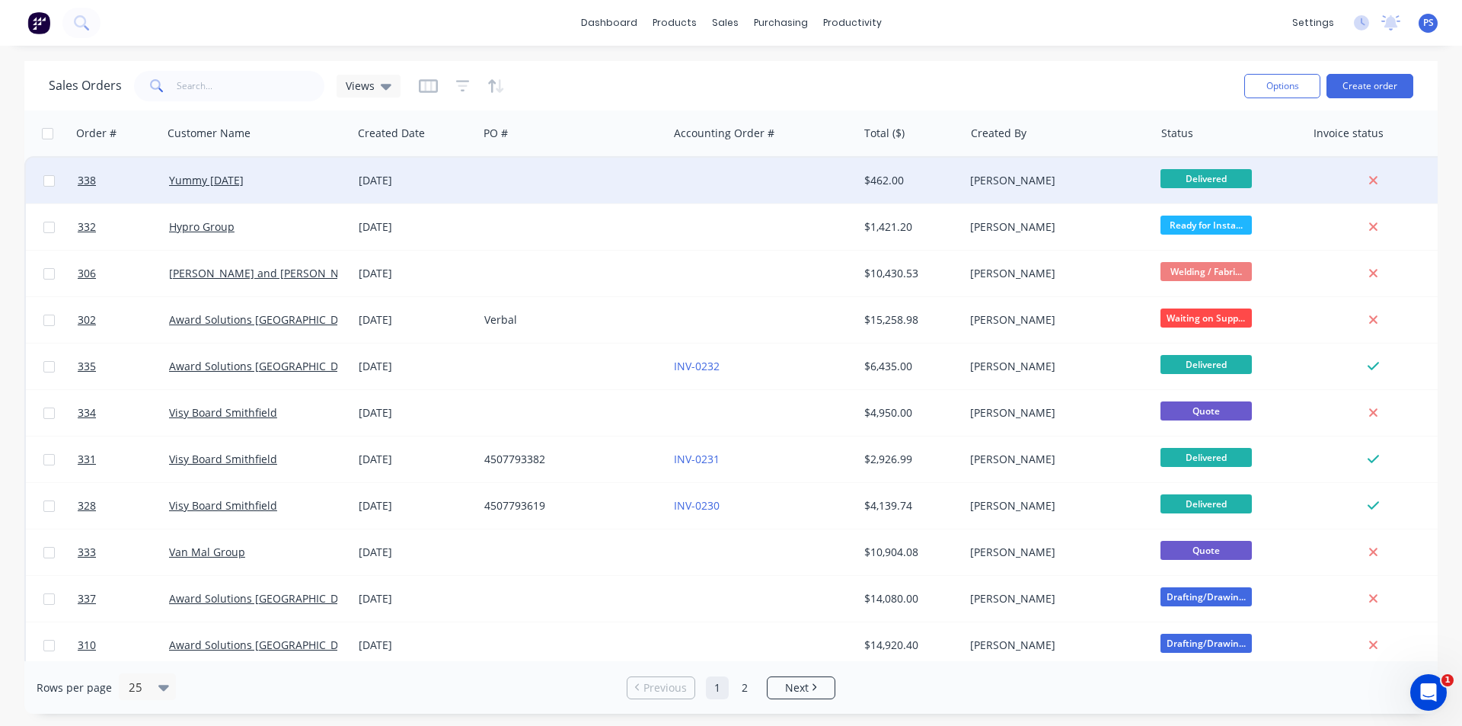
click at [878, 182] on div "$462.00" at bounding box center [908, 180] width 89 height 15
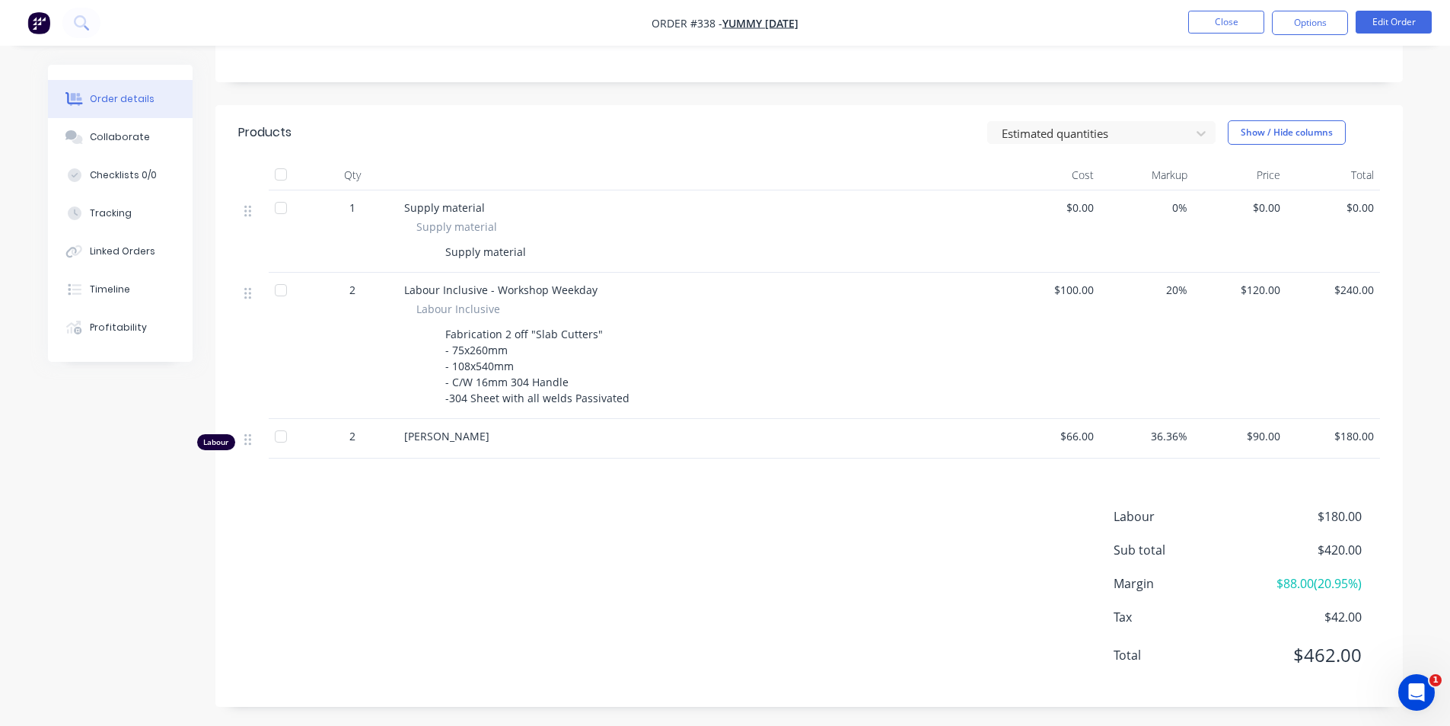
scroll to position [305, 0]
drag, startPoint x: 1346, startPoint y: 437, endPoint x: 1370, endPoint y: 439, distance: 23.7
click at [1370, 439] on span "$180.00" at bounding box center [1333, 434] width 81 height 16
click at [318, 429] on div "2" at bounding box center [352, 434] width 79 height 16
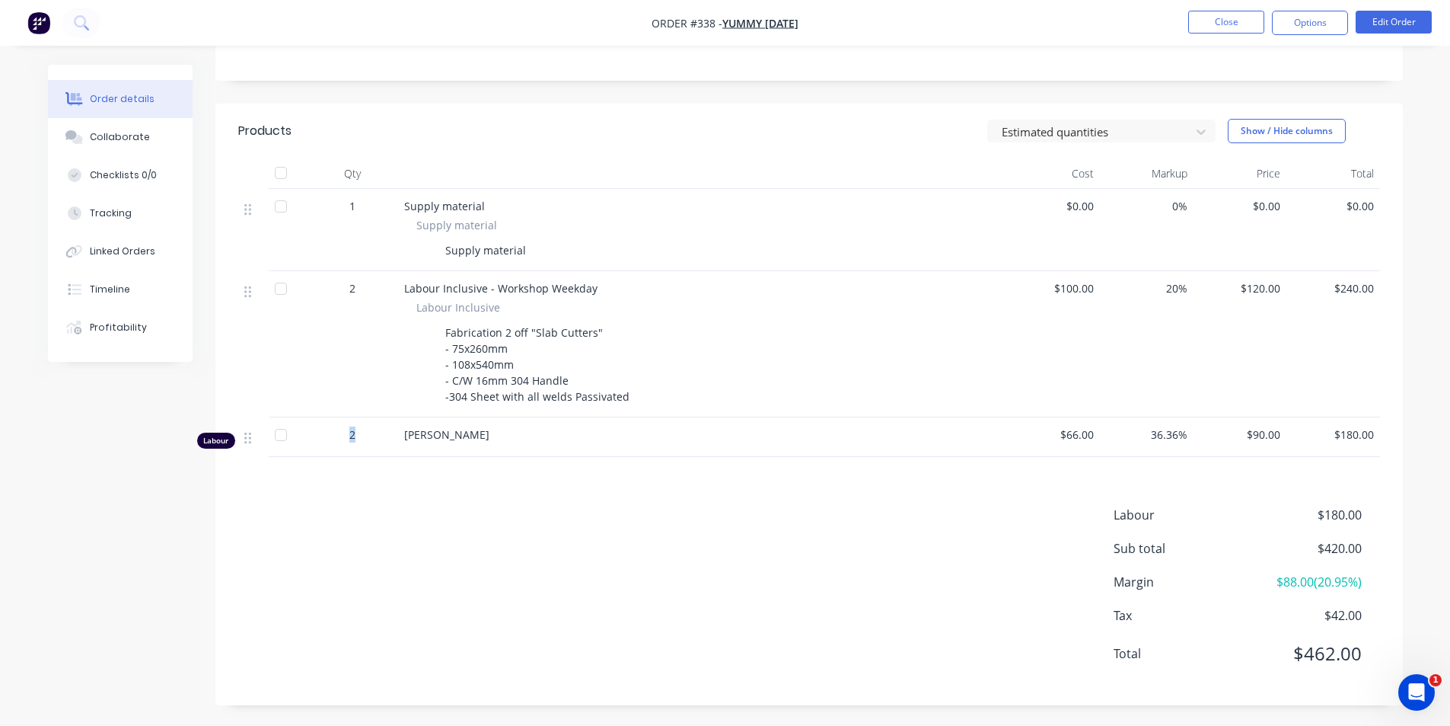
click at [327, 422] on div "2" at bounding box center [352, 437] width 91 height 40
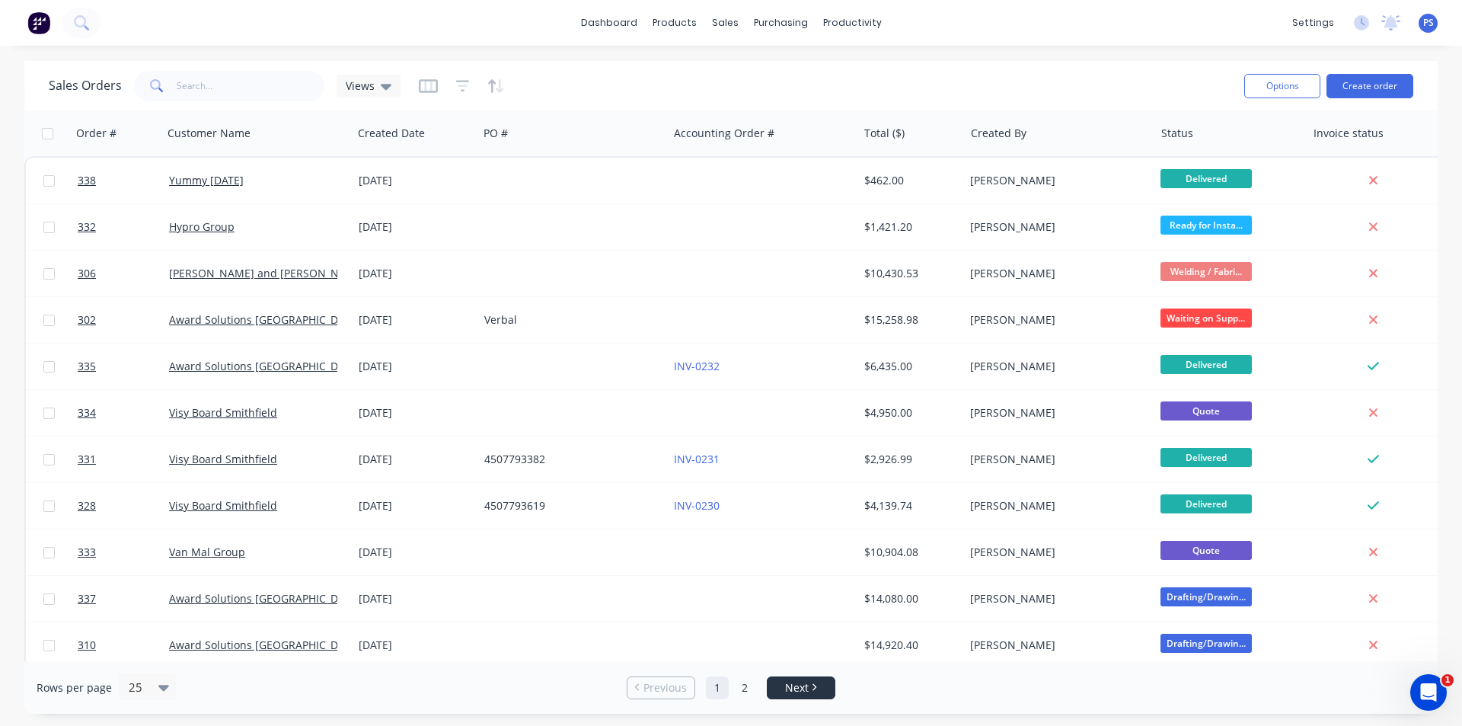
click at [808, 687] on span "Next" at bounding box center [797, 687] width 24 height 15
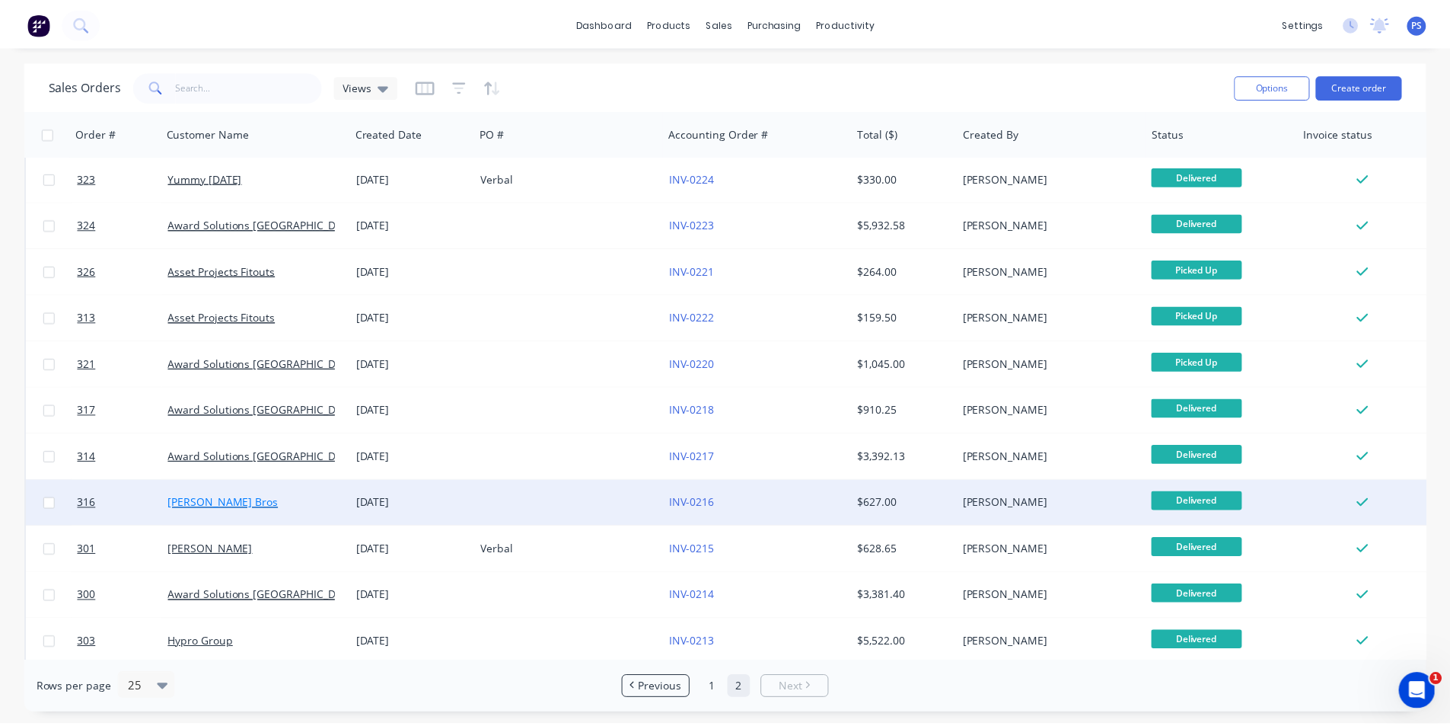
scroll to position [76, 0]
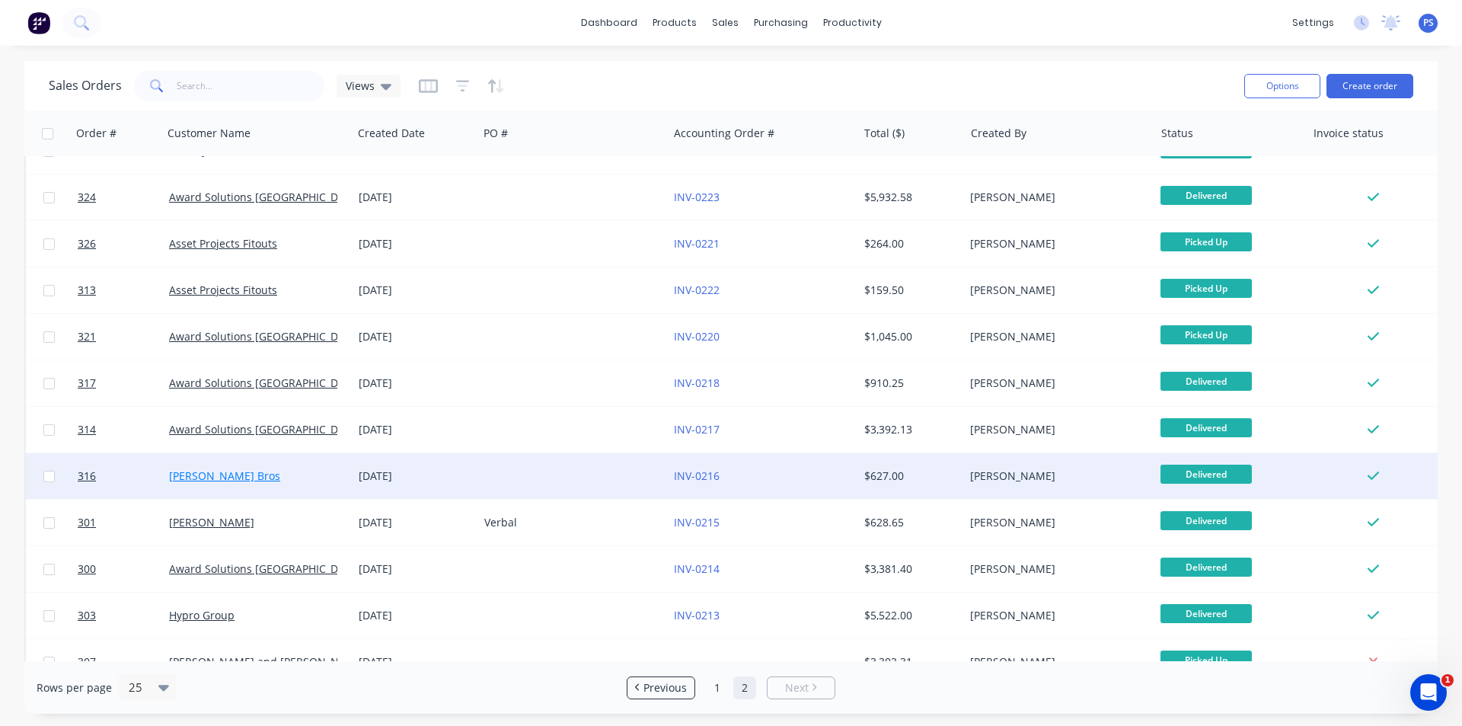
click at [228, 470] on link "Rodriguez Bros" at bounding box center [224, 475] width 111 height 14
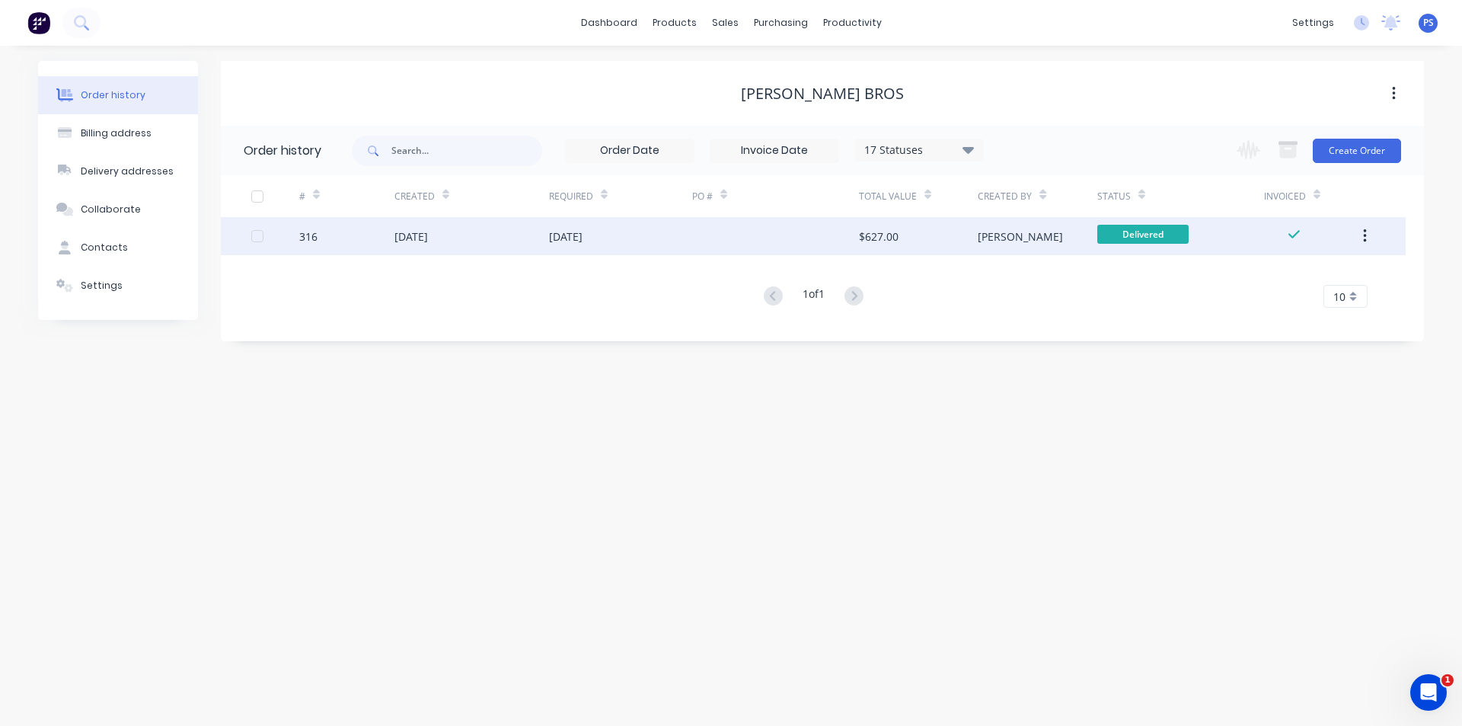
click at [405, 235] on div "[DATE]" at bounding box center [410, 236] width 33 height 16
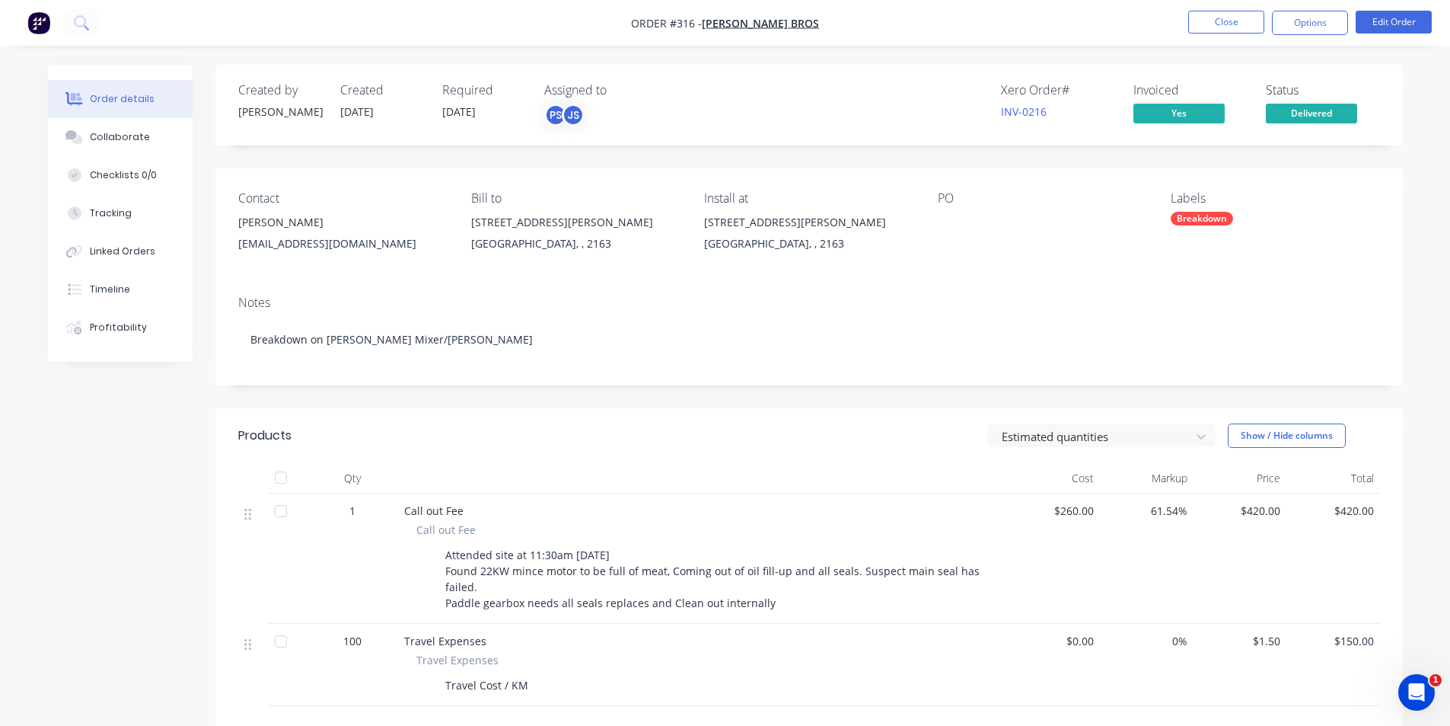
drag, startPoint x: 409, startPoint y: 506, endPoint x: 836, endPoint y: 604, distance: 438.4
click at [836, 604] on div "Call out Fee Call out Fee Attended site at 11:30am 03/09/2025 Found 22KW mince …" at bounding box center [702, 558] width 609 height 130
click at [826, 602] on div "Attended site at 11:30am 03/09/2025 Found 22KW mince motor to be full of meat, …" at bounding box center [714, 579] width 550 height 70
drag, startPoint x: 758, startPoint y: 597, endPoint x: 452, endPoint y: 550, distance: 309.6
click at [452, 550] on div "Attended site at 11:30am 03/09/2025 Found 22KW mince motor to be full of meat, …" at bounding box center [714, 579] width 550 height 70
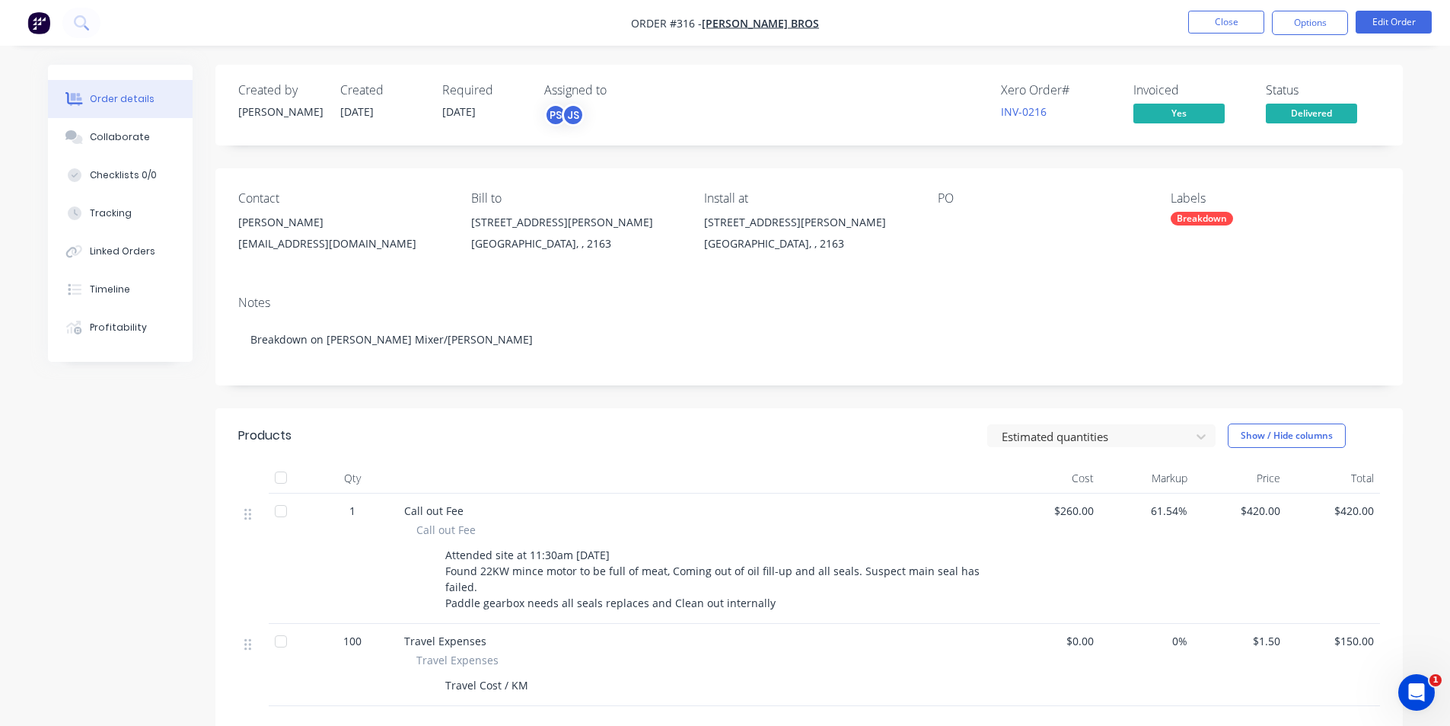
click at [892, 529] on div "Call out Fee" at bounding box center [702, 530] width 573 height 16
drag, startPoint x: 1343, startPoint y: 520, endPoint x: 1373, endPoint y: 511, distance: 31.1
click at [1373, 511] on div "$420.00" at bounding box center [1334, 558] width 94 height 130
click at [1372, 598] on div "$420.00" at bounding box center [1334, 558] width 94 height 130
drag, startPoint x: 1344, startPoint y: 636, endPoint x: 1373, endPoint y: 637, distance: 29.7
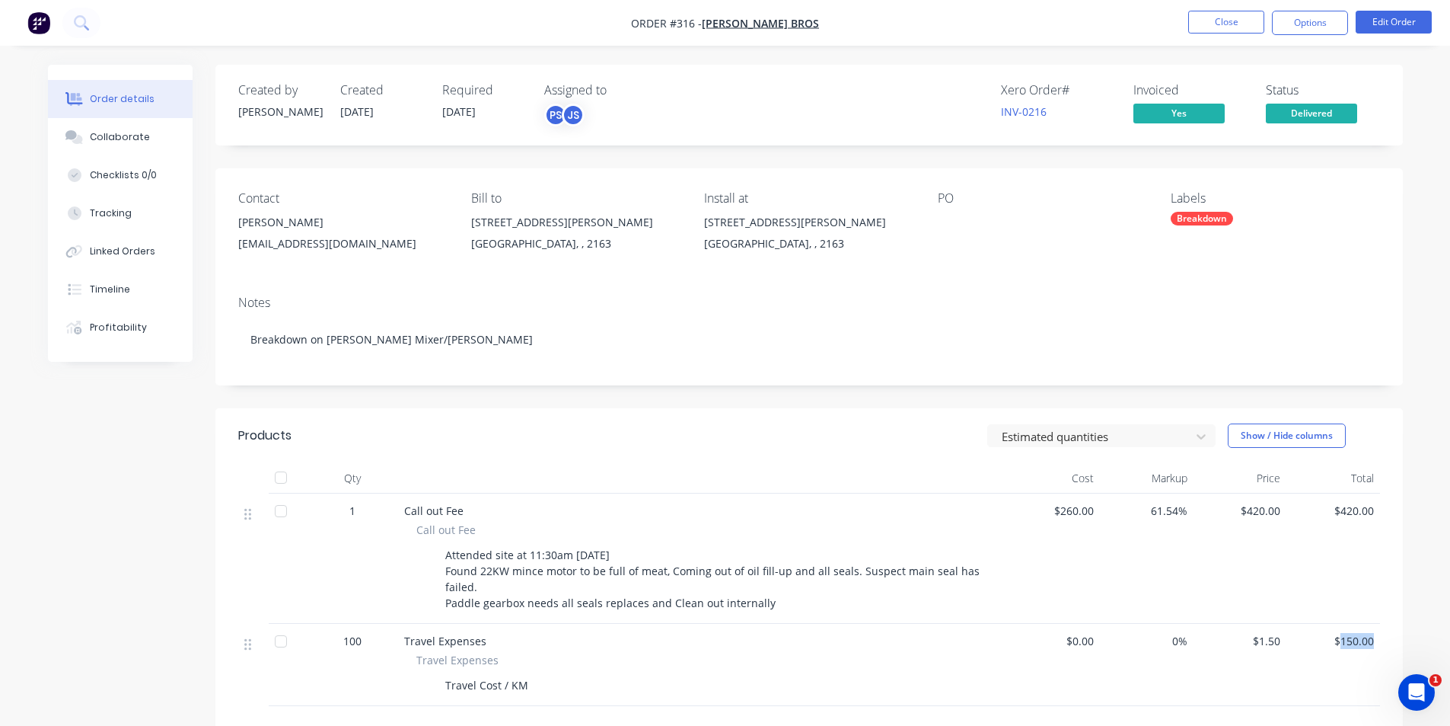
click at [1373, 637] on span "$150.00" at bounding box center [1333, 641] width 81 height 16
drag, startPoint x: 1389, startPoint y: 511, endPoint x: 1341, endPoint y: 521, distance: 49.0
click at [1341, 521] on div "Qty Cost Markup Price Total 1 Call out Fee Call out Fee Attended site at 11:30a…" at bounding box center [809, 584] width 1188 height 243
click at [1341, 521] on div "$420.00" at bounding box center [1334, 558] width 94 height 130
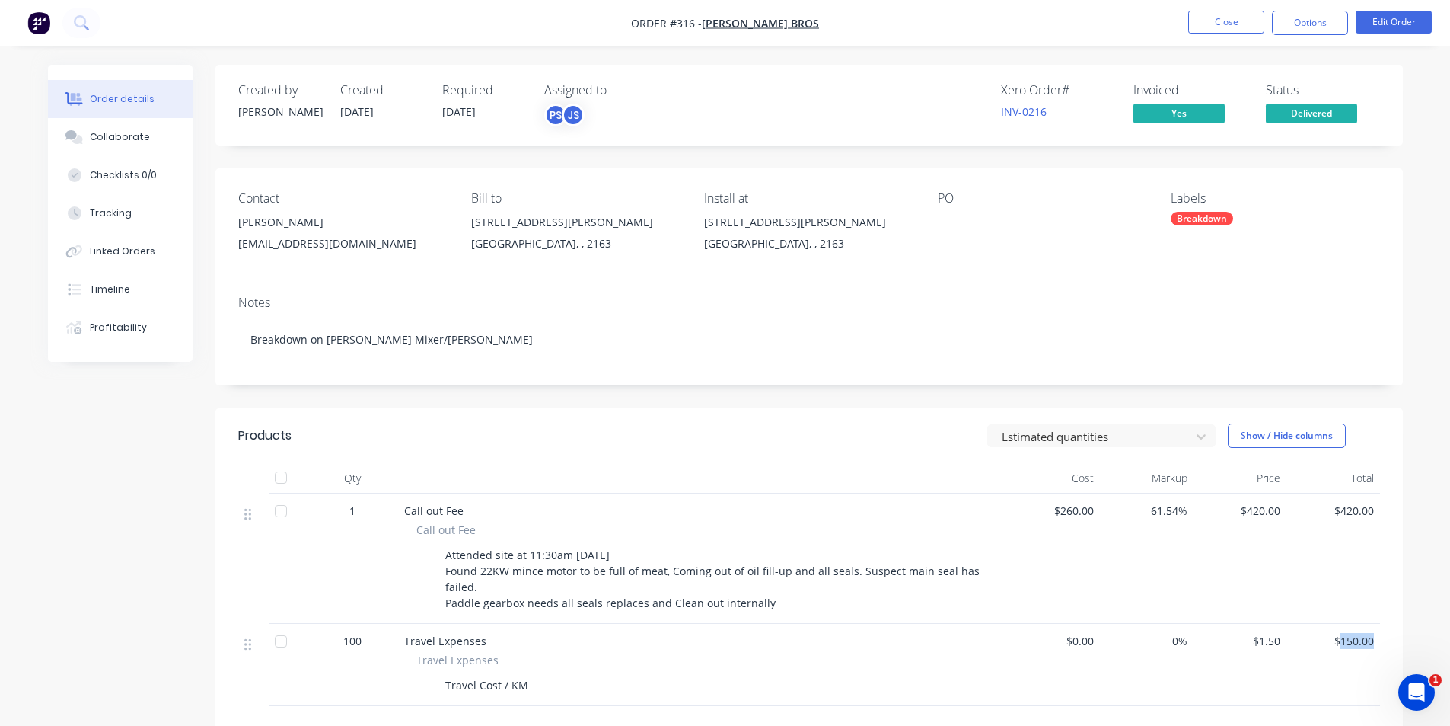
drag, startPoint x: 1341, startPoint y: 649, endPoint x: 1385, endPoint y: 642, distance: 44.1
click at [1385, 642] on div "Qty Cost Markup Price Total 1 Call out Fee Call out Fee Attended site at 11:30a…" at bounding box center [809, 584] width 1188 height 243
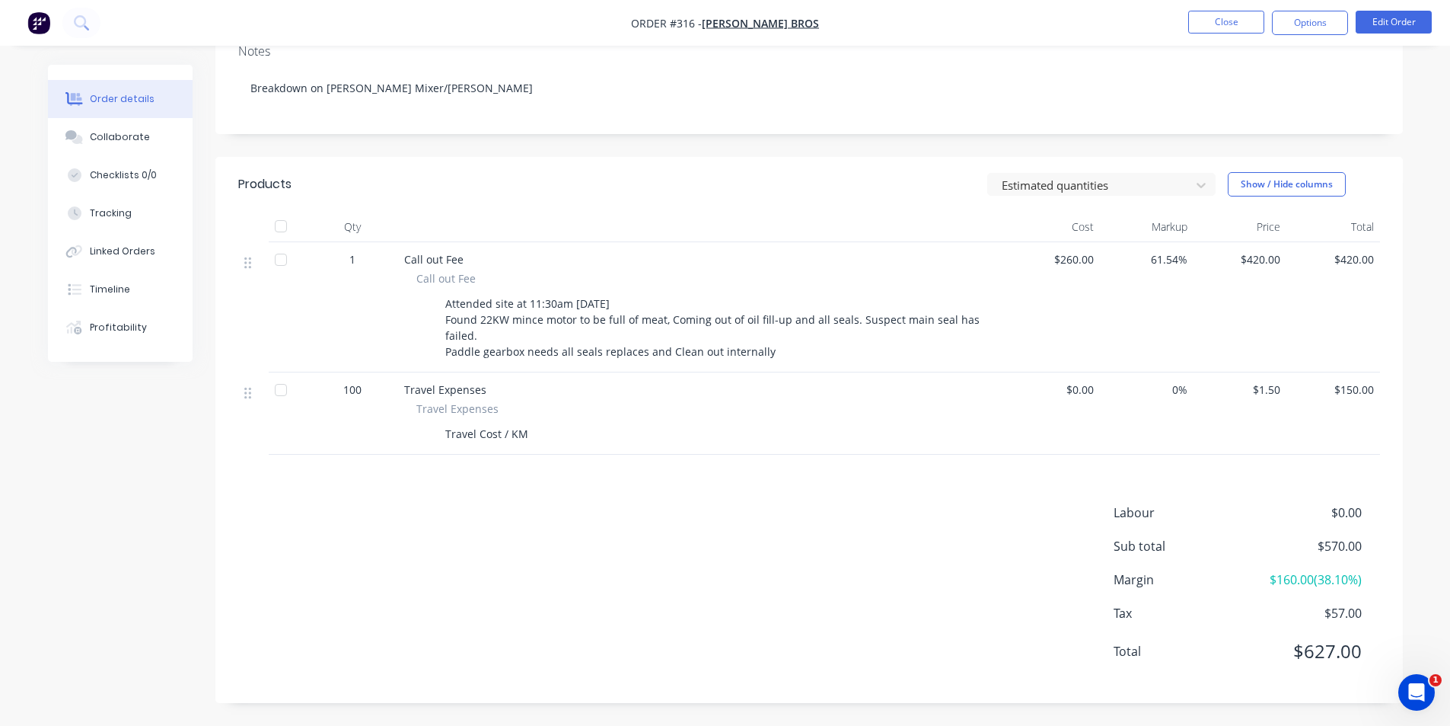
scroll to position [225, 0]
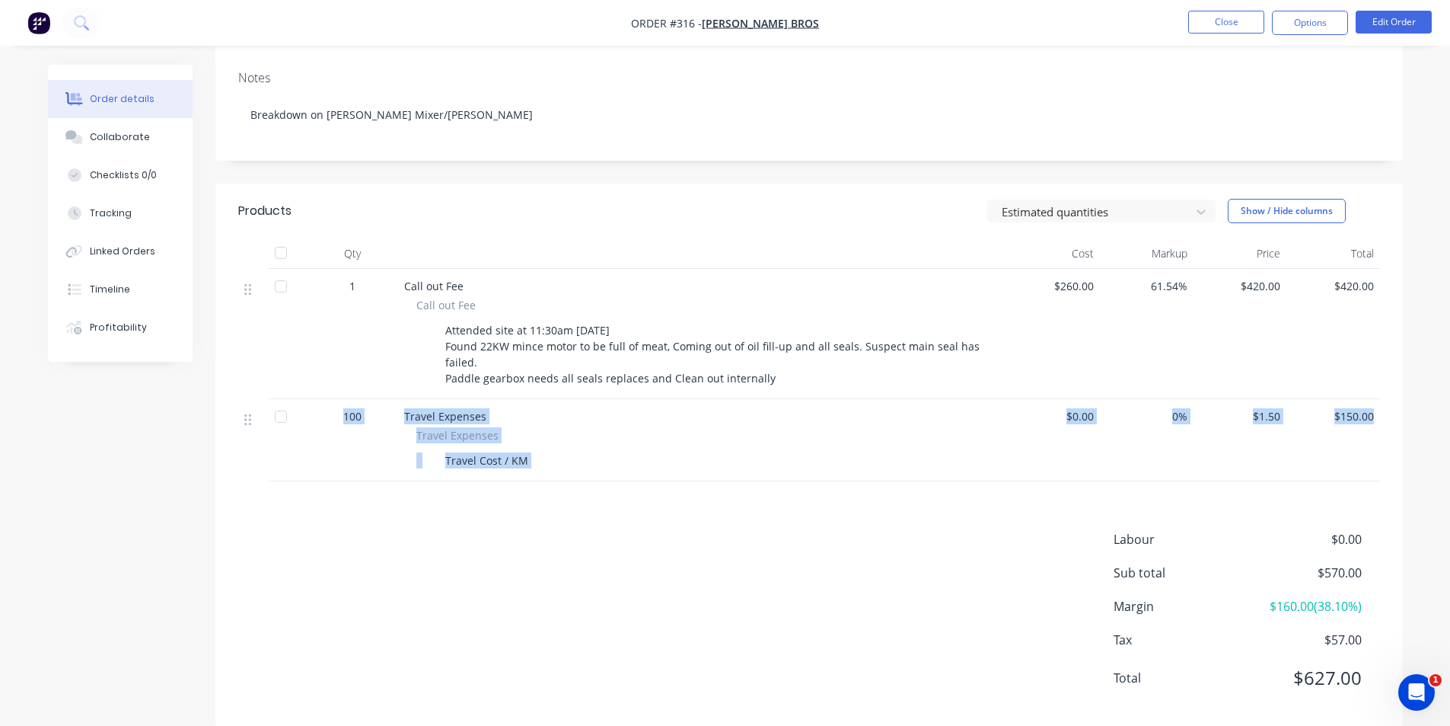
drag, startPoint x: 1399, startPoint y: 417, endPoint x: 337, endPoint y: 413, distance: 1061.3
click at [337, 413] on div "Qty Cost Markup Price Total 1 Call out Fee Call out Fee Attended site at 11:30a…" at bounding box center [809, 359] width 1188 height 243
click at [337, 413] on div "100" at bounding box center [352, 416] width 79 height 16
click at [325, 537] on div "Labour $0.00 Sub total $570.00 Margin $160.00 ( 38.10 %) Tax $57.00 Total $627.…" at bounding box center [809, 618] width 1142 height 177
drag, startPoint x: 257, startPoint y: 413, endPoint x: 250, endPoint y: 421, distance: 10.8
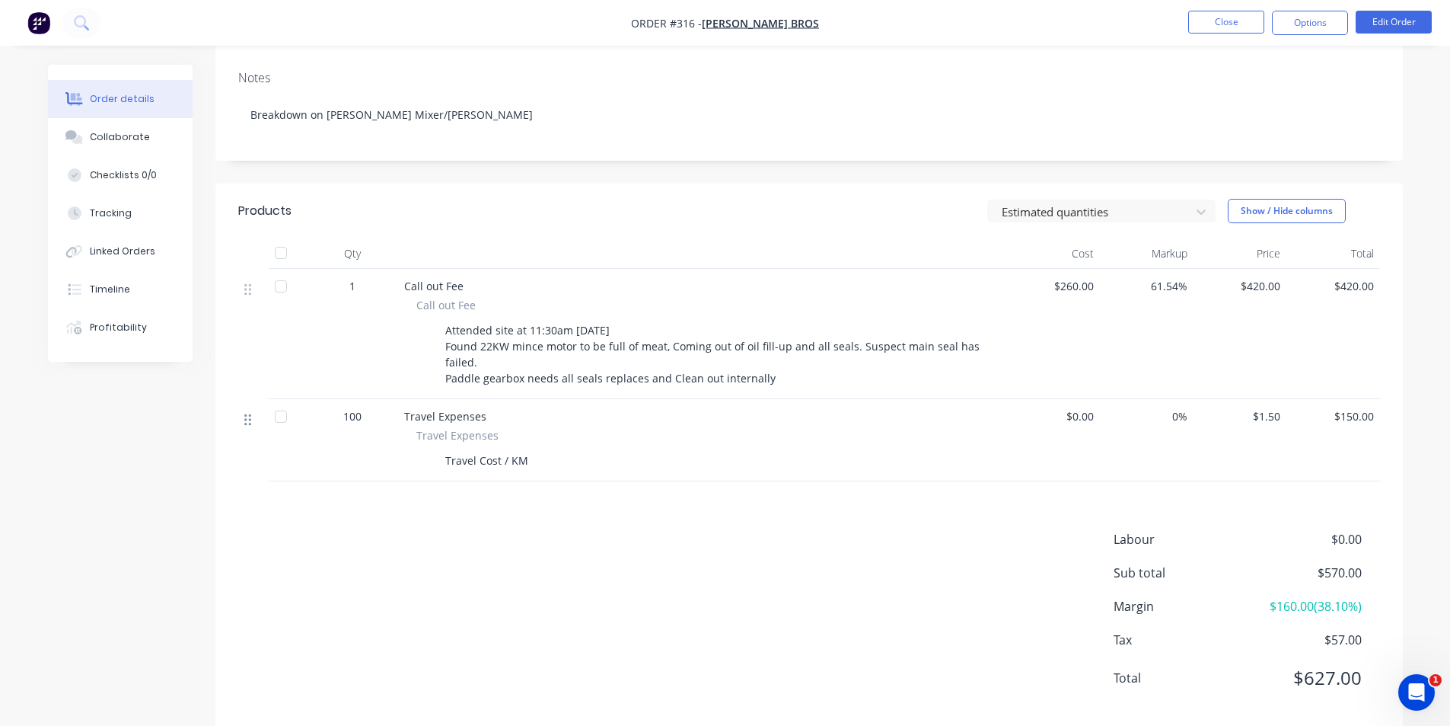
click at [254, 416] on div at bounding box center [253, 418] width 18 height 21
drag, startPoint x: 250, startPoint y: 421, endPoint x: 242, endPoint y: 416, distance: 8.9
click at [242, 416] on div "1 Call out Fee Call out Fee Attended site at 11:30am 03/09/2025 Found 22KW minc…" at bounding box center [809, 375] width 1142 height 212
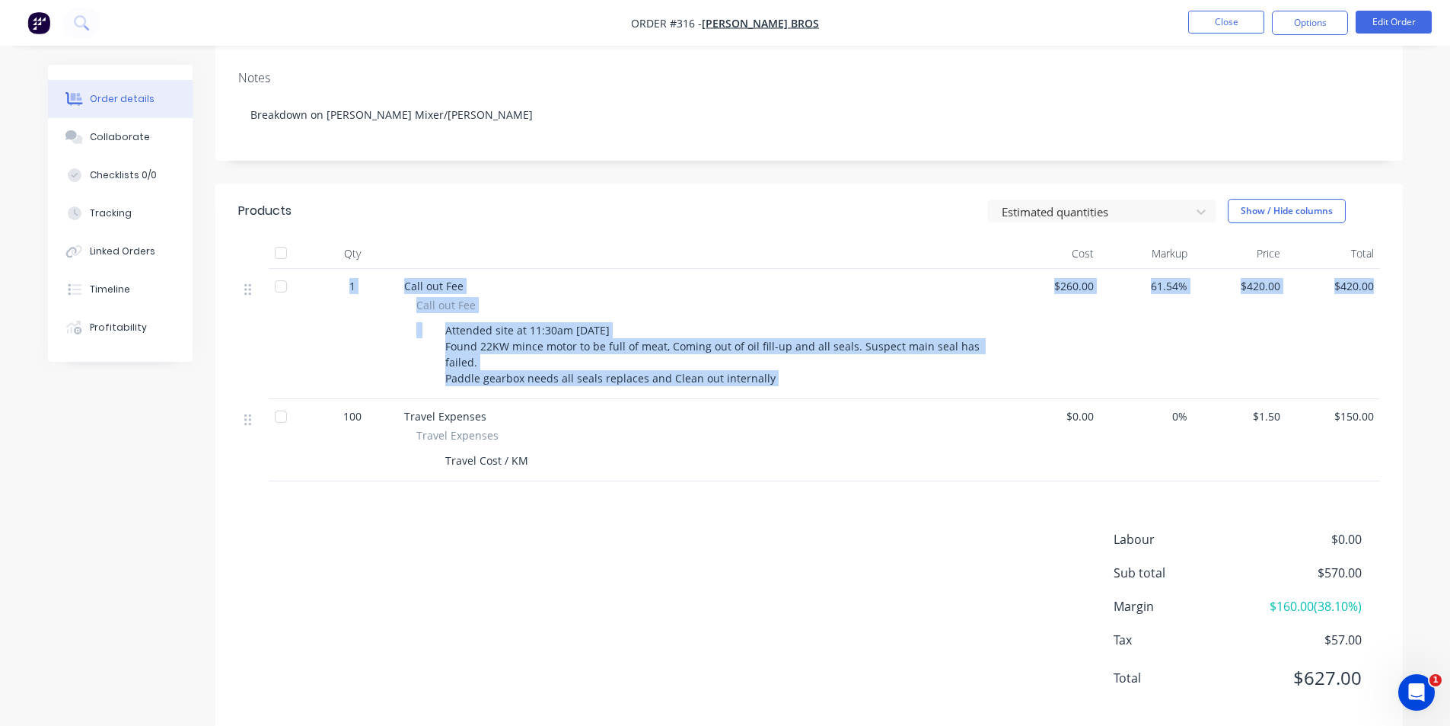
drag, startPoint x: 249, startPoint y: 436, endPoint x: 251, endPoint y: 391, distance: 45.0
click at [251, 391] on div "1 Call out Fee Call out Fee Attended site at 11:30am 03/09/2025 Found 22KW minc…" at bounding box center [809, 375] width 1142 height 212
click at [245, 429] on div at bounding box center [253, 418] width 18 height 21
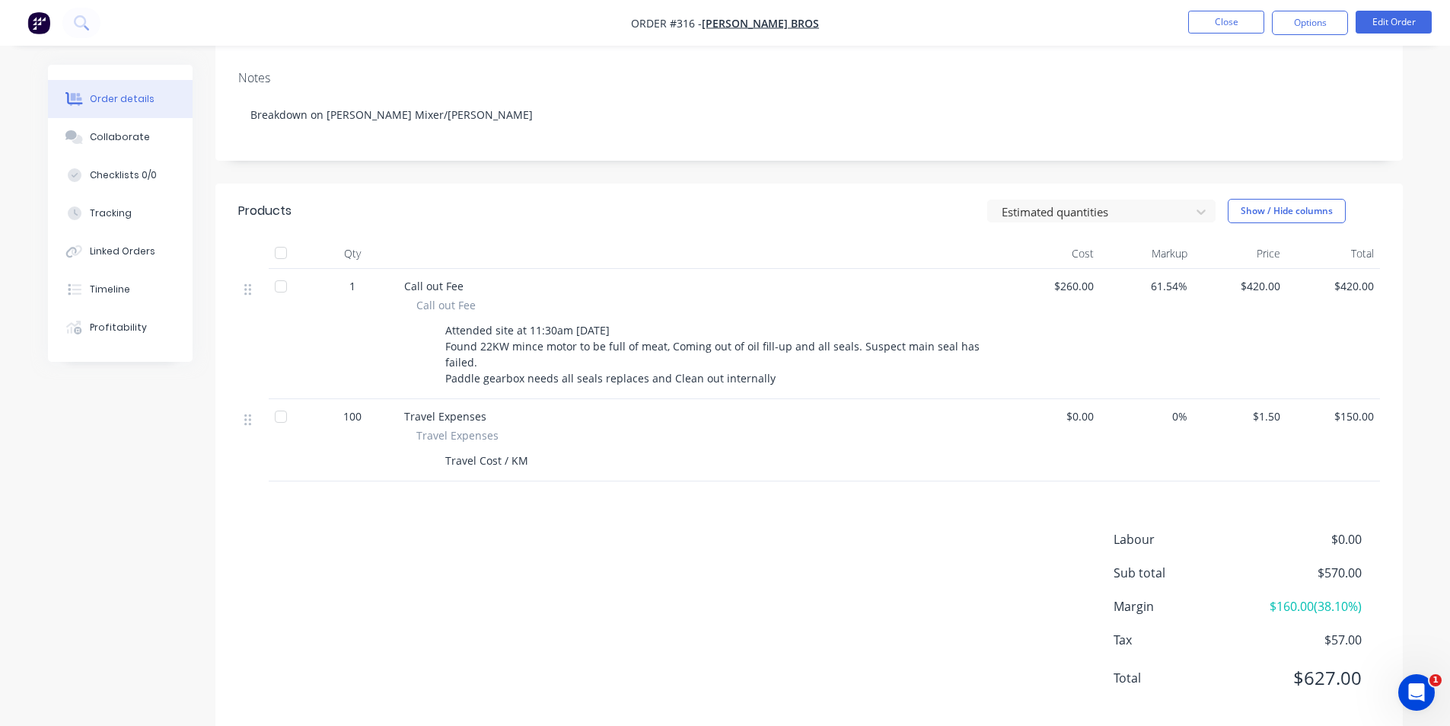
click at [428, 566] on div "Labour $0.00 Sub total $570.00 Margin $160.00 ( 38.10 %) Tax $57.00 Total $627.…" at bounding box center [809, 618] width 1142 height 177
drag, startPoint x: 427, startPoint y: 372, endPoint x: 459, endPoint y: 356, distance: 35.4
click at [459, 357] on div "Attended site at 11:30am 03/09/2025 Found 22KW mince motor to be full of meat, …" at bounding box center [702, 354] width 573 height 70
click at [449, 334] on div "Attended site at 11:30am 03/09/2025 Found 22KW mince motor to be full of meat, …" at bounding box center [714, 354] width 550 height 70
drag, startPoint x: 442, startPoint y: 322, endPoint x: 835, endPoint y: 381, distance: 397.3
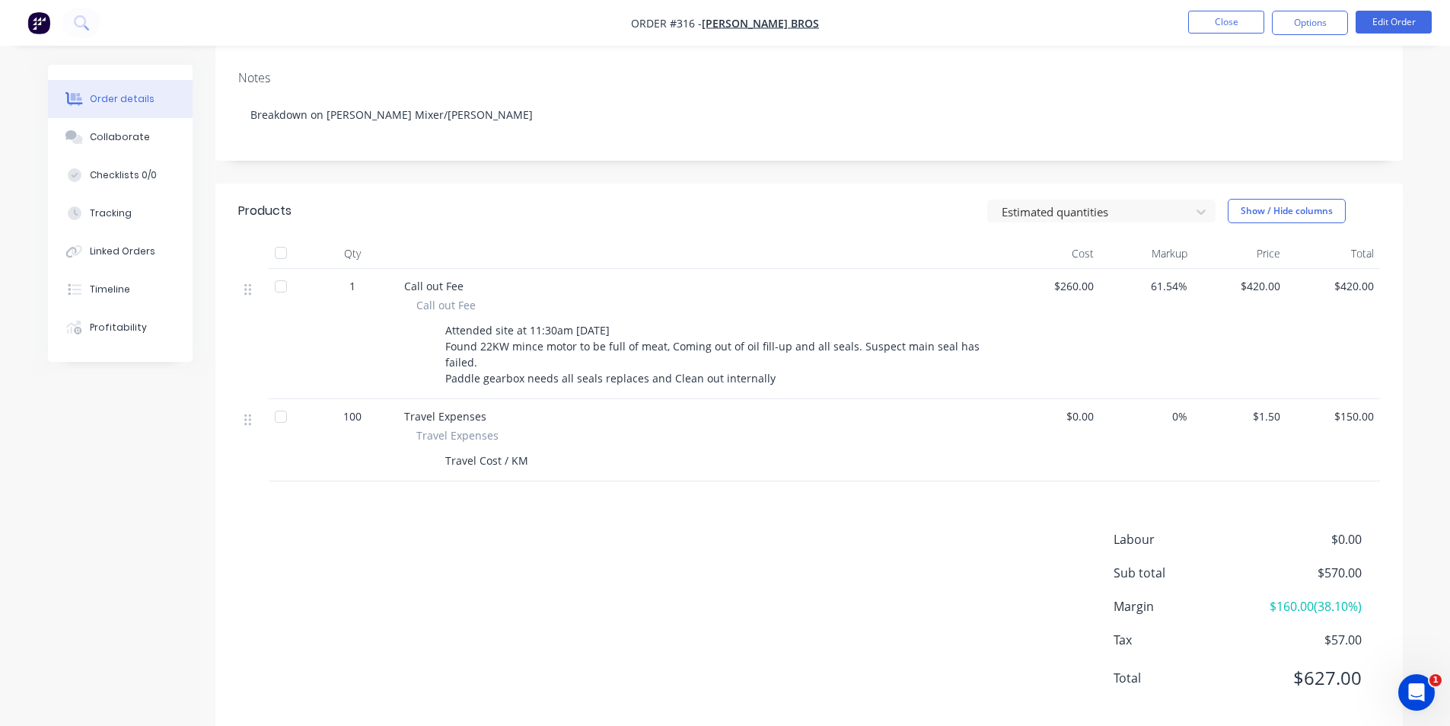
click at [843, 381] on div "Attended site at 11:30am 03/09/2025 Found 22KW mince motor to be full of meat, …" at bounding box center [714, 354] width 550 height 70
click at [818, 381] on div "Attended site at 11:30am 03/09/2025 Found 22KW mince motor to be full of meat, …" at bounding box center [714, 354] width 550 height 70
drag, startPoint x: 775, startPoint y: 380, endPoint x: 448, endPoint y: 332, distance: 330.9
click at [448, 332] on div "Attended site at 11:30am 03/09/2025 Found 22KW mince motor to be full of meat, …" at bounding box center [714, 354] width 550 height 70
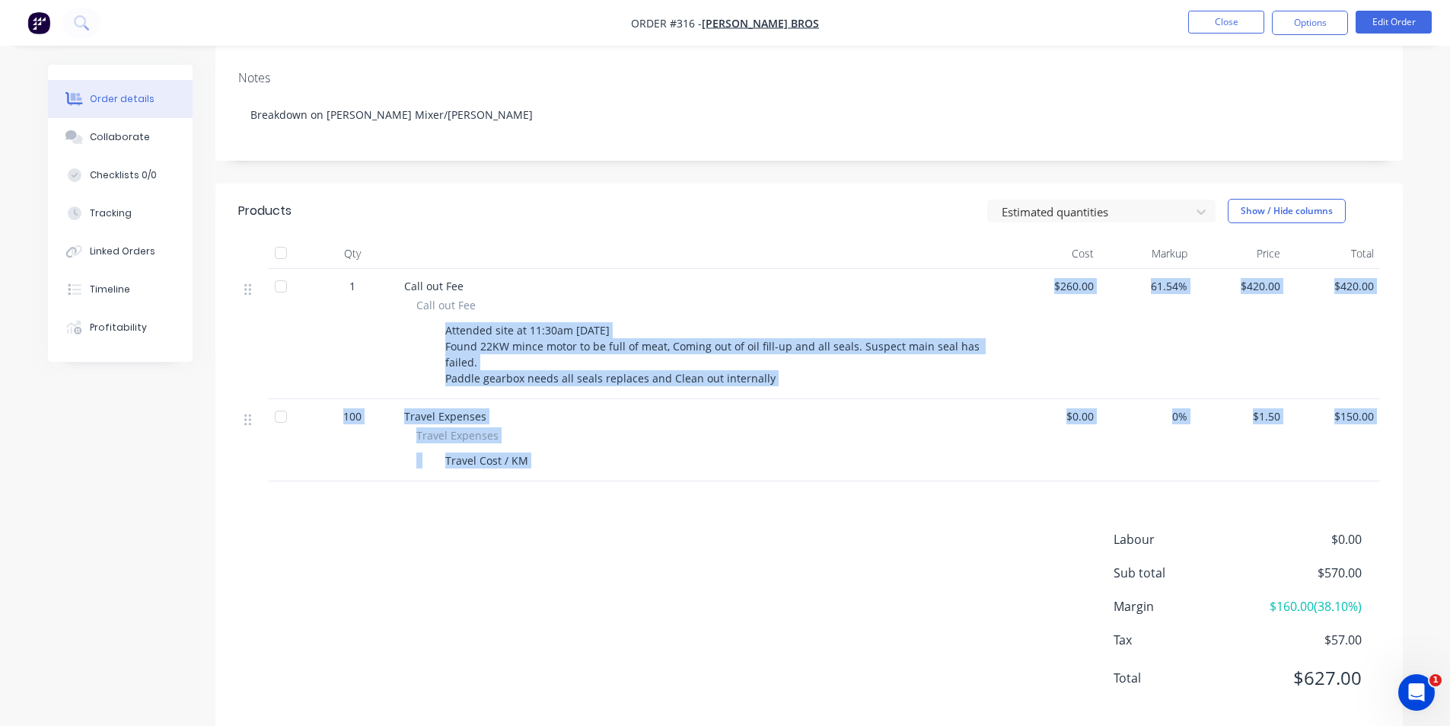
drag, startPoint x: 445, startPoint y: 332, endPoint x: 758, endPoint y: 482, distance: 346.3
click at [758, 482] on div "Products Estimated quantities Show / Hide columns Qty Cost Markup Price Total 1…" at bounding box center [809, 456] width 1188 height 546
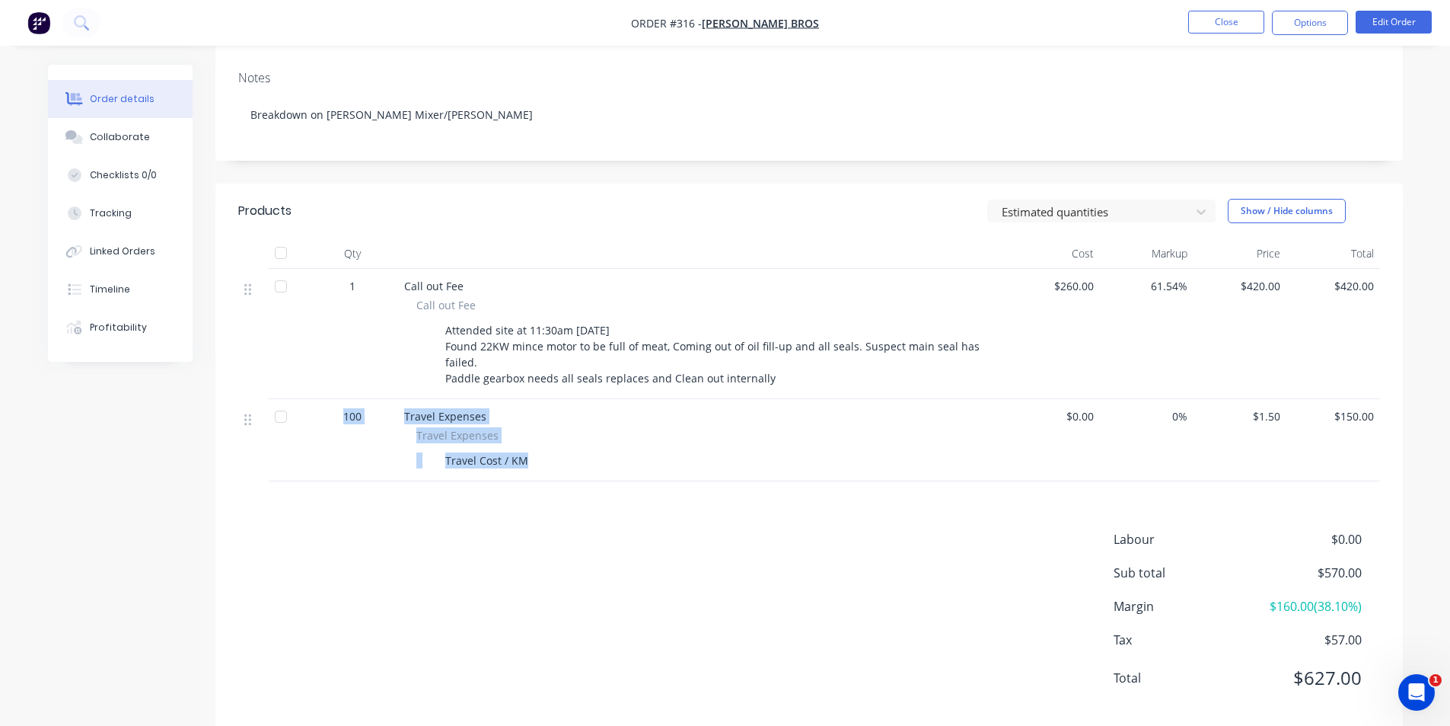
drag, startPoint x: 608, startPoint y: 468, endPoint x: 324, endPoint y: 416, distance: 288.0
click at [324, 416] on div "100 Travel Expenses Travel Expenses Travel Cost / KM $0.00 0% $1.50 $150.00" at bounding box center [809, 440] width 1142 height 82
click at [324, 416] on div "100" at bounding box center [352, 416] width 79 height 16
drag, startPoint x: 767, startPoint y: 373, endPoint x: 442, endPoint y: 330, distance: 328.0
click at [442, 330] on div "Attended site at 11:30am 03/09/2025 Found 22KW mince motor to be full of meat, …" at bounding box center [714, 354] width 550 height 70
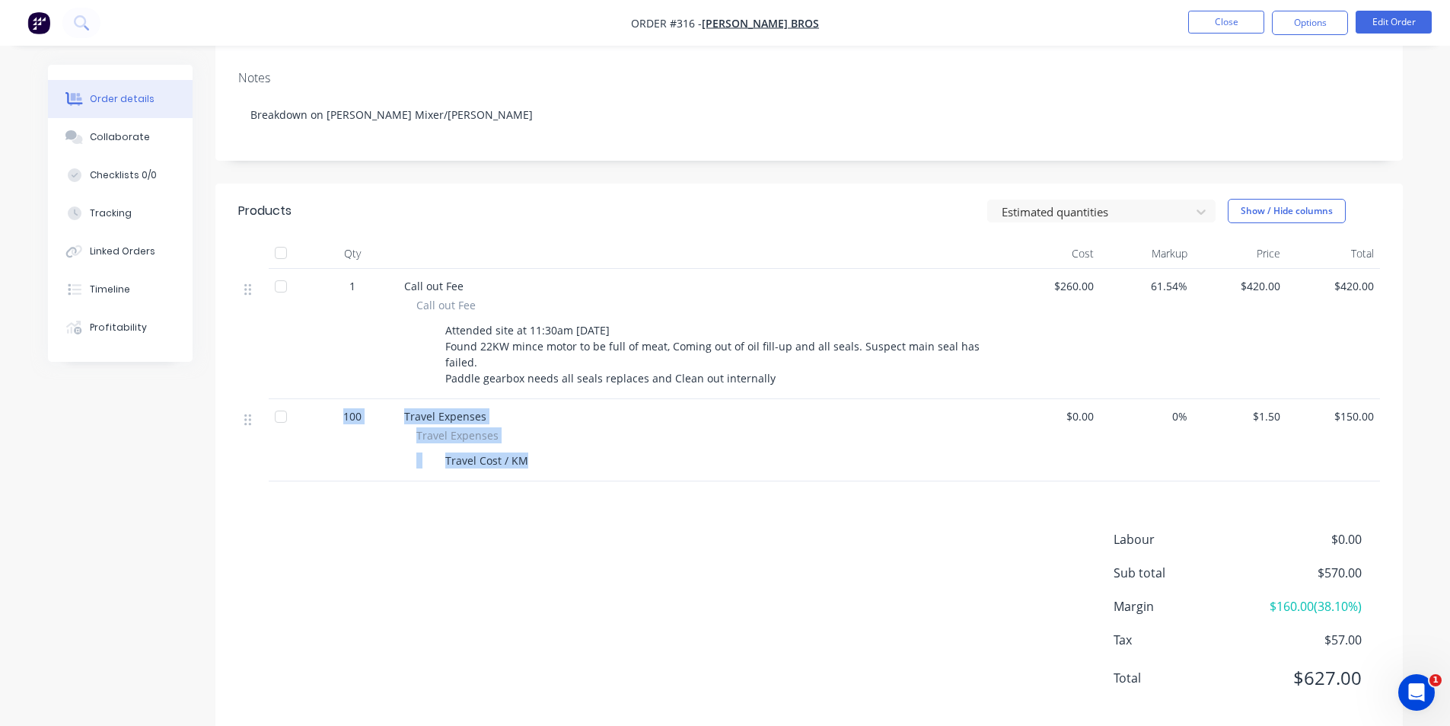
click at [442, 330] on div "Attended site at 11:30am 03/09/2025 Found 22KW mince motor to be full of meat, …" at bounding box center [714, 354] width 550 height 70
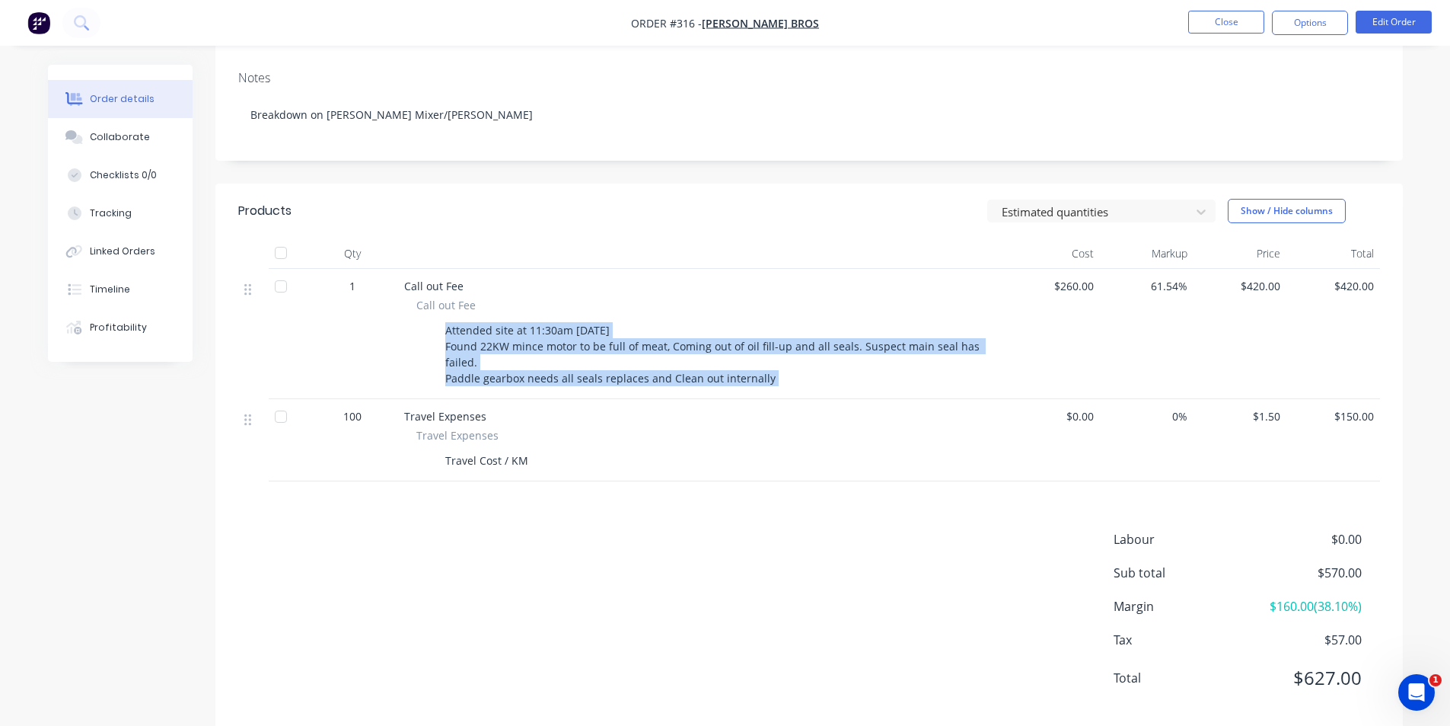
drag, startPoint x: 442, startPoint y: 330, endPoint x: 790, endPoint y: 386, distance: 352.5
click at [791, 386] on div "Attended site at 11:30am 03/09/2025 Found 22KW mince motor to be full of meat, …" at bounding box center [714, 354] width 550 height 70
click at [777, 380] on div "Attended site at 11:30am 03/09/2025 Found 22KW mince motor to be full of meat, …" at bounding box center [714, 354] width 550 height 70
drag, startPoint x: 776, startPoint y: 380, endPoint x: 441, endPoint y: 330, distance: 338.6
click at [441, 330] on div "Attended site at 11:30am 03/09/2025 Found 22KW mince motor to be full of meat, …" at bounding box center [714, 354] width 550 height 70
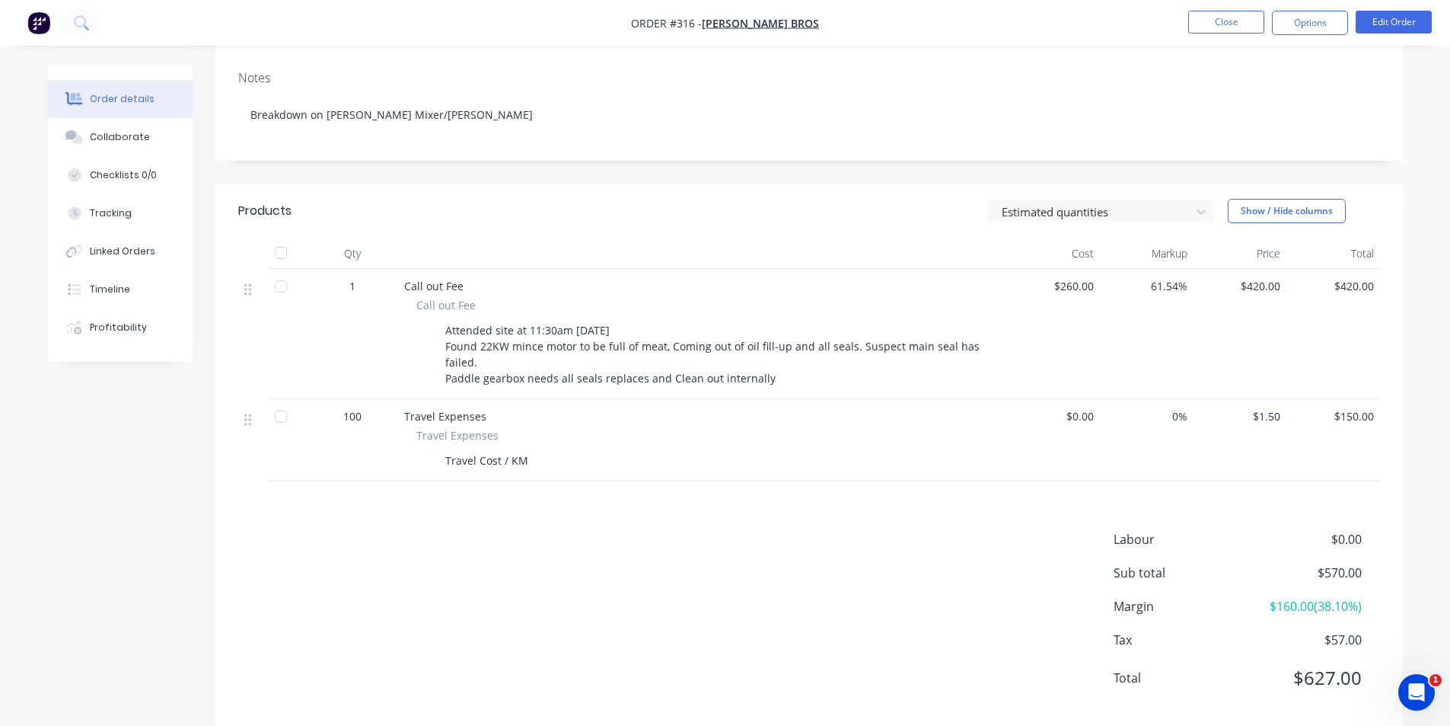
click at [419, 8] on nav "Order #316 - Rodriguez Bros Close Options Edit Order" at bounding box center [725, 23] width 1450 height 46
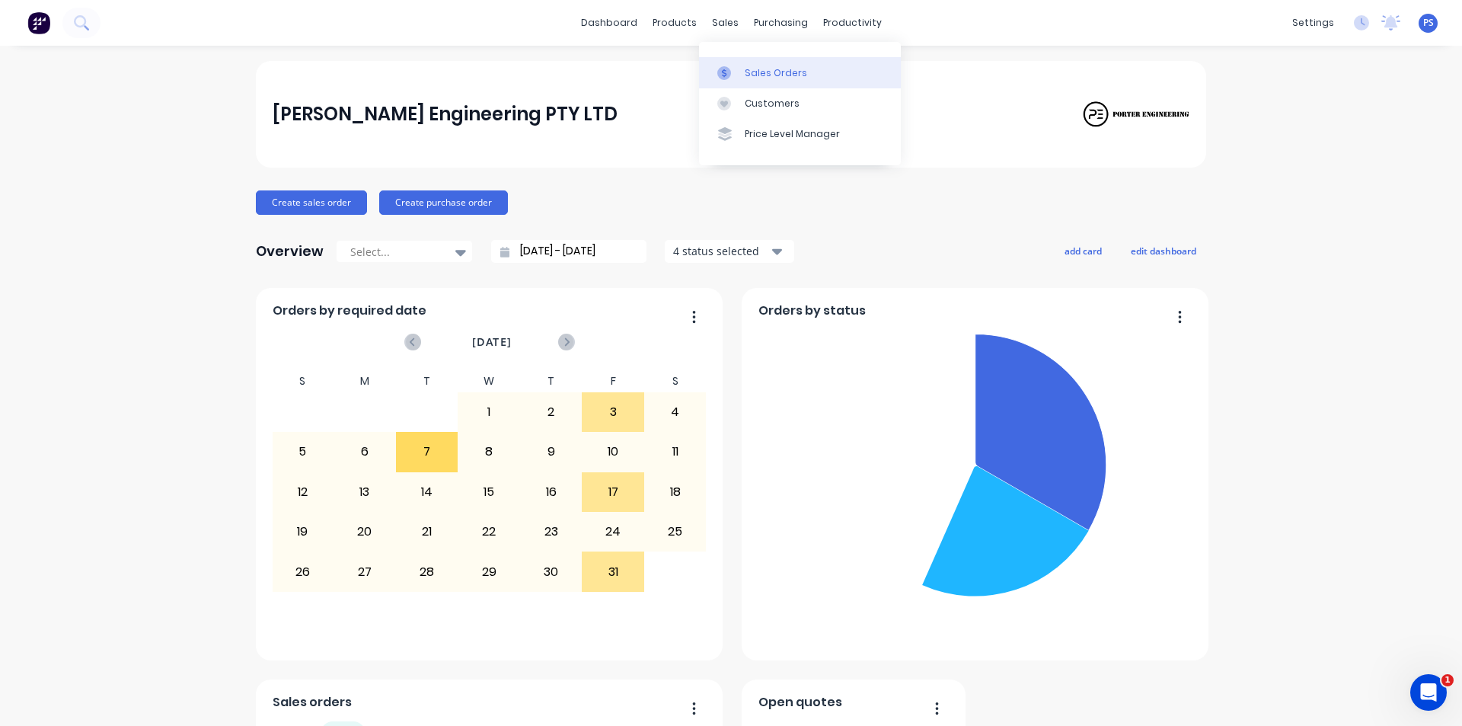
click at [751, 76] on div "Sales Orders" at bounding box center [776, 73] width 62 height 14
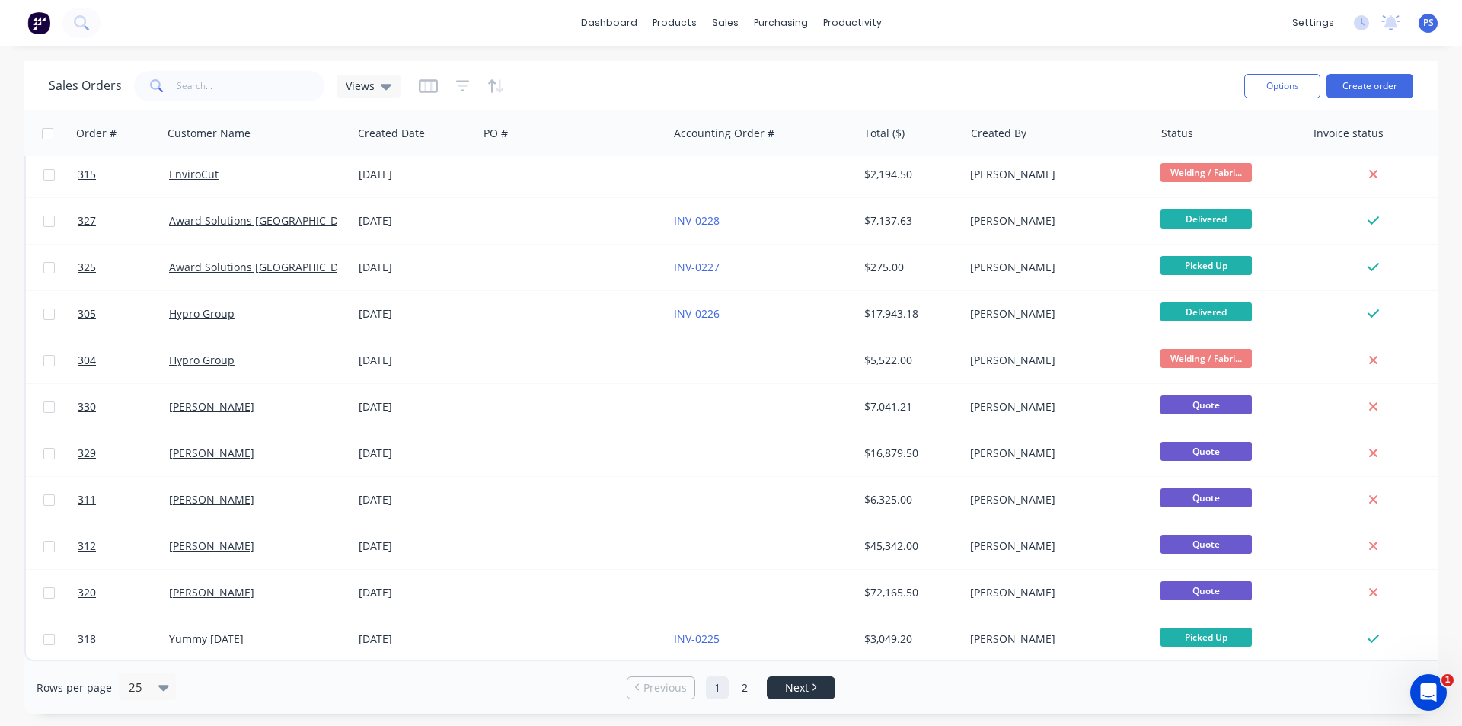
click at [792, 685] on span "Next" at bounding box center [797, 687] width 24 height 15
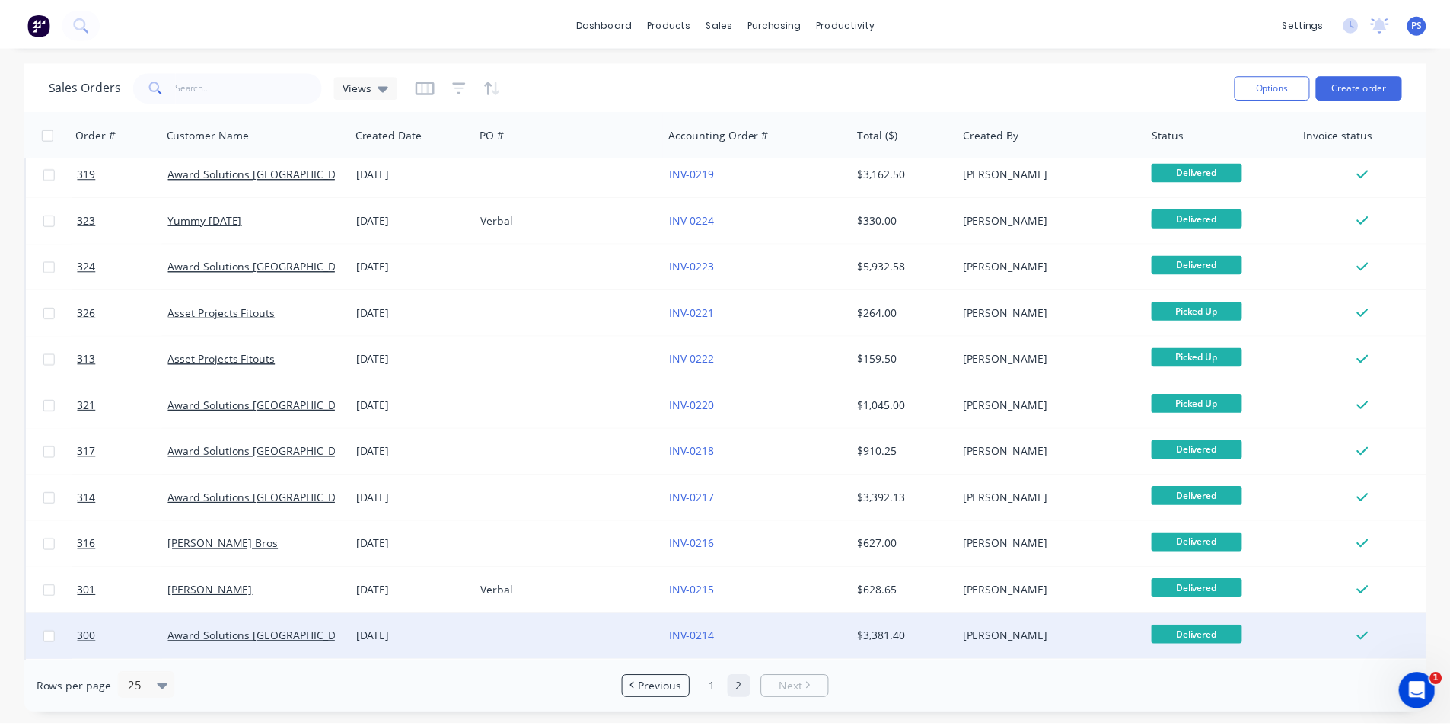
scroll to position [107, 0]
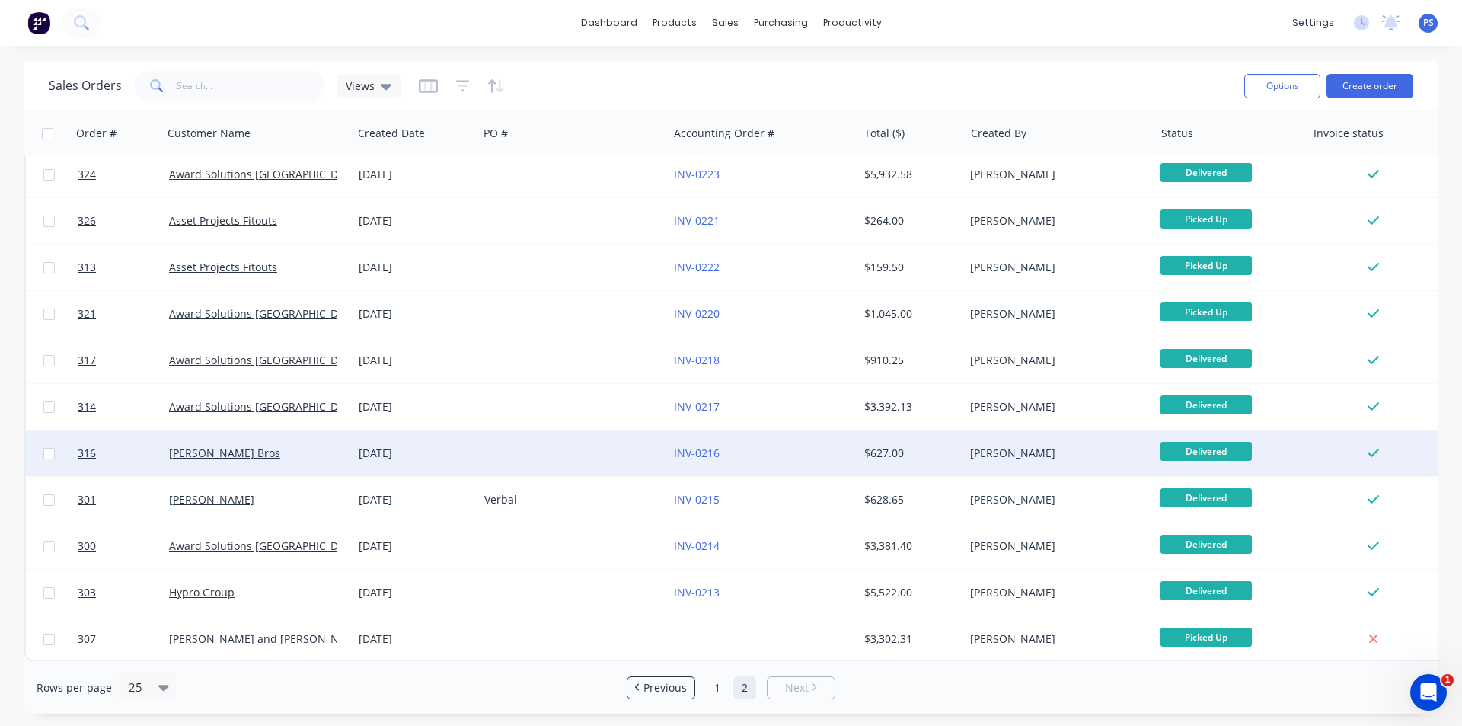
click at [369, 447] on div "[DATE]" at bounding box center [415, 452] width 113 height 15
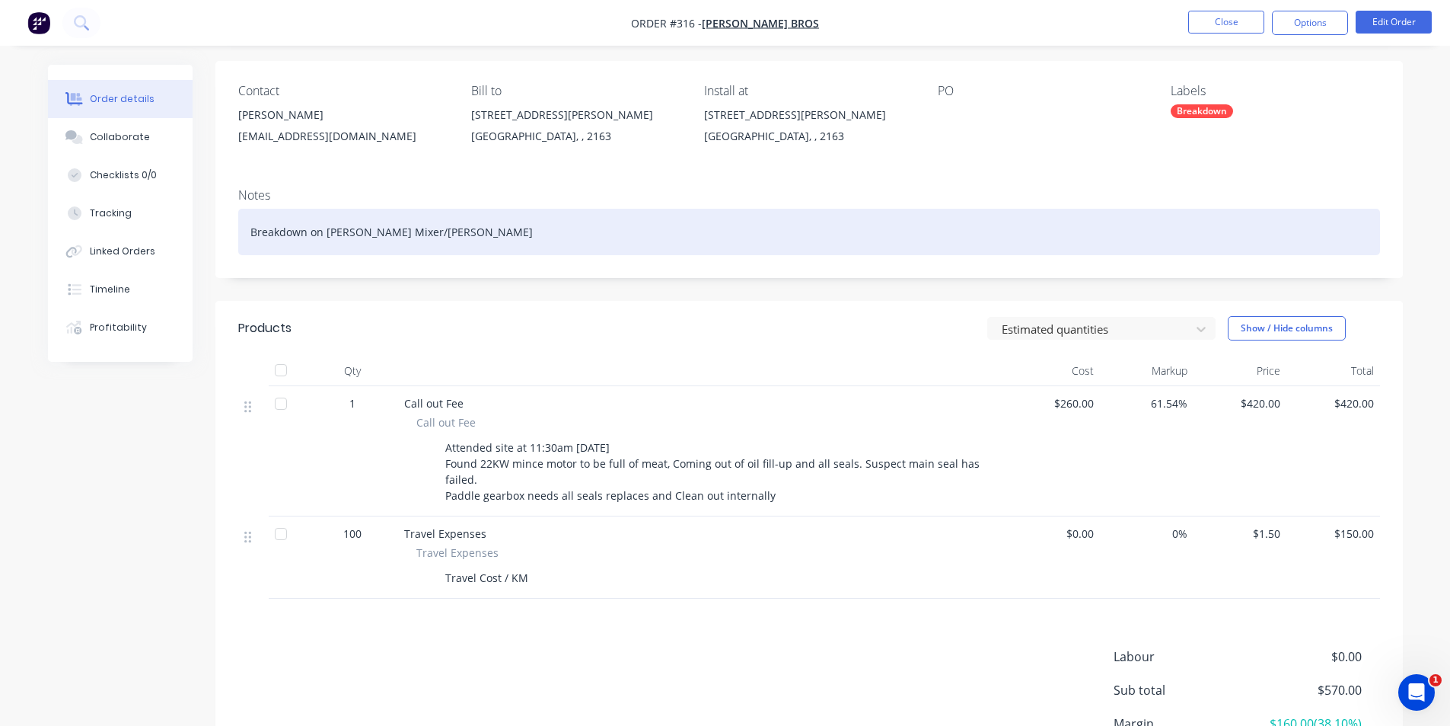
scroll to position [251, 0]
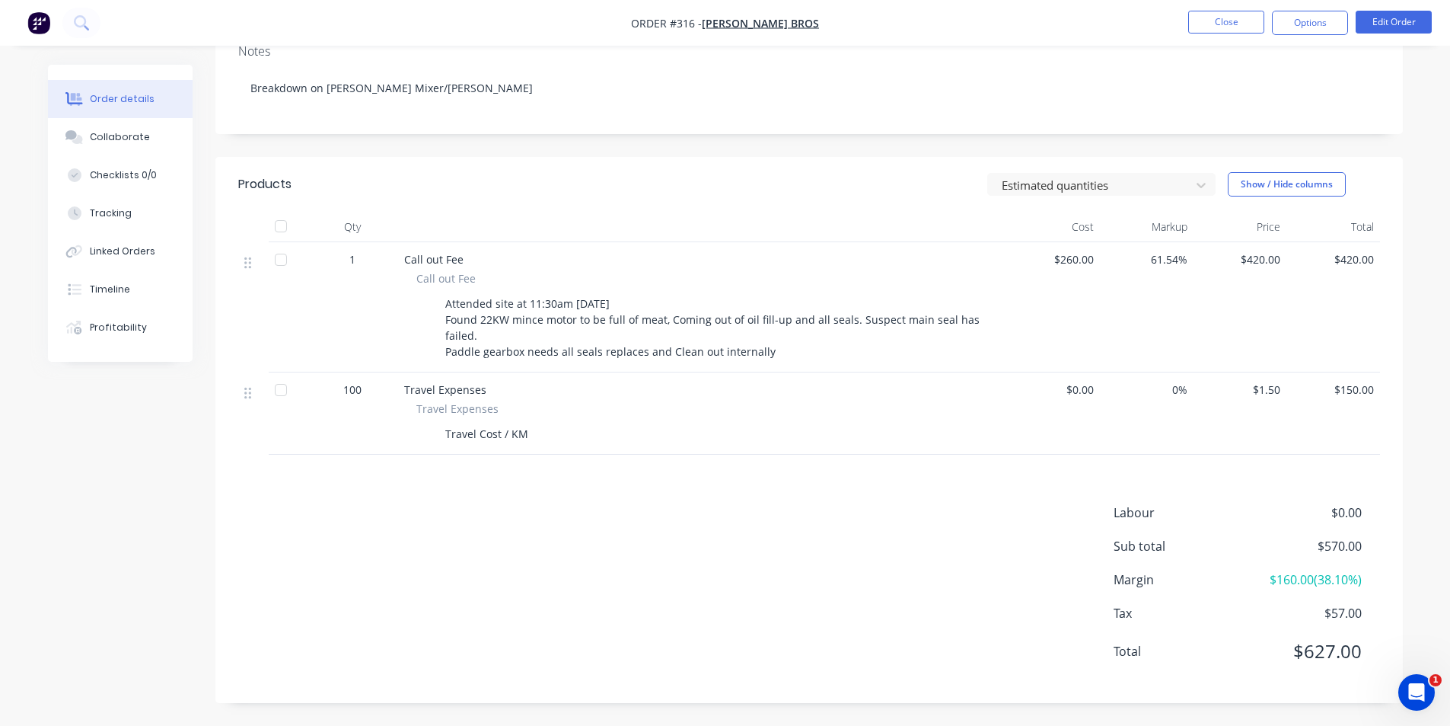
drag, startPoint x: 435, startPoint y: 293, endPoint x: 852, endPoint y: 343, distance: 420.2
click at [872, 344] on div "Attended site at 11:30am 03/09/2025 Found 22KW mince motor to be full of meat, …" at bounding box center [702, 327] width 573 height 70
click at [852, 343] on div "Attended site at 11:30am 03/09/2025 Found 22KW mince motor to be full of meat, …" at bounding box center [714, 327] width 550 height 70
drag, startPoint x: 438, startPoint y: 298, endPoint x: 824, endPoint y: 359, distance: 390.8
click at [824, 359] on div "Attended site at 11:30am 03/09/2025 Found 22KW mince motor to be full of meat, …" at bounding box center [702, 327] width 573 height 70
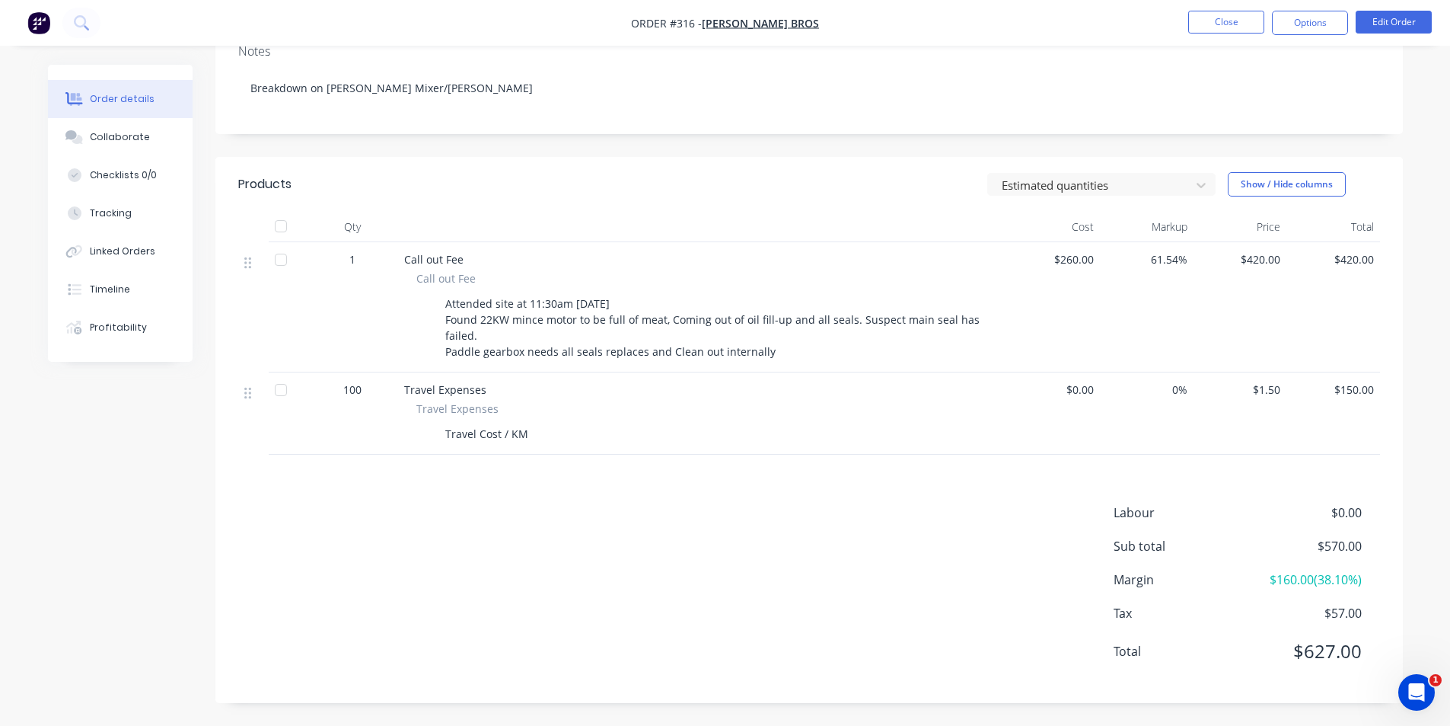
click at [824, 359] on div "Attended site at 11:30am 03/09/2025 Found 22KW mince motor to be full of meat, …" at bounding box center [714, 327] width 550 height 70
drag, startPoint x: 1335, startPoint y: 258, endPoint x: 1402, endPoint y: 256, distance: 66.3
click at [1402, 256] on div "Qty Cost Markup Price Total 1 Call out Fee Call out Fee Attended site at 11:30a…" at bounding box center [809, 333] width 1188 height 243
drag, startPoint x: 1381, startPoint y: 394, endPoint x: 1341, endPoint y: 395, distance: 39.6
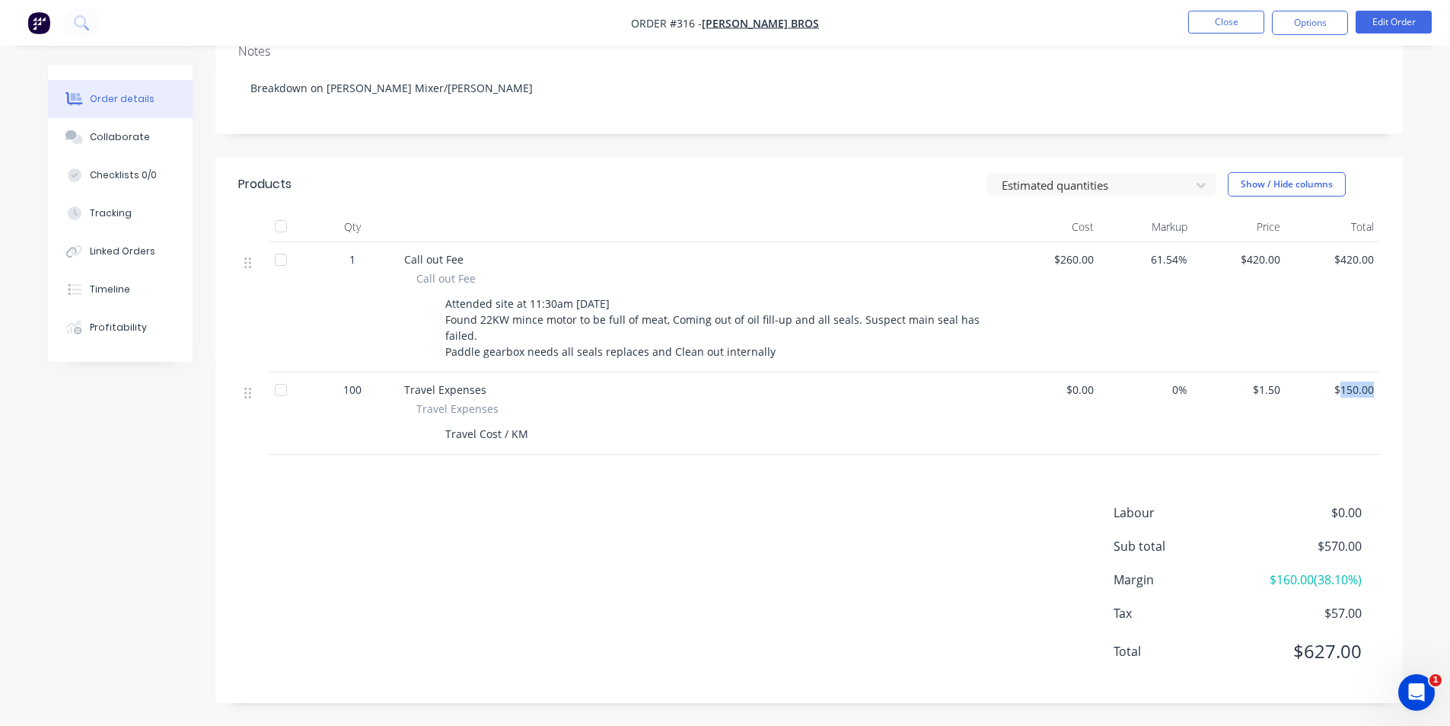
click at [1341, 395] on div "Qty Cost Markup Price Total 1 Call out Fee Call out Fee Attended site at 11:30a…" at bounding box center [809, 333] width 1188 height 243
click at [1341, 395] on span "$150.00" at bounding box center [1333, 389] width 81 height 16
drag, startPoint x: 1274, startPoint y: 392, endPoint x: 1248, endPoint y: 394, distance: 25.9
click at [1248, 394] on div "100 Travel Expenses Travel Expenses Travel Cost / KM $0.00 0% $1.50 $150.00" at bounding box center [809, 413] width 1142 height 82
click at [1362, 392] on span "$150.00" at bounding box center [1333, 389] width 81 height 16
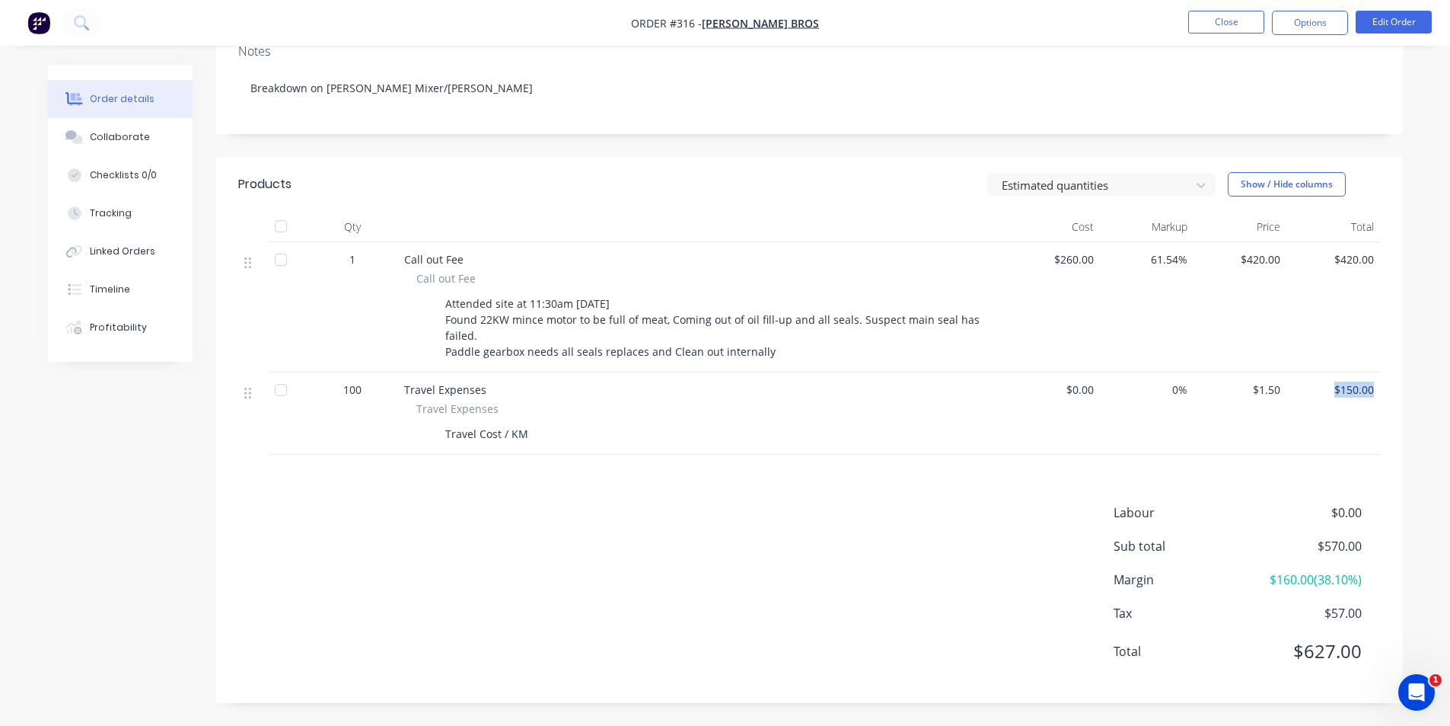
drag, startPoint x: 1330, startPoint y: 392, endPoint x: 1382, endPoint y: 394, distance: 51.8
click at [1382, 394] on div "Qty Cost Markup Price Total 1 Call out Fee Call out Fee Attended site at 11:30a…" at bounding box center [809, 333] width 1188 height 243
drag, startPoint x: 1345, startPoint y: 392, endPoint x: 1373, endPoint y: 388, distance: 28.4
click at [1373, 388] on span "$150.00" at bounding box center [1333, 389] width 81 height 16
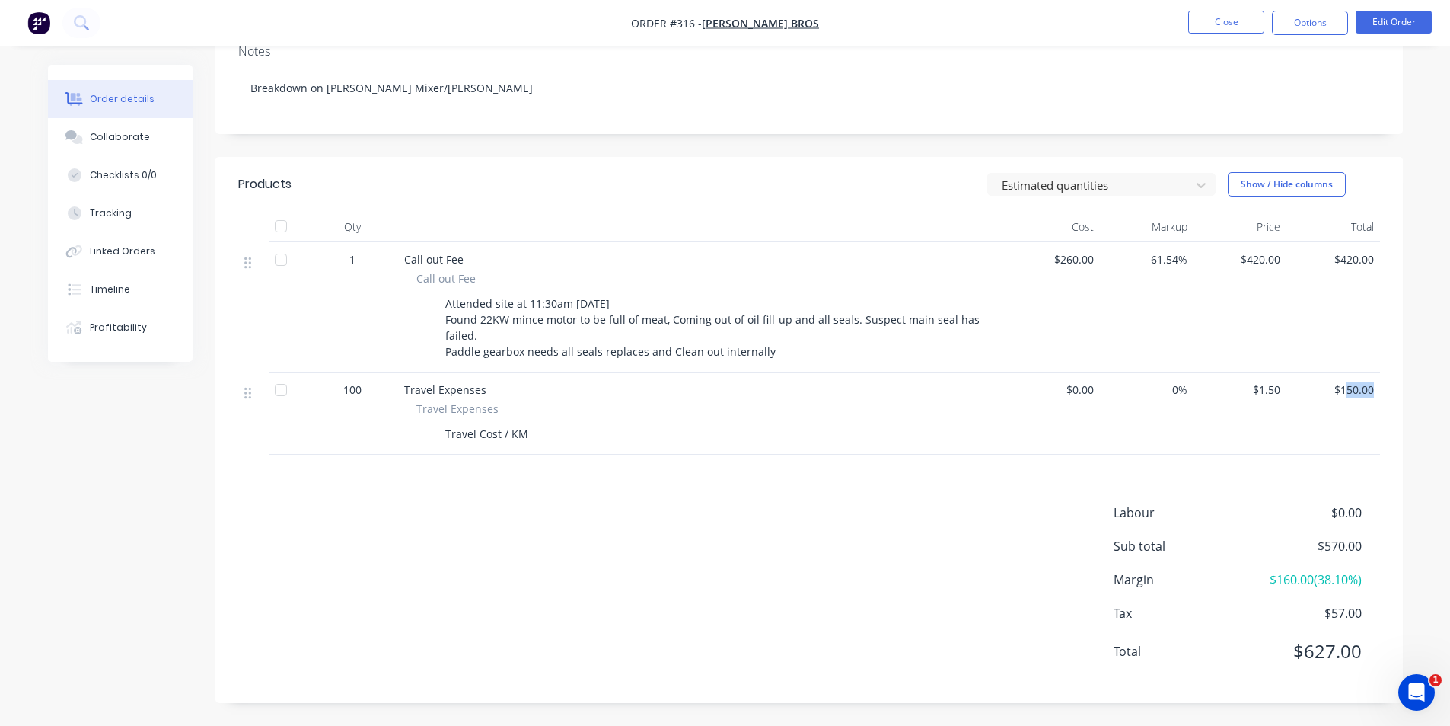
click at [1373, 388] on span "$150.00" at bounding box center [1333, 389] width 81 height 16
drag, startPoint x: 1373, startPoint y: 388, endPoint x: 1314, endPoint y: 388, distance: 59.4
click at [1314, 388] on span "$150.00" at bounding box center [1333, 389] width 81 height 16
drag, startPoint x: 436, startPoint y: 429, endPoint x: 588, endPoint y: 435, distance: 151.6
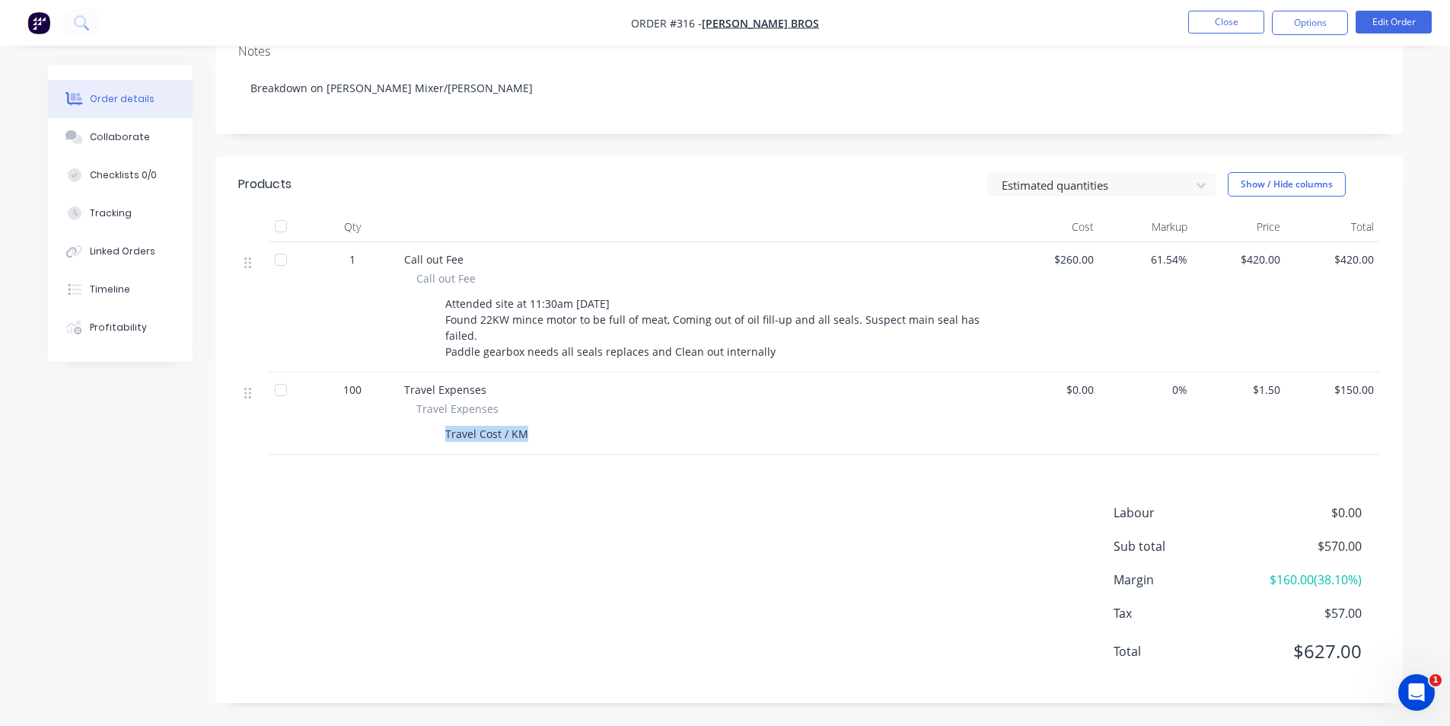
click at [588, 435] on div "Travel Cost / KM" at bounding box center [702, 434] width 573 height 22
drag, startPoint x: 1341, startPoint y: 395, endPoint x: 1392, endPoint y: 394, distance: 51.0
click at [1392, 394] on div "Qty Cost Markup Price Total 1 Call out Fee Call out Fee Attended site at 11:30a…" at bounding box center [809, 333] width 1188 height 243
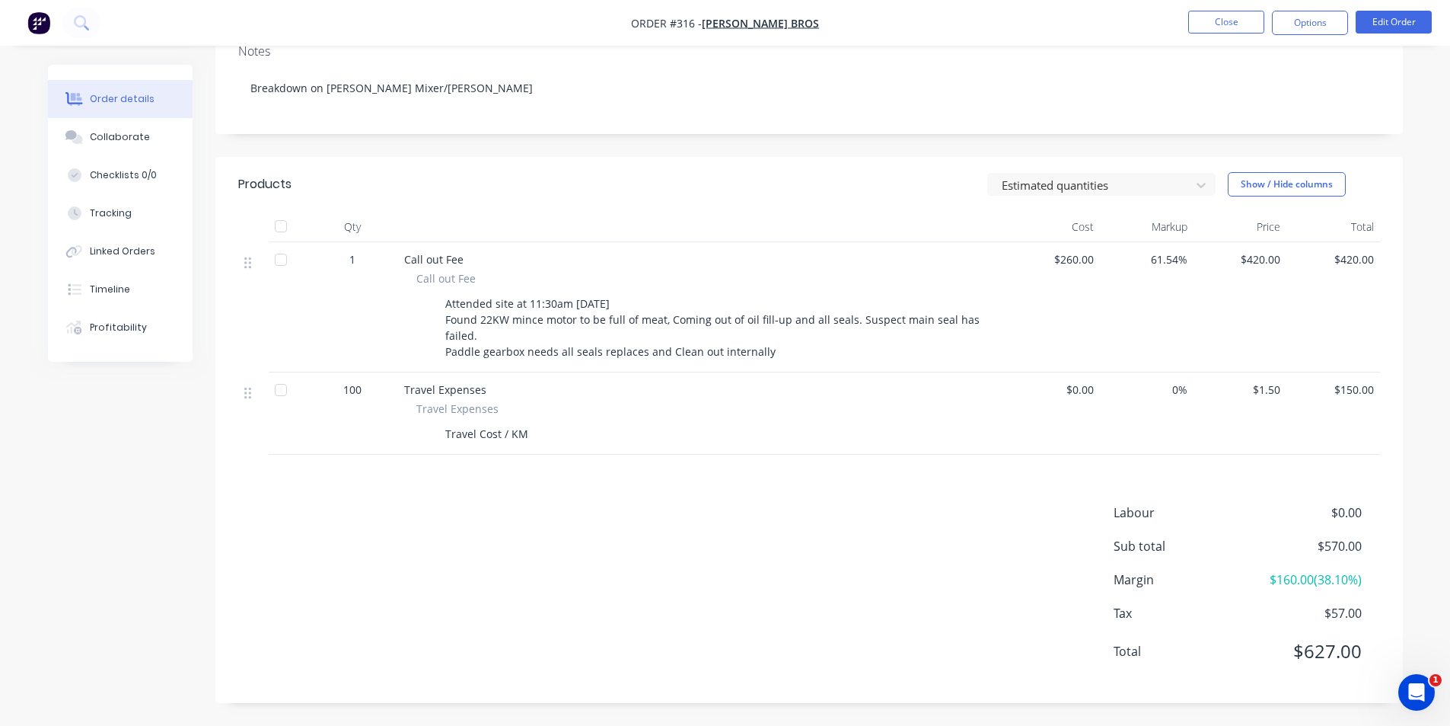
click at [1362, 387] on span "$150.00" at bounding box center [1333, 389] width 81 height 16
drag, startPoint x: 1341, startPoint y: 386, endPoint x: 1392, endPoint y: 388, distance: 50.3
click at [1392, 388] on div "Qty Cost Markup Price Total 1 Call out Fee Call out Fee Attended site at 11:30a…" at bounding box center [809, 333] width 1188 height 243
drag, startPoint x: 1370, startPoint y: 388, endPoint x: 1339, endPoint y: 390, distance: 30.5
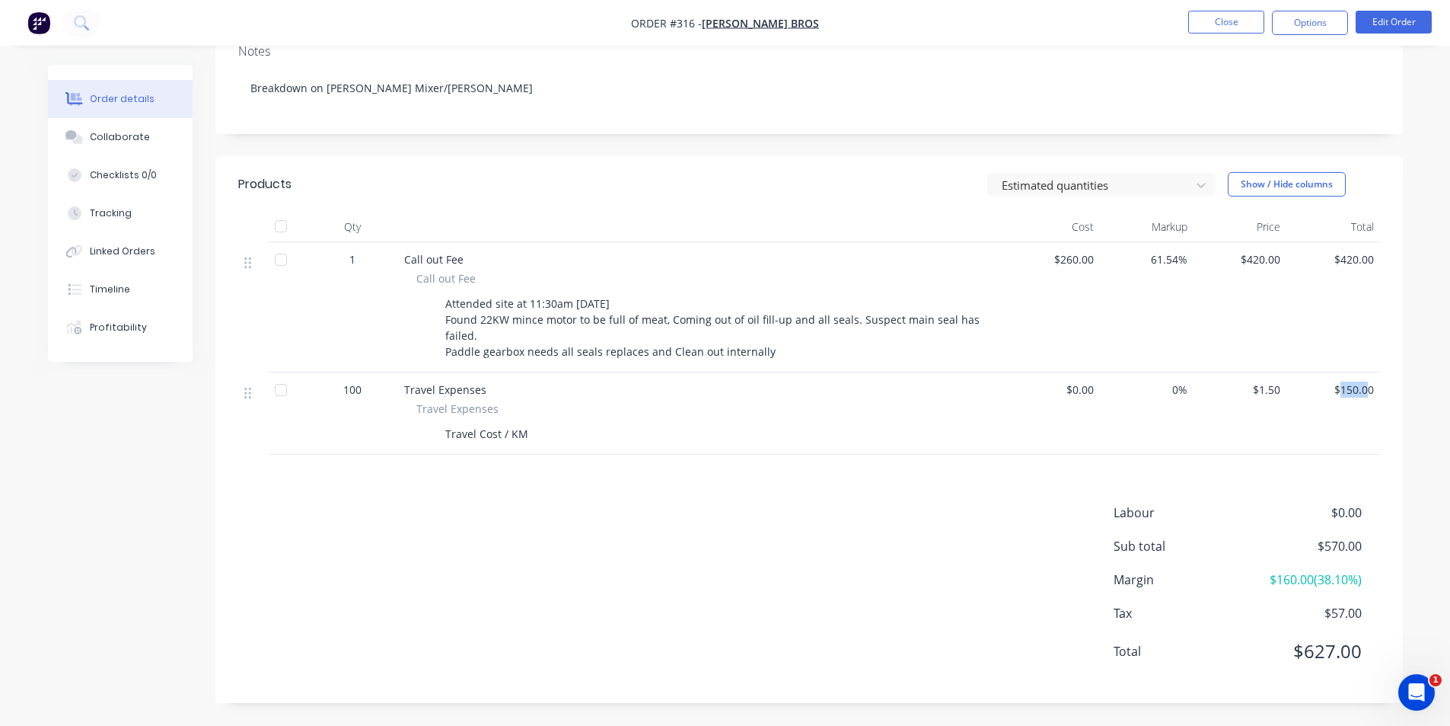
click at [1339, 390] on span "$150.00" at bounding box center [1333, 389] width 81 height 16
drag, startPoint x: 1348, startPoint y: 389, endPoint x: 1376, endPoint y: 389, distance: 28.2
click at [1376, 389] on div "$150.00" at bounding box center [1334, 413] width 94 height 82
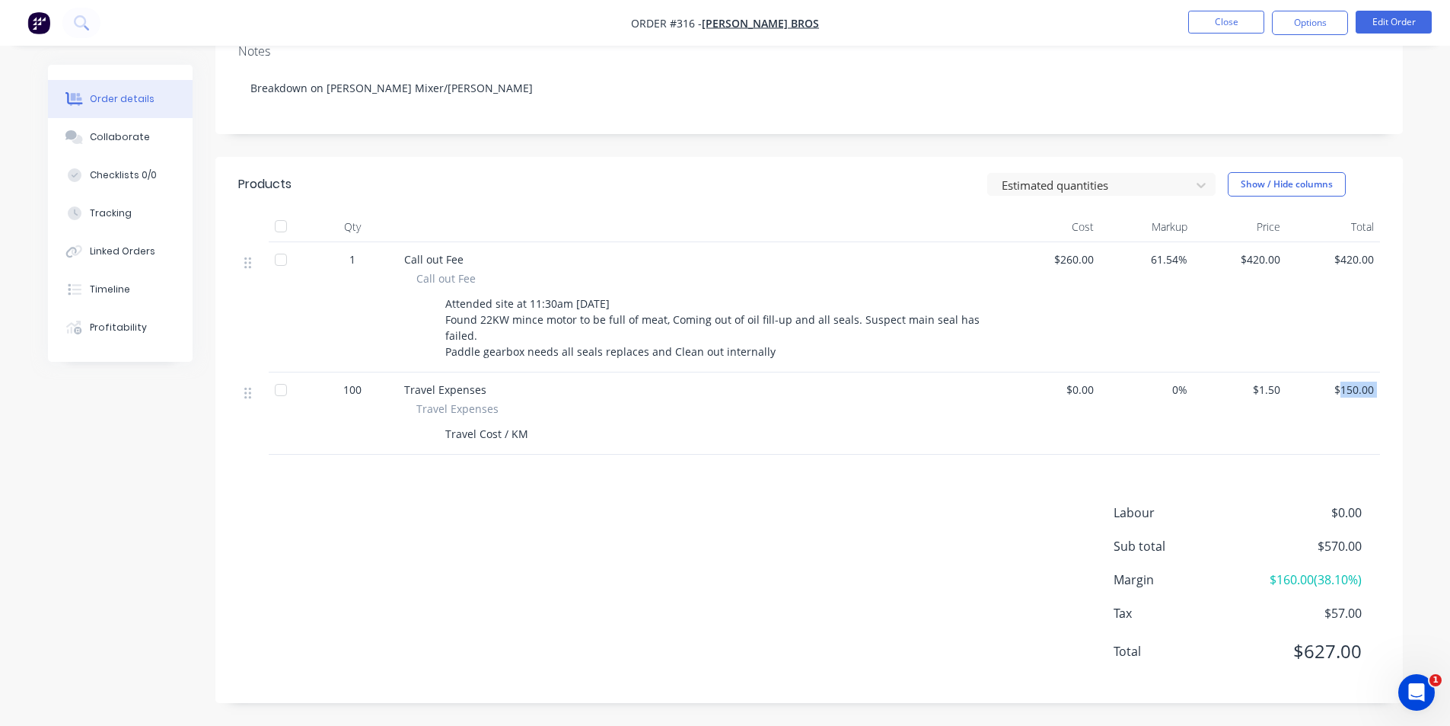
drag, startPoint x: 1376, startPoint y: 389, endPoint x: 1355, endPoint y: 393, distance: 21.7
click at [1355, 393] on div "$150.00" at bounding box center [1334, 413] width 94 height 82
click at [1355, 393] on span "$150.00" at bounding box center [1333, 389] width 81 height 16
drag, startPoint x: 1323, startPoint y: 549, endPoint x: 1370, endPoint y: 535, distance: 48.4
click at [1370, 535] on div "Labour $0.00 Sub total $570.00 Margin $160.00 ( 38.10 %) Tax $57.00 Total $627.…" at bounding box center [1247, 591] width 266 height 177
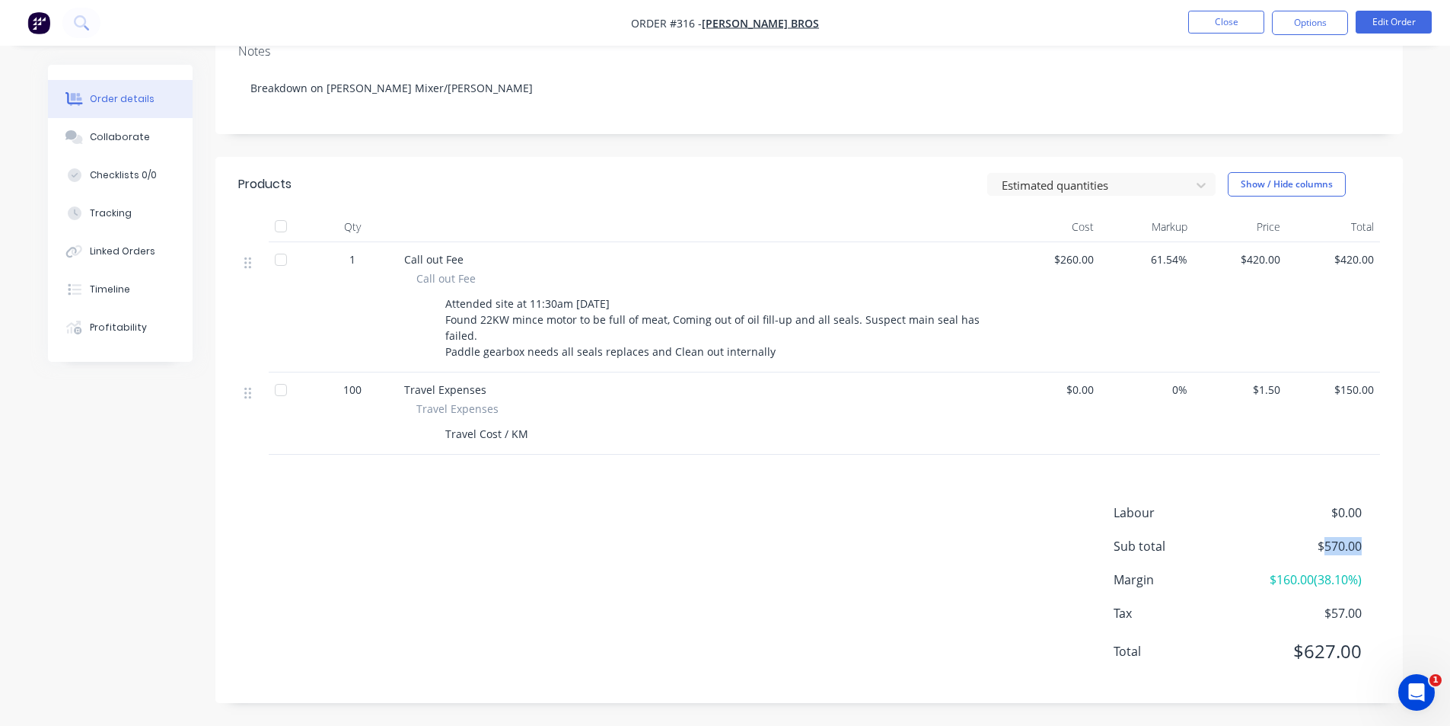
click at [1370, 535] on div "Labour $0.00 Sub total $570.00 Margin $160.00 ( 38.10 %) Tax $57.00 Total $627.…" at bounding box center [1247, 591] width 266 height 177
drag, startPoint x: 1367, startPoint y: 541, endPoint x: 1325, endPoint y: 546, distance: 42.2
click at [1325, 546] on div "Sub total $570.00" at bounding box center [1247, 546] width 266 height 18
click at [1325, 546] on span "$570.00" at bounding box center [1305, 546] width 113 height 18
drag, startPoint x: 1325, startPoint y: 546, endPoint x: 1349, endPoint y: 549, distance: 24.6
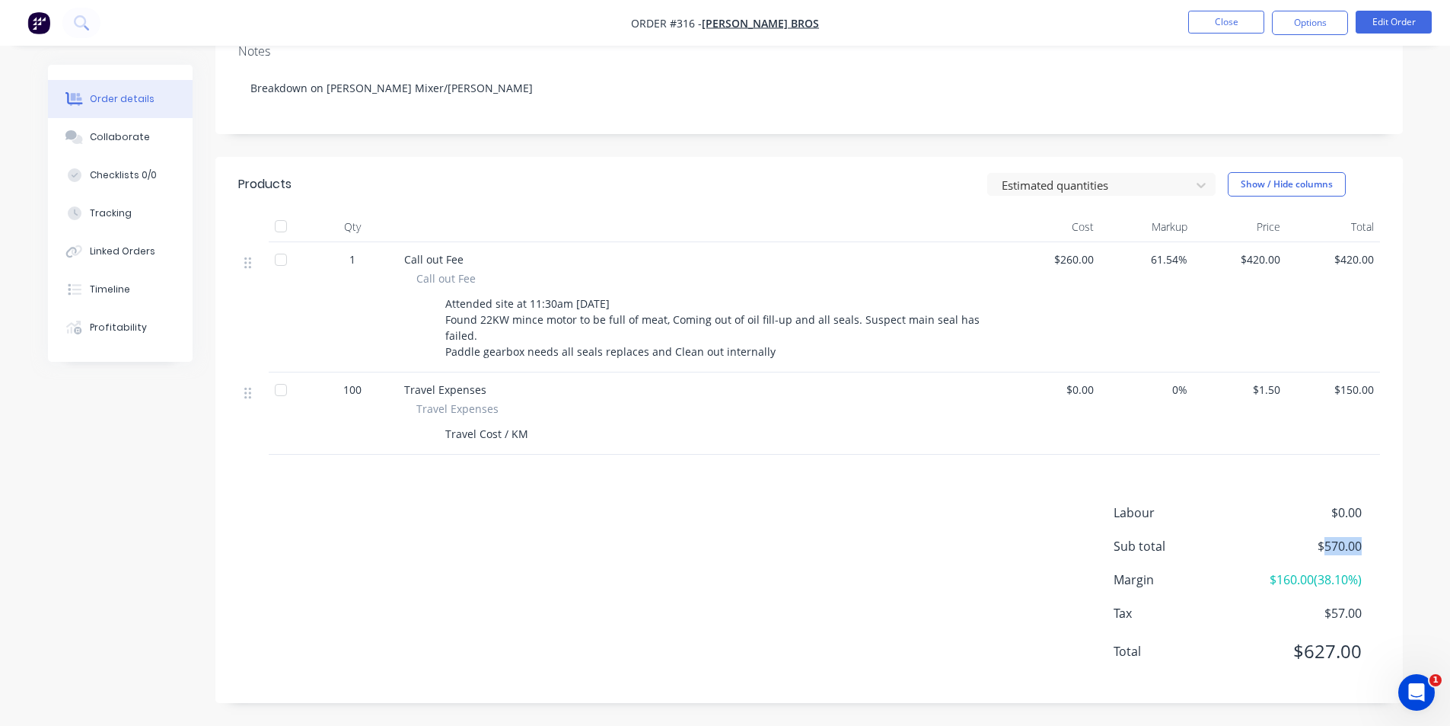
click at [1349, 549] on span "$570.00" at bounding box center [1305, 546] width 113 height 18
click at [1219, 27] on button "Close" at bounding box center [1226, 22] width 76 height 23
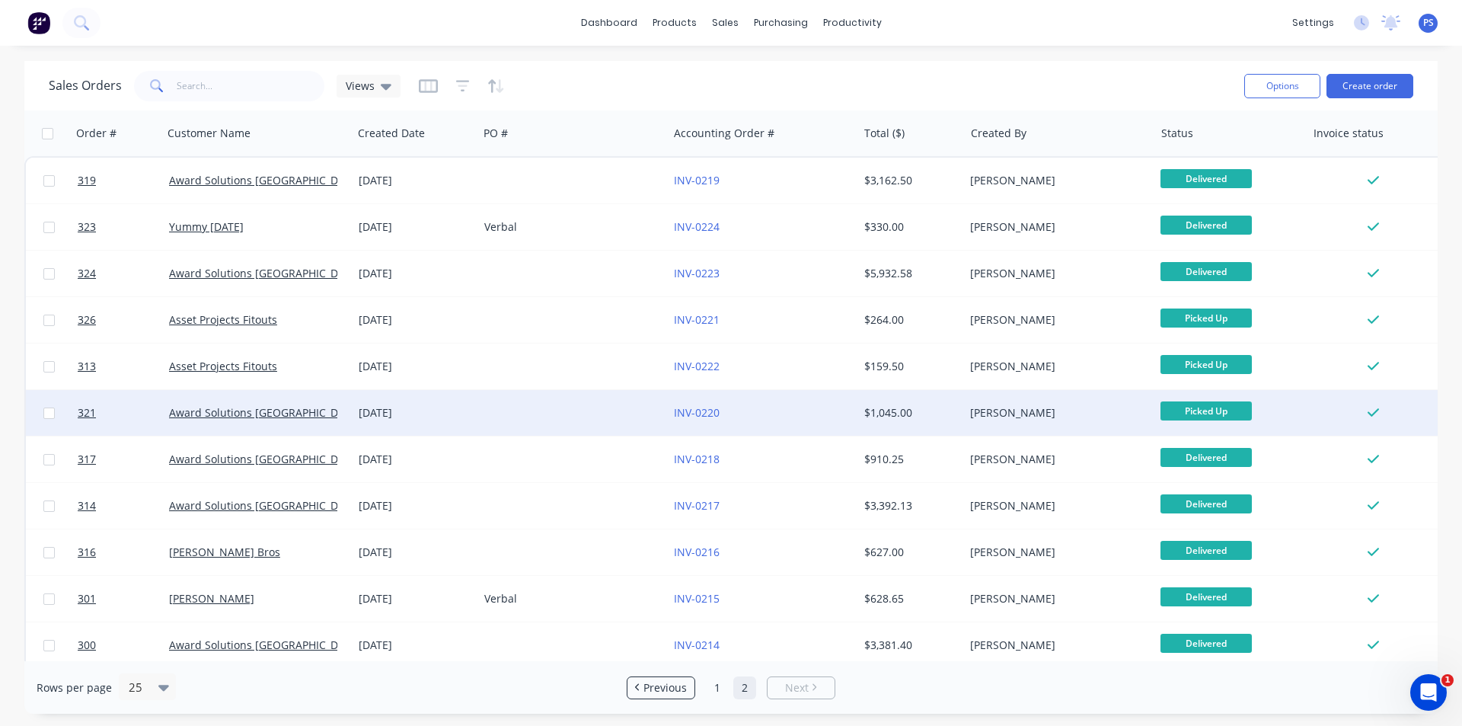
scroll to position [107, 0]
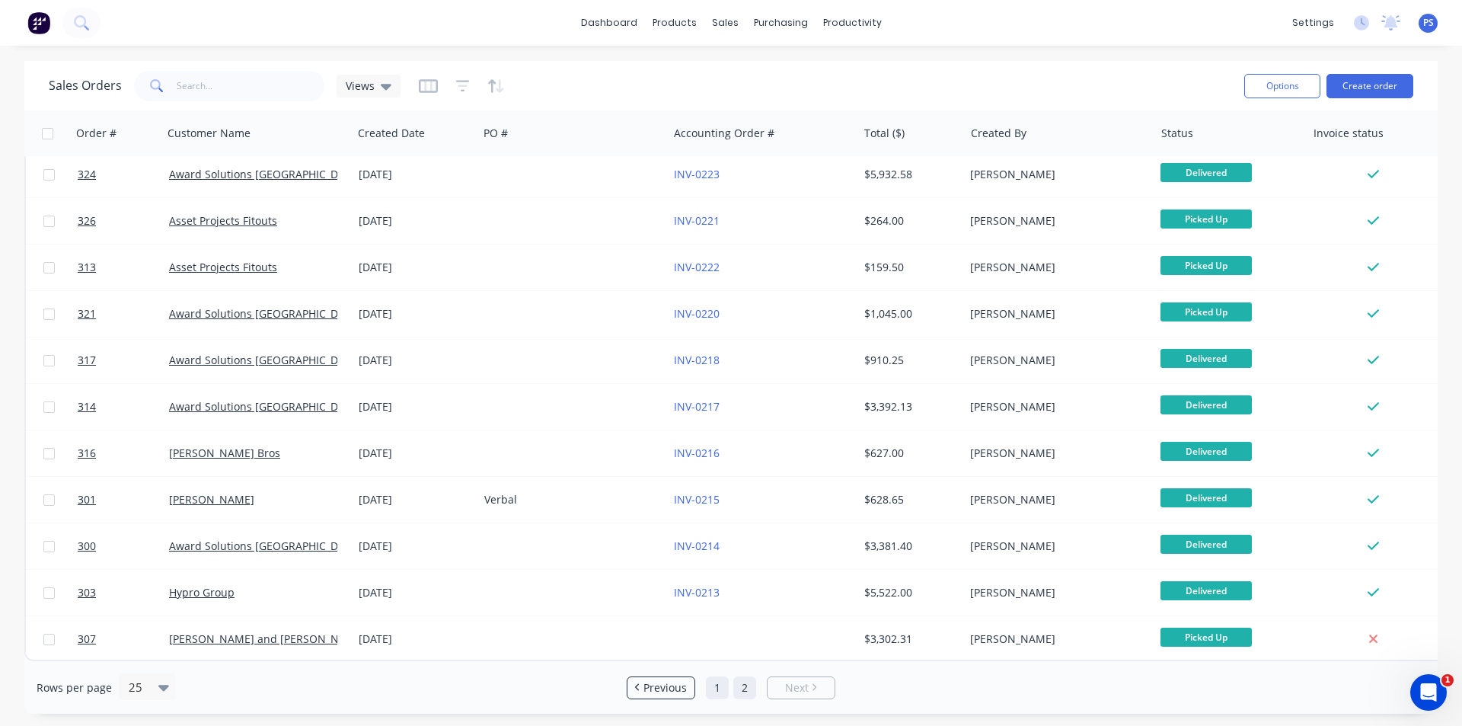
click at [710, 690] on link "1" at bounding box center [717, 687] width 23 height 23
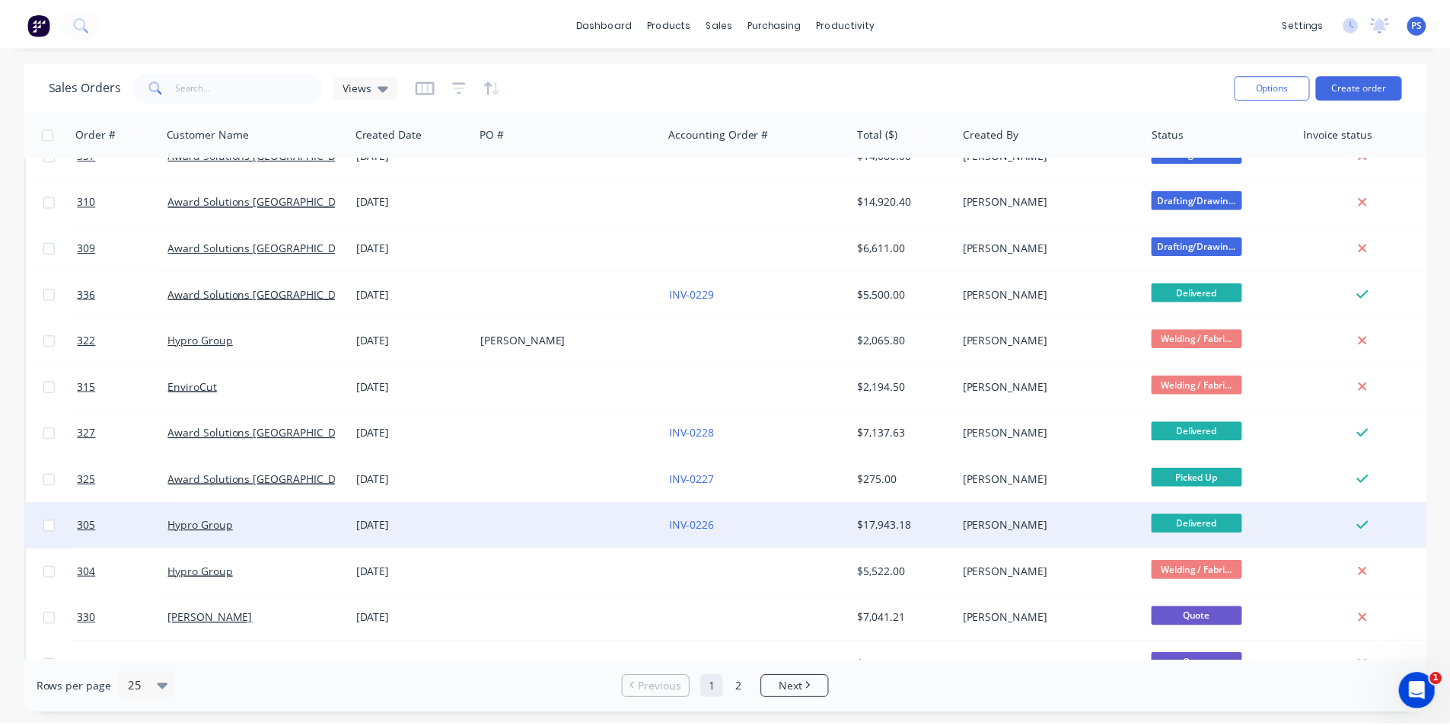
scroll to position [435, 0]
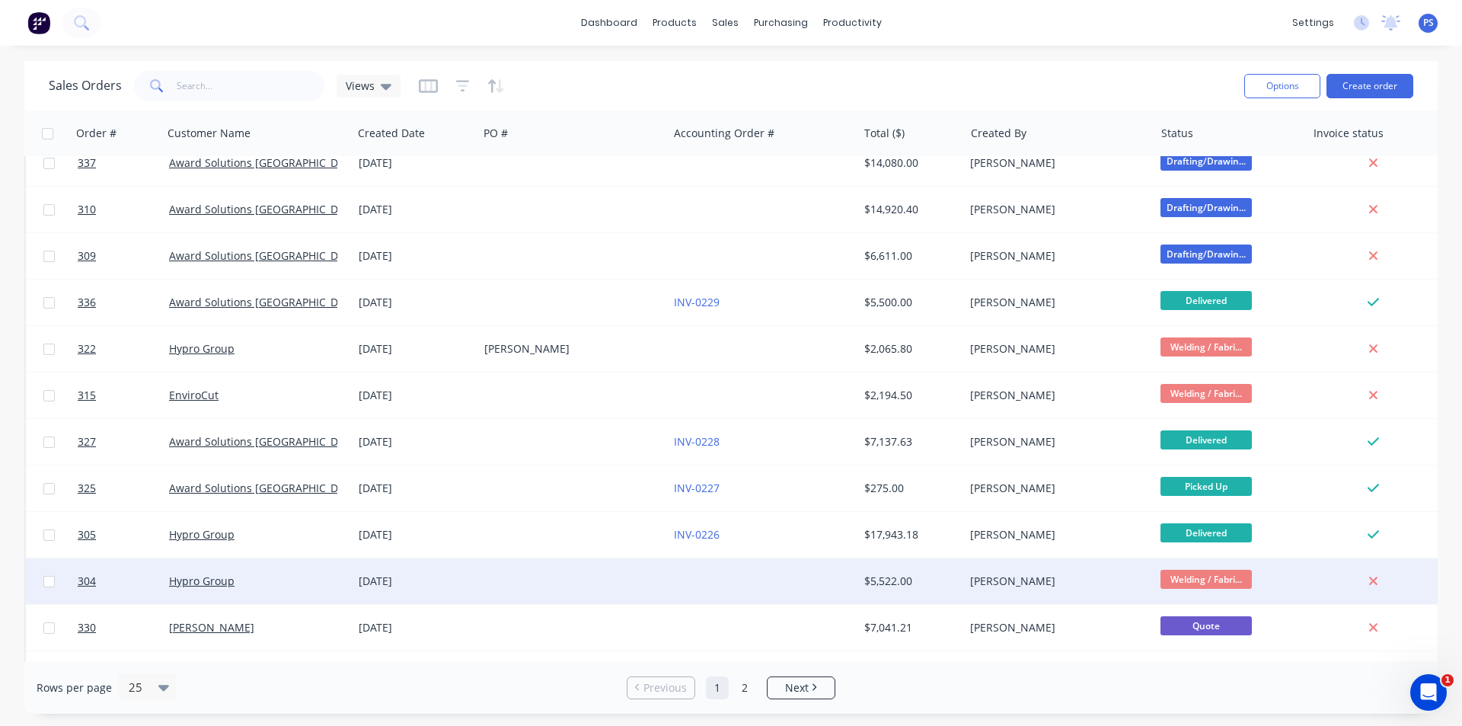
click at [339, 603] on div "Hypro Group" at bounding box center [258, 581] width 190 height 46
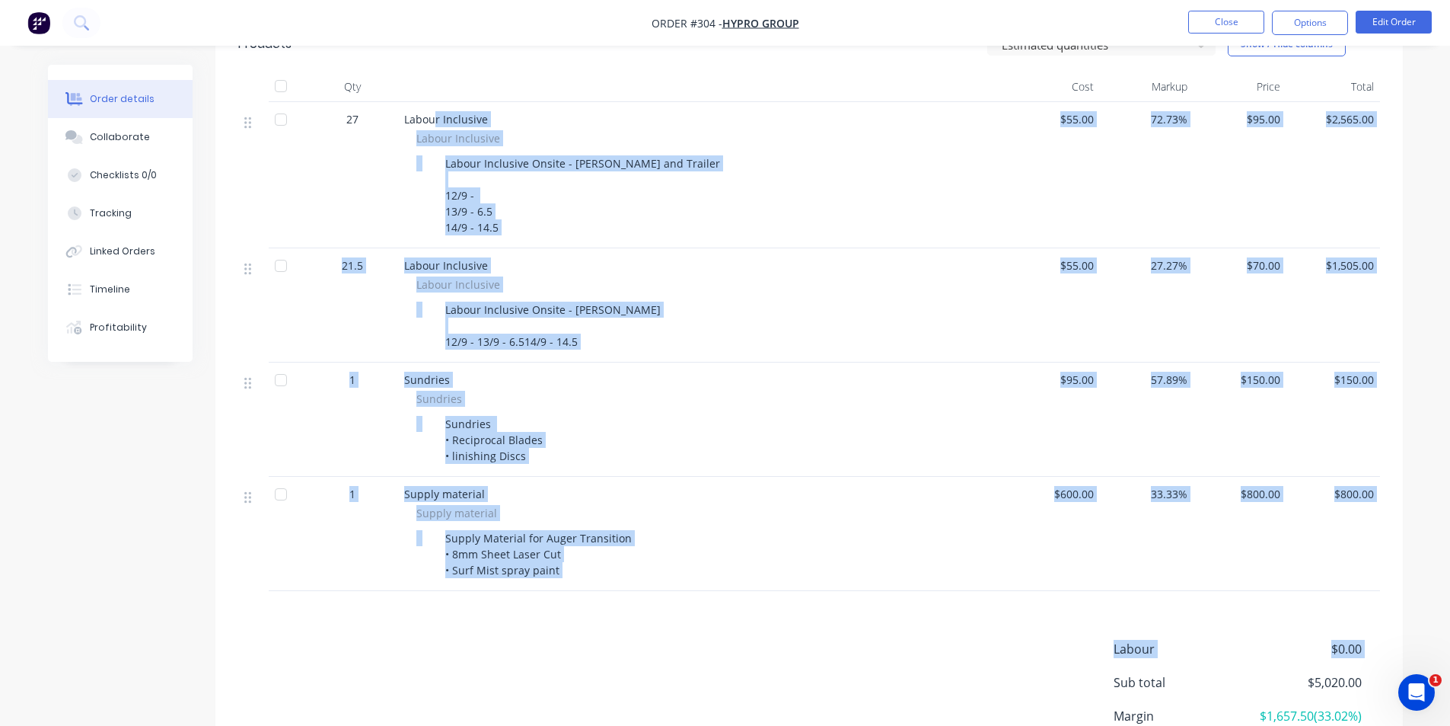
scroll to position [453, 0]
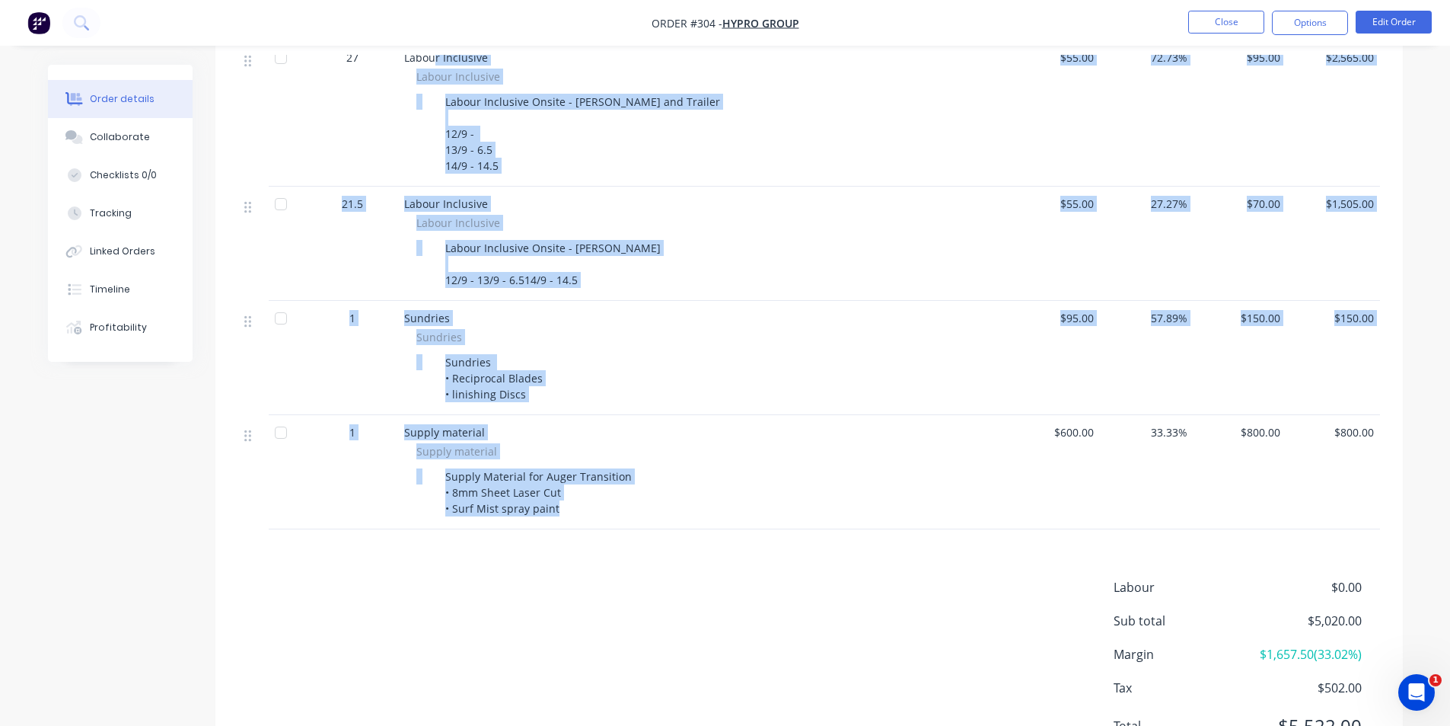
drag, startPoint x: 437, startPoint y: 506, endPoint x: 649, endPoint y: 516, distance: 211.9
click at [649, 516] on div "27 Labour Inclusive Labour Inclusive Labour Inclusive Onsite - Peter and Traile…" at bounding box center [809, 284] width 1142 height 489
click at [649, 516] on div "Supply Material for Auger Transition • 8mm Sheet Laser Cut • Surf Mist spray pa…" at bounding box center [702, 492] width 573 height 54
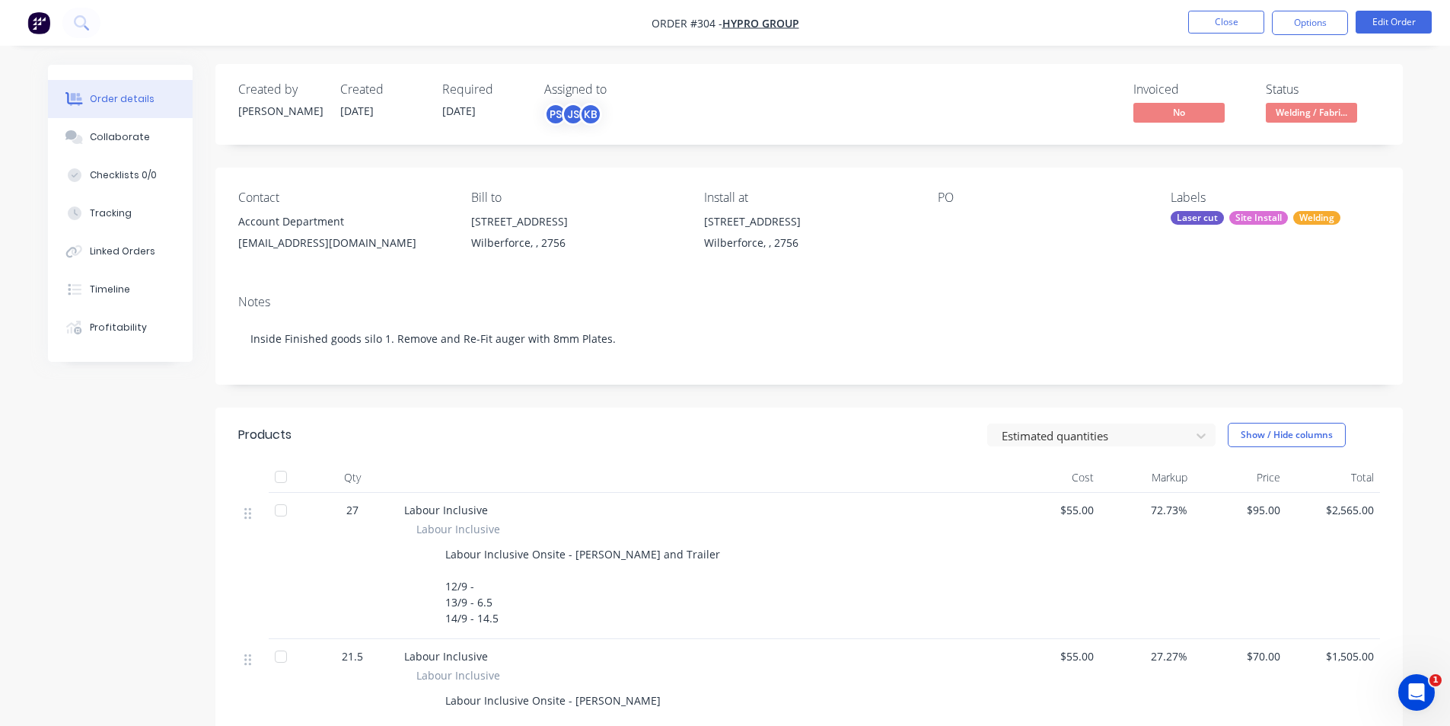
scroll to position [0, 0]
click at [1240, 22] on button "Close" at bounding box center [1226, 22] width 76 height 23
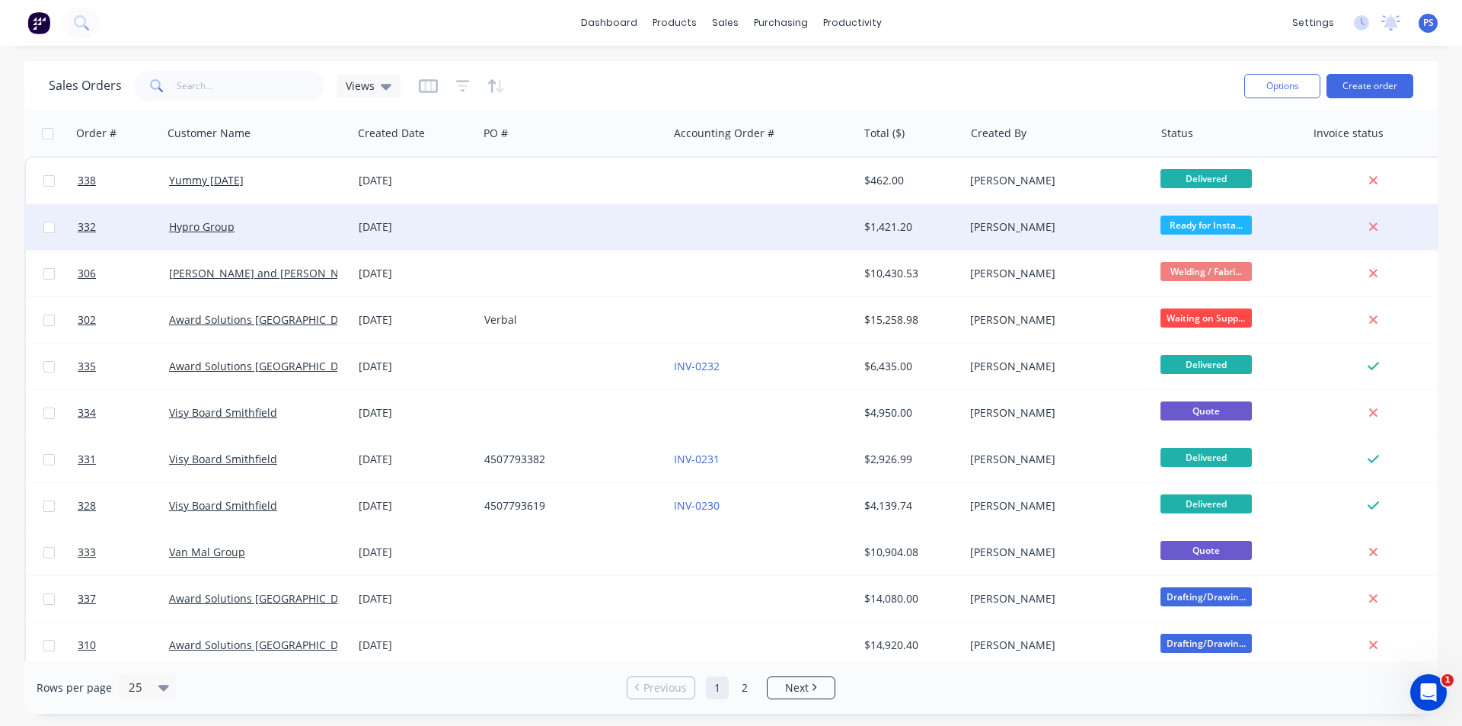
click at [1043, 228] on div "[PERSON_NAME]" at bounding box center [1054, 226] width 169 height 15
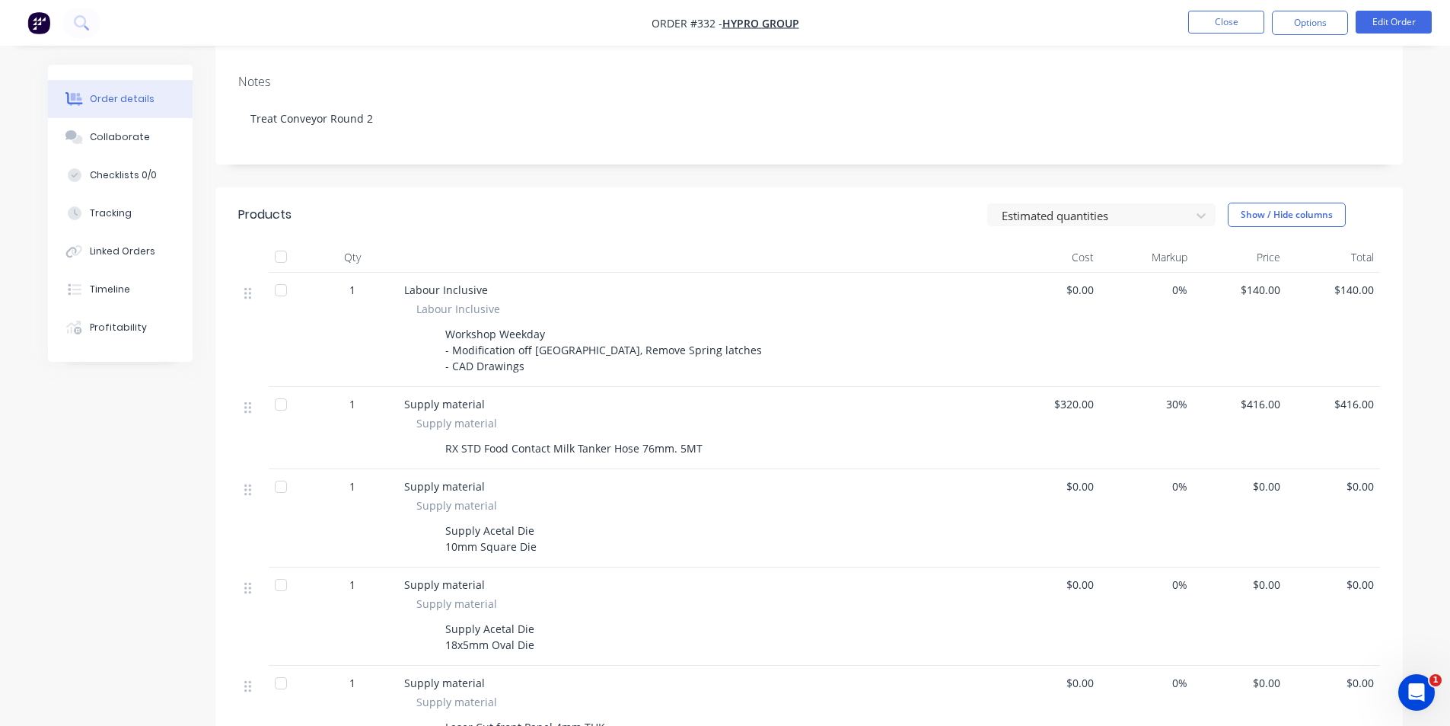
scroll to position [381, 0]
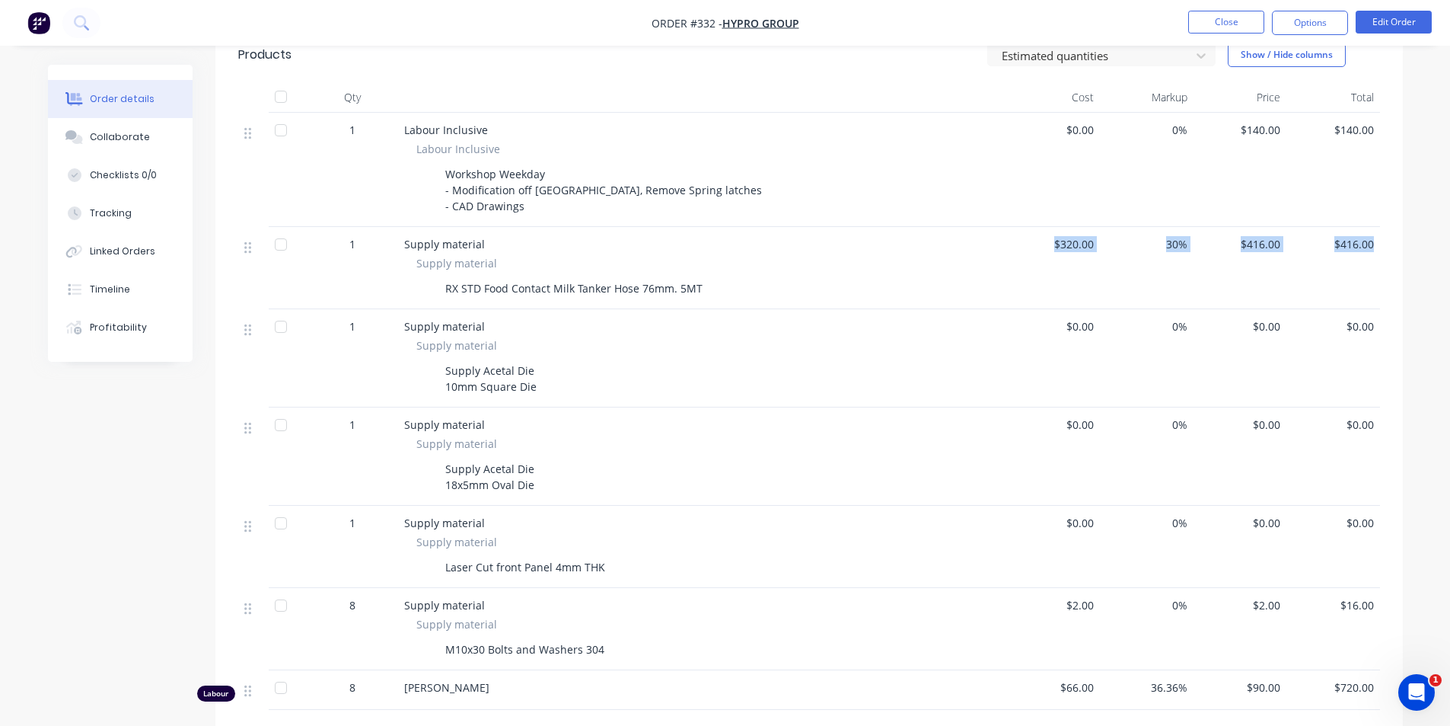
drag, startPoint x: 1028, startPoint y: 258, endPoint x: 1383, endPoint y: 241, distance: 355.2
click at [1383, 241] on div "Qty Cost Markup Price Total 1 Labour Inclusive Labour Inclusive Workshop Weekda…" at bounding box center [809, 395] width 1188 height 627
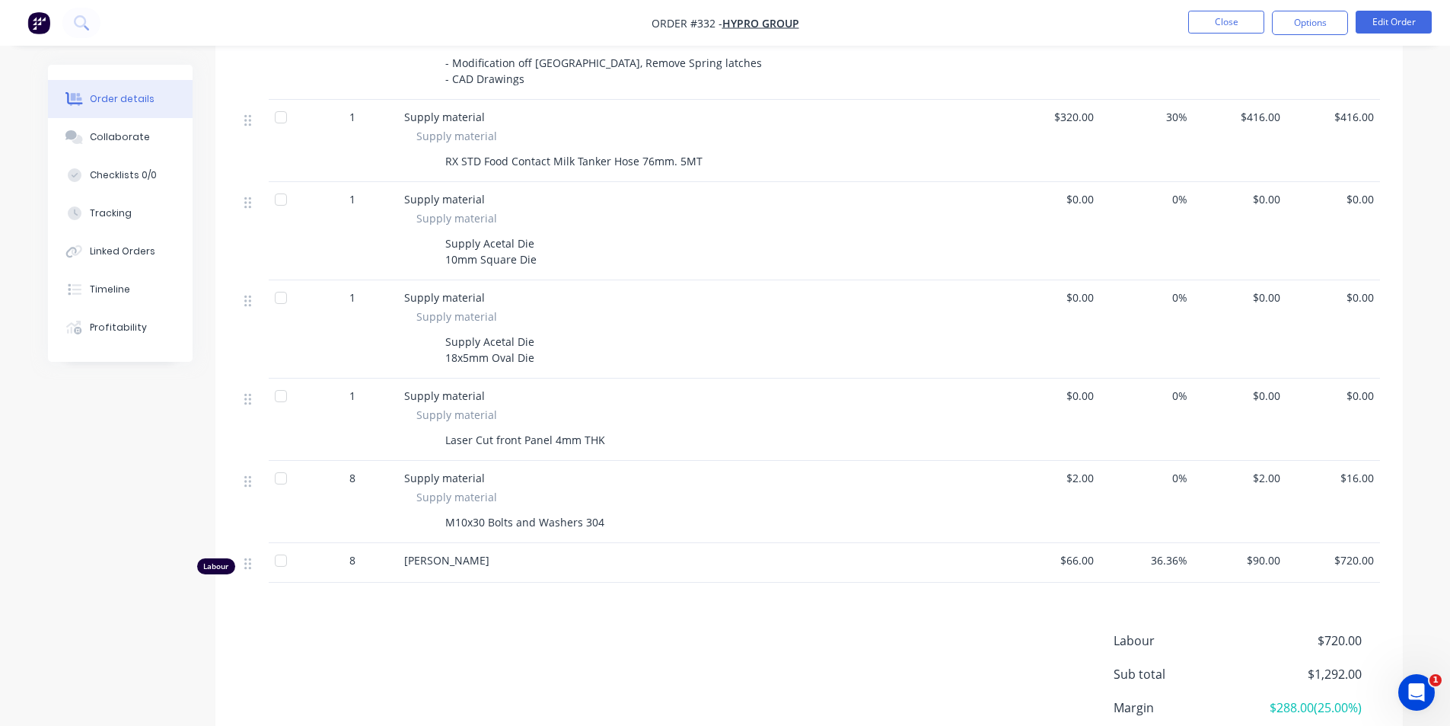
scroll to position [533, 0]
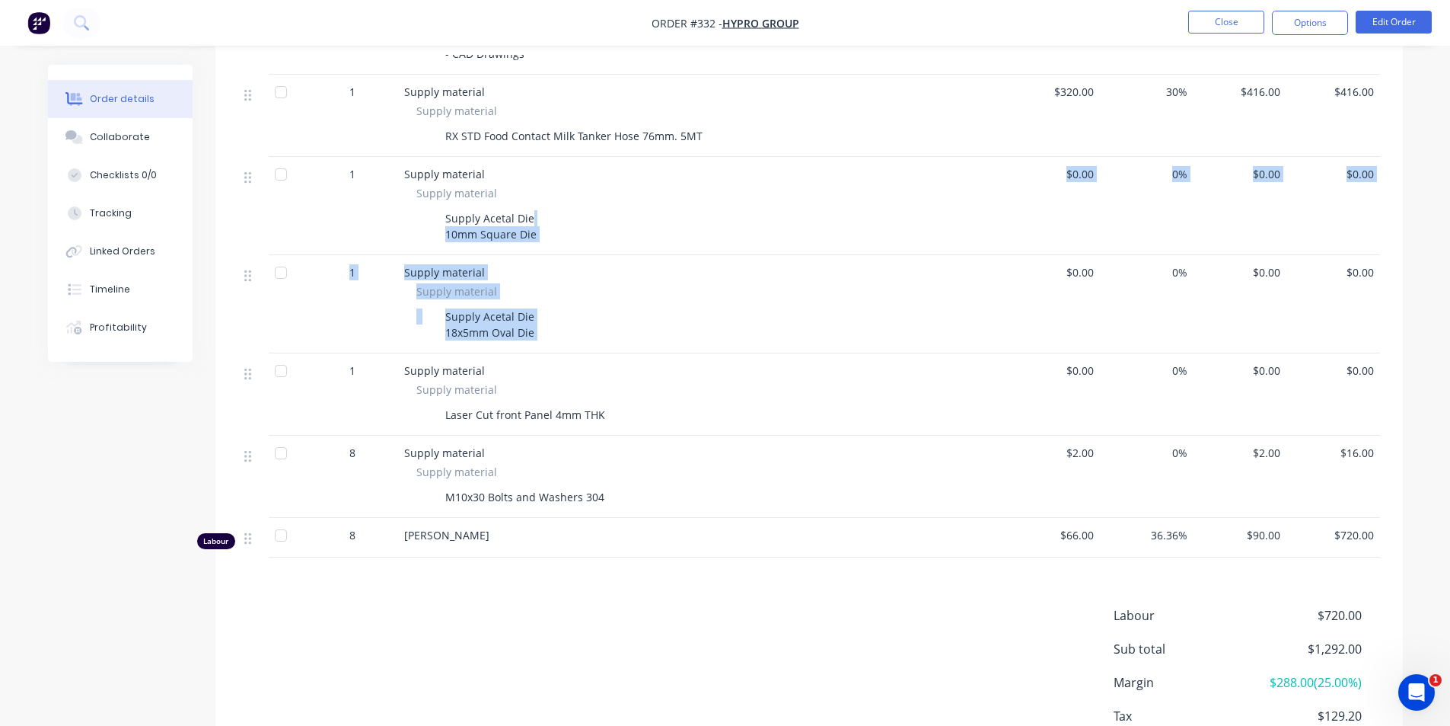
drag, startPoint x: 864, startPoint y: 229, endPoint x: 1051, endPoint y: 301, distance: 199.8
click at [1051, 301] on div "1 Labour Inclusive Labour Inclusive Workshop Weekday - Modification off Manifol…" at bounding box center [809, 258] width 1142 height 597
click at [1051, 301] on div "$0.00" at bounding box center [1054, 304] width 94 height 98
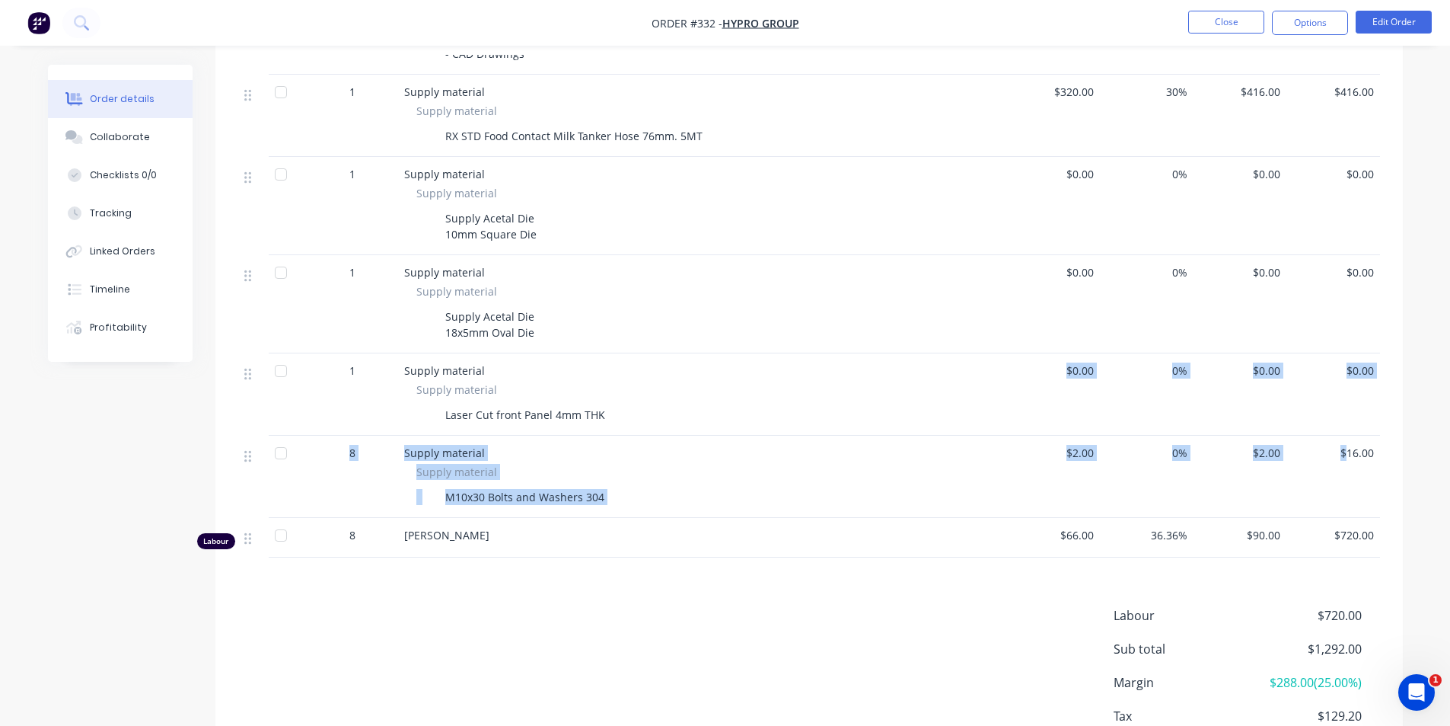
drag, startPoint x: 1030, startPoint y: 395, endPoint x: 1345, endPoint y: 491, distance: 328.7
click at [1345, 491] on div "1 Labour Inclusive Labour Inclusive Workshop Weekday - Modification off Manifol…" at bounding box center [809, 258] width 1142 height 597
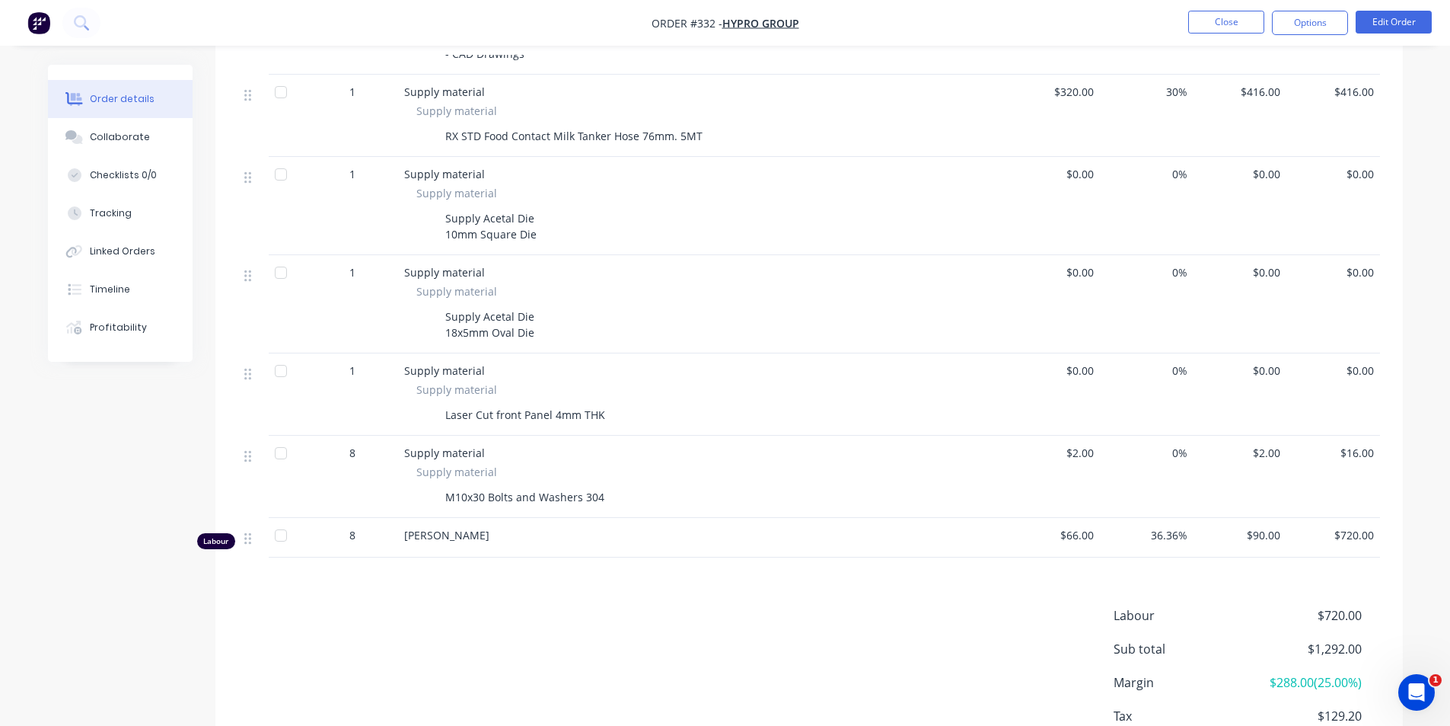
drag, startPoint x: 1364, startPoint y: 482, endPoint x: 1370, endPoint y: 477, distance: 8.1
click at [1364, 482] on div "$16.00" at bounding box center [1334, 476] width 94 height 82
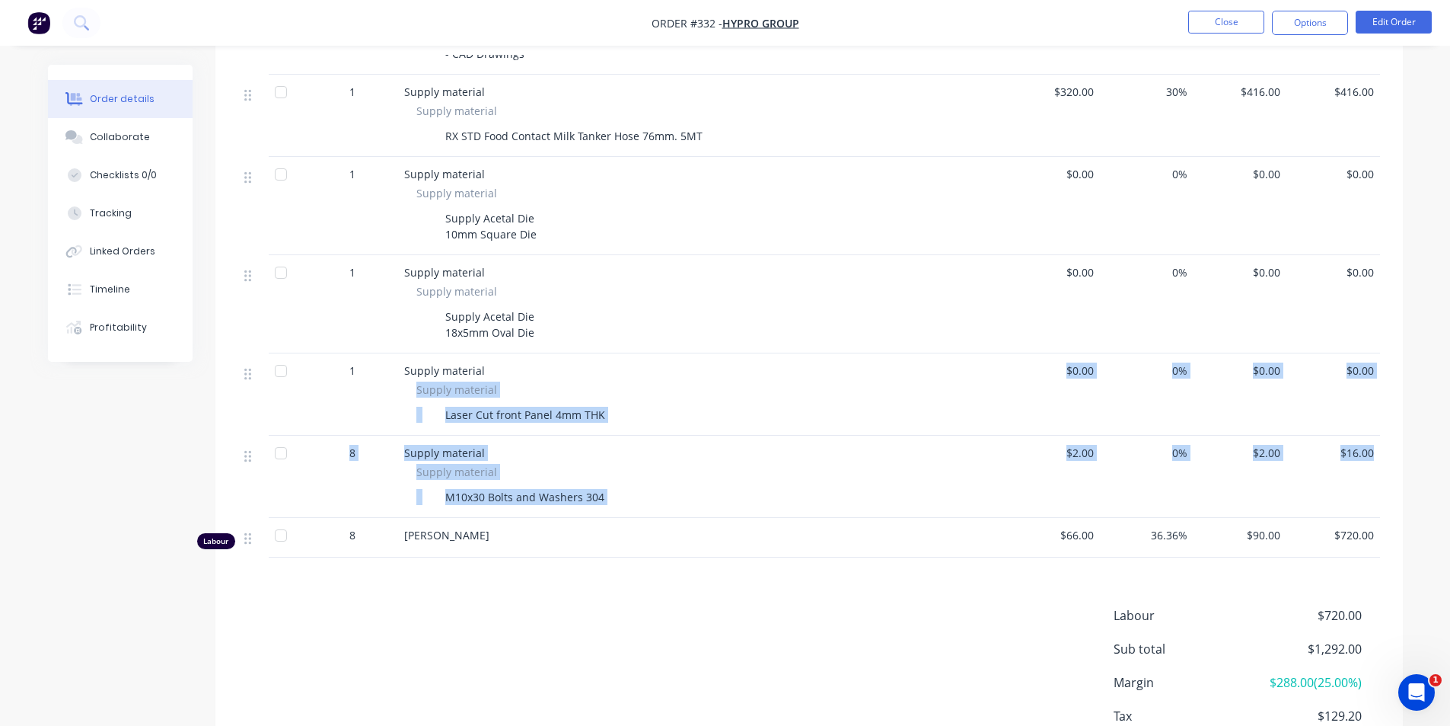
drag, startPoint x: 1379, startPoint y: 472, endPoint x: 918, endPoint y: 377, distance: 470.3
click at [918, 377] on div "1 Labour Inclusive Labour Inclusive Workshop Weekday - Modification off Manifol…" at bounding box center [809, 258] width 1142 height 597
click at [918, 377] on div "Supply material" at bounding box center [702, 370] width 597 height 16
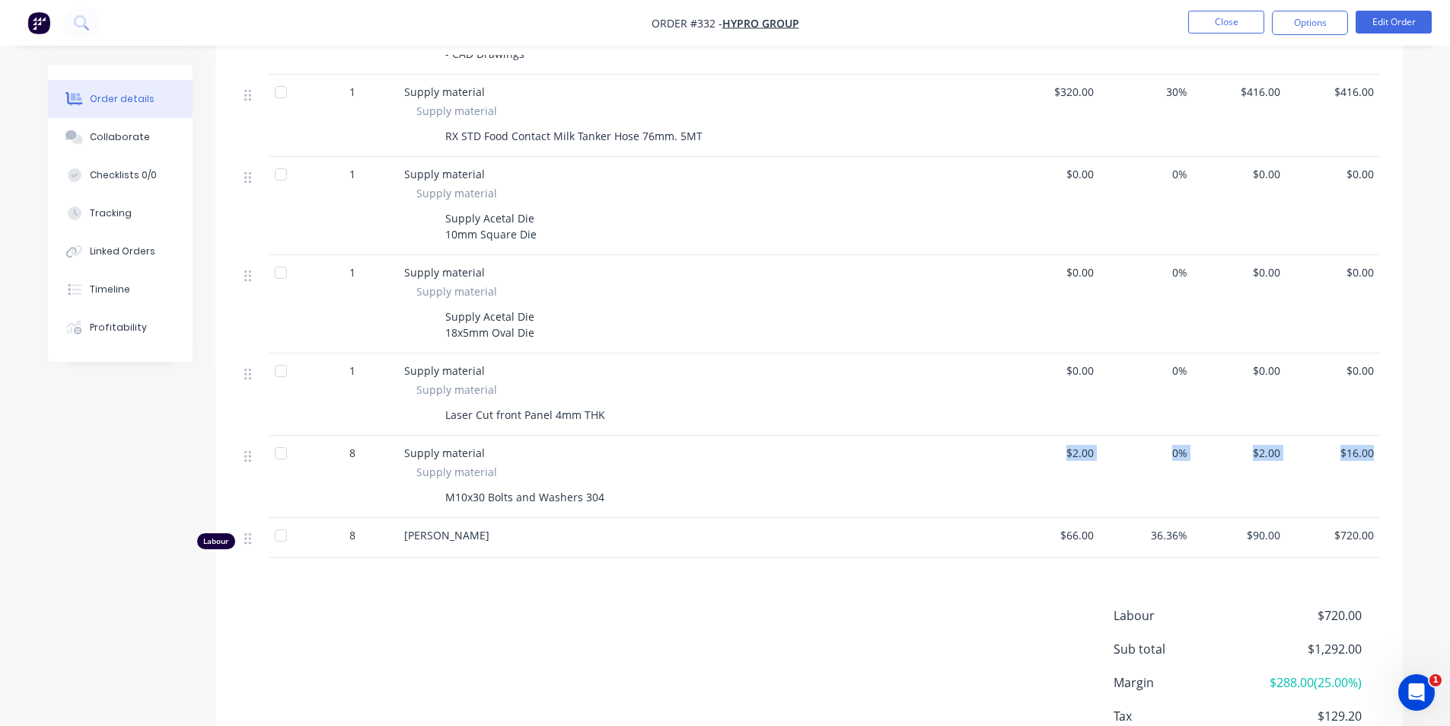
drag, startPoint x: 1048, startPoint y: 451, endPoint x: 1418, endPoint y: 448, distance: 370.8
click at [1418, 448] on div "Order details Collaborate Checklists 0/0 Tracking Linked Orders Timeline Profit…" at bounding box center [725, 147] width 1450 height 1361
click at [1393, 455] on div "Qty Cost Markup Price Total 1 Labour Inclusive Labour Inclusive Workshop Weekda…" at bounding box center [809, 243] width 1188 height 627
drag, startPoint x: 1376, startPoint y: 458, endPoint x: 996, endPoint y: 460, distance: 379.9
click at [996, 460] on div "8 Supply material Supply material M10x30 Bolts and Washers 304 $2.00 0% $2.00 $…" at bounding box center [809, 476] width 1142 height 82
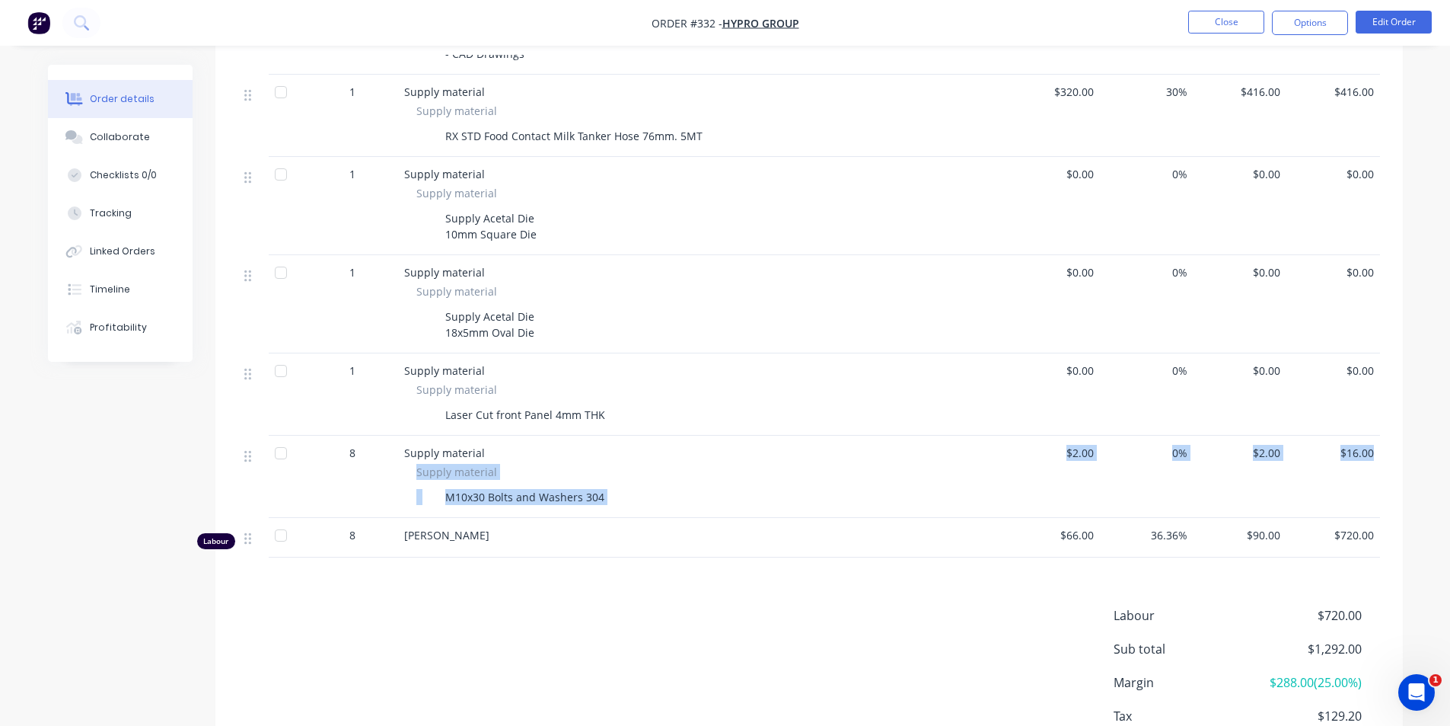
click at [996, 460] on div "Supply material" at bounding box center [702, 453] width 597 height 16
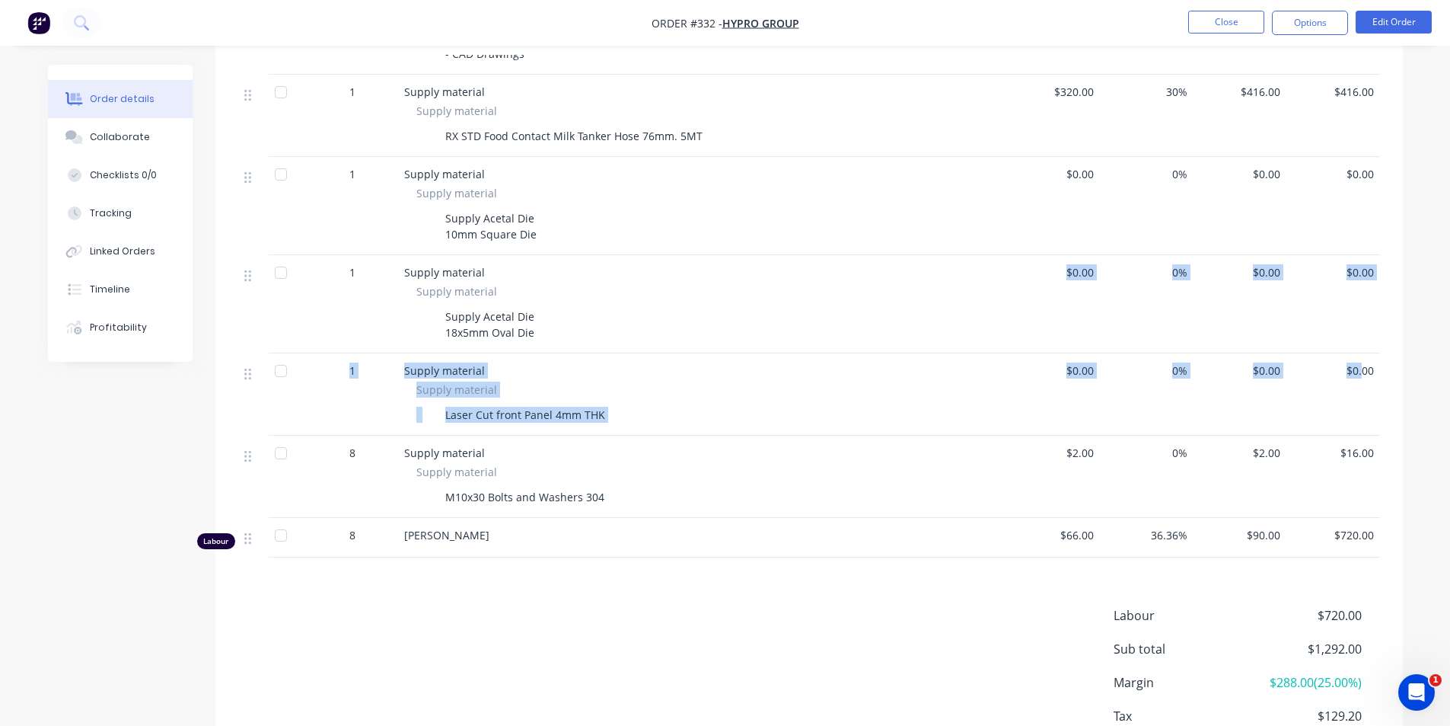
drag, startPoint x: 1363, startPoint y: 380, endPoint x: 1020, endPoint y: 350, distance: 343.9
click at [1020, 350] on div "1 Labour Inclusive Labour Inclusive Workshop Weekday - Modification off Manifol…" at bounding box center [809, 258] width 1142 height 597
click at [1020, 350] on div "$0.00" at bounding box center [1054, 304] width 94 height 98
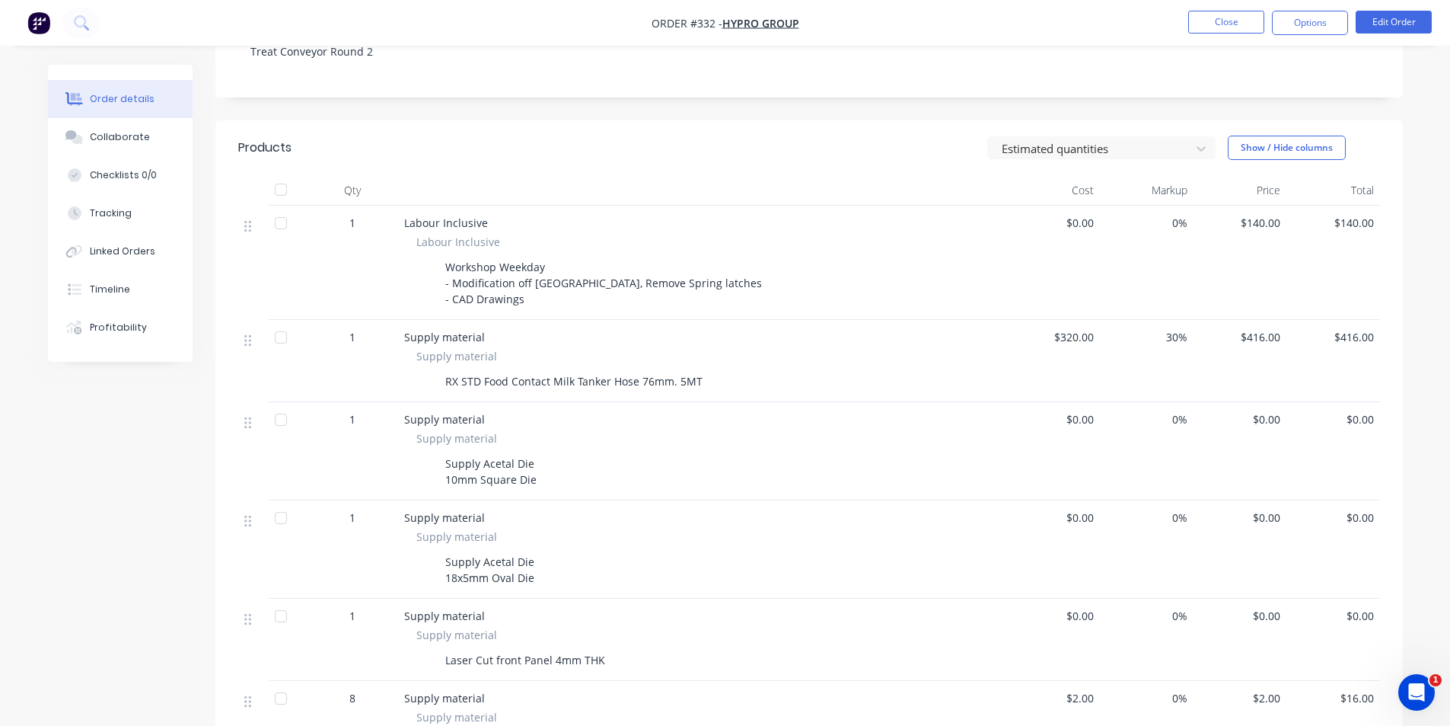
scroll to position [228, 0]
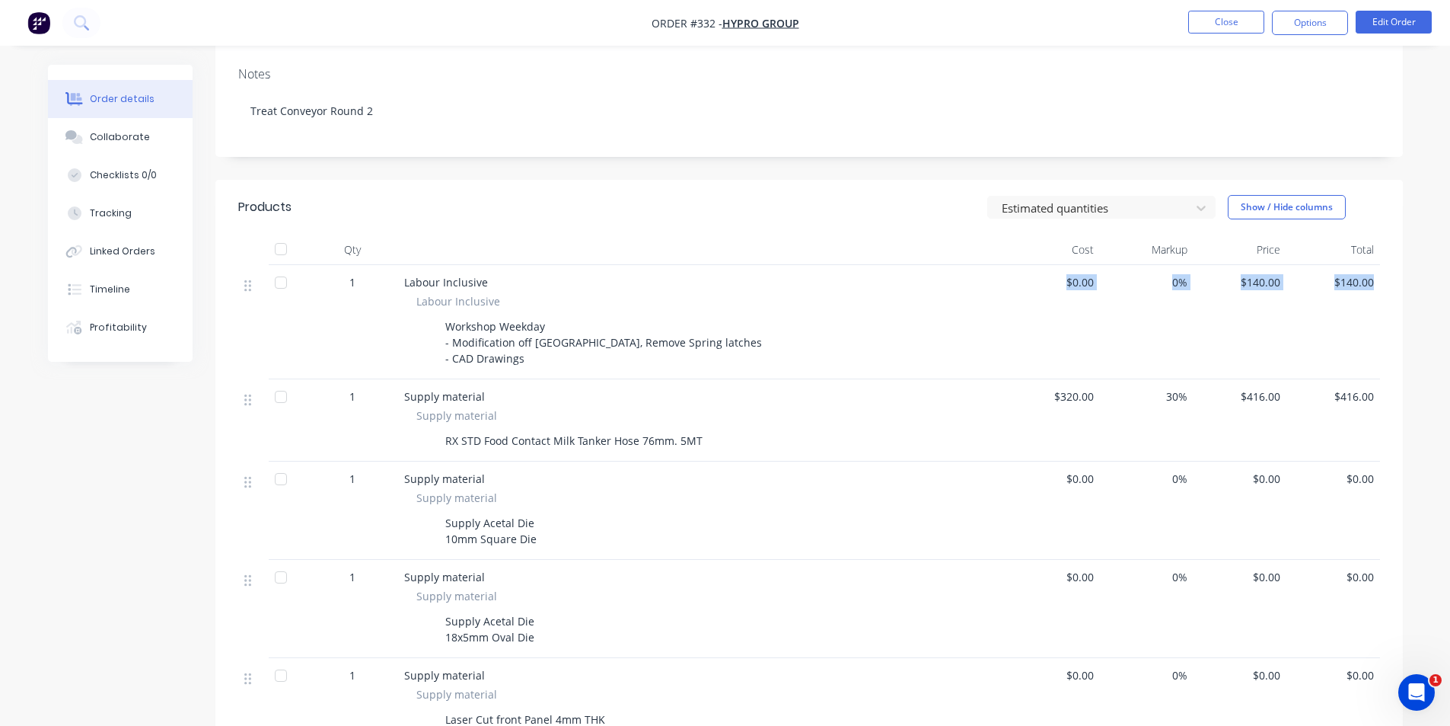
drag, startPoint x: 1041, startPoint y: 289, endPoint x: 1380, endPoint y: 294, distance: 338.1
click at [1380, 294] on div "1 Labour Inclusive Labour Inclusive Workshop Weekday - Modification off Manifol…" at bounding box center [809, 322] width 1142 height 114
click at [1380, 294] on div "$140.00" at bounding box center [1334, 322] width 94 height 114
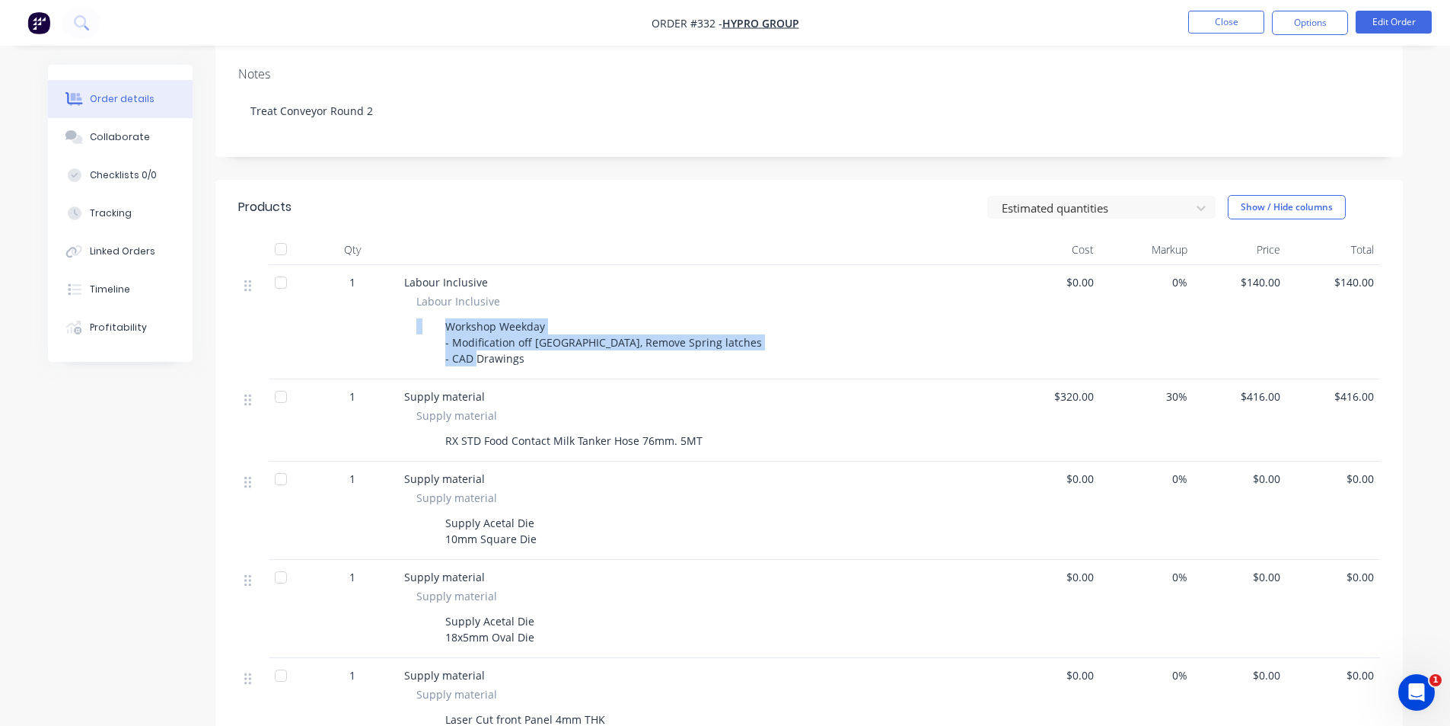
drag, startPoint x: 544, startPoint y: 367, endPoint x: 407, endPoint y: 314, distance: 147.5
click at [407, 314] on div "Labour Inclusive Workshop Weekday - Modification off Manifold, Remove Spring la…" at bounding box center [702, 331] width 597 height 76
drag, startPoint x: 458, startPoint y: 324, endPoint x: 587, endPoint y: 353, distance: 132.8
click at [587, 353] on div "Workshop Weekday - Modification off [GEOGRAPHIC_DATA], Remove Spring latches - …" at bounding box center [603, 342] width 329 height 54
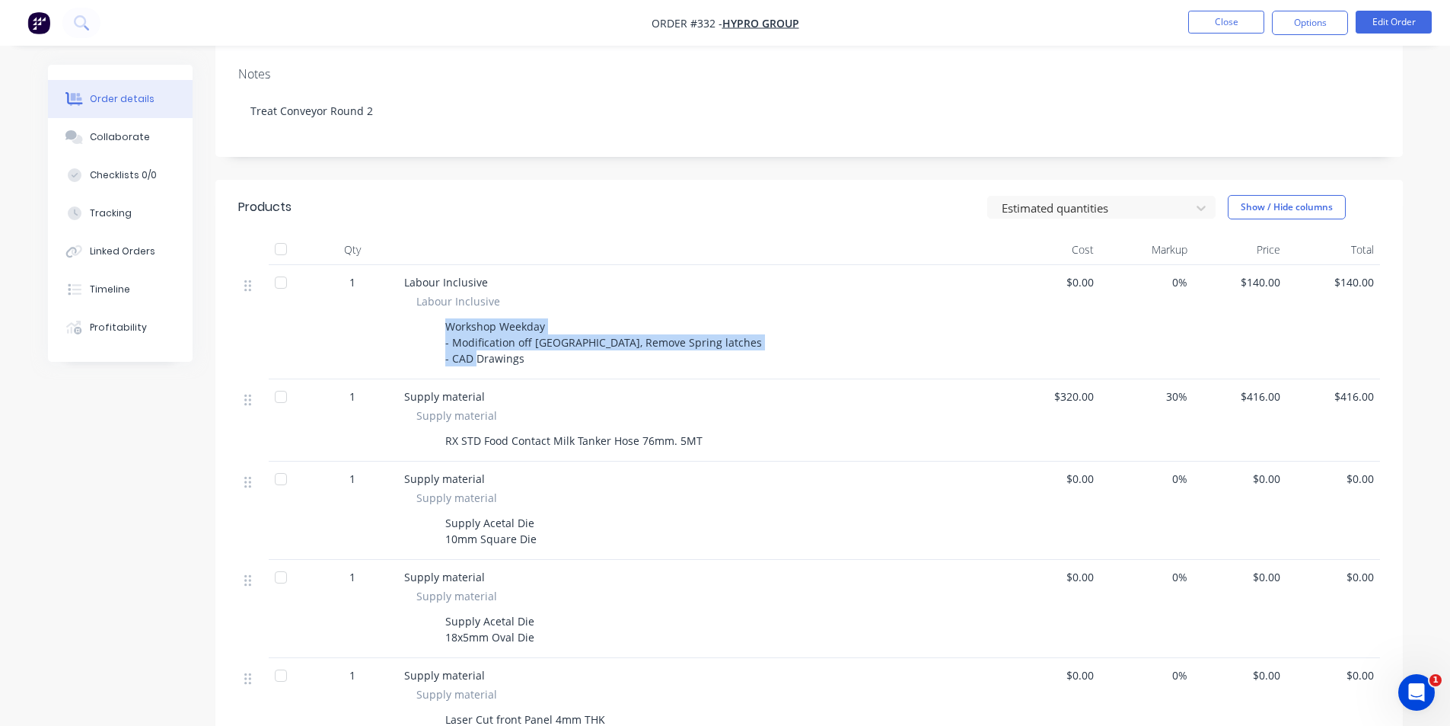
click at [587, 353] on div "Workshop Weekday - Modification off [GEOGRAPHIC_DATA], Remove Spring latches - …" at bounding box center [603, 342] width 329 height 54
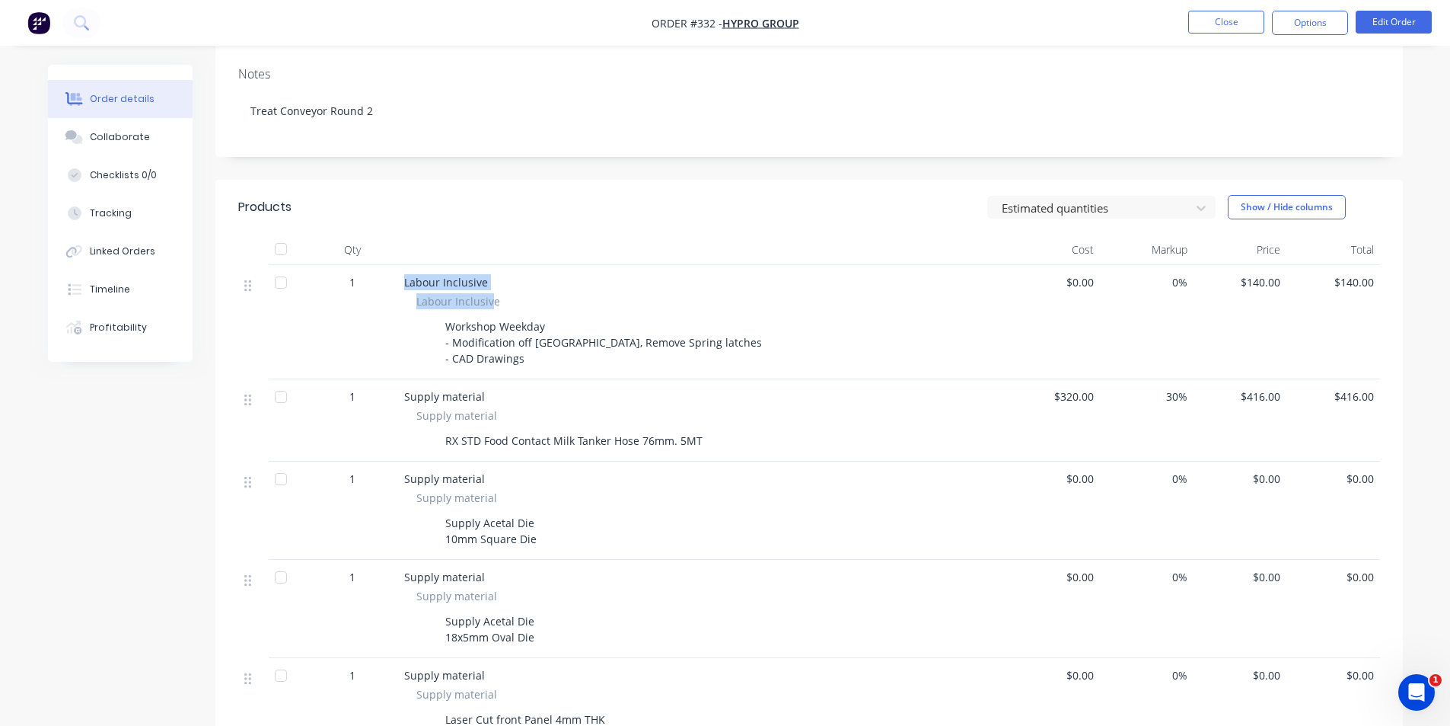
drag, startPoint x: 489, startPoint y: 295, endPoint x: 375, endPoint y: 290, distance: 113.6
click at [375, 290] on div "1 Labour Inclusive Labour Inclusive Workshop Weekday - Modification off Manifol…" at bounding box center [809, 322] width 1142 height 114
click at [375, 290] on div "1" at bounding box center [352, 322] width 91 height 114
click at [1193, 37] on nav "Order #332 - Hypro Group Close Options Edit Order" at bounding box center [725, 23] width 1450 height 46
click at [1203, 30] on button "Close" at bounding box center [1226, 22] width 76 height 23
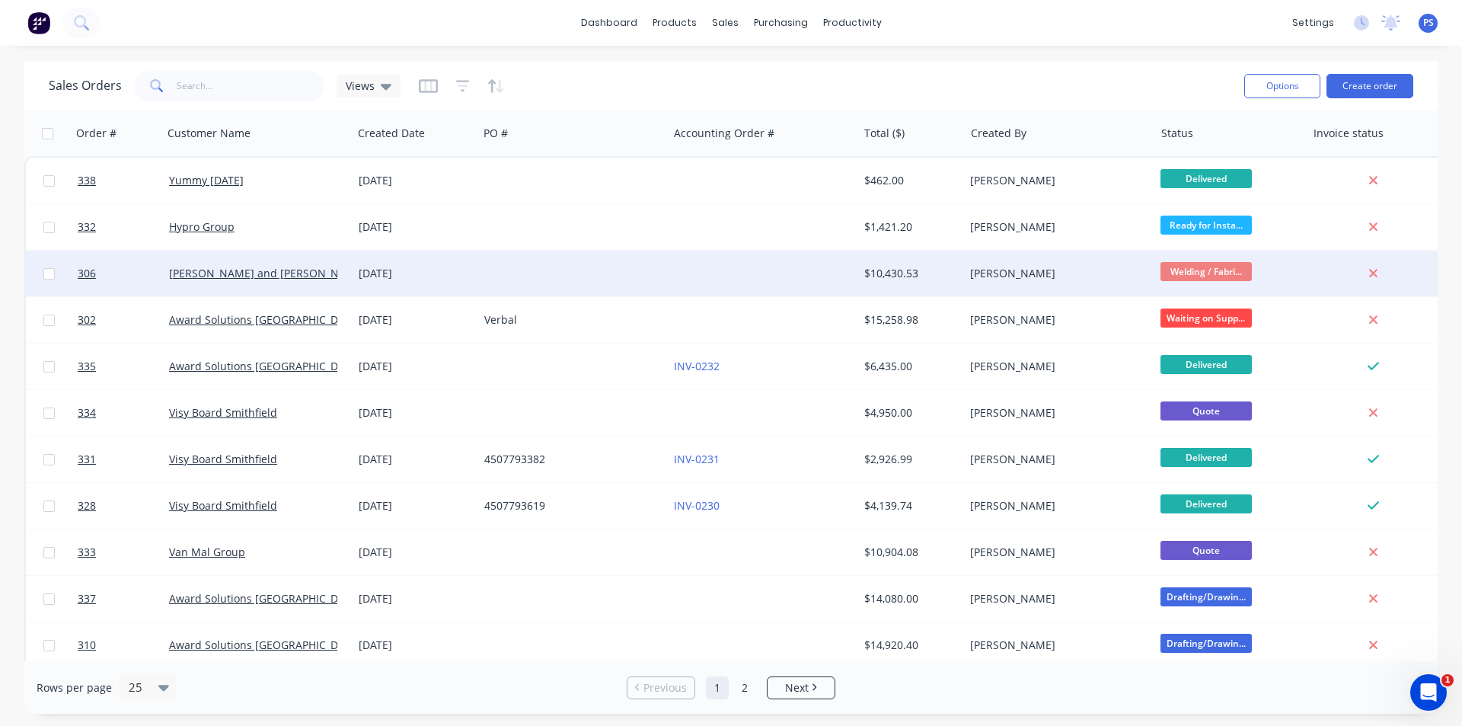
click at [896, 285] on div "$10,430.53" at bounding box center [911, 273] width 107 height 46
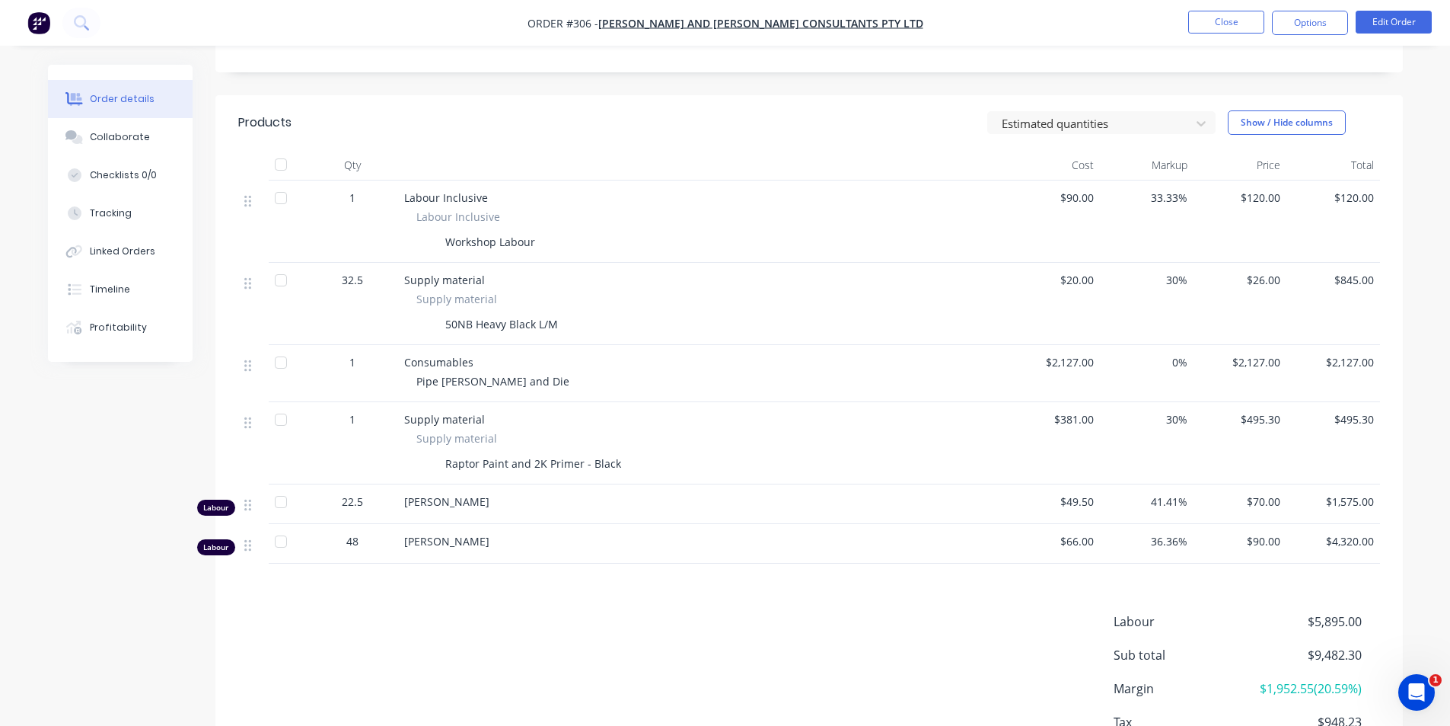
scroll to position [422, 0]
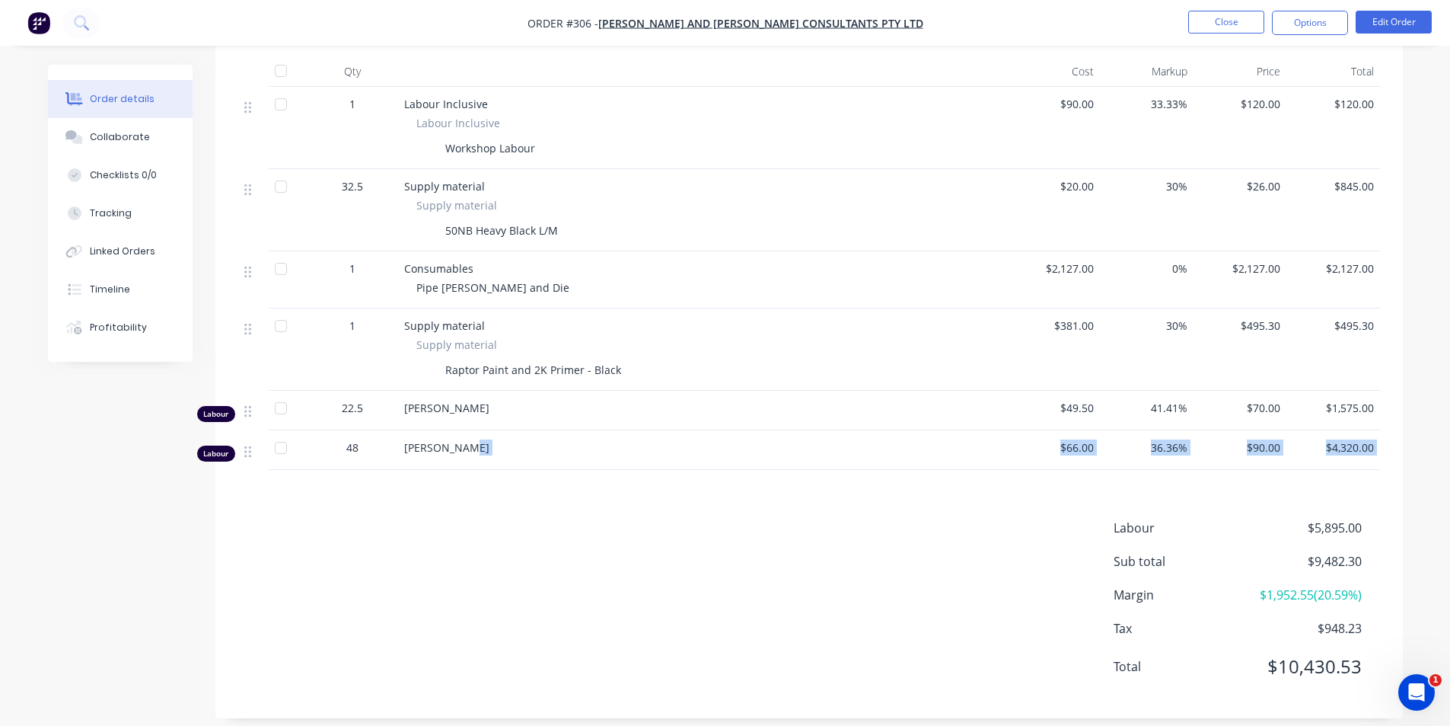
drag, startPoint x: 466, startPoint y: 412, endPoint x: 569, endPoint y: 459, distance: 113.1
click at [569, 459] on div "Products Estimated quantities Show / Hide columns Qty Cost Markup Price Total 1…" at bounding box center [809, 360] width 1188 height 716
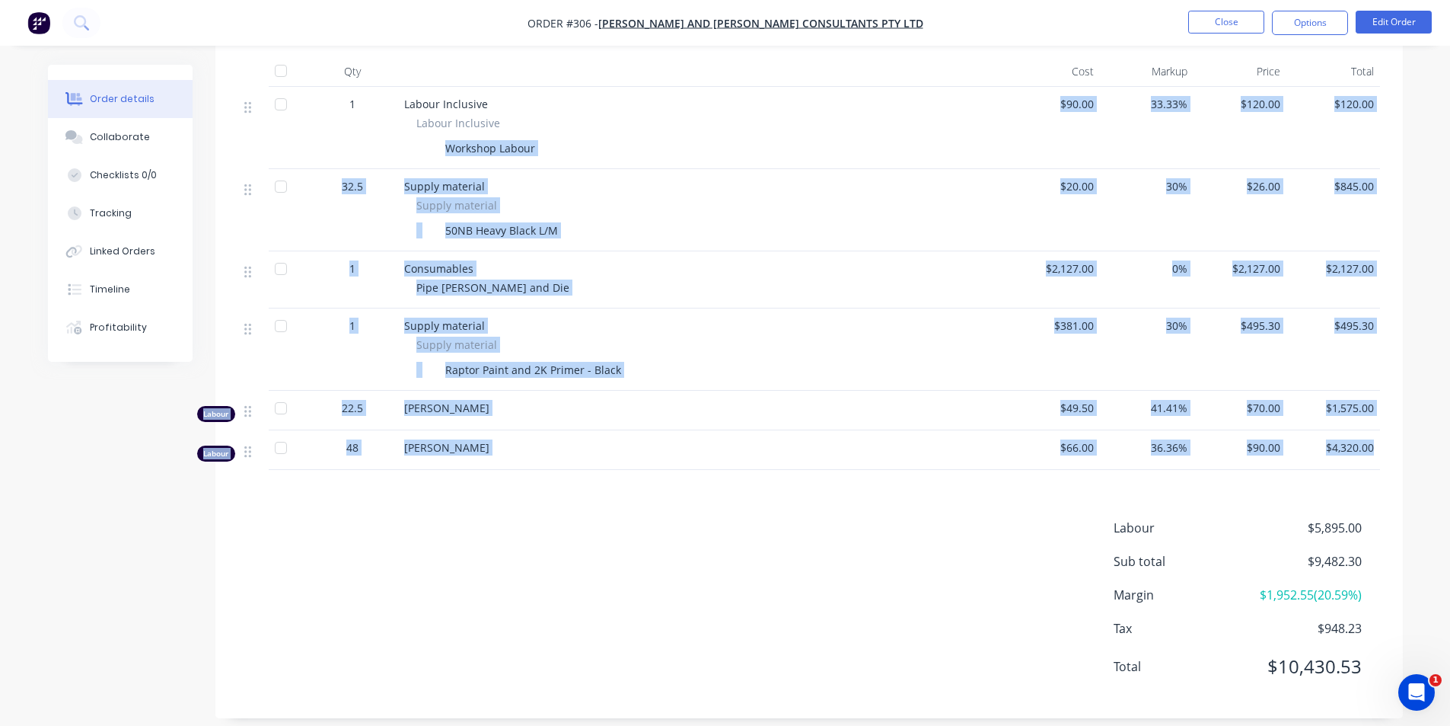
drag, startPoint x: 460, startPoint y: 165, endPoint x: 1379, endPoint y: 419, distance: 953.5
click at [1380, 419] on div "1 Labour Inclusive Labour Inclusive Workshop Labour $90.00 33.33% $120.00 $120.…" at bounding box center [809, 278] width 1142 height 383
click at [1379, 430] on div "$4,320.00" at bounding box center [1334, 450] width 94 height 40
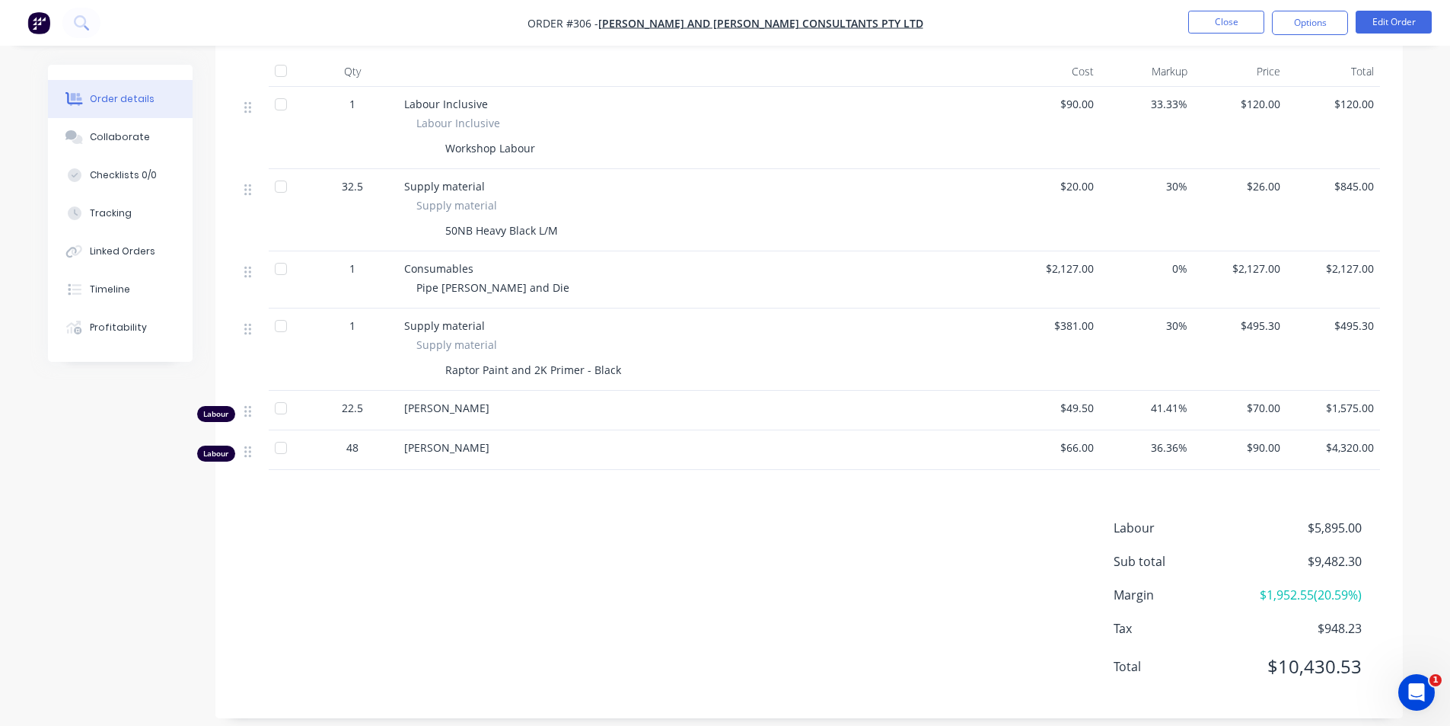
click at [694, 464] on div "Products Estimated quantities Show / Hide columns Qty Cost Markup Price Total 1…" at bounding box center [809, 360] width 1188 height 716
click at [422, 443] on div "Labour 48 Peter Smith $66.00 36.36% $90.00 $4,320.00" at bounding box center [809, 450] width 1142 height 40
drag, startPoint x: 356, startPoint y: 430, endPoint x: 368, endPoint y: 430, distance: 12.2
click at [368, 439] on div "48" at bounding box center [352, 447] width 79 height 16
click at [365, 445] on div "48" at bounding box center [352, 450] width 91 height 40
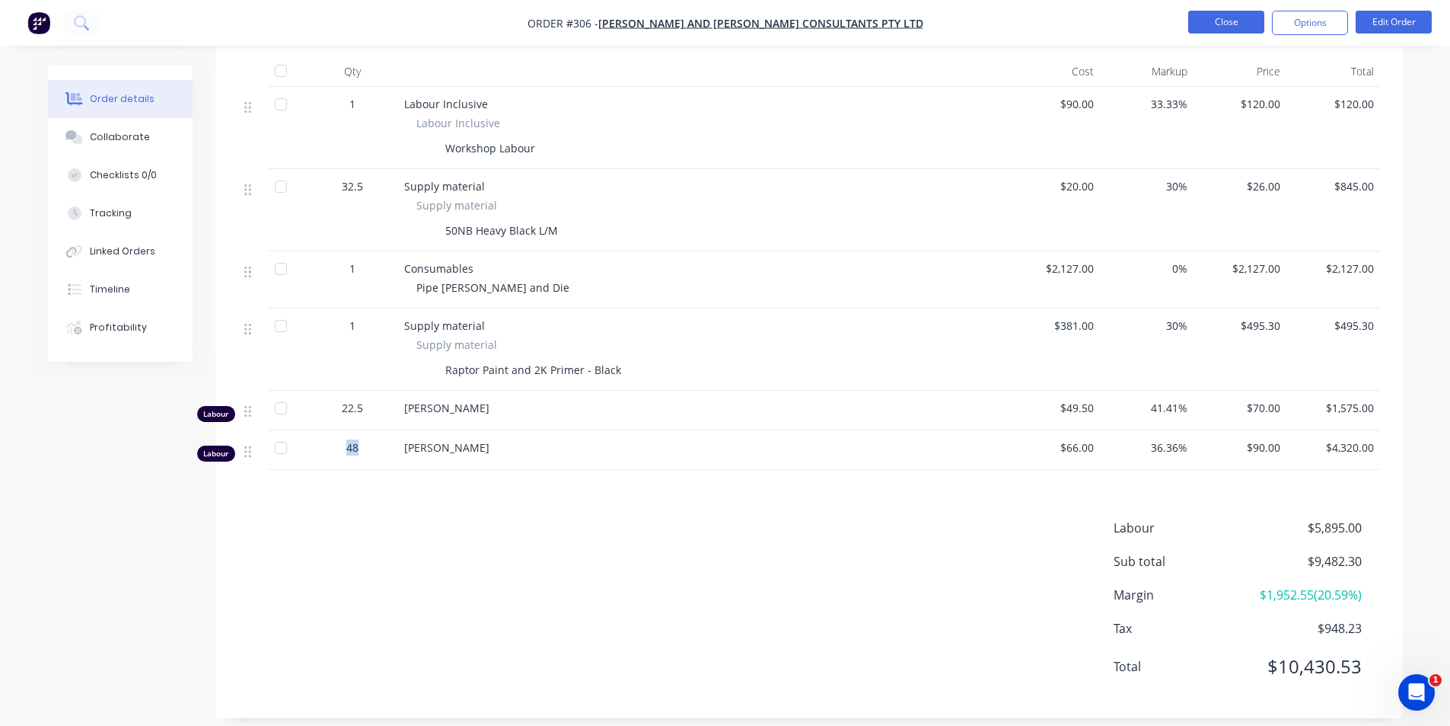
click at [1224, 33] on button "Close" at bounding box center [1226, 22] width 76 height 23
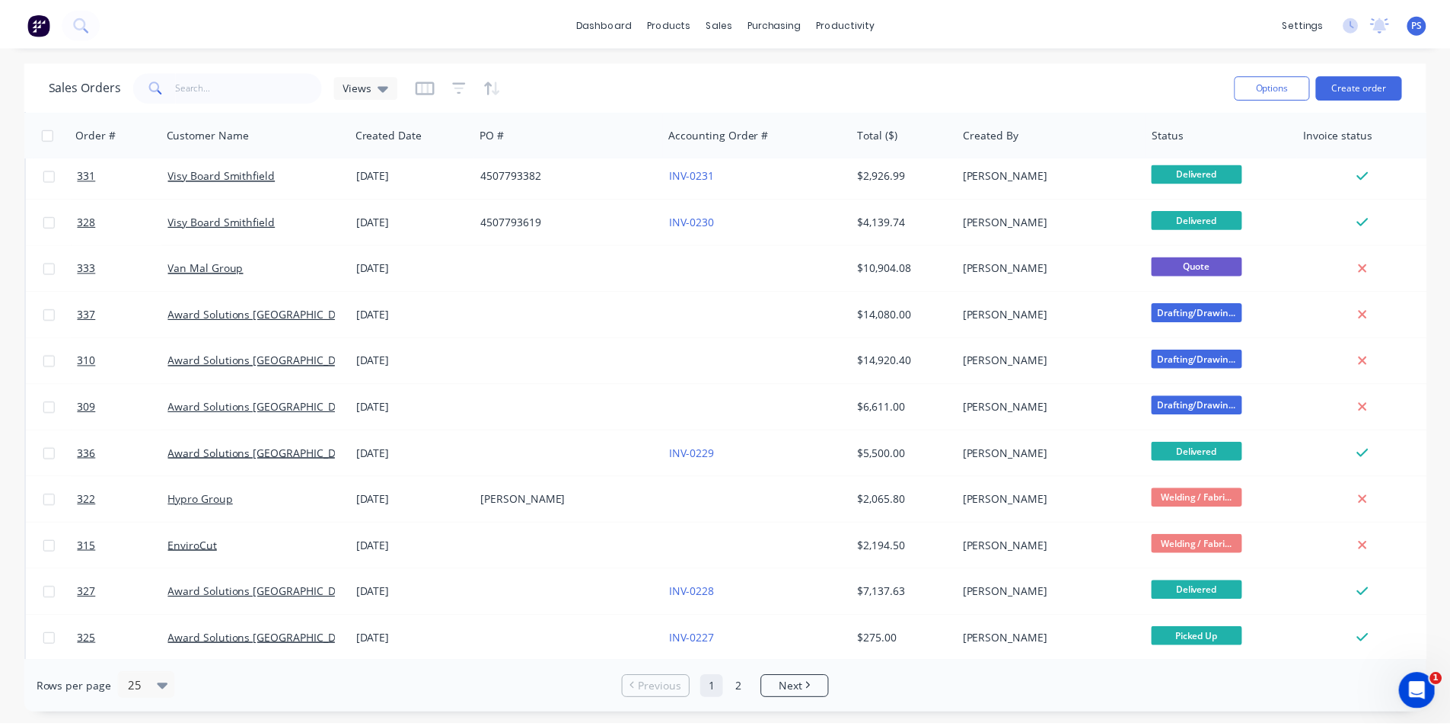
scroll to position [283, 0]
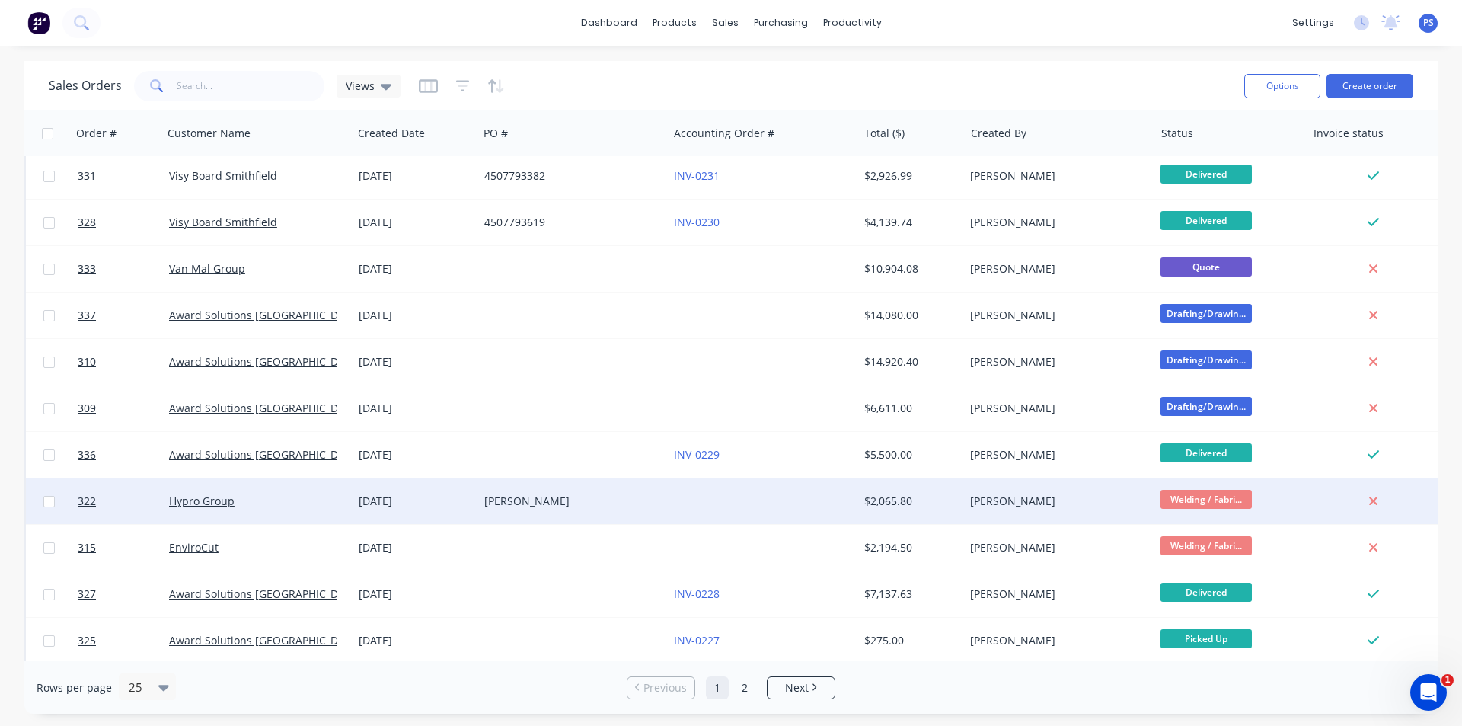
click at [692, 480] on div at bounding box center [763, 501] width 190 height 46
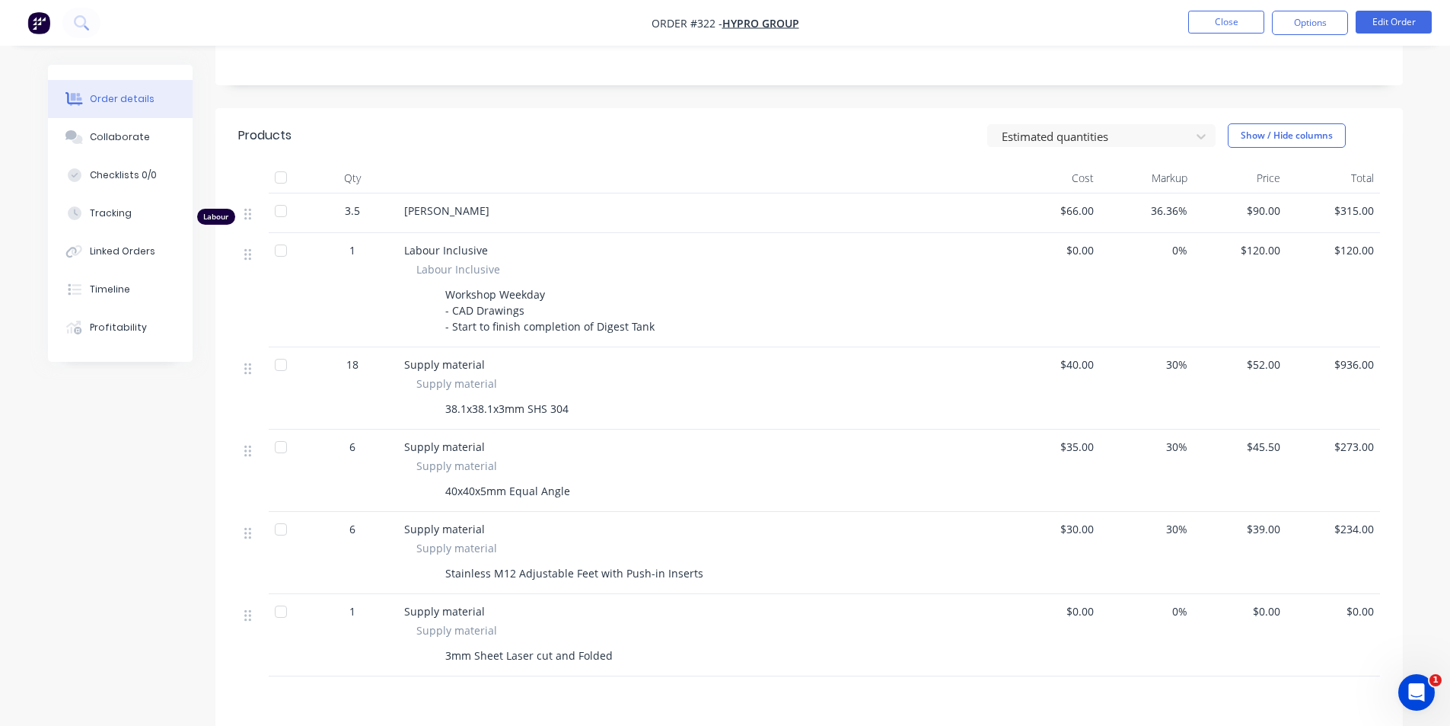
scroll to position [305, 0]
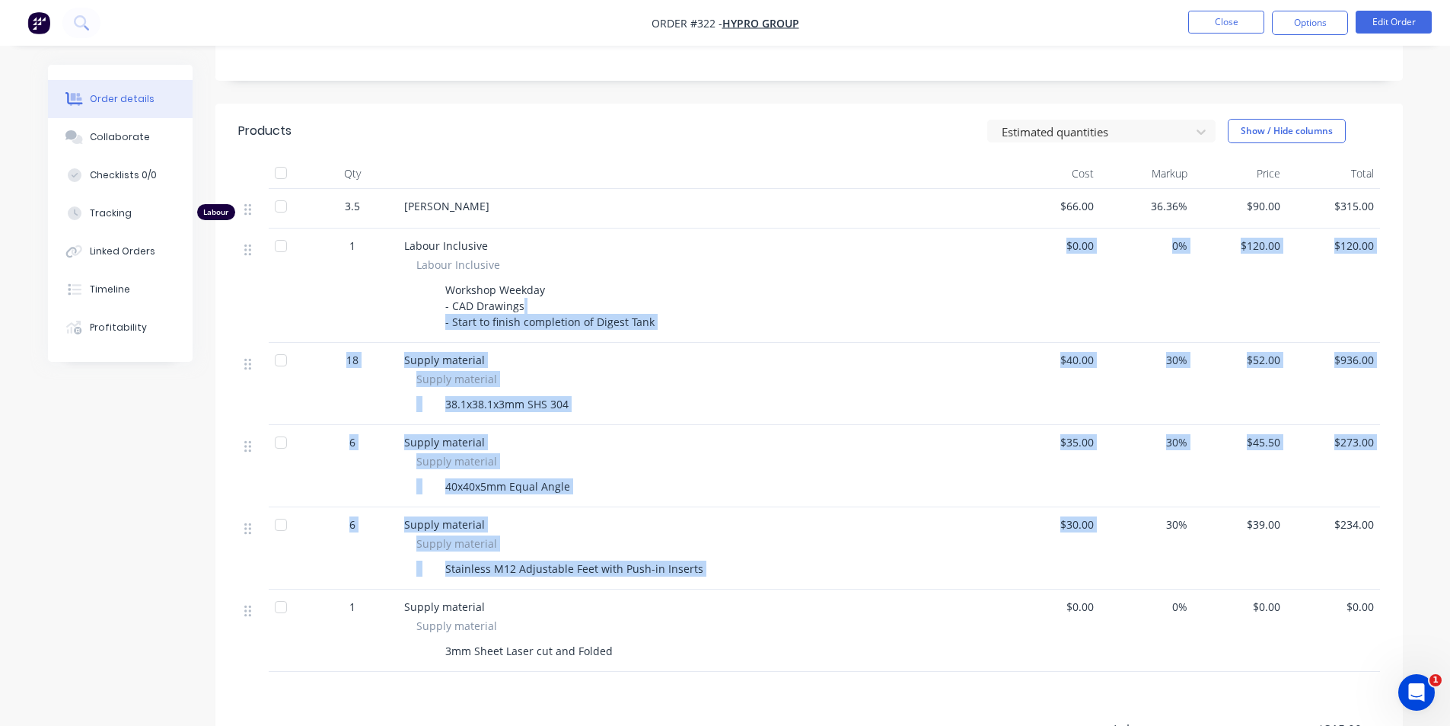
drag, startPoint x: 939, startPoint y: 444, endPoint x: 1127, endPoint y: 567, distance: 224.2
click at [1127, 567] on div "Labour 3.5 Peter Smith $66.00 36.36% $90.00 $315.00 1 Labour Inclusive Labour I…" at bounding box center [809, 430] width 1142 height 483
click at [1127, 567] on div "30%" at bounding box center [1147, 548] width 94 height 82
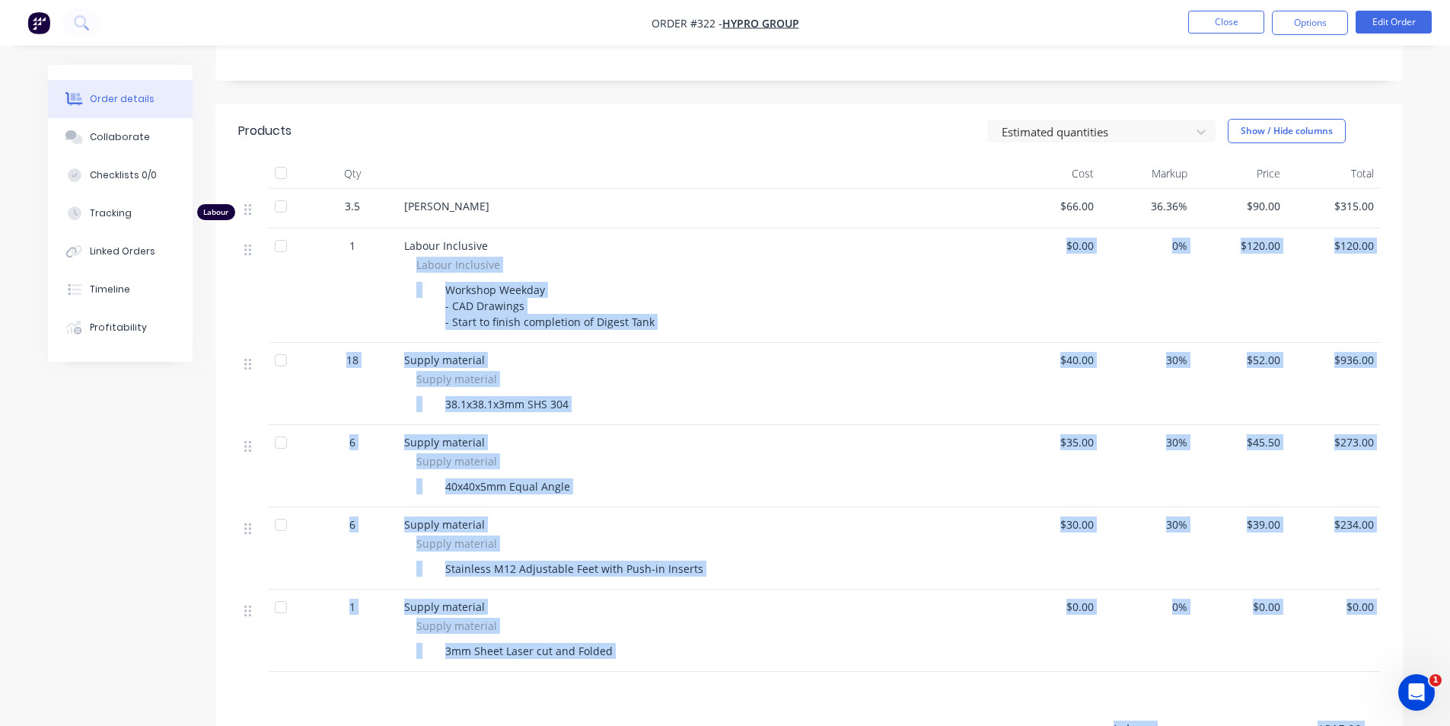
scroll to position [522, 0]
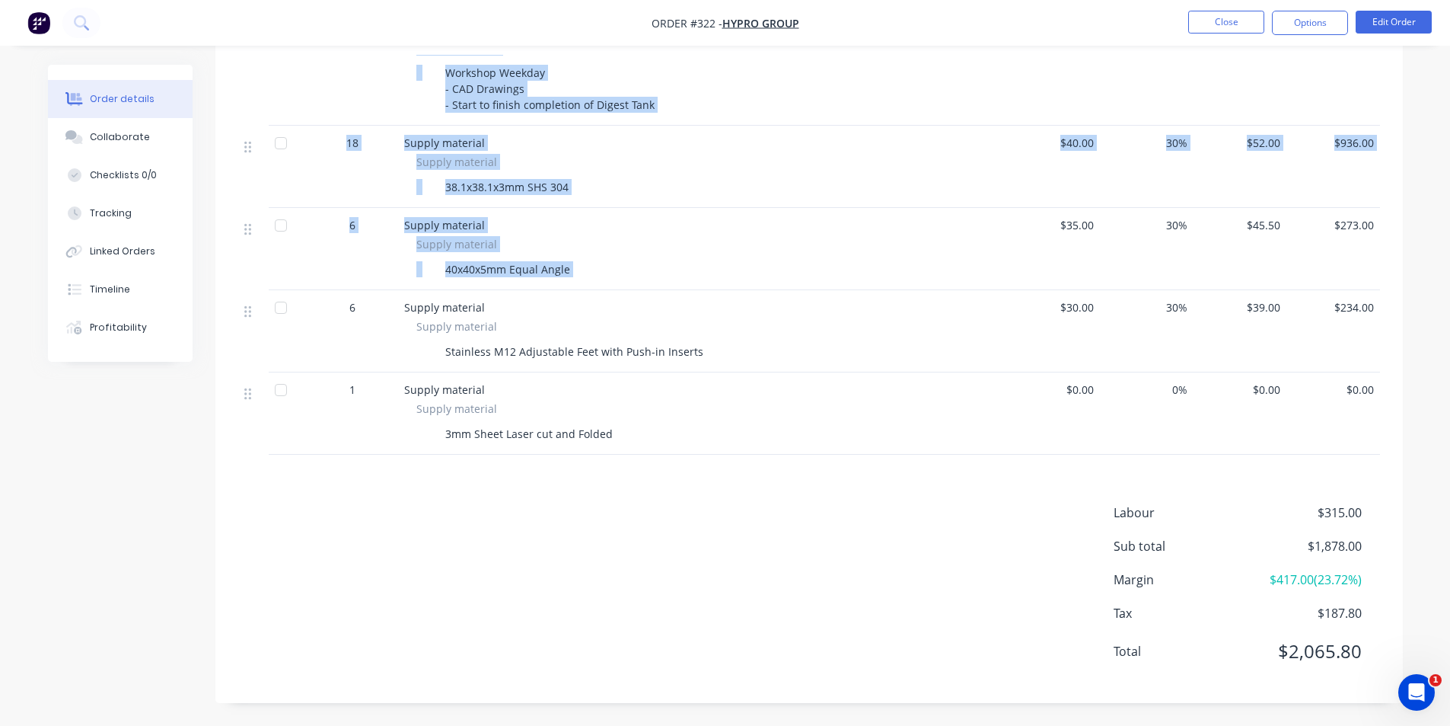
drag, startPoint x: 923, startPoint y: 256, endPoint x: 1035, endPoint y: 288, distance: 115.7
click at [1035, 288] on div "Labour 3.5 Peter Smith $66.00 36.36% $90.00 $315.00 1 Labour Inclusive Labour I…" at bounding box center [809, 213] width 1142 height 483
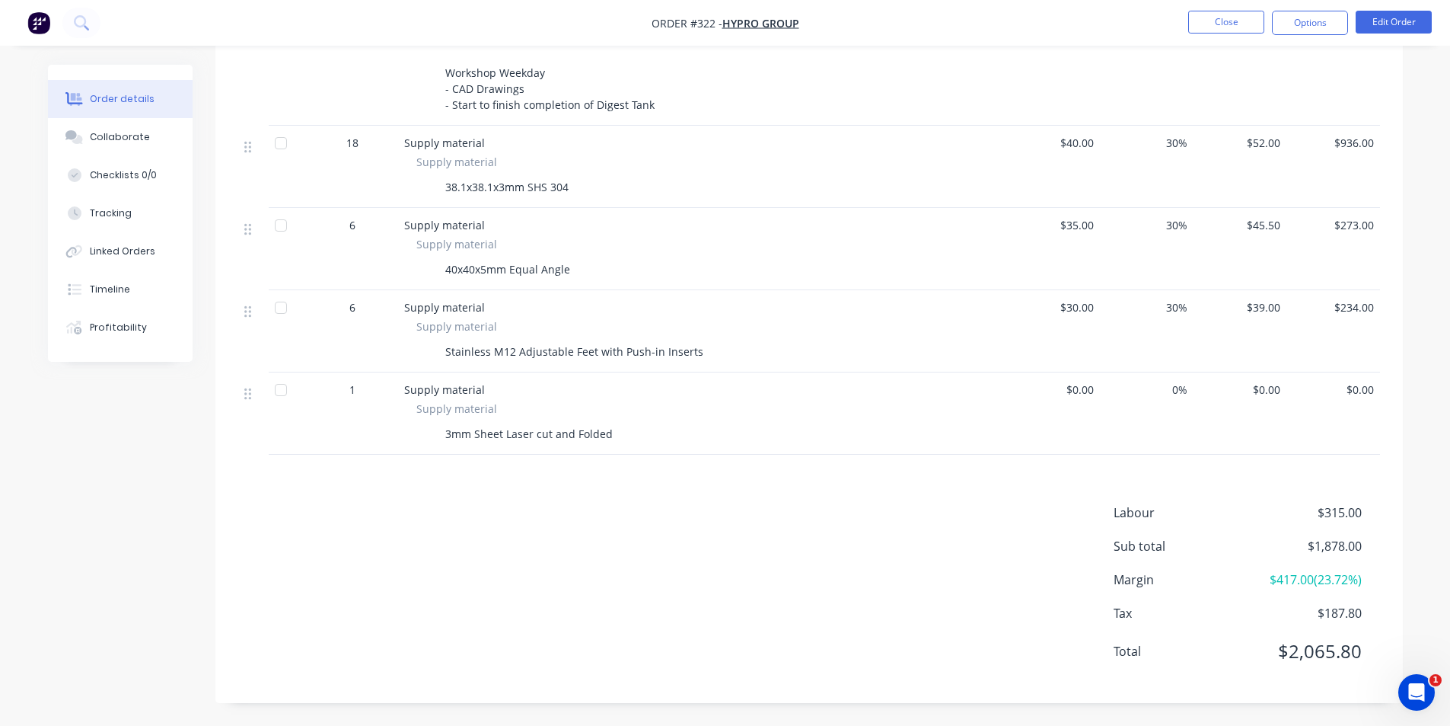
click at [1023, 375] on div "$0.00" at bounding box center [1054, 413] width 94 height 82
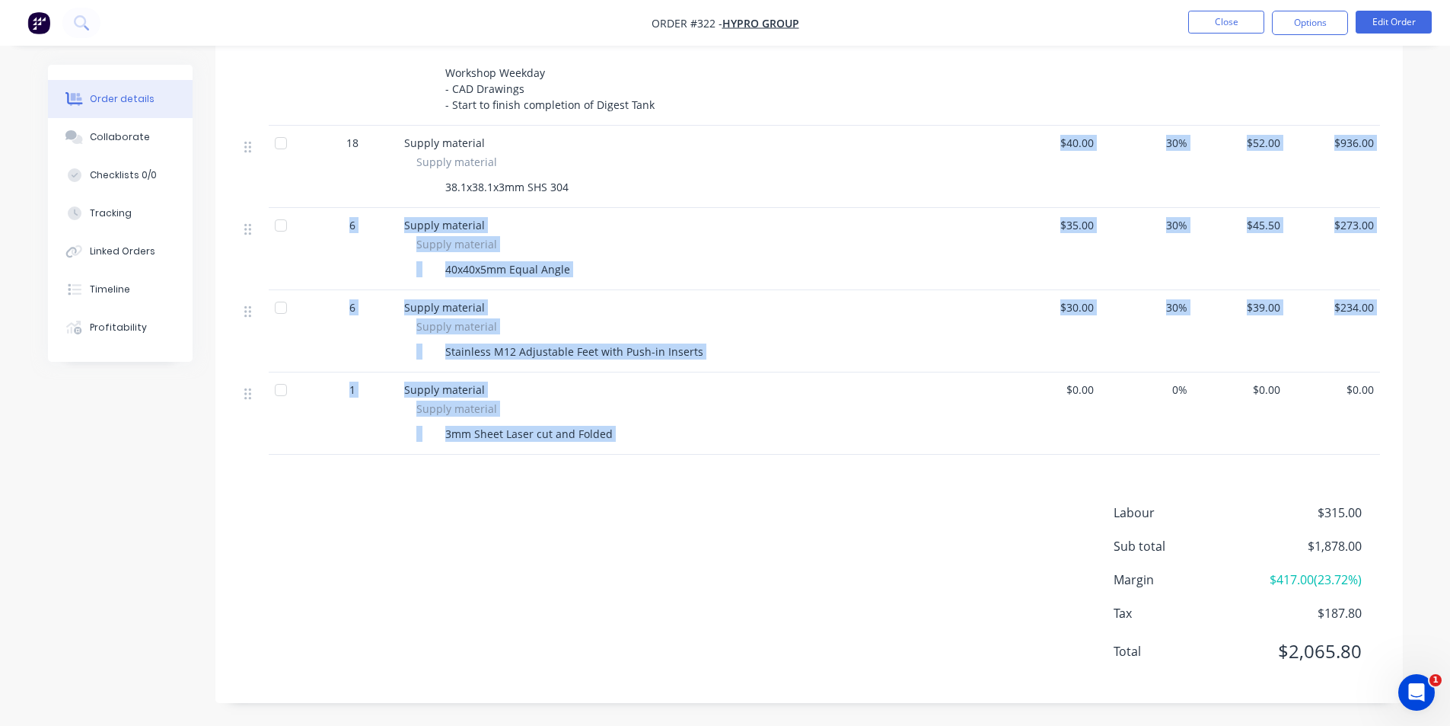
drag, startPoint x: 1051, startPoint y: 455, endPoint x: 1035, endPoint y: 187, distance: 268.5
click at [1035, 187] on div "Labour 3.5 Peter Smith $66.00 36.36% $90.00 $315.00 1 Labour Inclusive Labour I…" at bounding box center [809, 213] width 1142 height 483
click at [1035, 187] on div "$40.00" at bounding box center [1054, 167] width 94 height 82
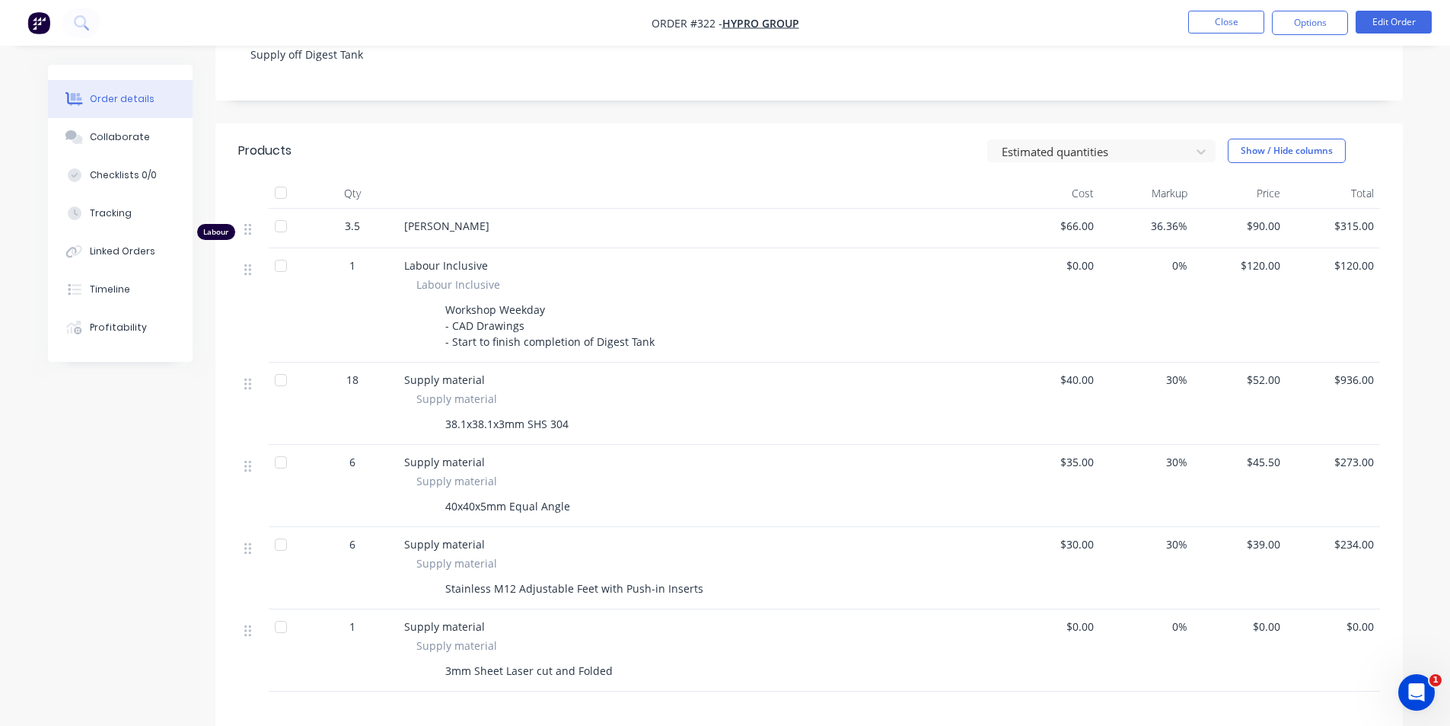
scroll to position [293, 0]
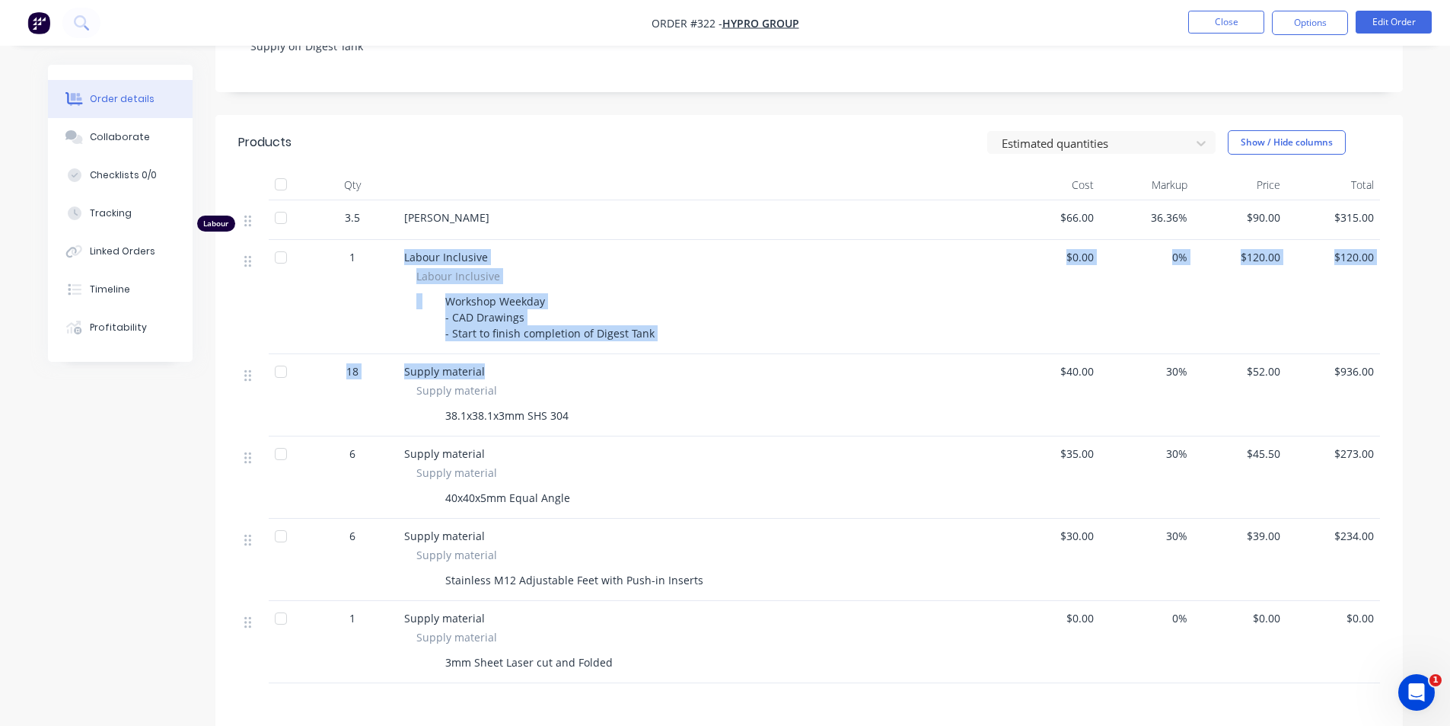
drag, startPoint x: 401, startPoint y: 257, endPoint x: 705, endPoint y: 355, distance: 319.3
click at [705, 355] on div "Labour 3.5 Peter Smith $66.00 36.36% $90.00 $315.00 1 Labour Inclusive Labour I…" at bounding box center [809, 441] width 1142 height 483
click at [679, 327] on div "Workshop Weekday - CAD Drawings - Start to finish completion of Digest Tank" at bounding box center [702, 317] width 573 height 54
drag, startPoint x: 664, startPoint y: 327, endPoint x: 394, endPoint y: 249, distance: 280.7
click at [394, 249] on div "1 Labour Inclusive Labour Inclusive Workshop Weekday - CAD Drawings - Start to …" at bounding box center [809, 297] width 1142 height 114
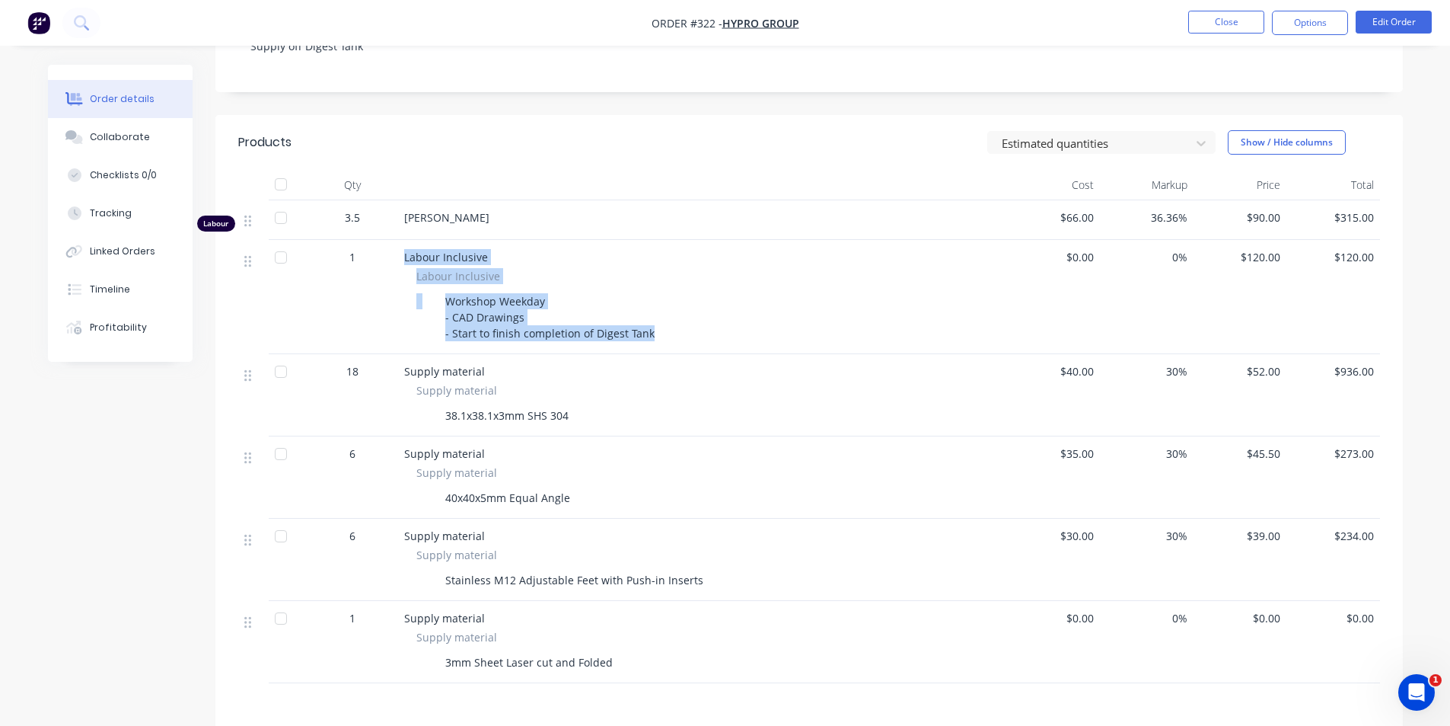
click at [394, 249] on div "1" at bounding box center [352, 297] width 91 height 114
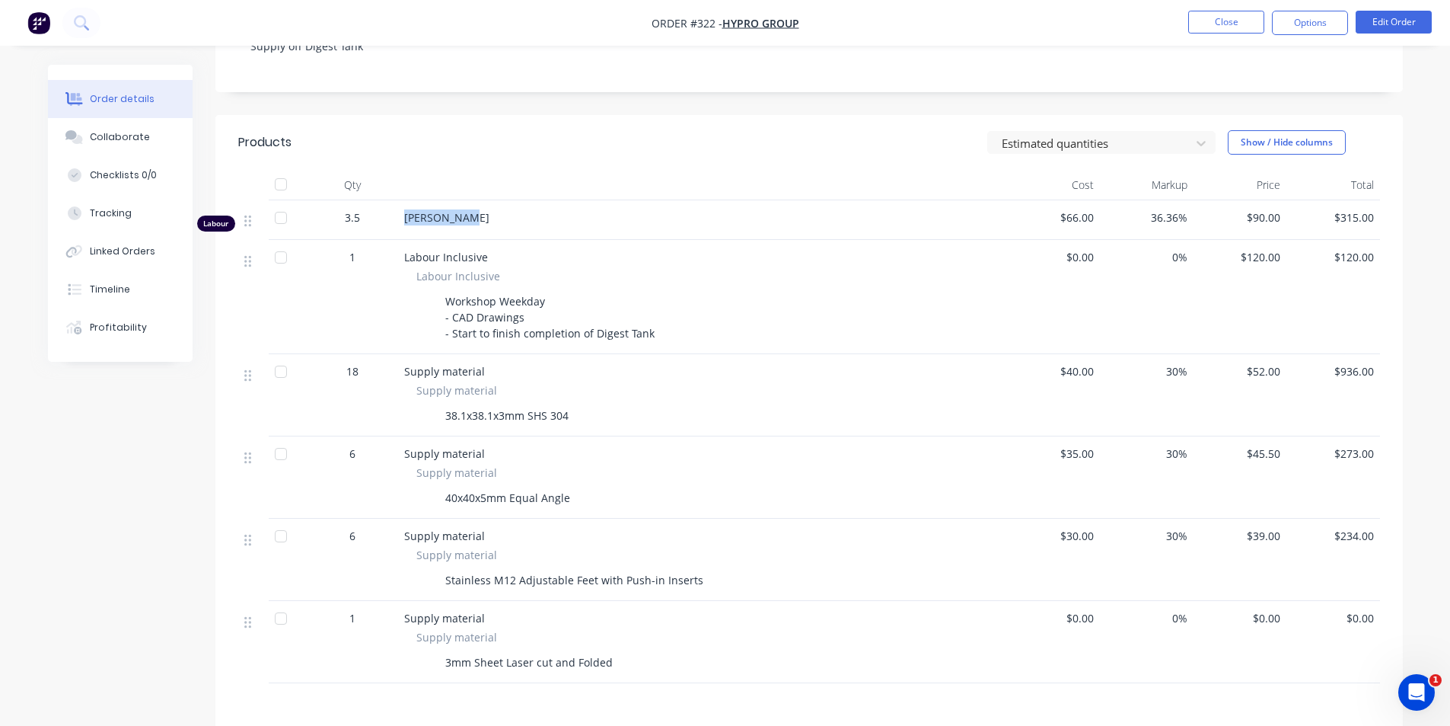
drag, startPoint x: 387, startPoint y: 204, endPoint x: 519, endPoint y: 228, distance: 134.7
click at [519, 228] on div "Labour 3.5 Peter Smith $66.00 36.36% $90.00 $315.00" at bounding box center [809, 220] width 1142 height 40
click at [518, 231] on div "[PERSON_NAME]" at bounding box center [702, 220] width 609 height 40
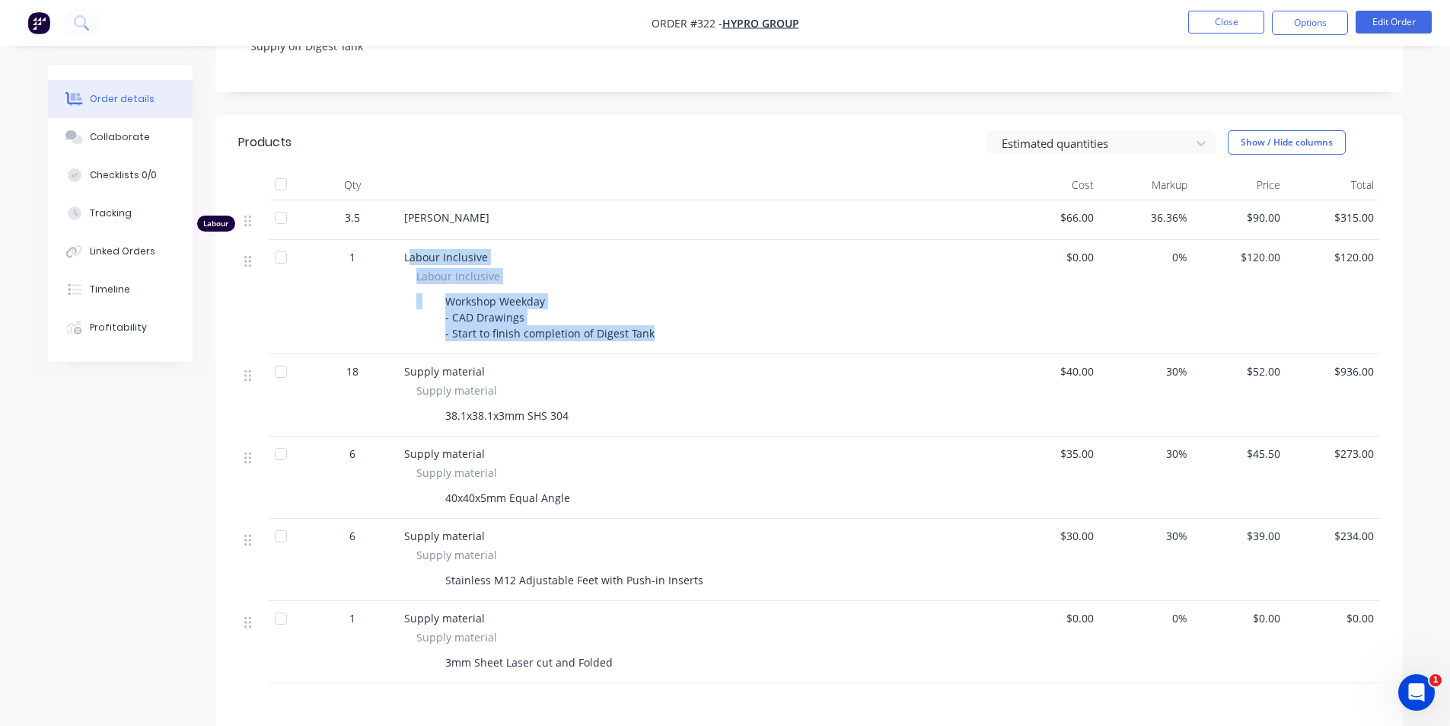
drag, startPoint x: 440, startPoint y: 274, endPoint x: 658, endPoint y: 338, distance: 226.9
click at [658, 338] on div "Labour Inclusive Labour Inclusive Workshop Weekday - CAD Drawings - Start to fi…" at bounding box center [702, 297] width 609 height 114
click at [658, 338] on div "Workshop Weekday - CAD Drawings - Start to finish completion of Digest Tank" at bounding box center [702, 317] width 573 height 54
drag, startPoint x: 658, startPoint y: 338, endPoint x: 490, endPoint y: 300, distance: 172.5
click at [490, 300] on div "Workshop Weekday - CAD Drawings - Start to finish completion of Digest Tank" at bounding box center [702, 317] width 573 height 54
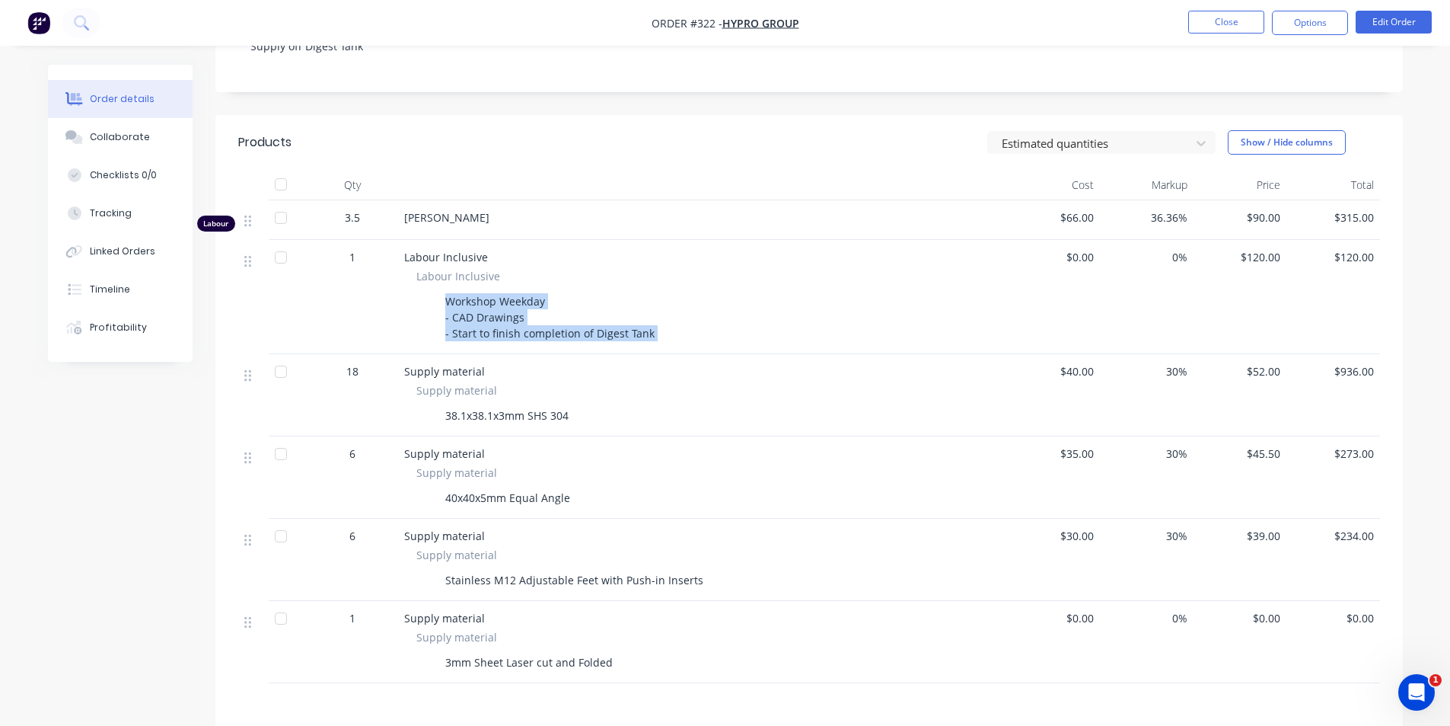
click at [477, 300] on div "Workshop Weekday - CAD Drawings - Start to finish completion of Digest Tank" at bounding box center [550, 317] width 222 height 54
drag, startPoint x: 458, startPoint y: 299, endPoint x: 646, endPoint y: 330, distance: 190.6
click at [646, 330] on div "Workshop Weekday - CAD Drawings - Start to finish completion of Digest Tank" at bounding box center [550, 317] width 222 height 54
drag, startPoint x: 679, startPoint y: 337, endPoint x: 426, endPoint y: 303, distance: 255.7
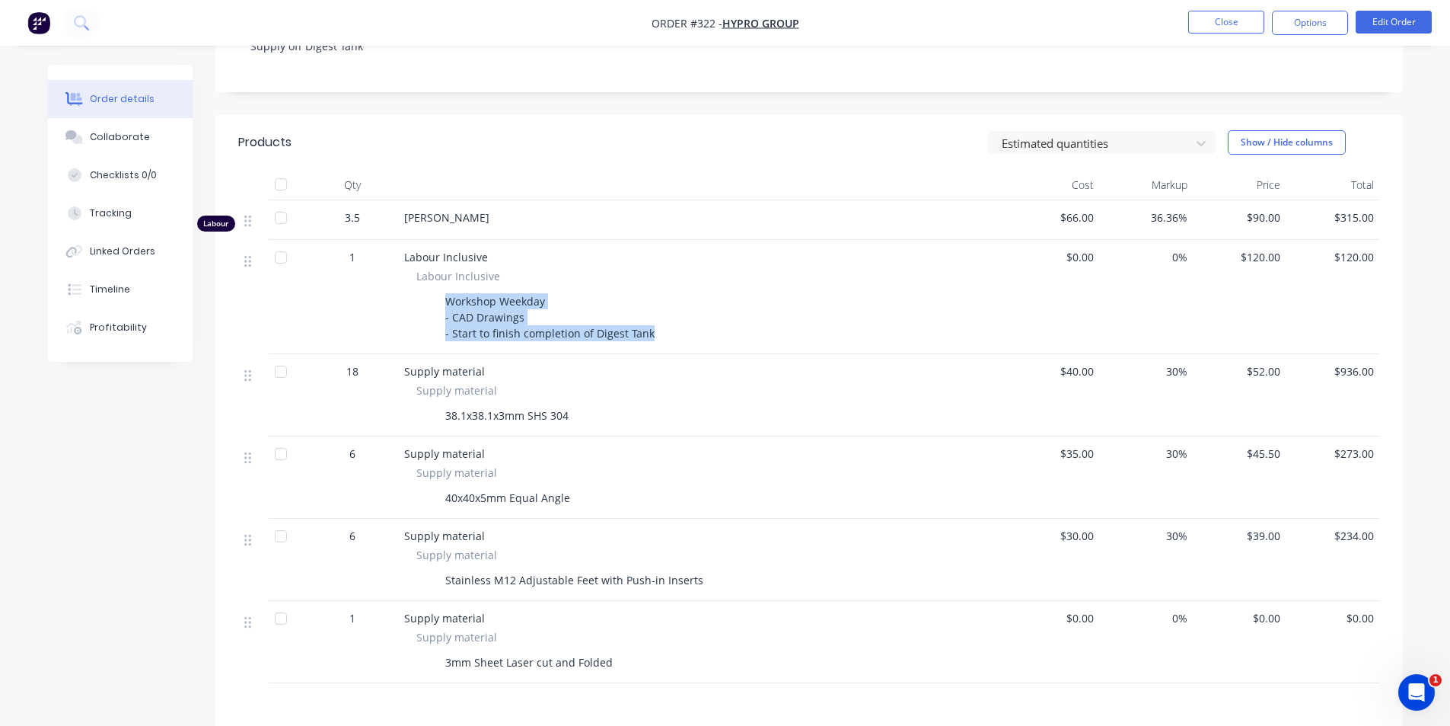
click at [426, 303] on div "Workshop Weekday - CAD Drawings - Start to finish completion of Digest Tank" at bounding box center [702, 317] width 573 height 54
click at [426, 303] on div at bounding box center [427, 301] width 23 height 22
drag, startPoint x: 447, startPoint y: 298, endPoint x: 760, endPoint y: 370, distance: 321.2
click at [760, 370] on div "Labour 3.5 Peter Smith $66.00 36.36% $90.00 $315.00 1 Labour Inclusive Labour I…" at bounding box center [809, 441] width 1142 height 483
click at [720, 340] on div "Workshop Weekday - CAD Drawings - Start to finish completion of Digest Tank" at bounding box center [702, 317] width 573 height 54
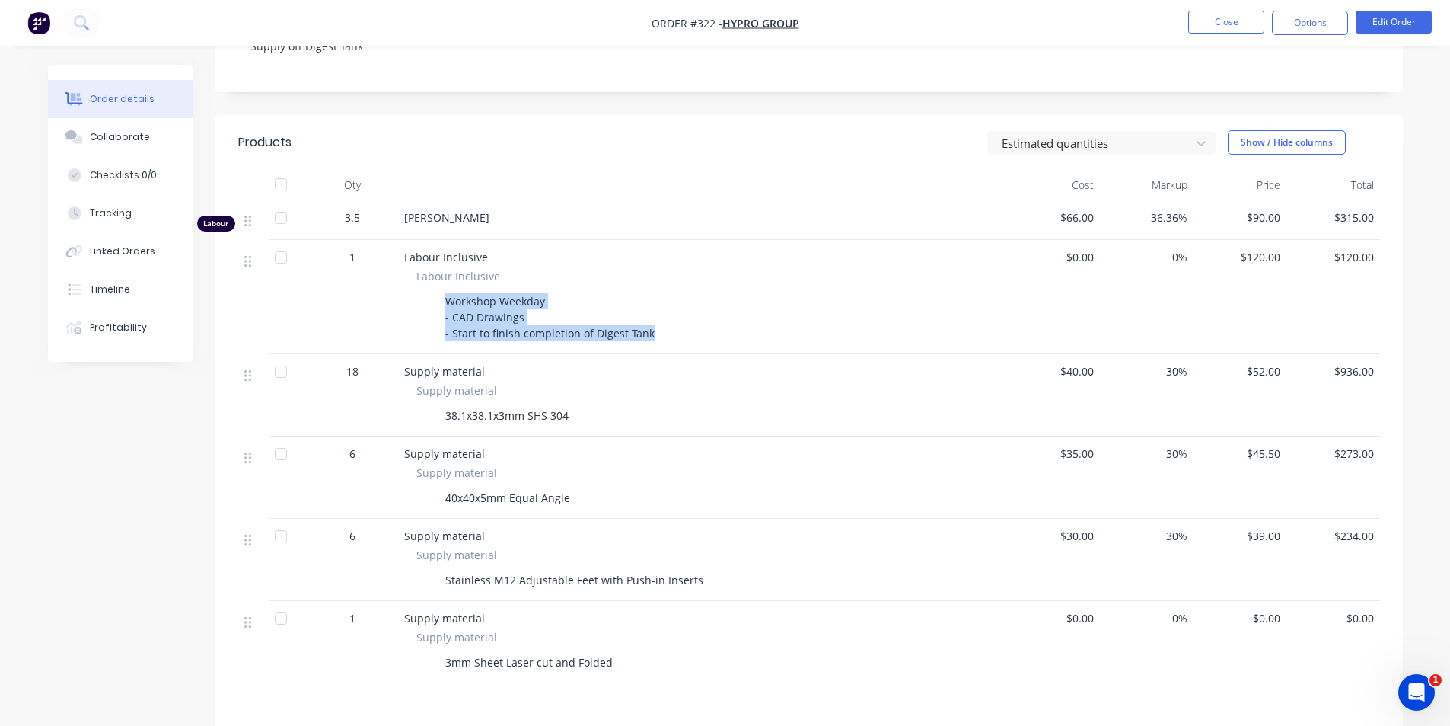
drag, startPoint x: 652, startPoint y: 326, endPoint x: 435, endPoint y: 299, distance: 217.9
click at [435, 299] on div "Workshop Weekday - CAD Drawings - Start to finish completion of Digest Tank" at bounding box center [702, 317] width 573 height 54
click at [435, 299] on div at bounding box center [427, 301] width 23 height 22
